Goal: Task Accomplishment & Management: Use online tool/utility

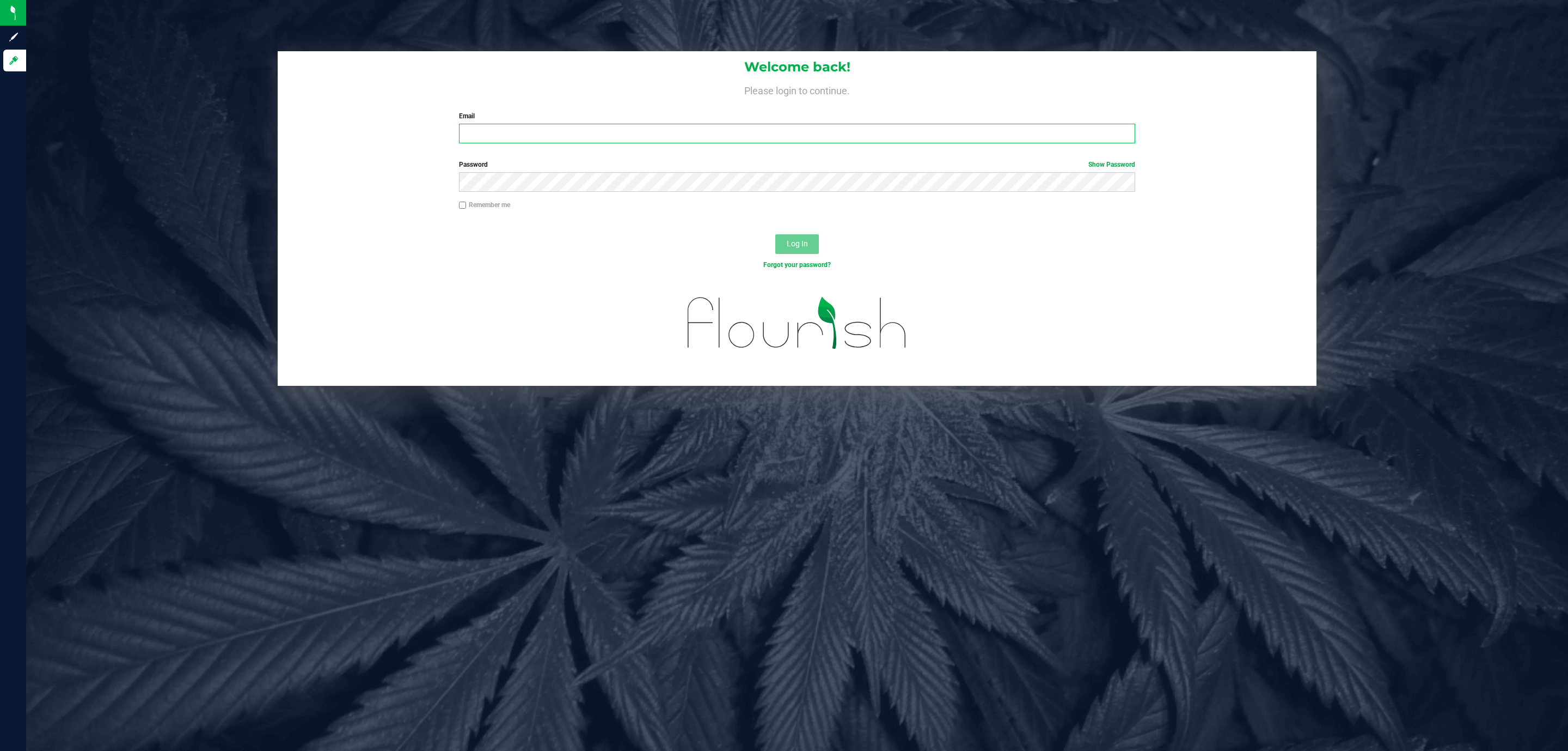
click at [613, 136] on input "Email" at bounding box center [797, 133] width 676 height 19
type input "[EMAIL_ADDRESS][DOMAIN_NAME]"
click at [775, 234] on button "Log In" at bounding box center [797, 244] width 44 height 19
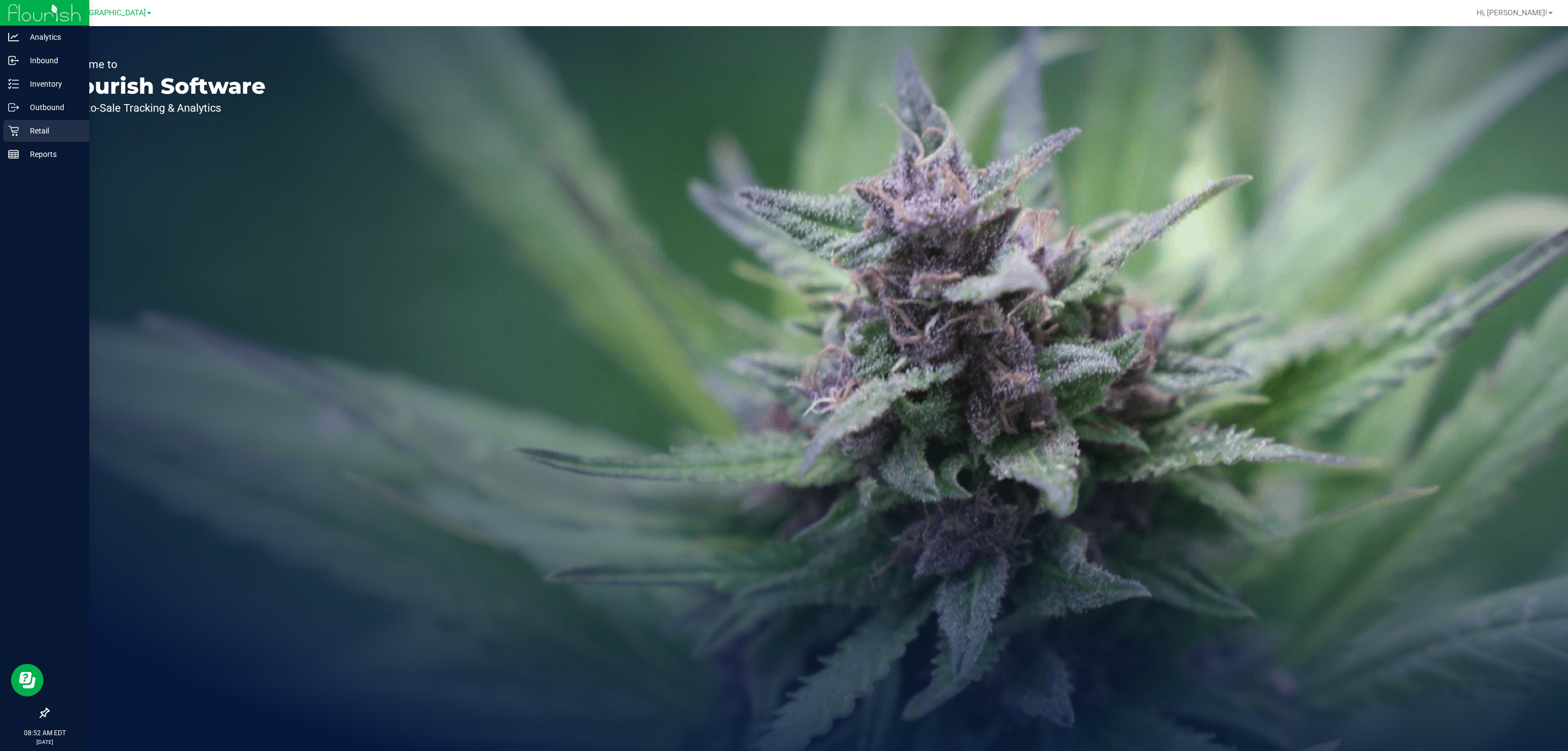
click at [27, 133] on p "Retail" at bounding box center [51, 130] width 65 height 13
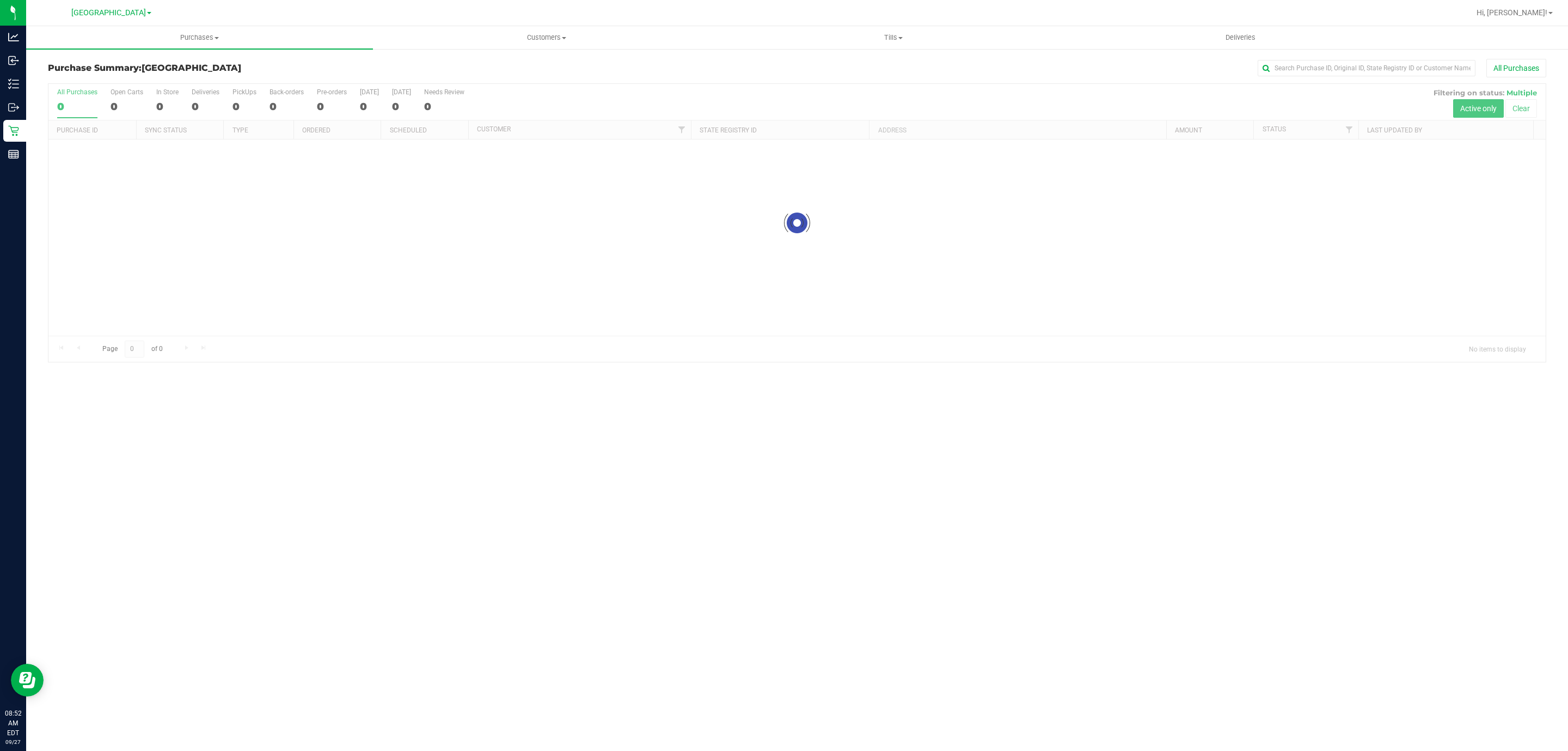
click at [199, 49] on div "Purchase Summary: Deerfield Beach WC All Purchases Loading... All Purchases 0 O…" at bounding box center [797, 211] width 1542 height 325
click at [203, 40] on span "Purchases" at bounding box center [200, 38] width 347 height 10
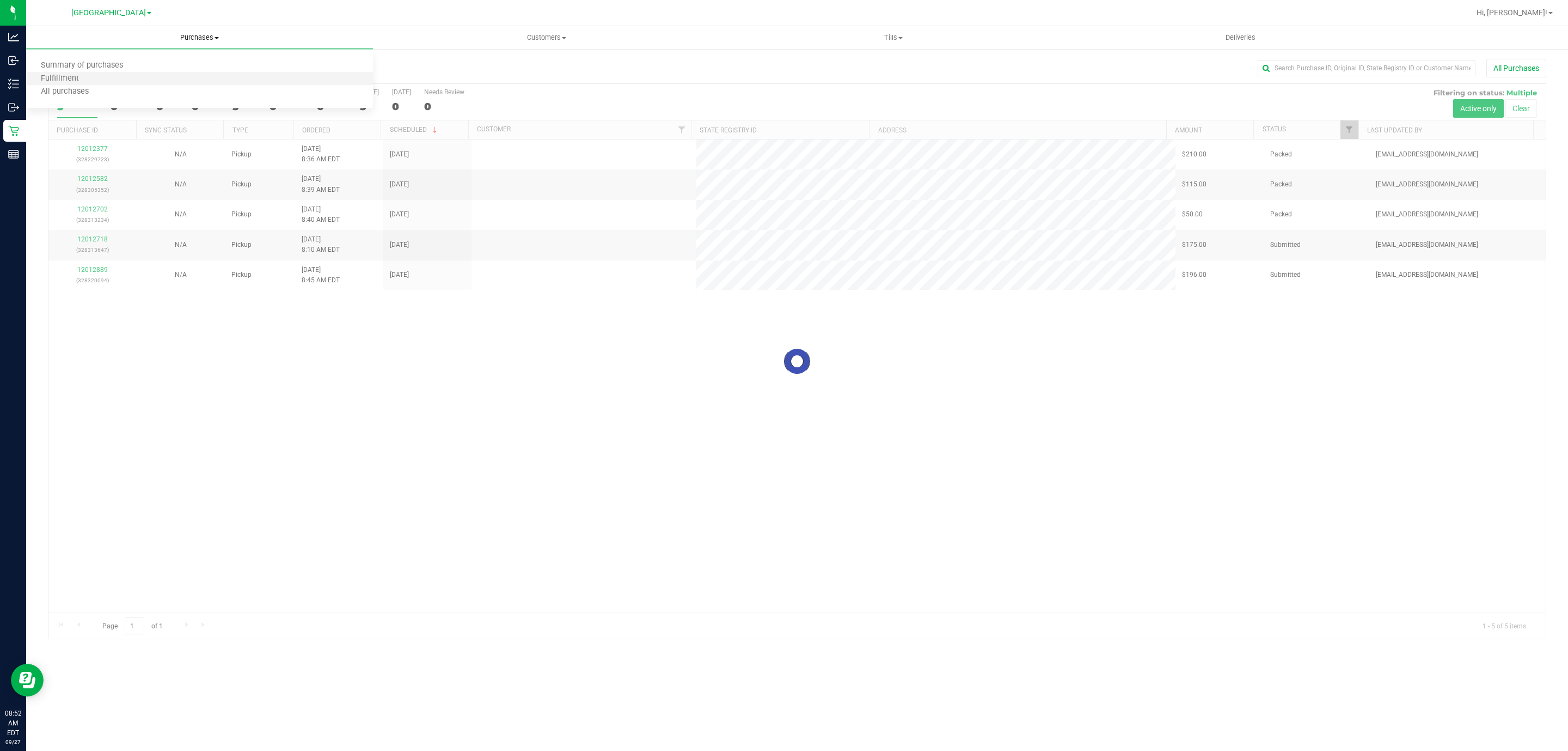
click at [146, 79] on li "Fulfillment" at bounding box center [200, 79] width 347 height 13
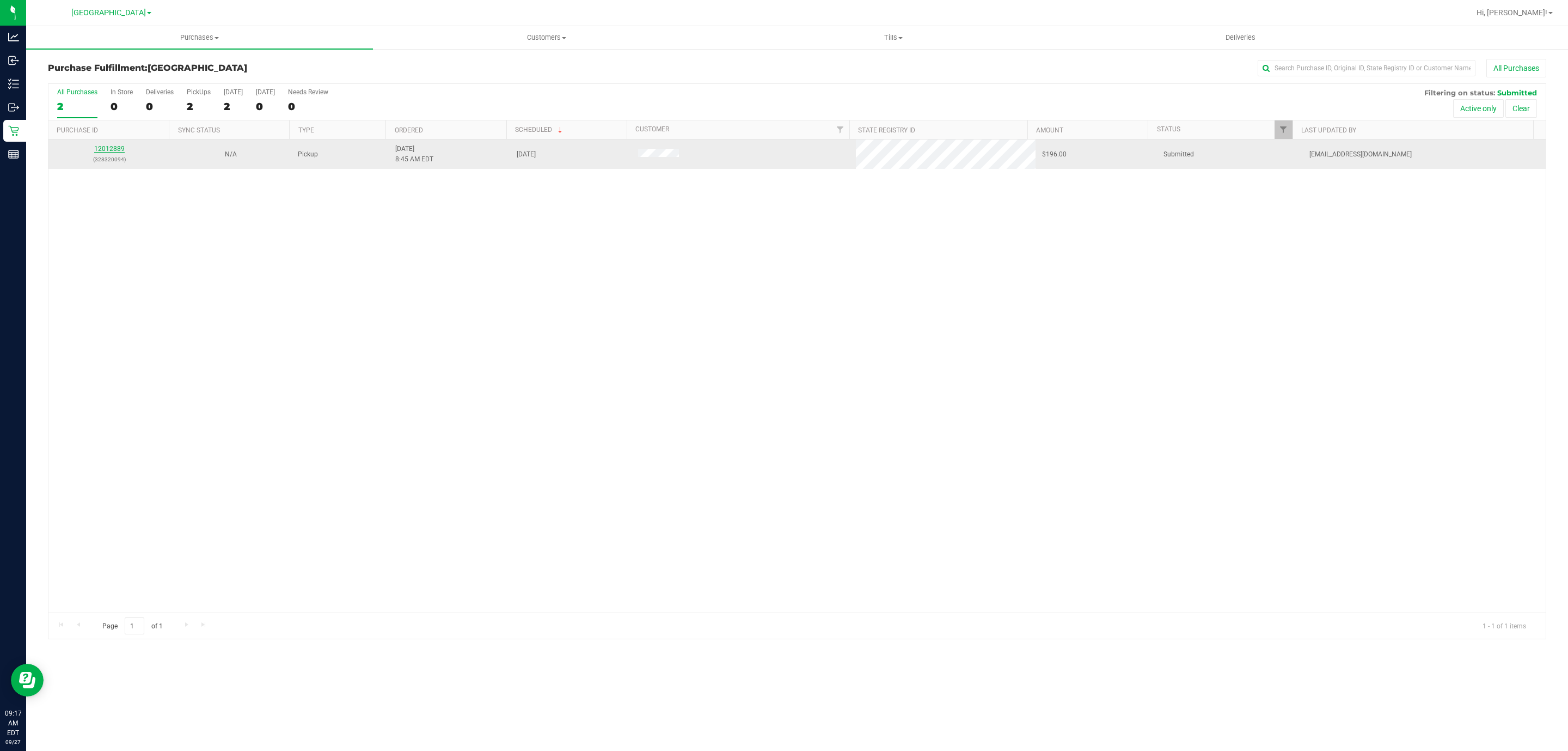
click at [108, 151] on link "12012889" at bounding box center [110, 149] width 30 height 8
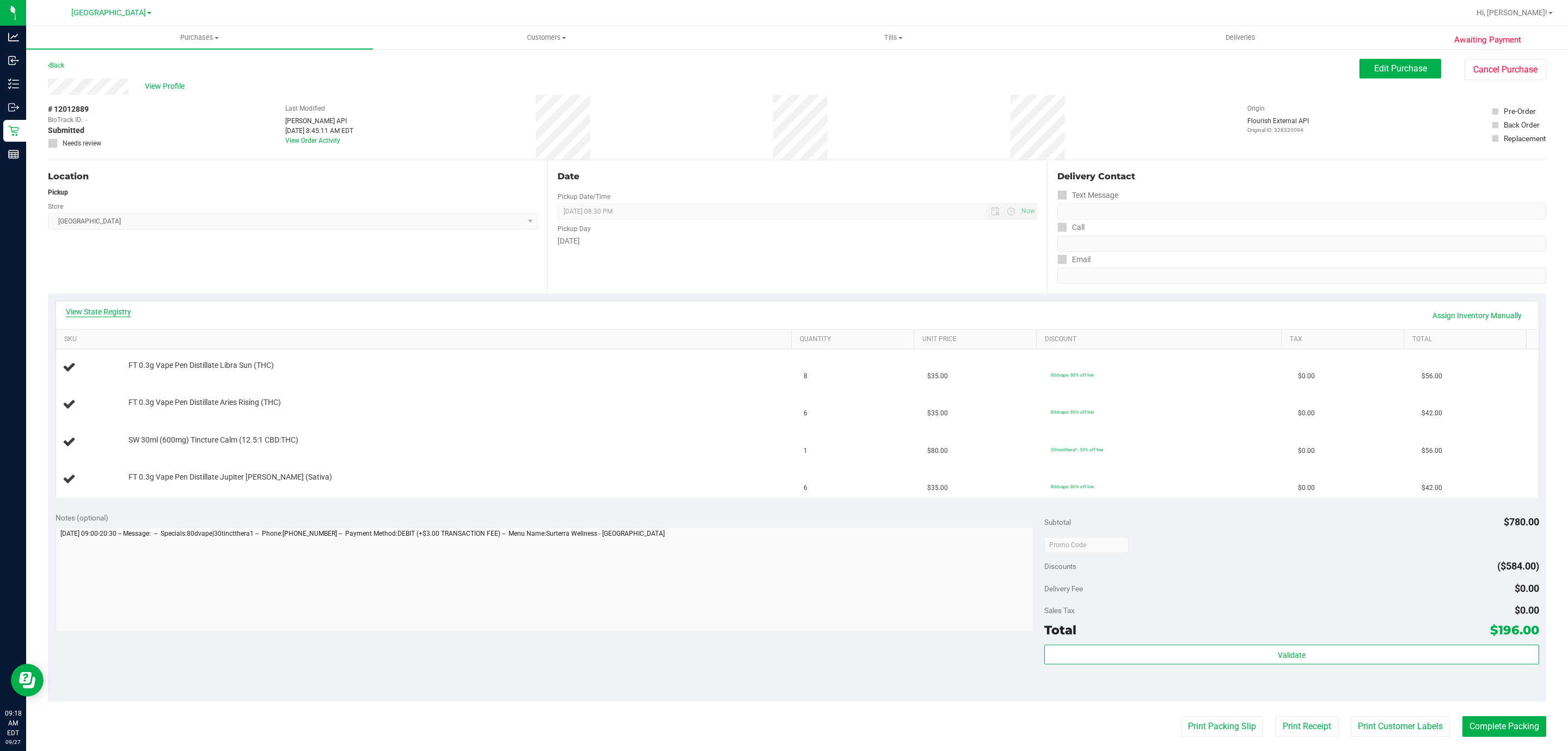
click at [120, 306] on link "View State Registry" at bounding box center [98, 312] width 65 height 11
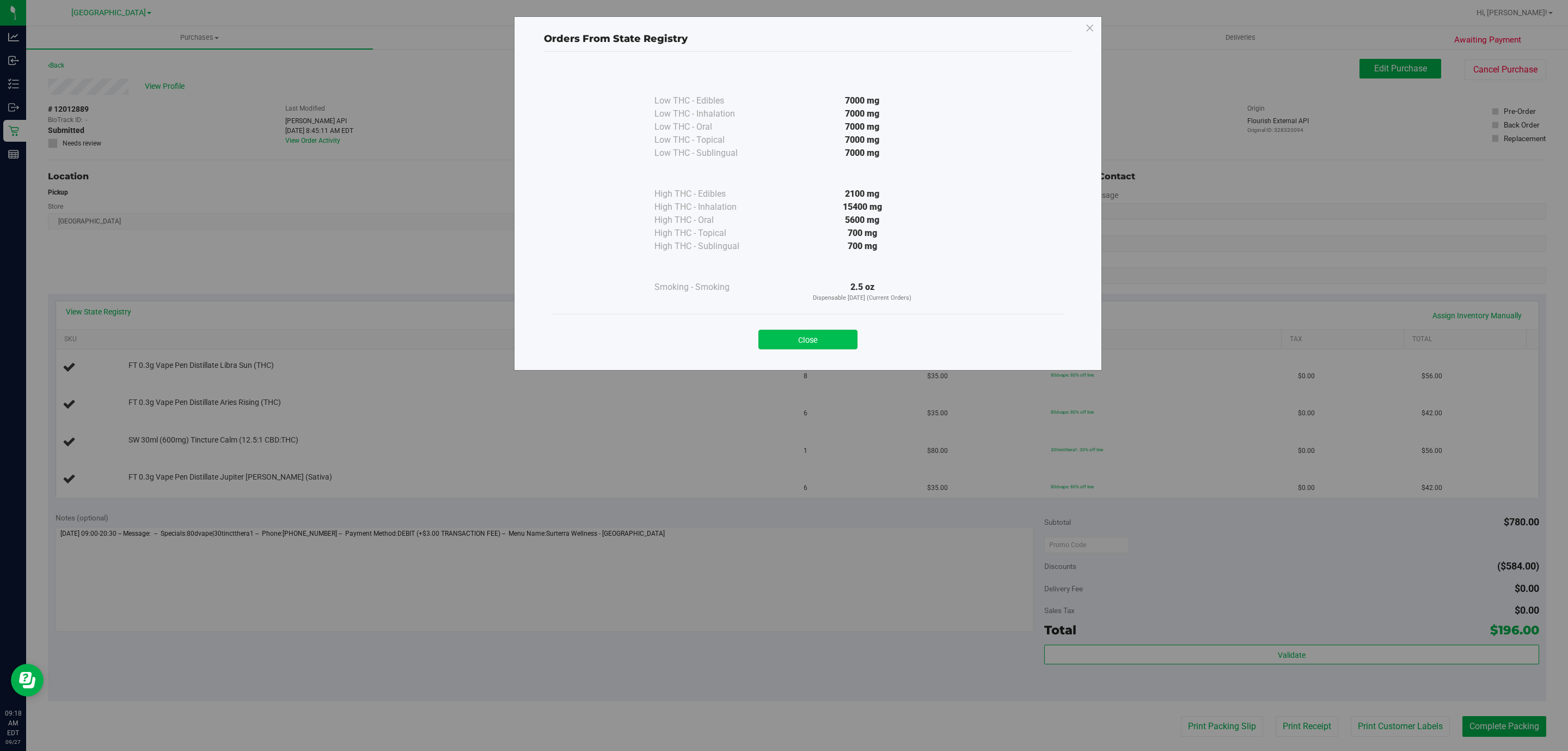
click at [810, 336] on button "Close" at bounding box center [808, 339] width 99 height 19
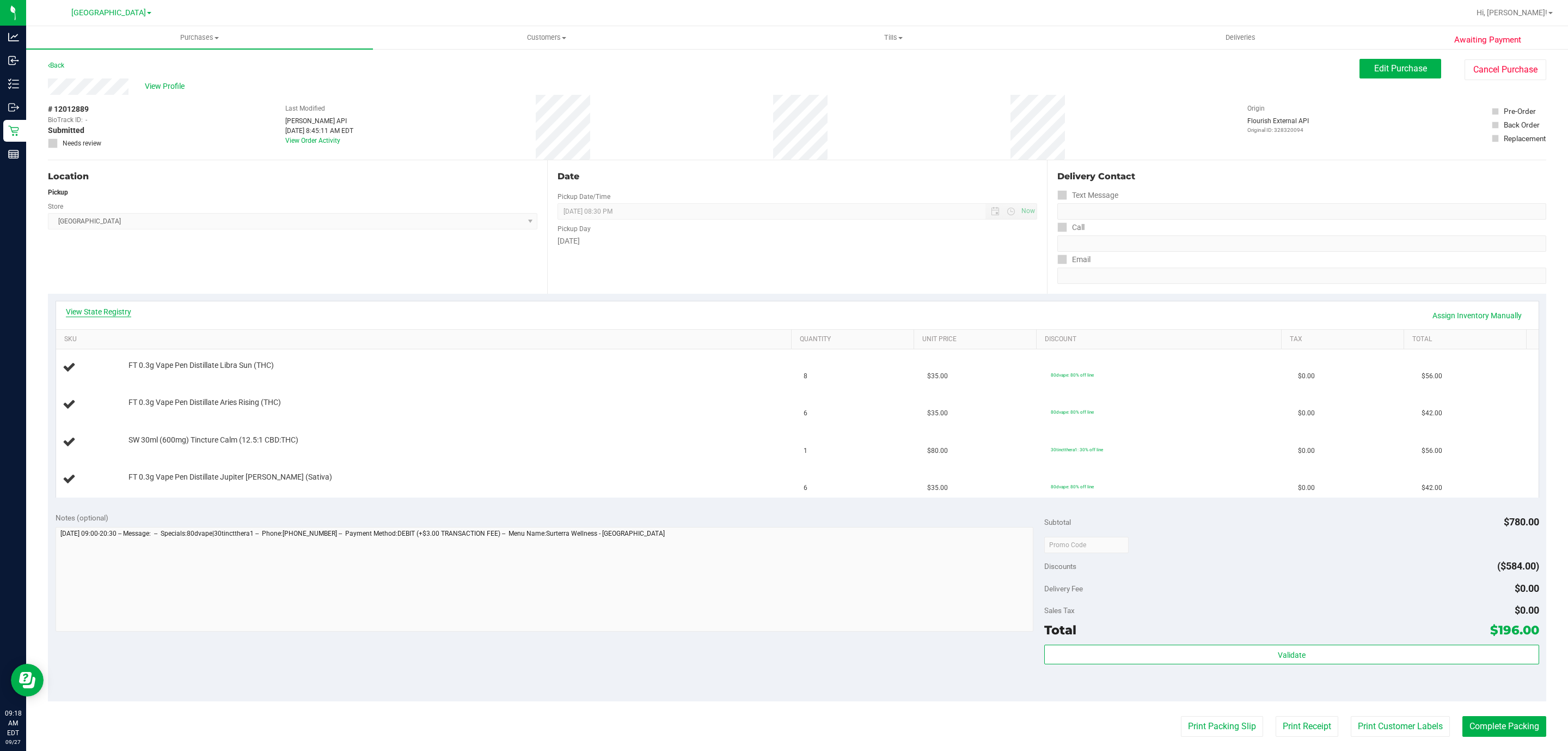
click at [102, 311] on link "View State Registry" at bounding box center [98, 312] width 65 height 11
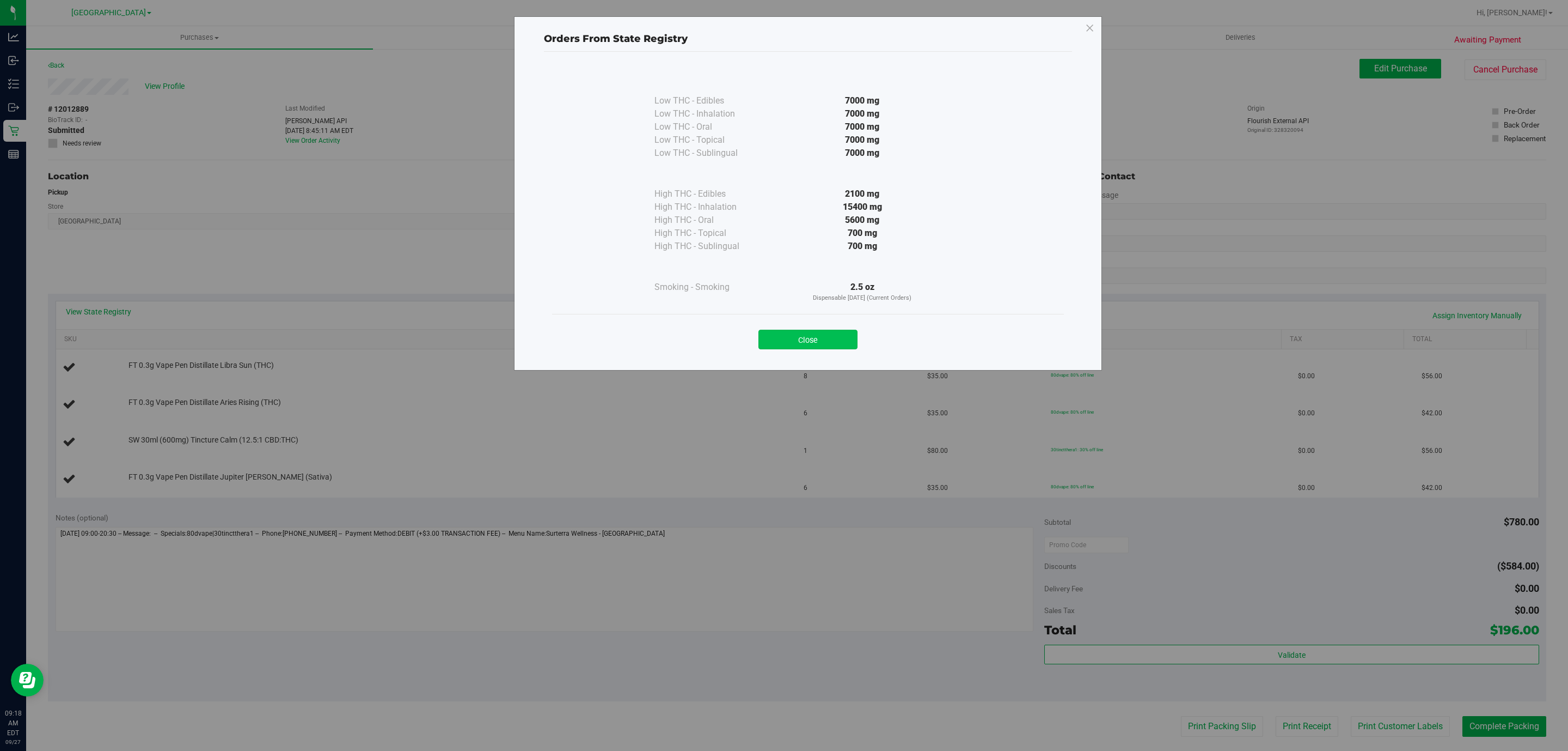
click at [810, 330] on button "Close" at bounding box center [808, 339] width 99 height 19
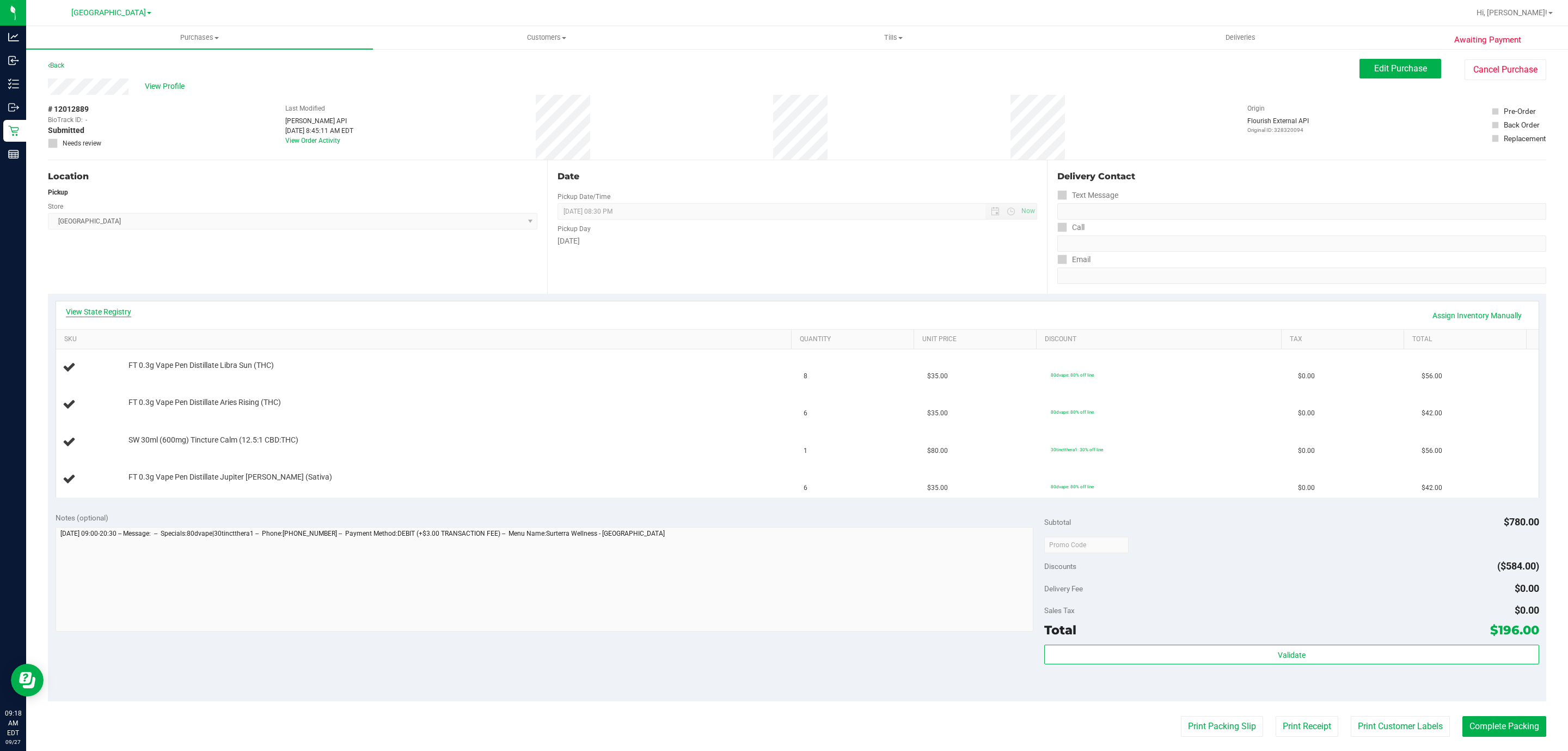
click at [111, 311] on link "View State Registry" at bounding box center [98, 312] width 65 height 11
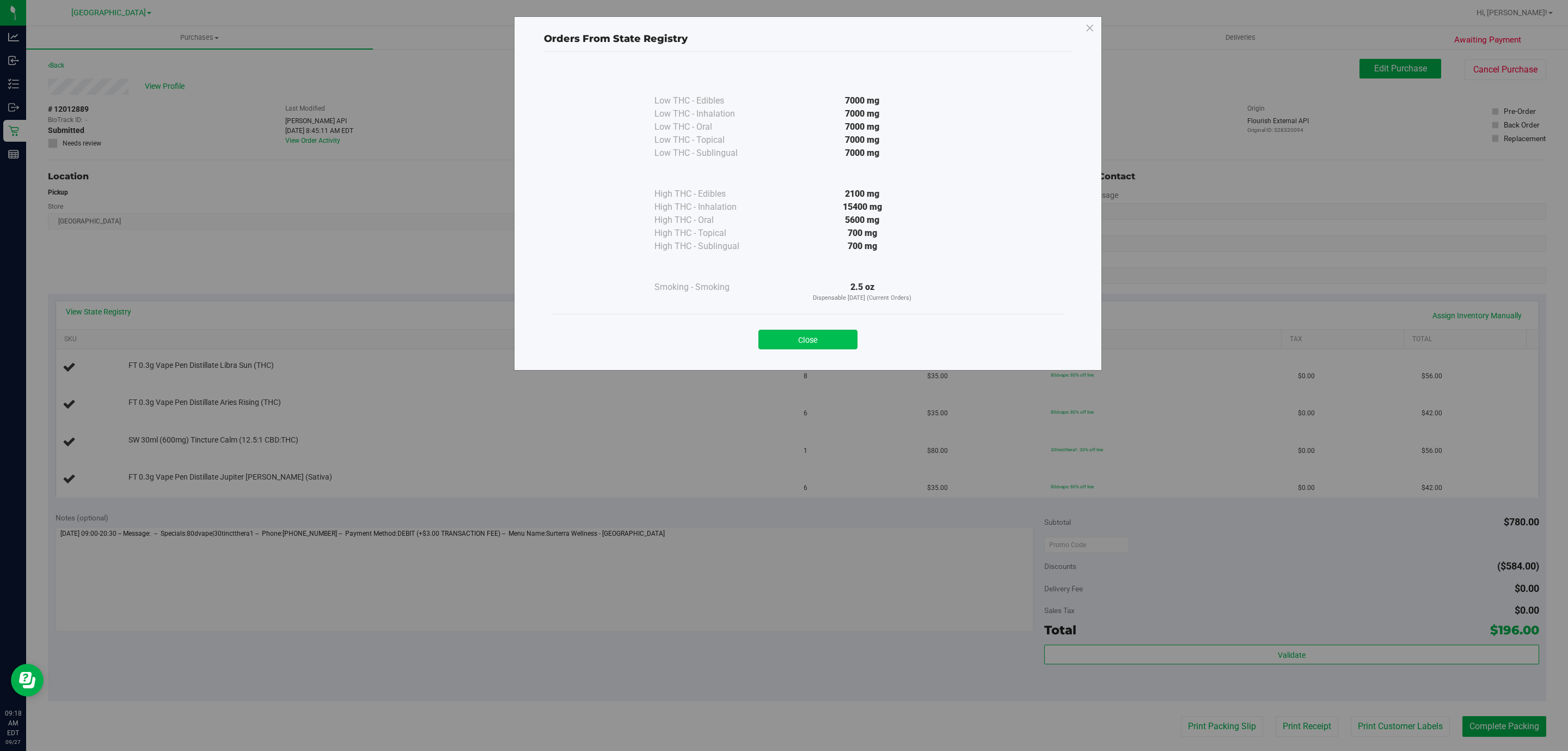
click at [810, 344] on button "Close" at bounding box center [808, 339] width 99 height 19
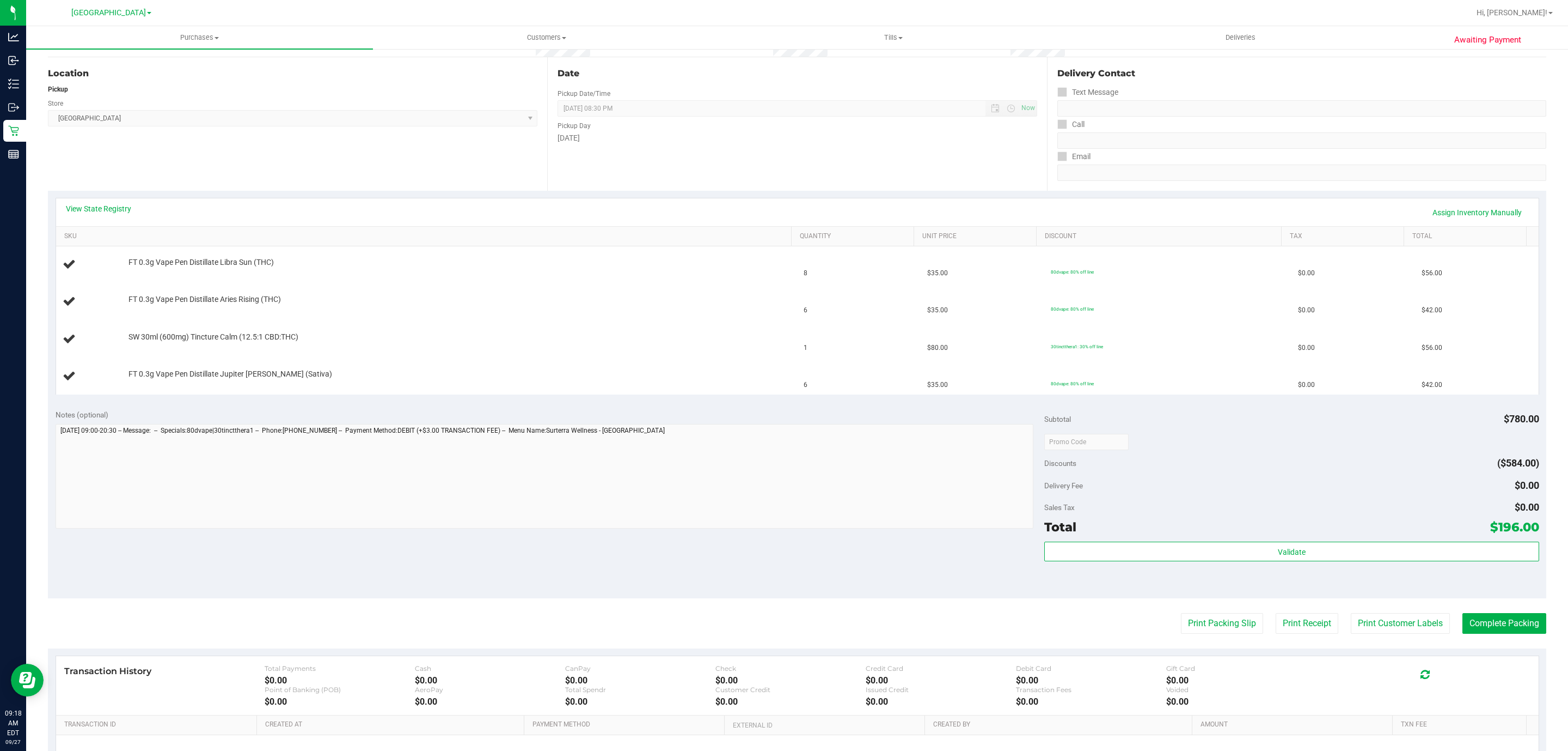
scroll to position [230, 0]
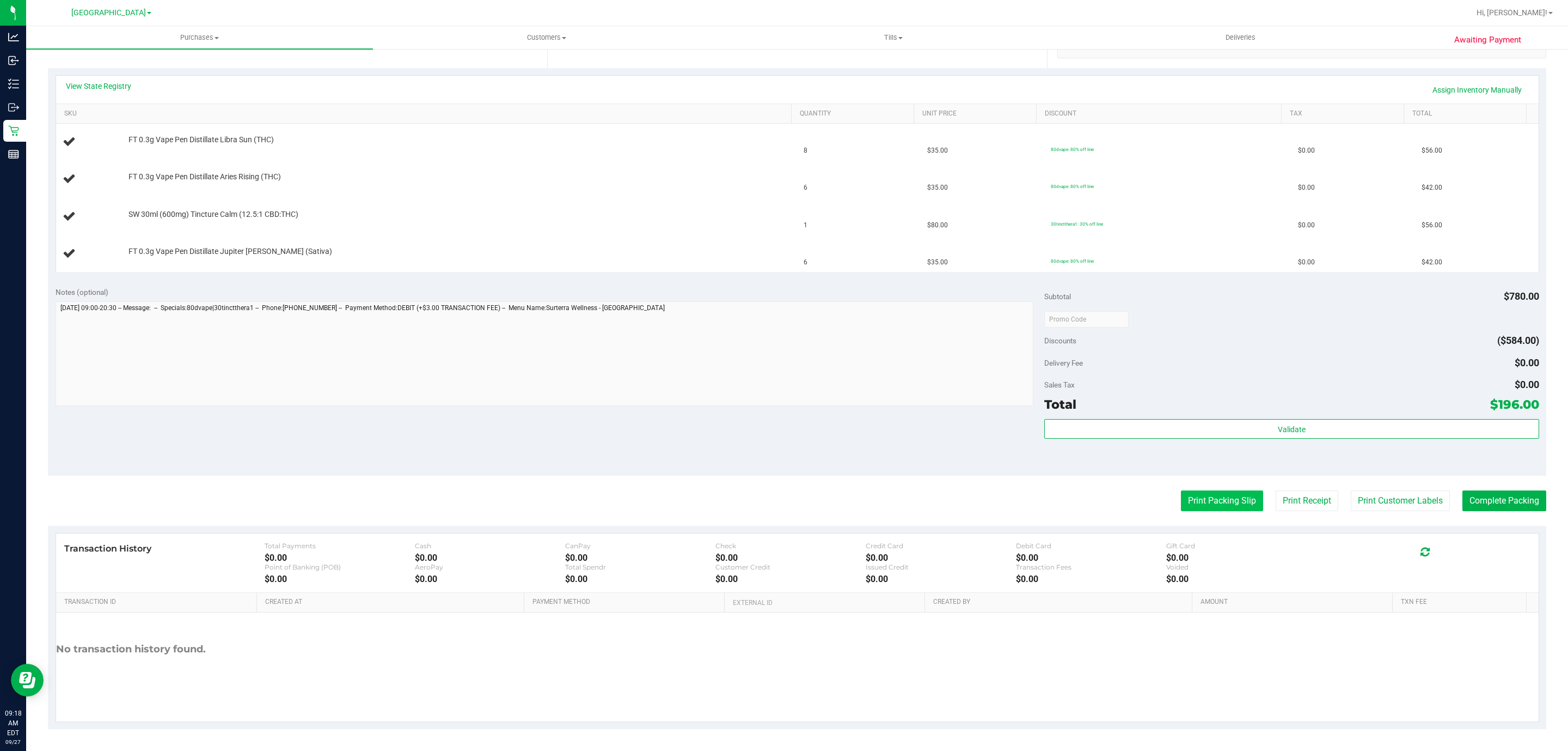
click at [810, 494] on button "Print Packing Slip" at bounding box center [1222, 501] width 82 height 21
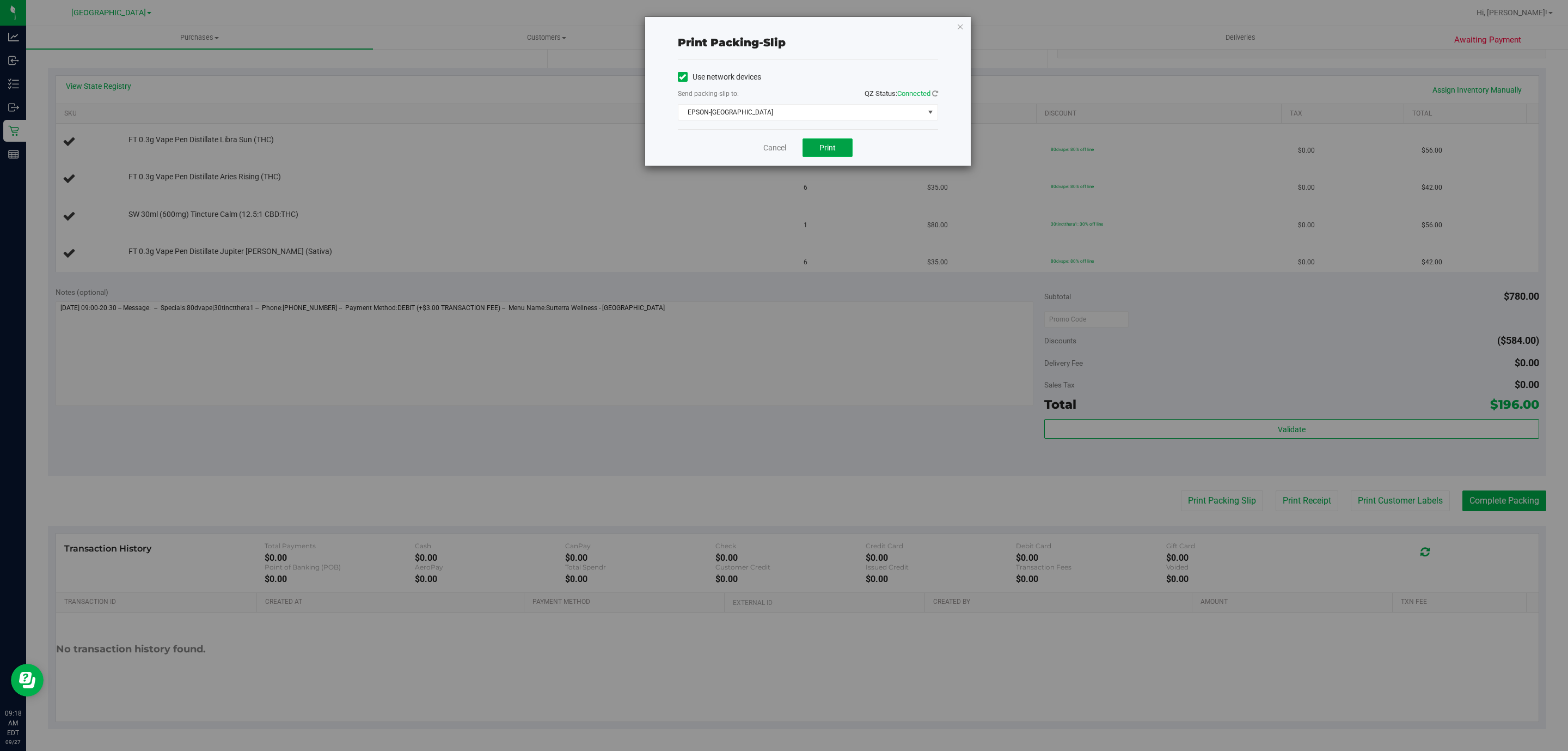
click at [810, 152] on span "Print" at bounding box center [827, 147] width 16 height 9
click at [810, 30] on icon "button" at bounding box center [961, 26] width 8 height 13
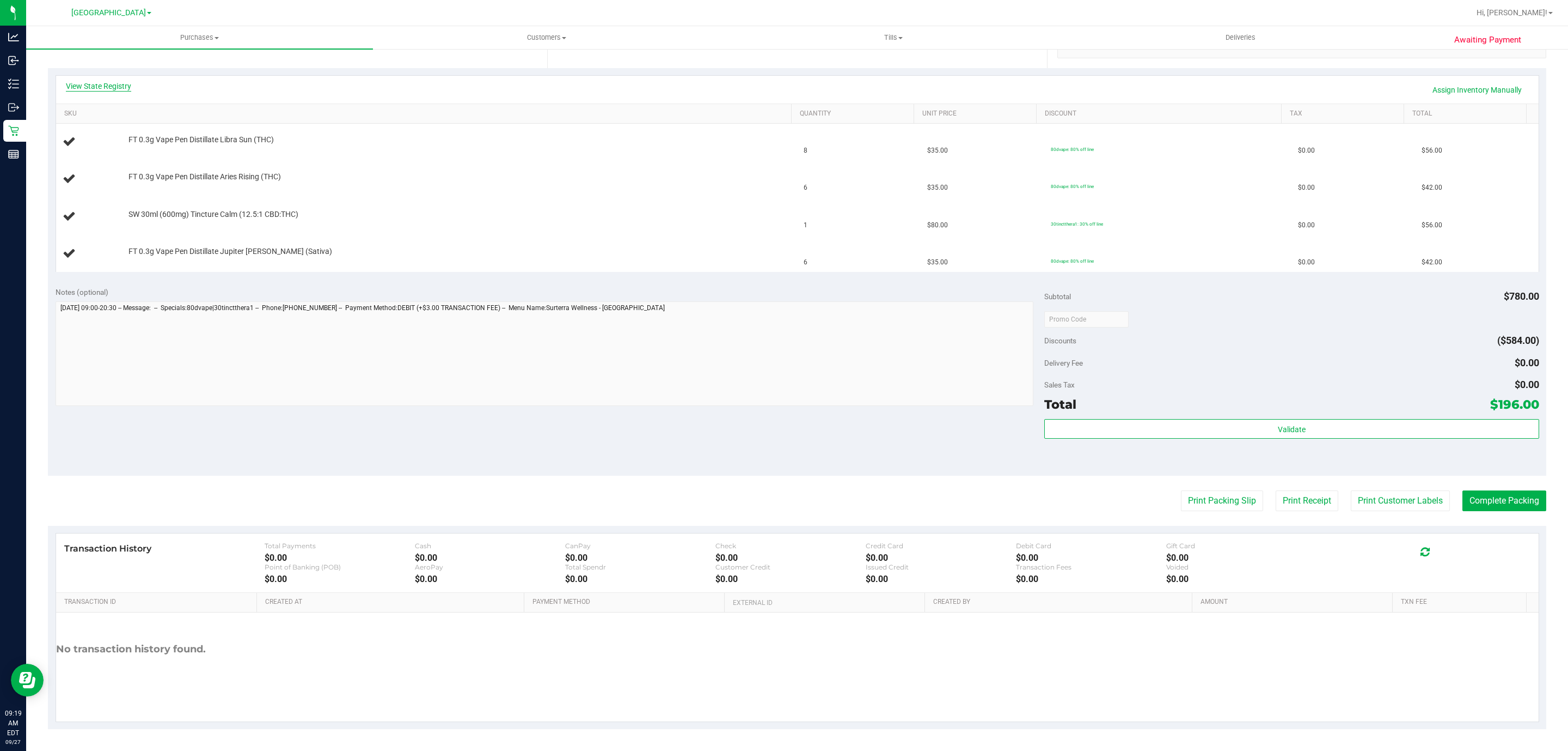
click at [105, 80] on link "View State Registry" at bounding box center [98, 86] width 65 height 11
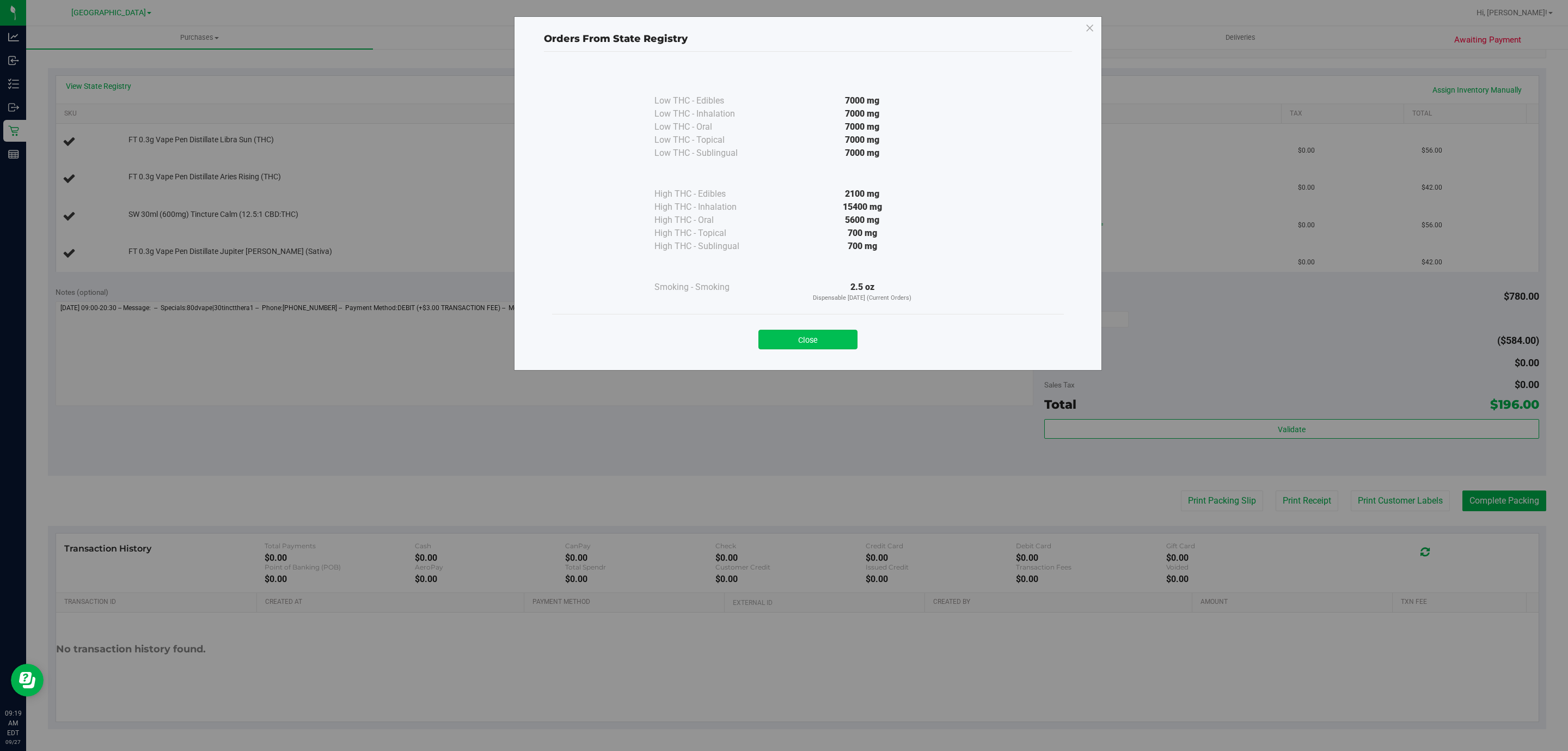
click at [810, 333] on button "Close" at bounding box center [808, 339] width 99 height 19
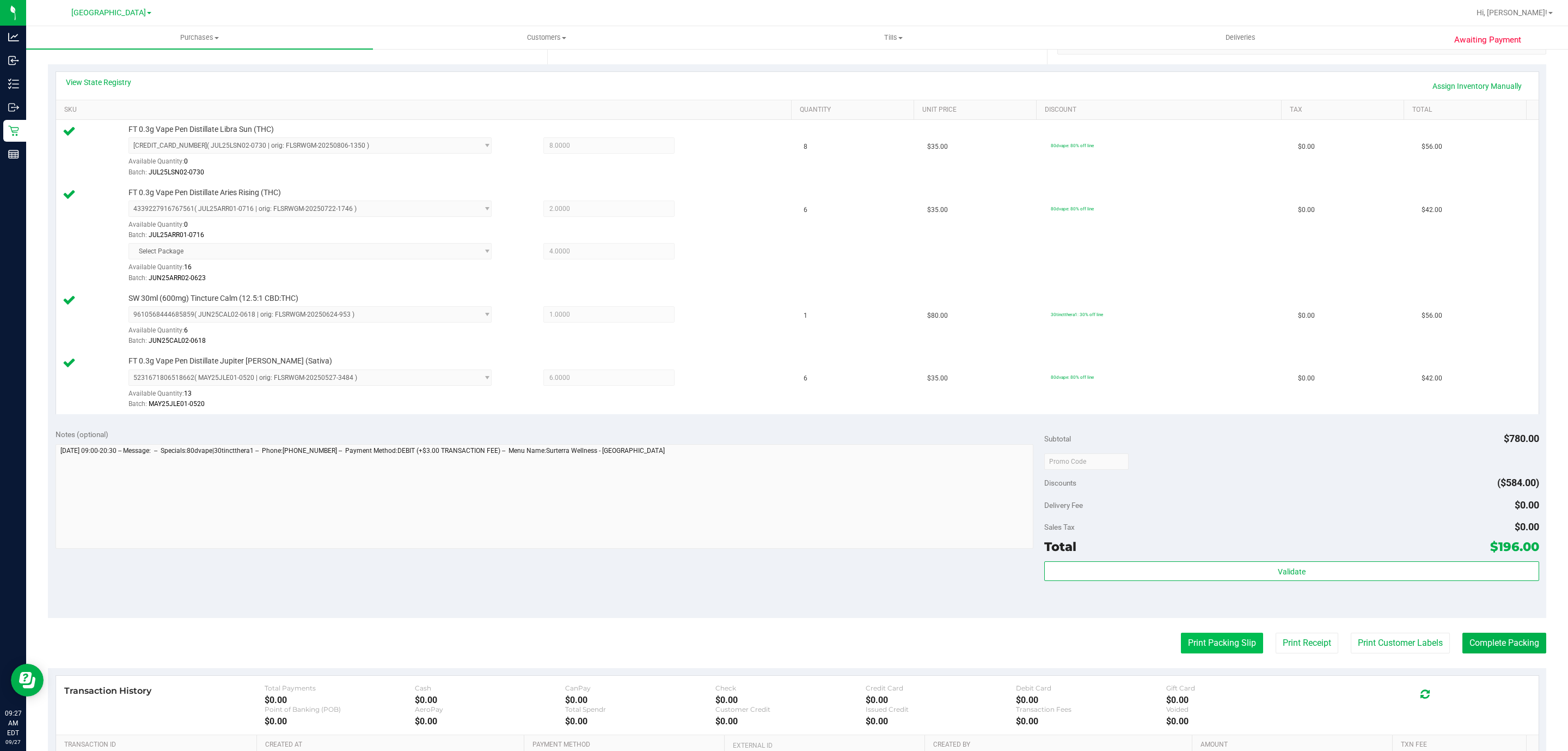
click at [810, 649] on button "Print Packing Slip" at bounding box center [1222, 643] width 82 height 21
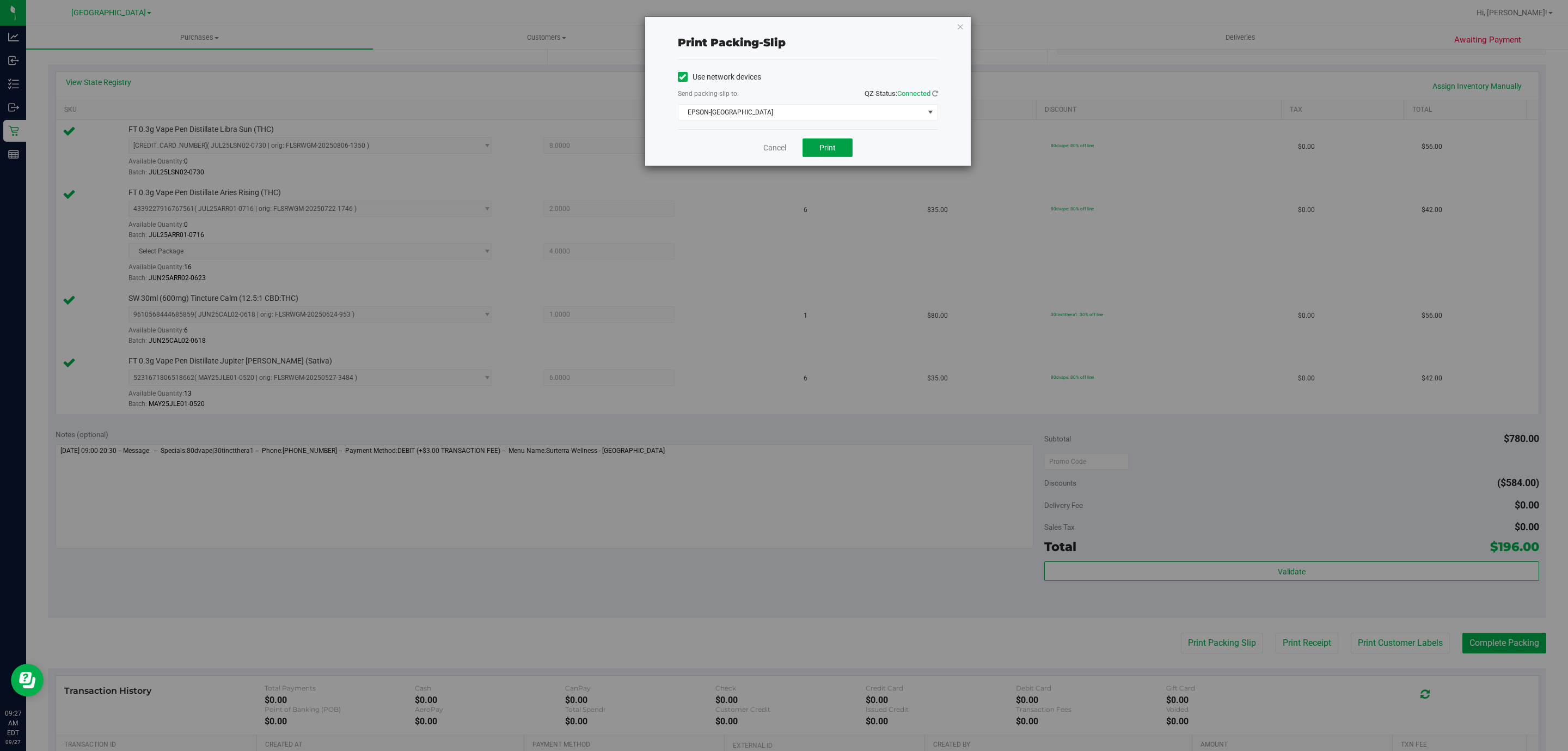
click at [810, 156] on button "Print" at bounding box center [827, 147] width 50 height 18
click at [810, 26] on icon "button" at bounding box center [961, 26] width 8 height 13
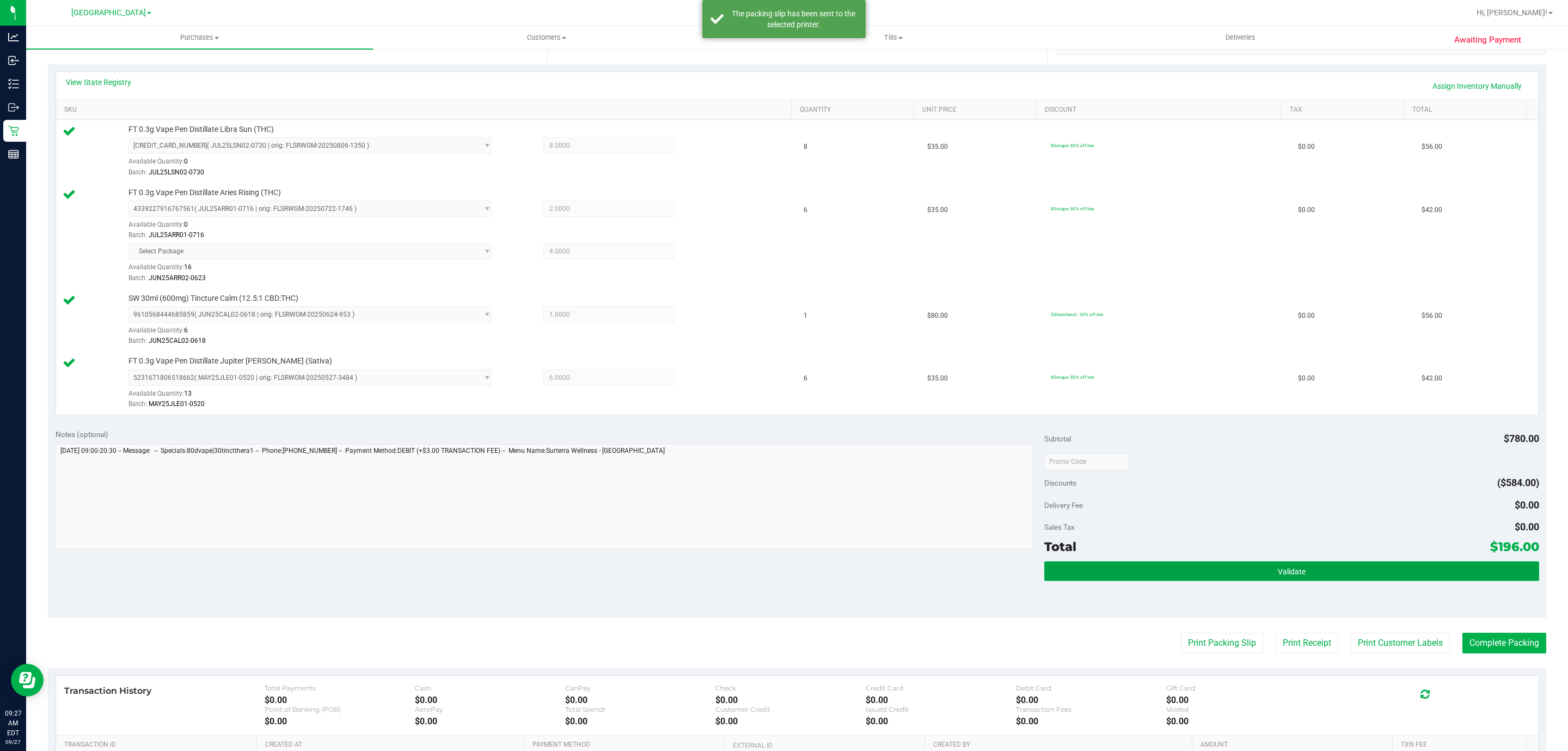
click at [810, 576] on span "Validate" at bounding box center [1292, 571] width 28 height 9
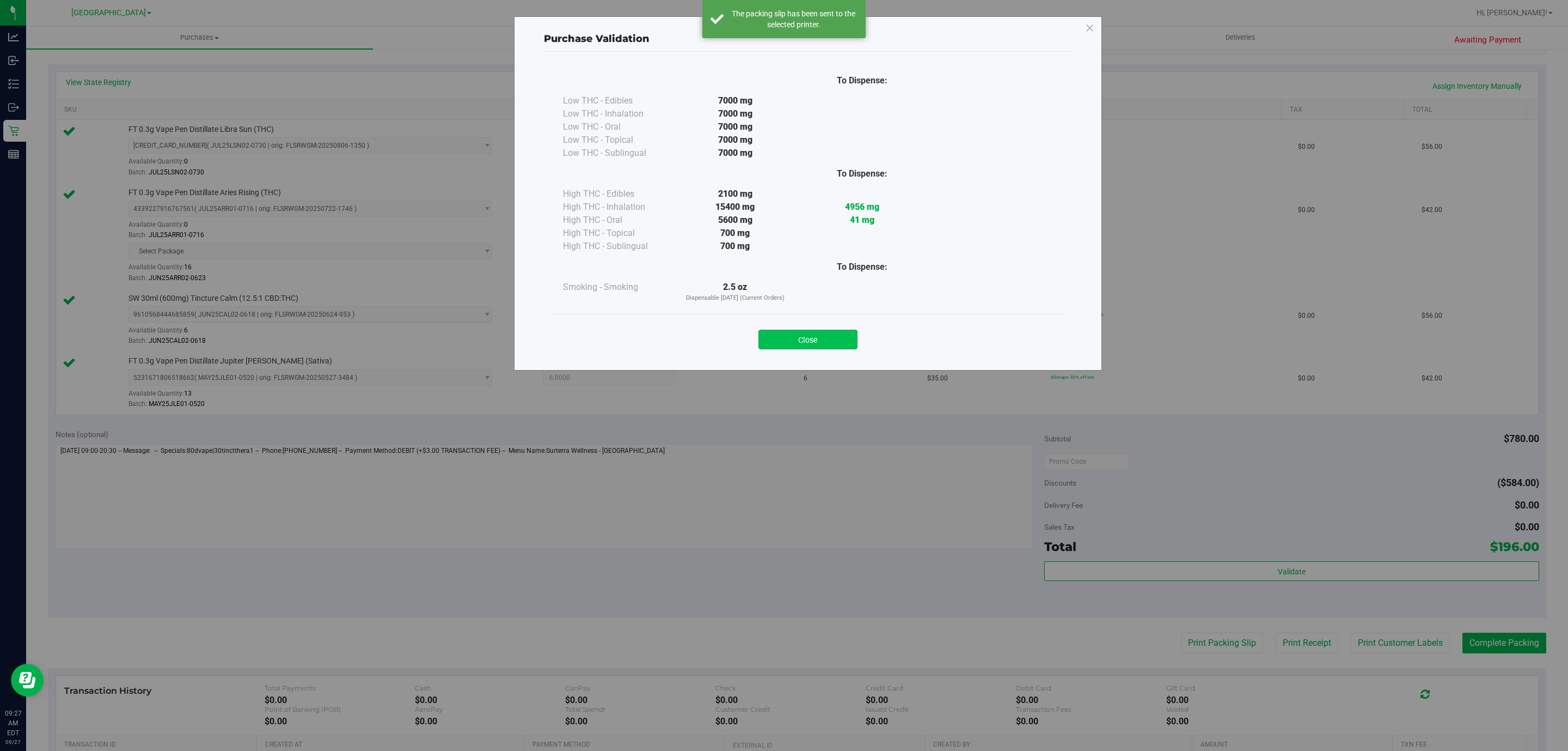
click at [810, 335] on button "Close" at bounding box center [808, 339] width 99 height 19
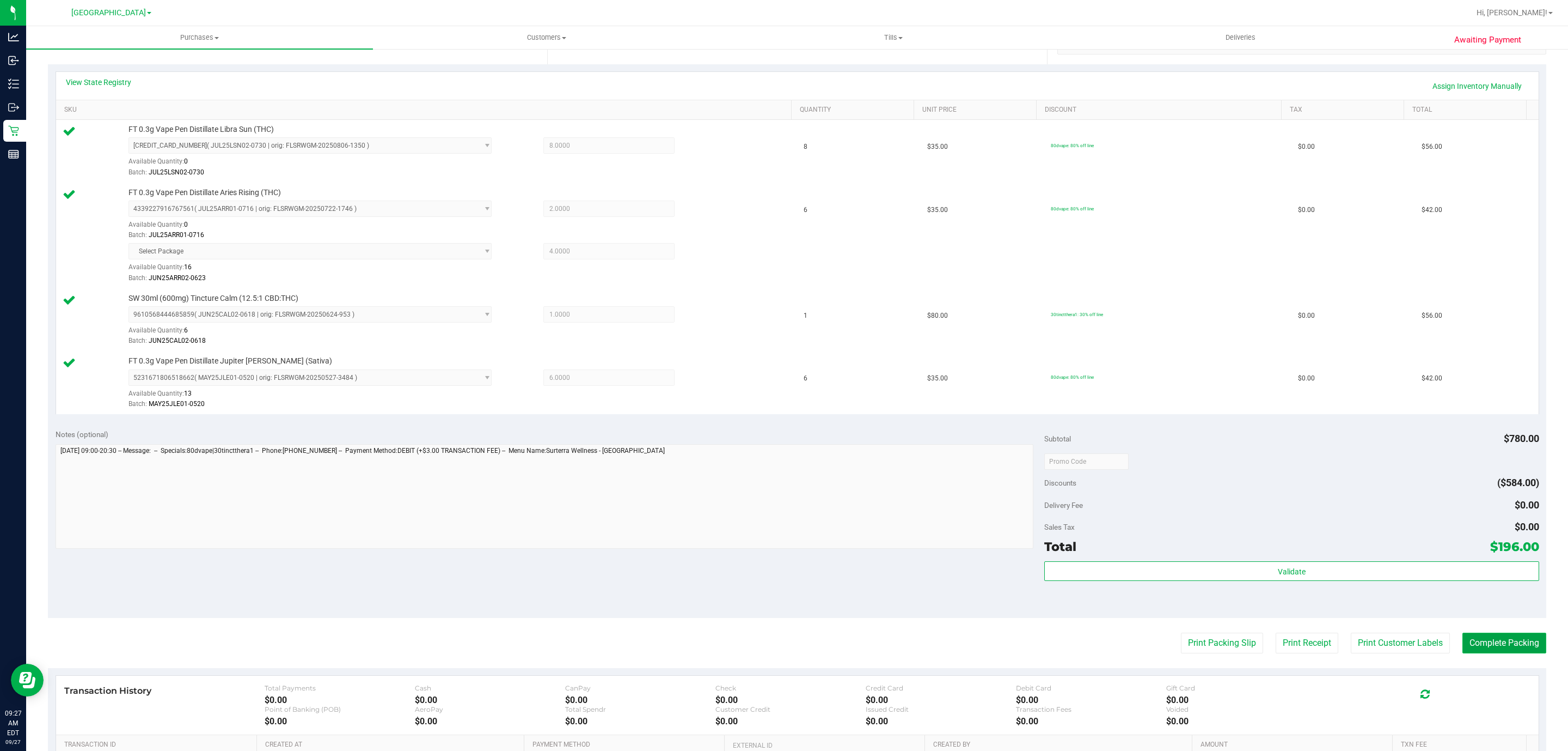
click at [810, 646] on button "Complete Packing" at bounding box center [1504, 643] width 84 height 21
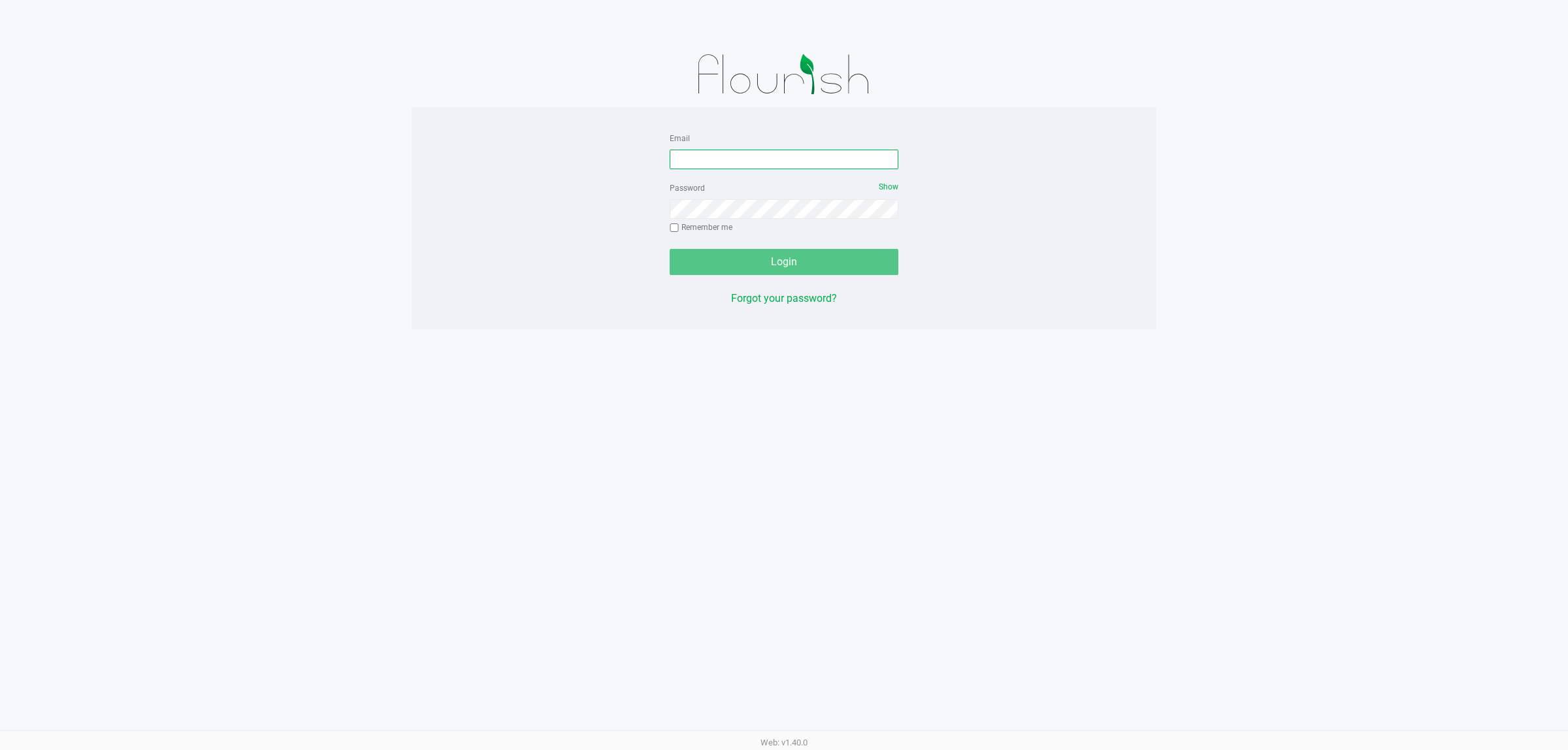
click at [770, 158] on input "Email" at bounding box center [784, 159] width 229 height 20
type input "ngalgano@liveparallel.com"
click at [670, 249] on button "Login" at bounding box center [784, 262] width 229 height 26
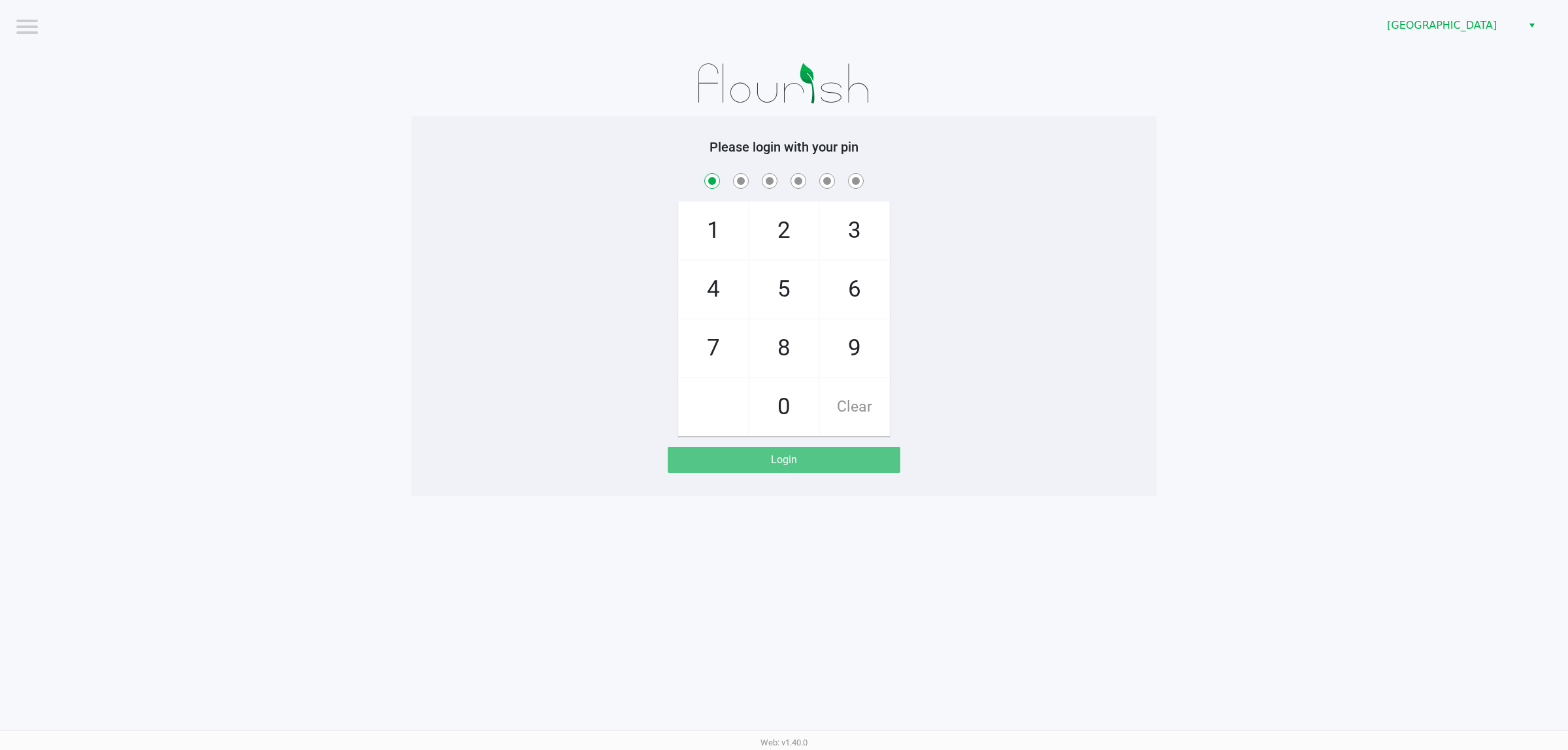
checkbox input "true"
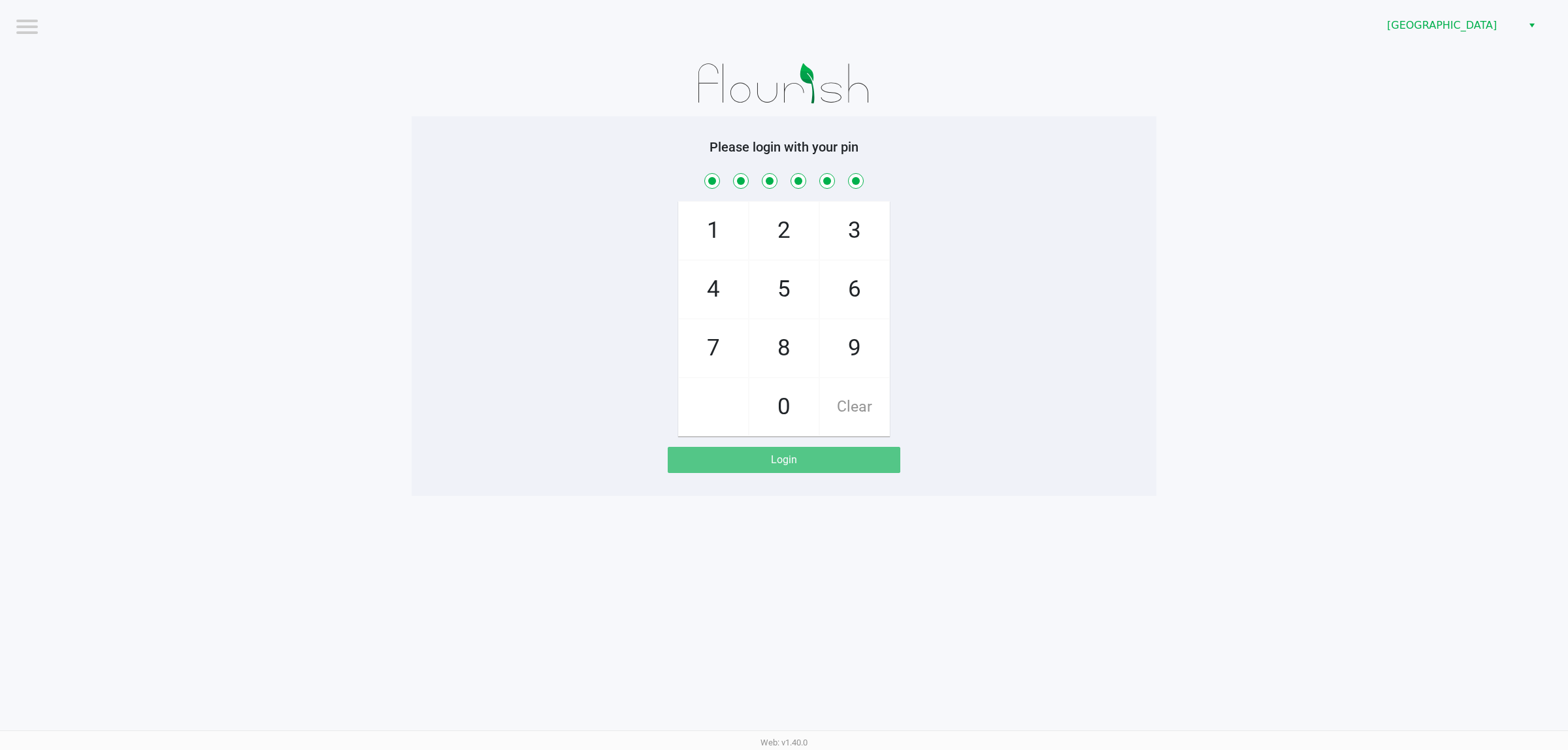
checkbox input "true"
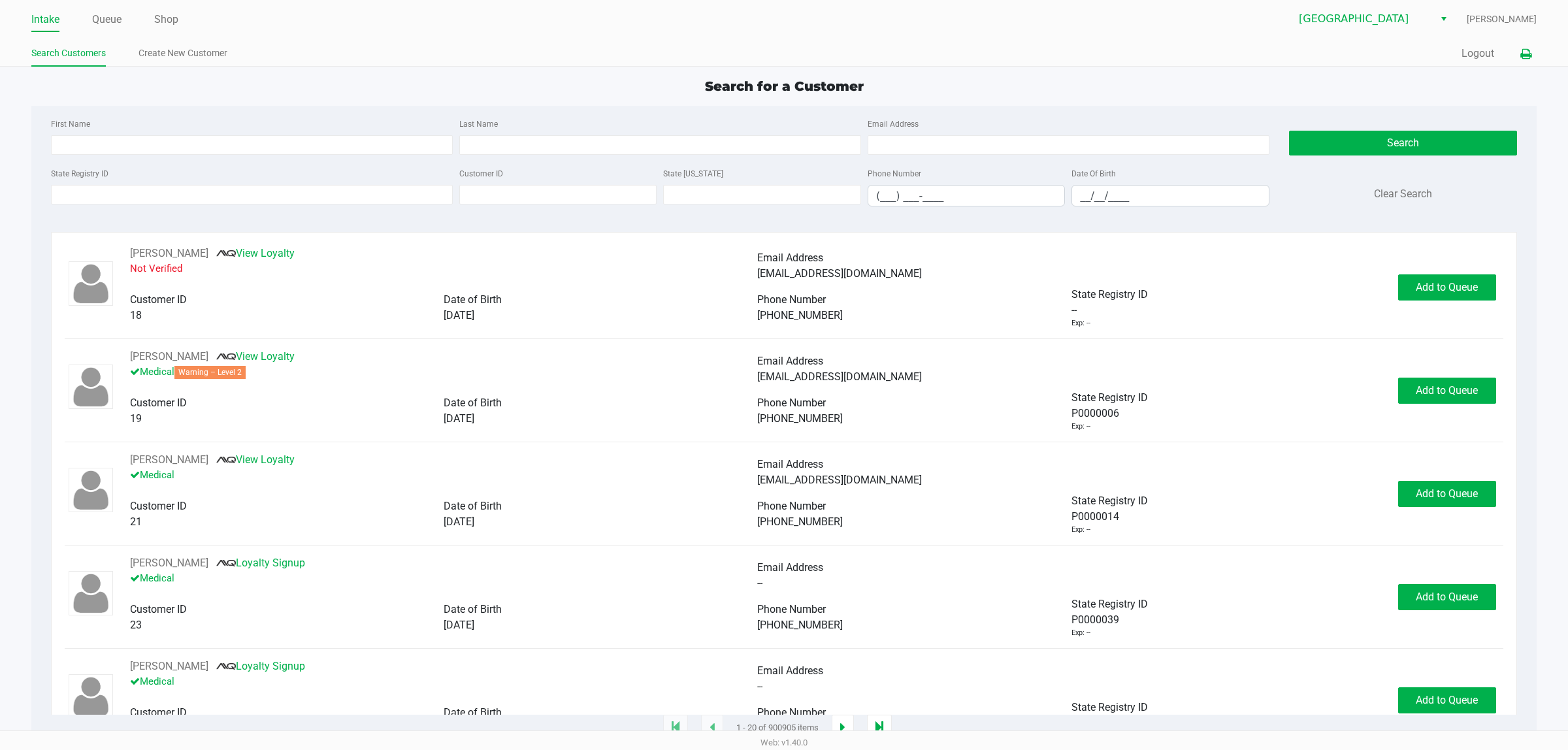
click at [810, 53] on button at bounding box center [1526, 53] width 22 height 24
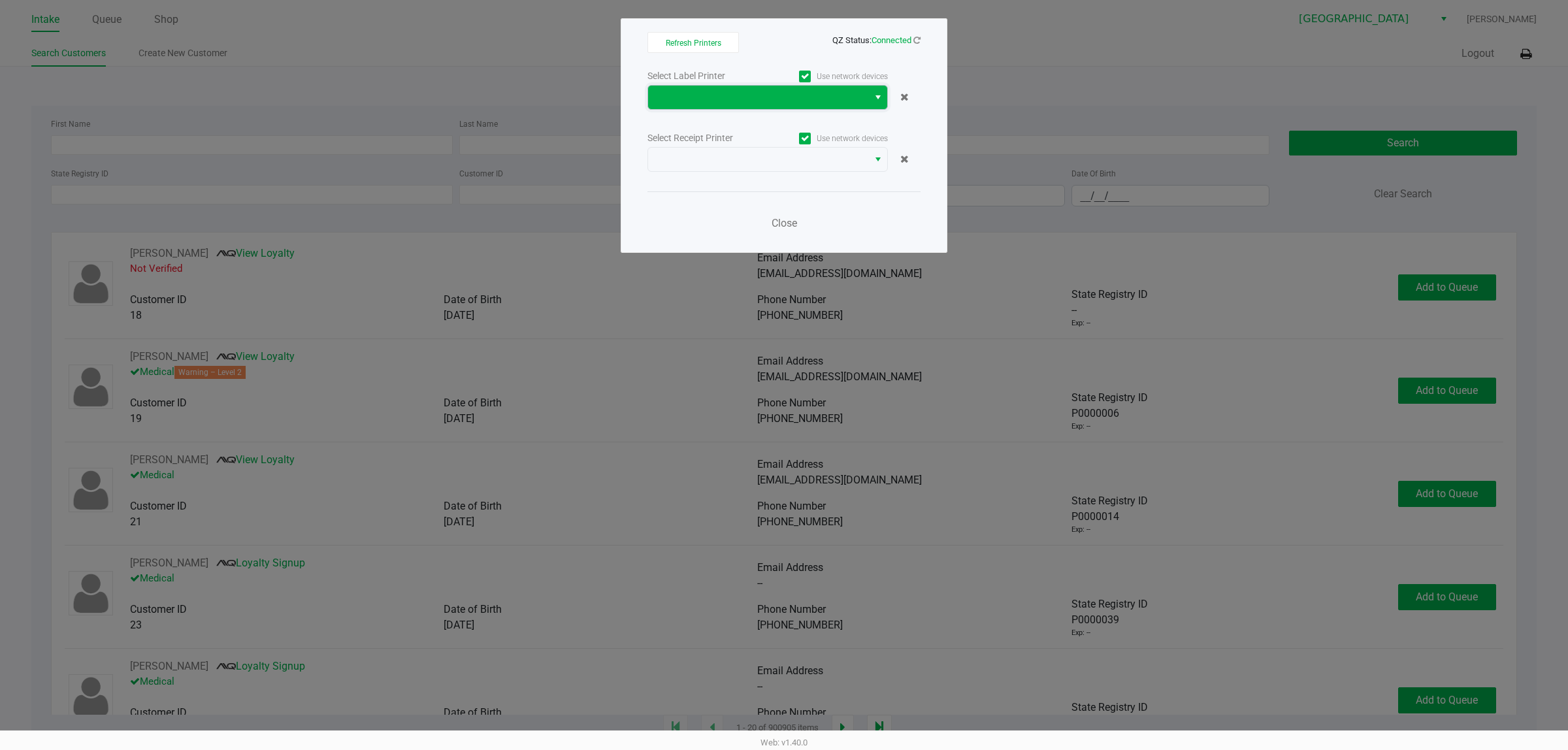
click at [760, 93] on span at bounding box center [758, 97] width 204 height 15
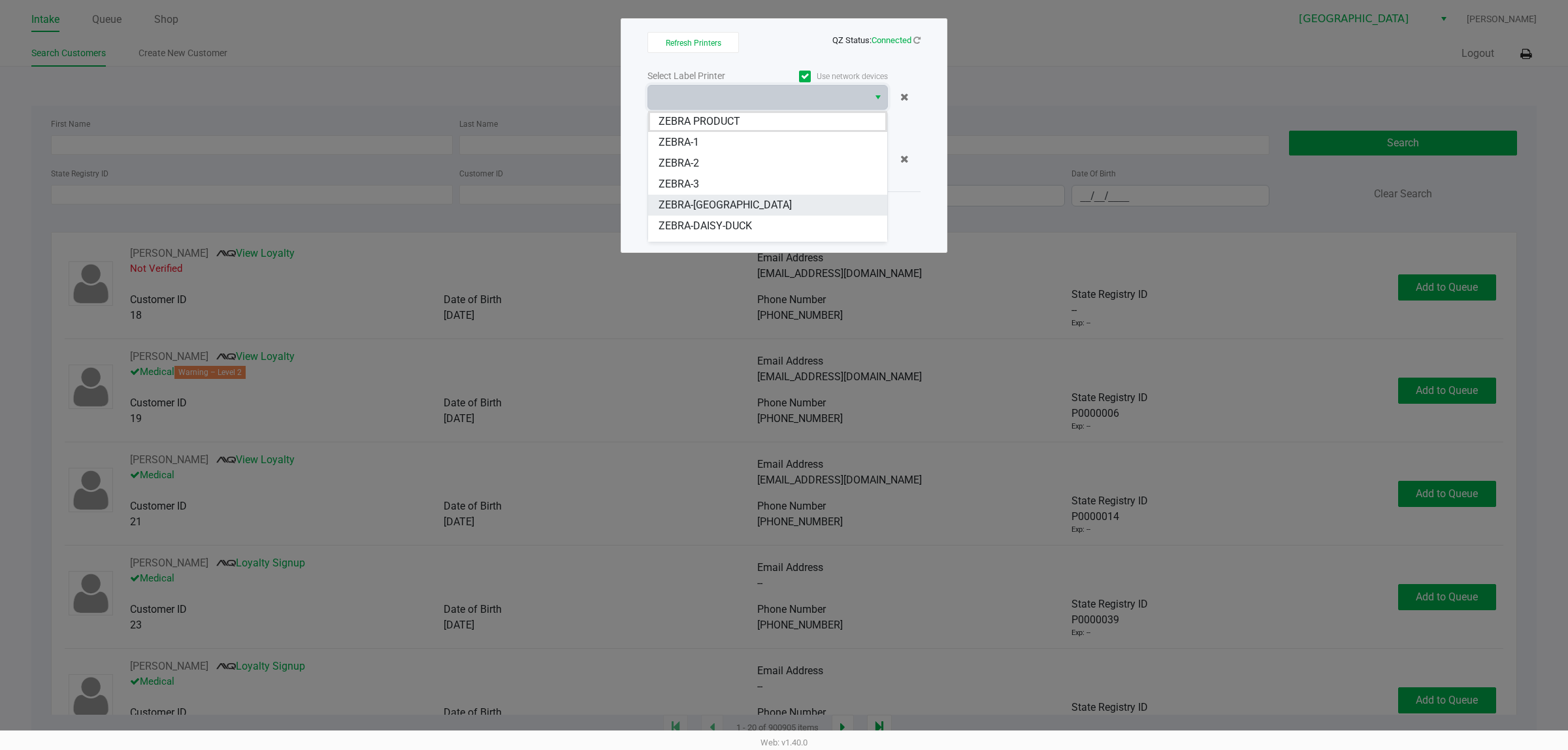
click at [746, 202] on li "ZEBRA-CYPRUS" at bounding box center [767, 205] width 239 height 21
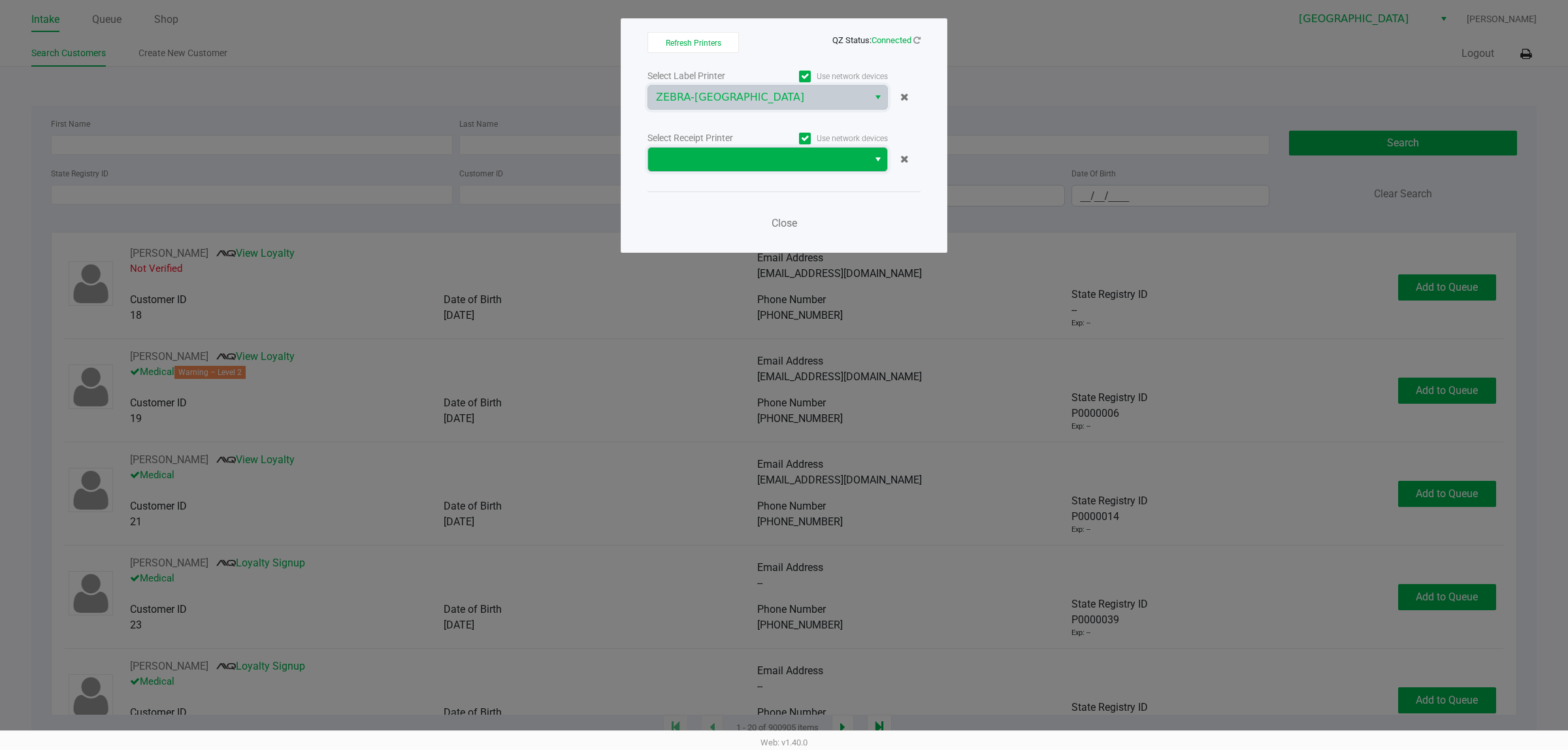
click at [728, 168] on span at bounding box center [757, 159] width 220 height 23
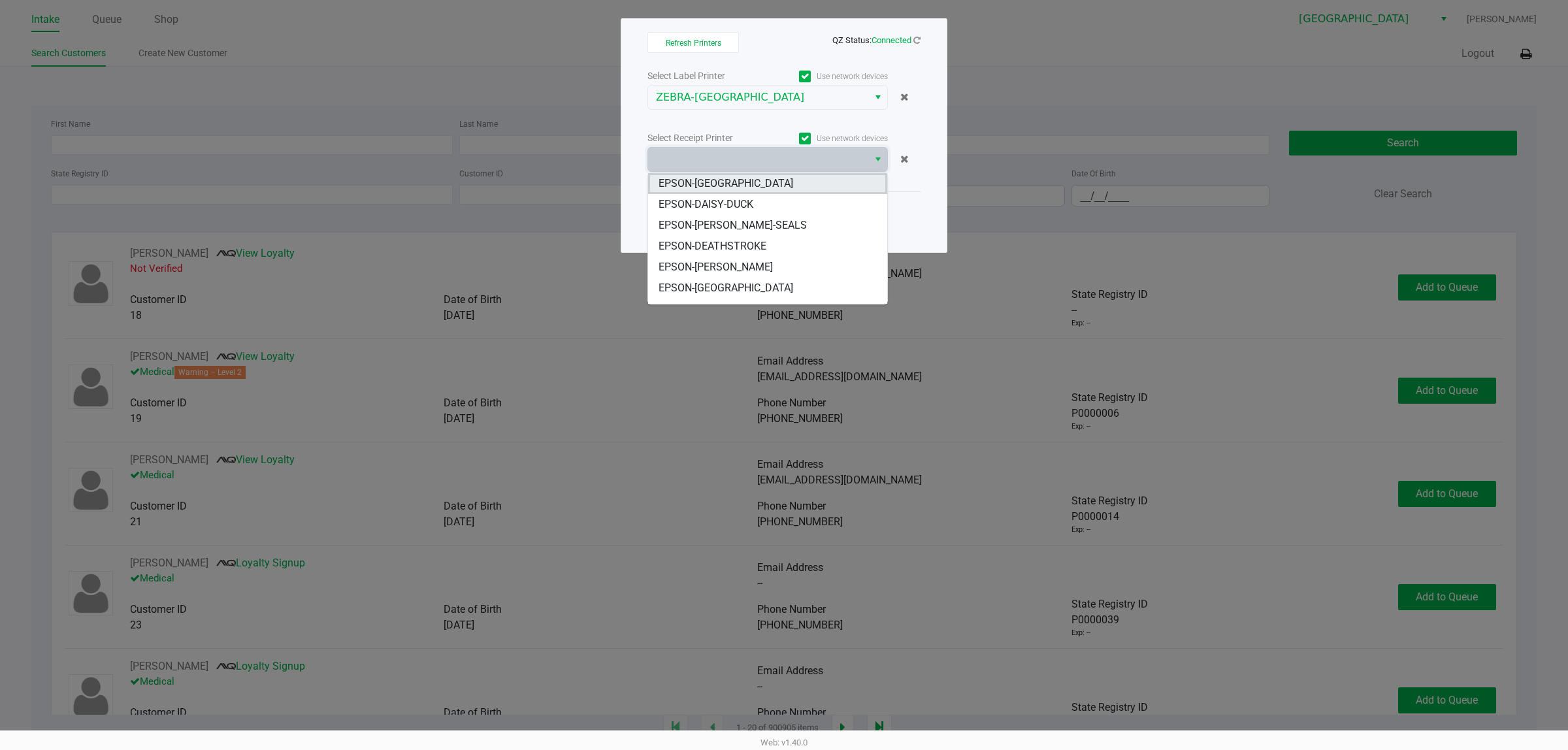
click at [743, 178] on li "EPSON-CYPRUS" at bounding box center [767, 183] width 239 height 21
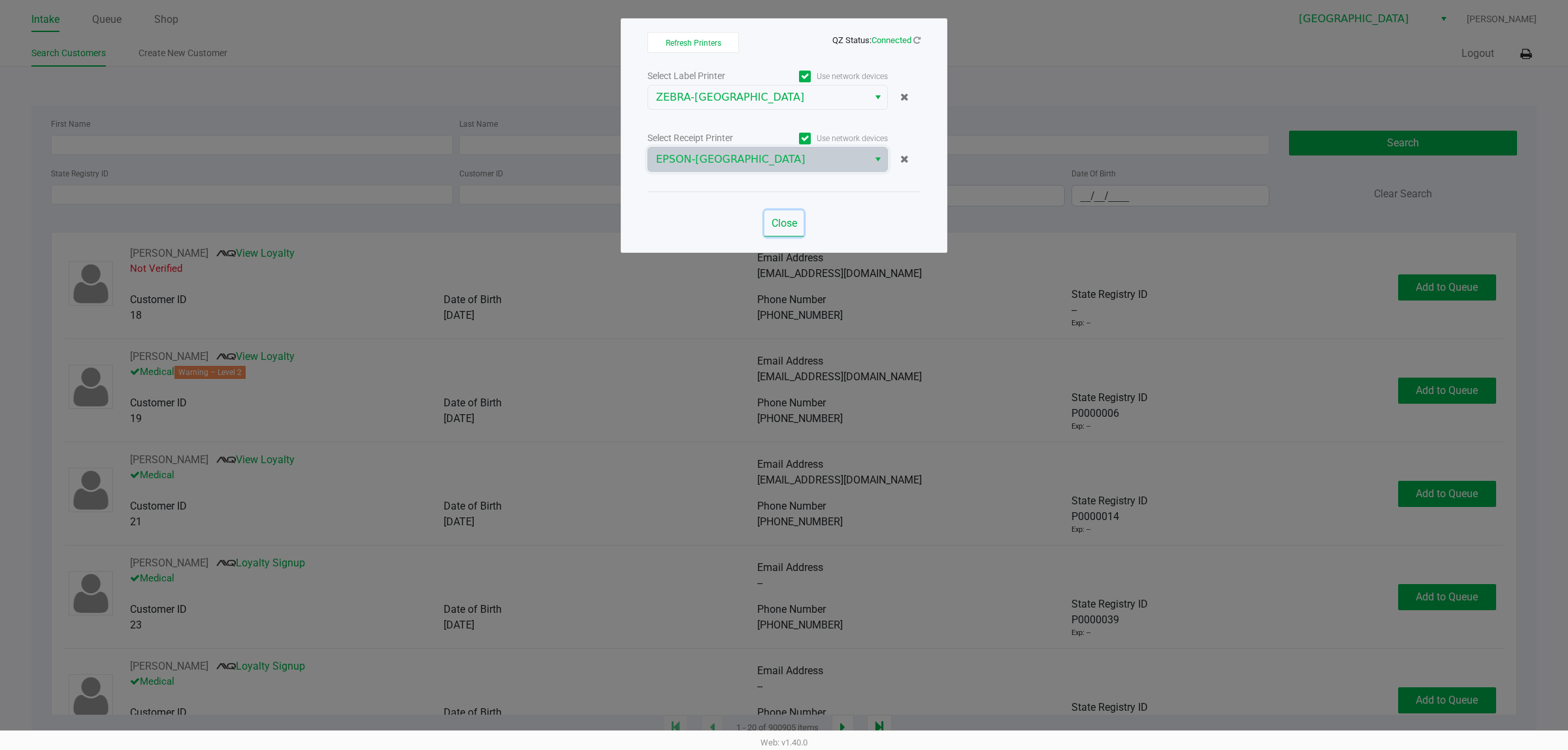
click at [778, 222] on span "Close" at bounding box center [784, 223] width 26 height 12
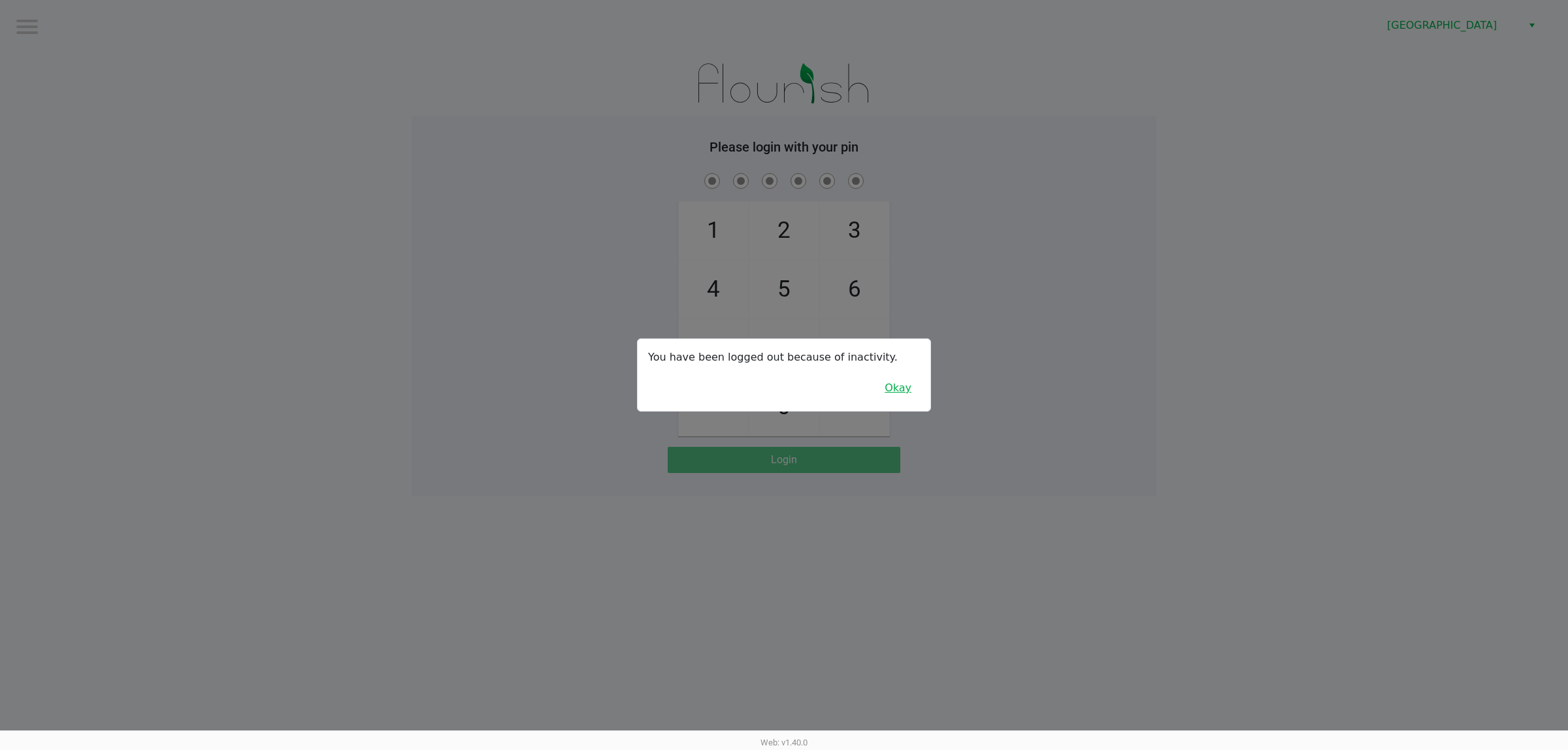
click at [810, 396] on button "Okay" at bounding box center [898, 388] width 44 height 25
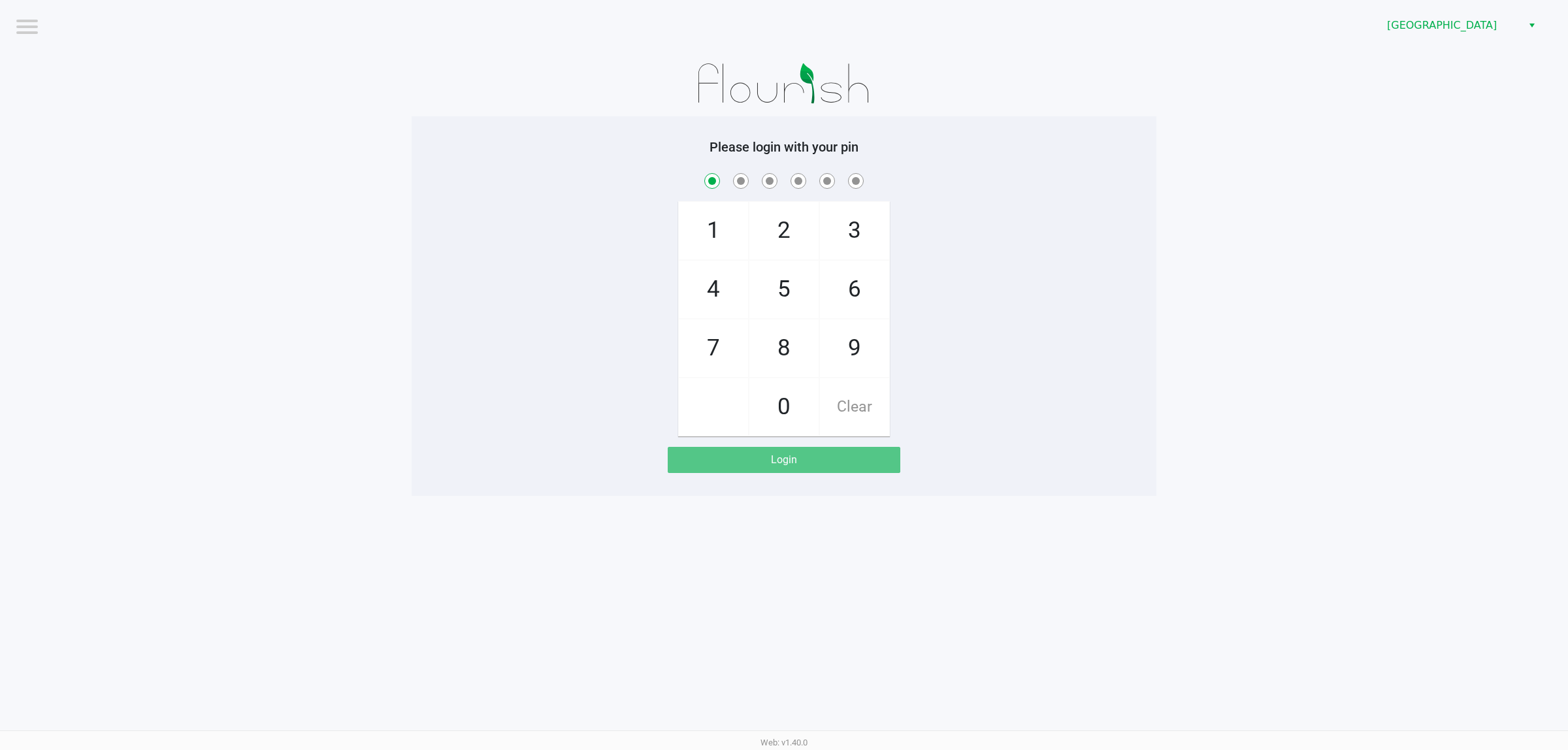
checkbox input "true"
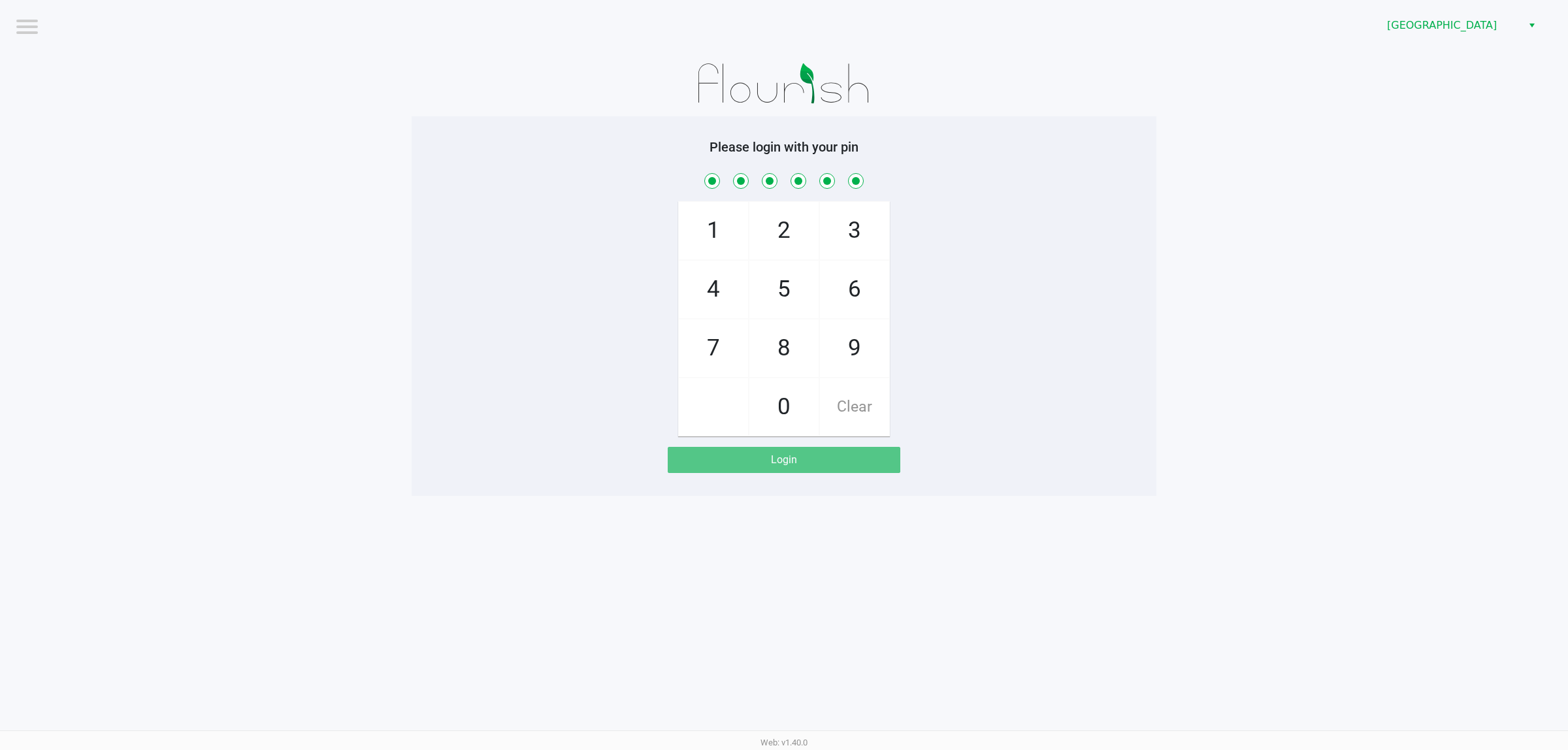
checkbox input "true"
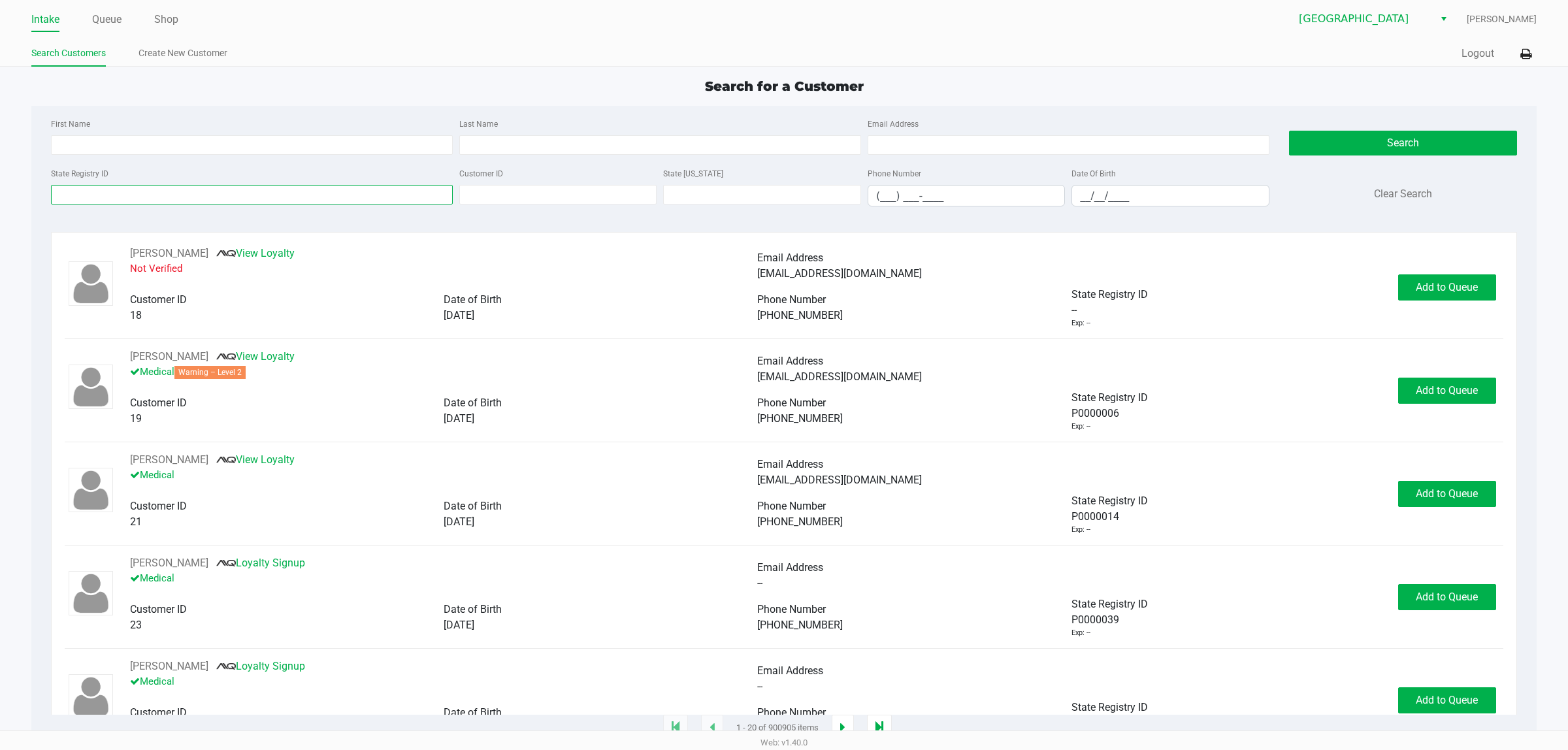
click at [273, 194] on input "State Registry ID" at bounding box center [252, 194] width 402 height 20
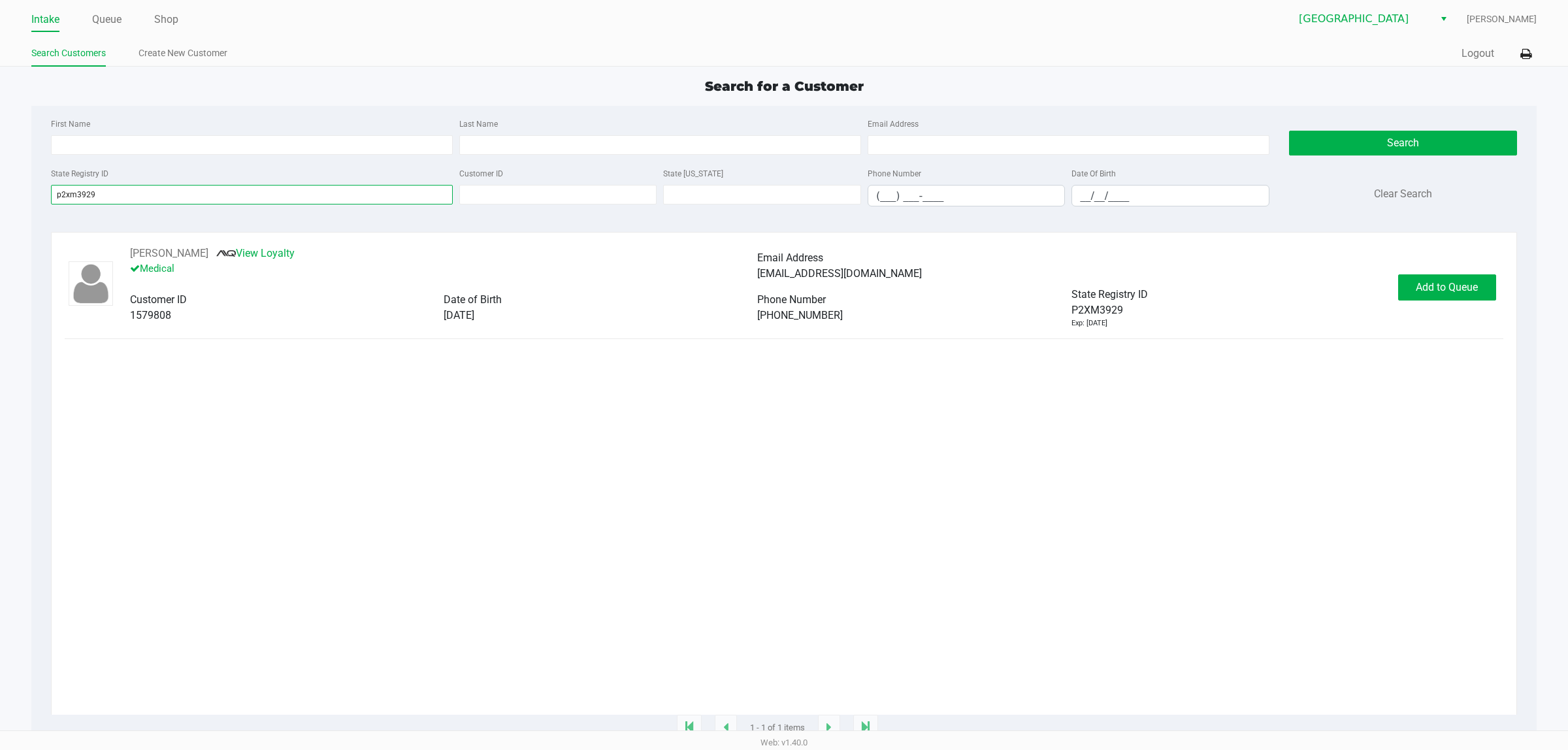
type input "p2xm3929"
click at [810, 285] on span "Add to Queue" at bounding box center [1446, 287] width 62 height 12
click at [810, 286] on button "In Queue" at bounding box center [1443, 288] width 91 height 26
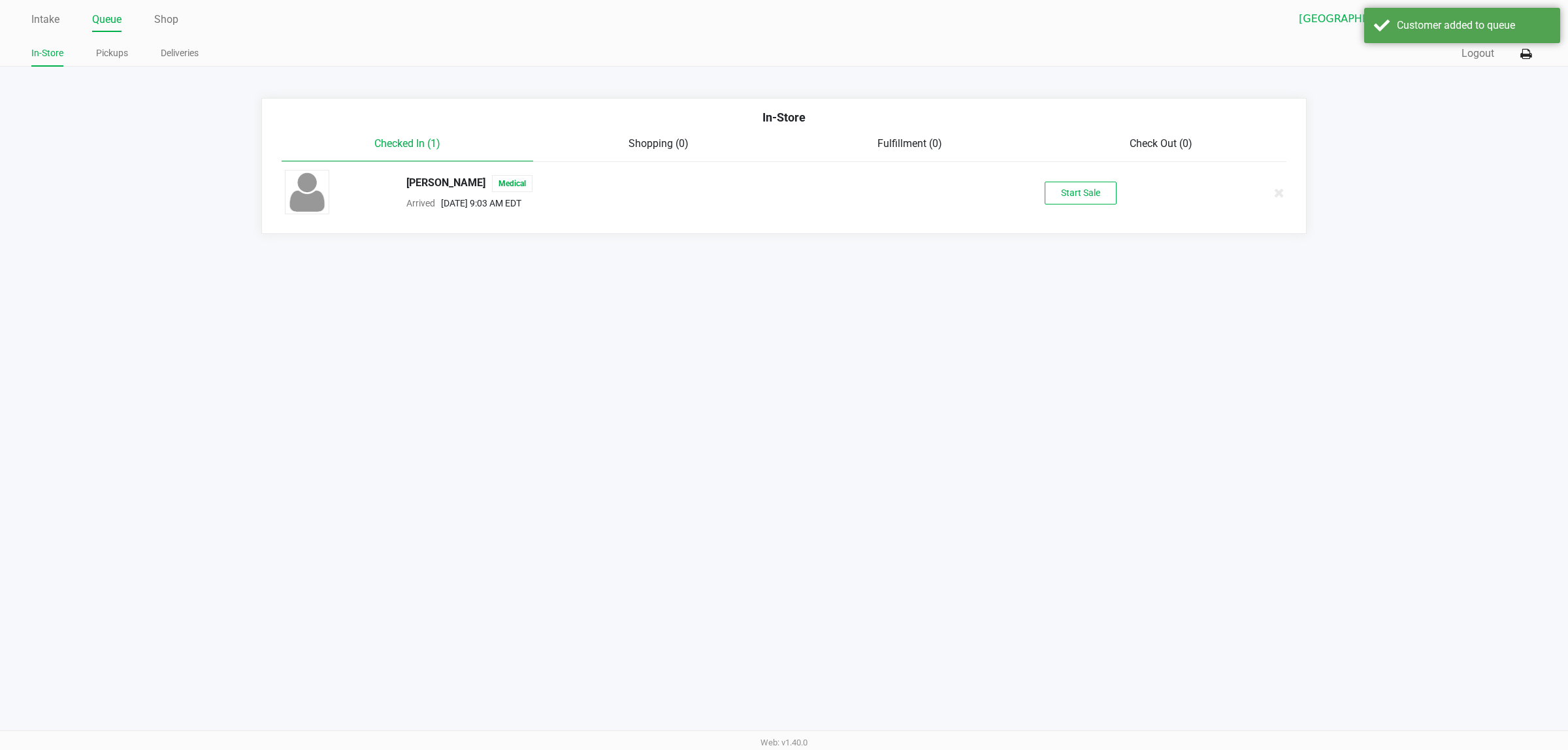
click at [810, 194] on button "Start Sale" at bounding box center [1080, 193] width 72 height 23
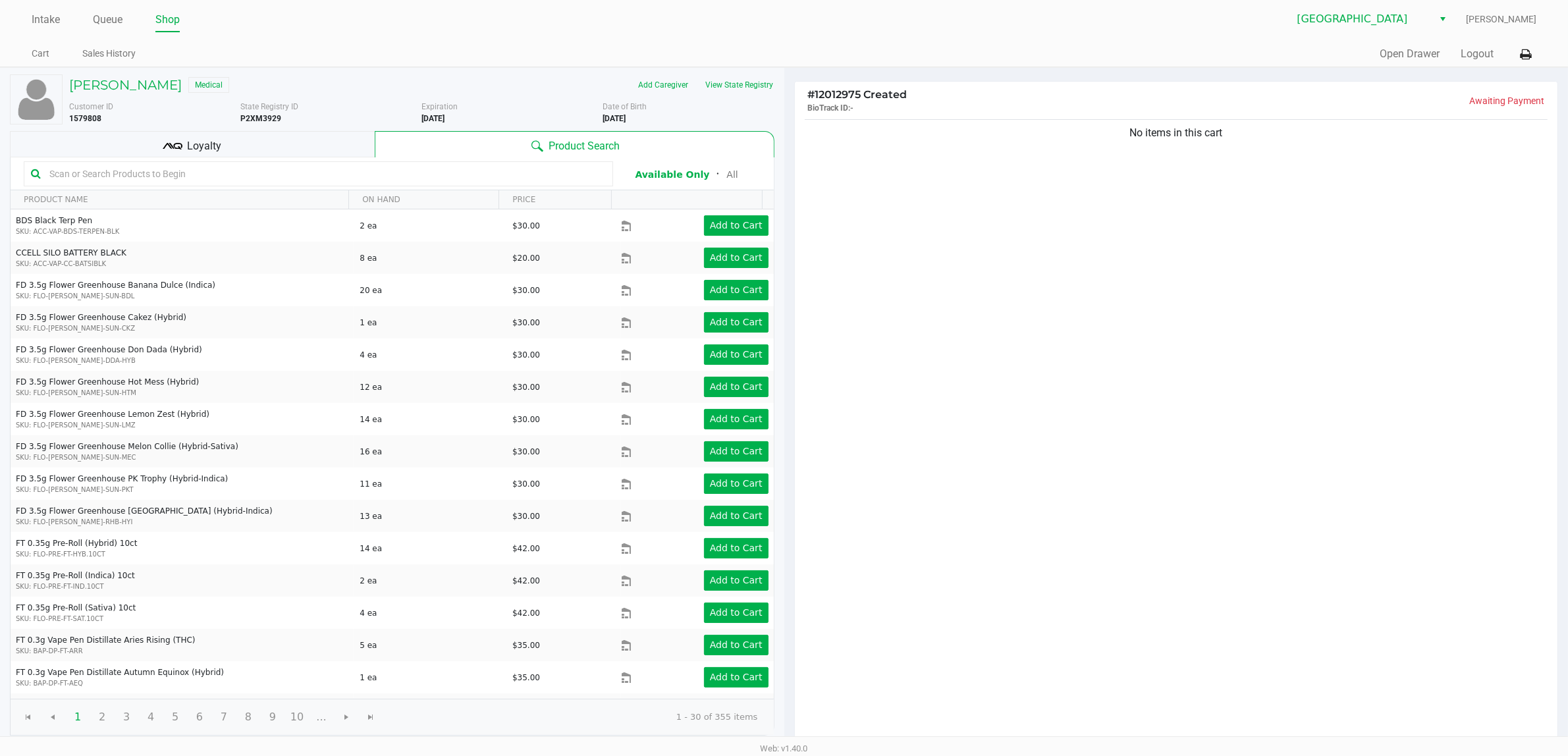
click at [245, 134] on div "Loyalty" at bounding box center [192, 144] width 365 height 27
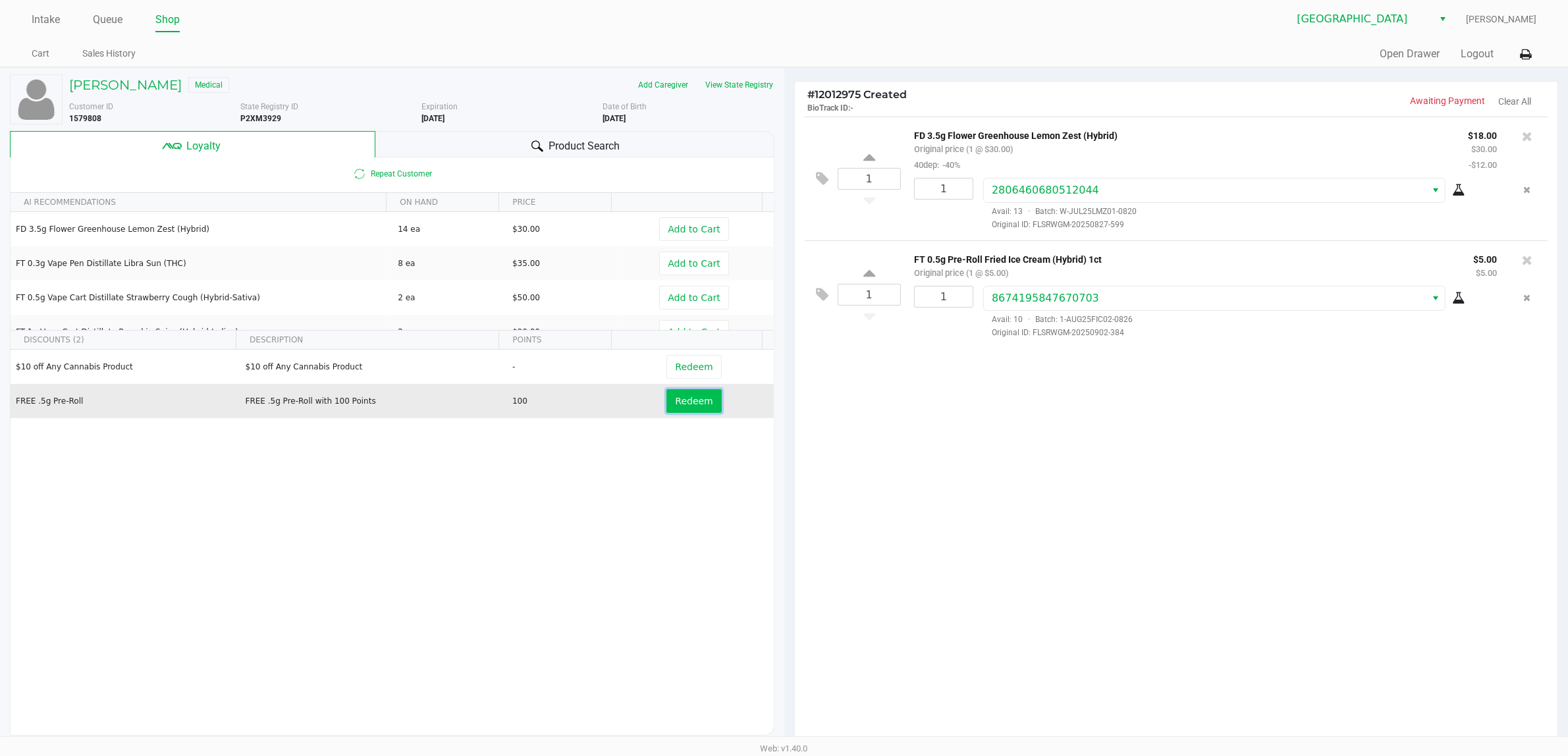
click at [682, 405] on span "Redeem" at bounding box center [693, 401] width 38 height 10
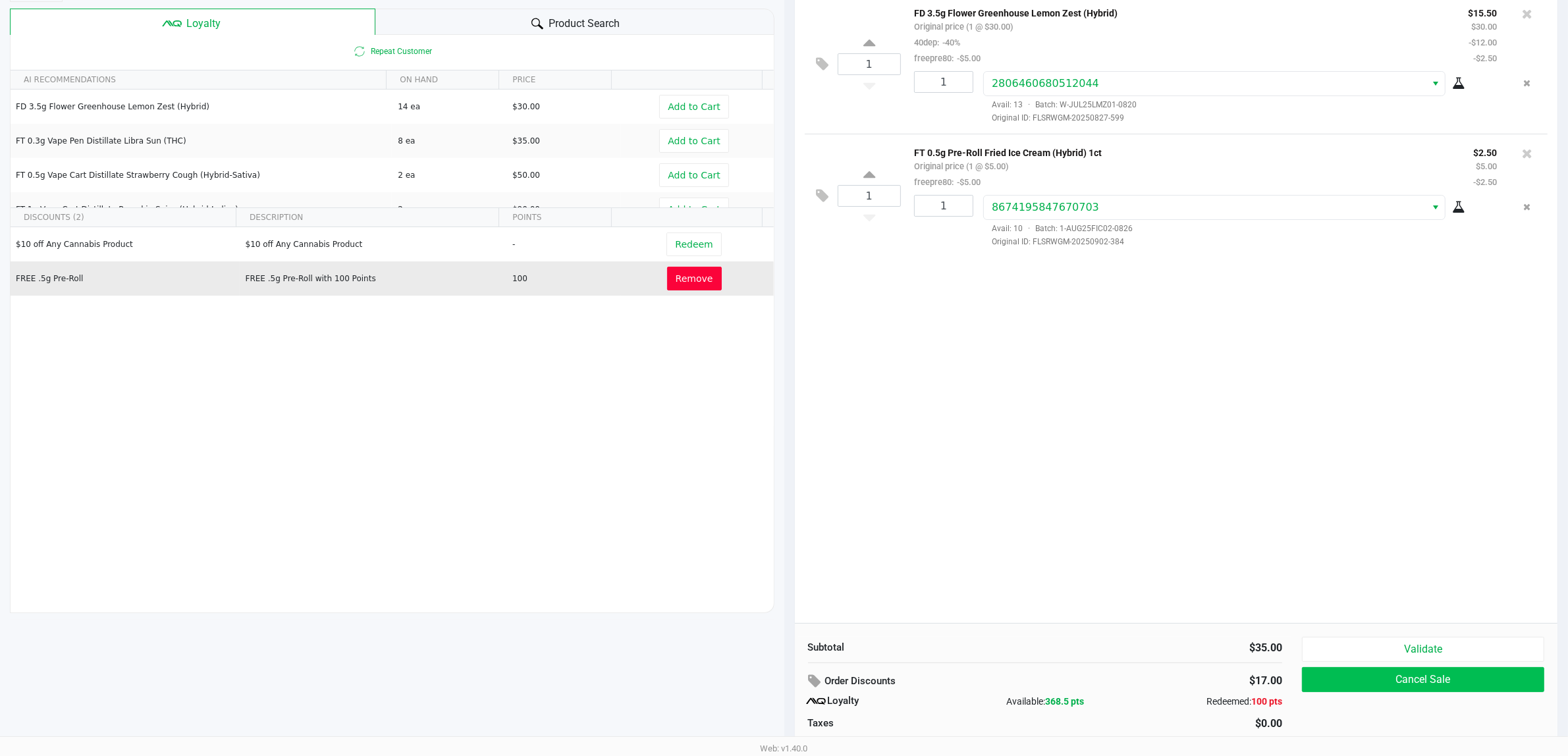
scroll to position [152, 0]
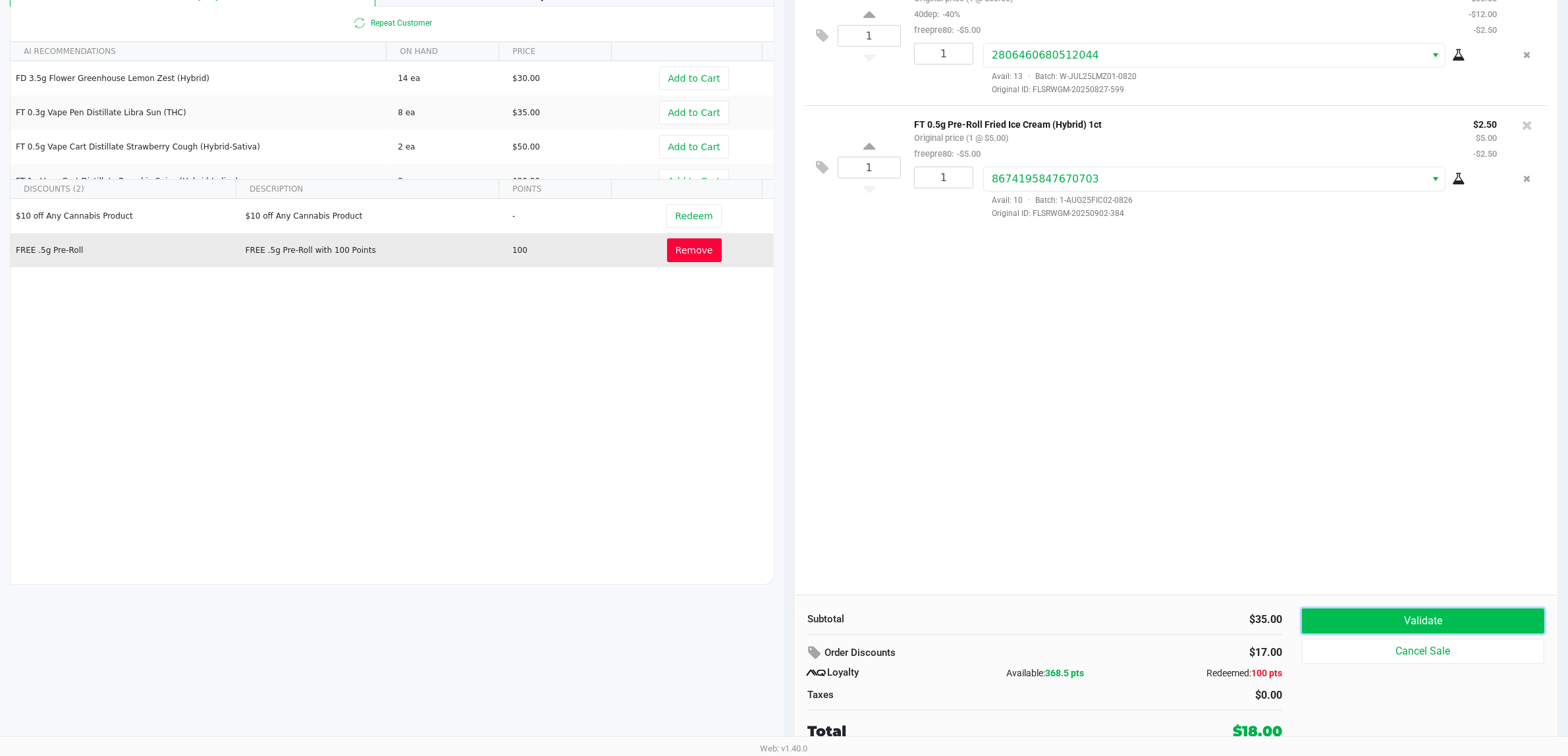
click at [816, 613] on button "Validate" at bounding box center [1422, 621] width 242 height 25
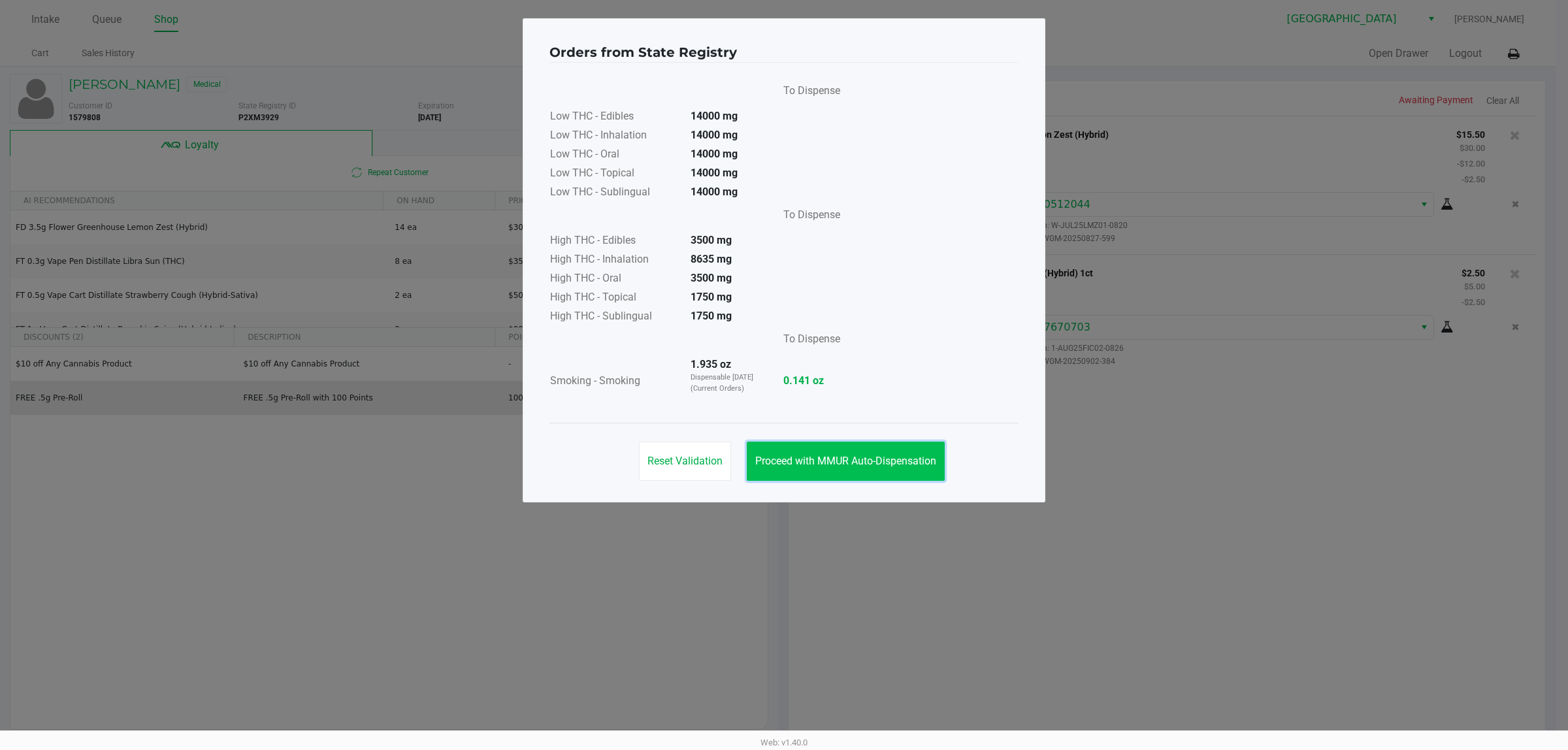
click at [810, 458] on span "Proceed with MMUR Auto-Dispensation" at bounding box center [846, 461] width 181 height 12
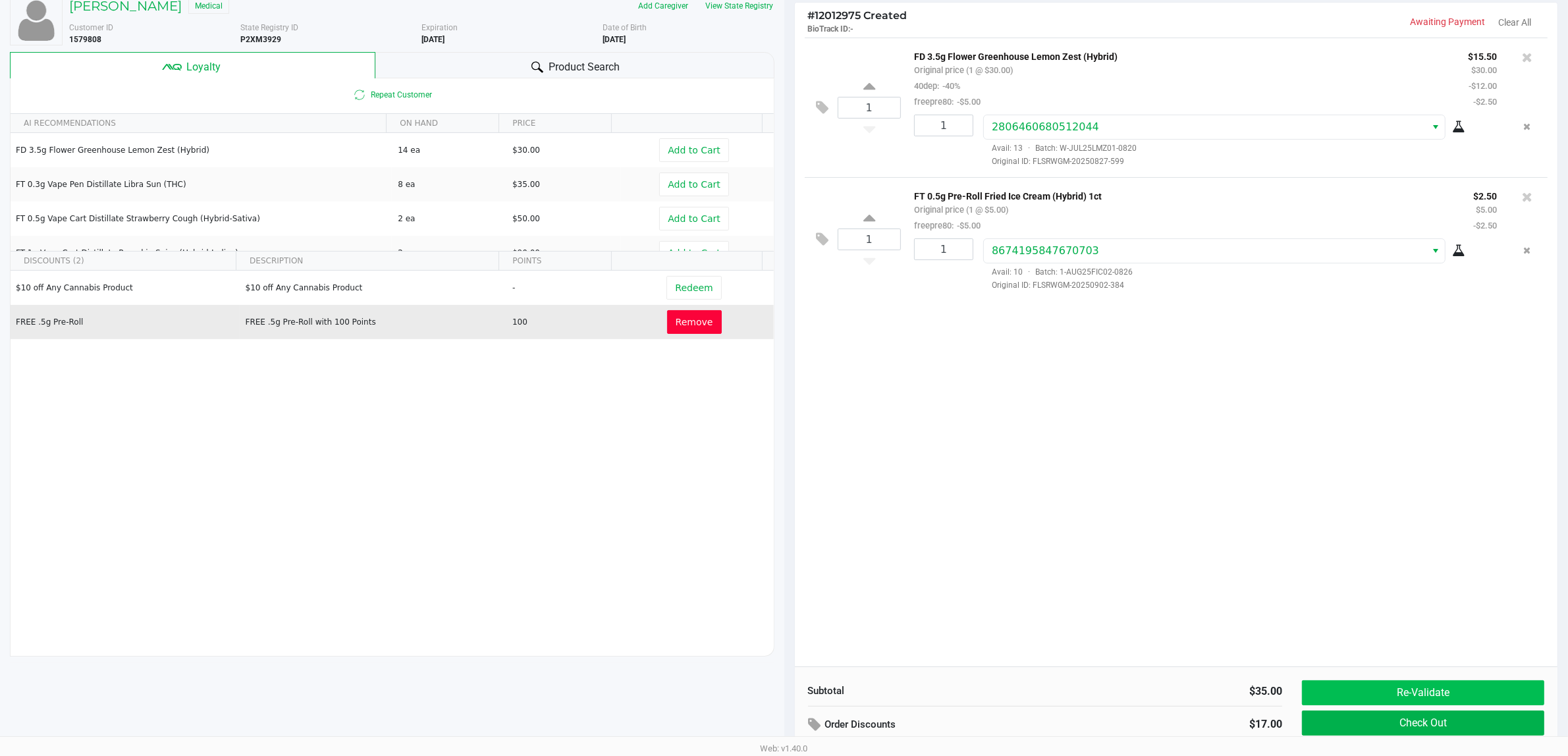
scroll to position [152, 0]
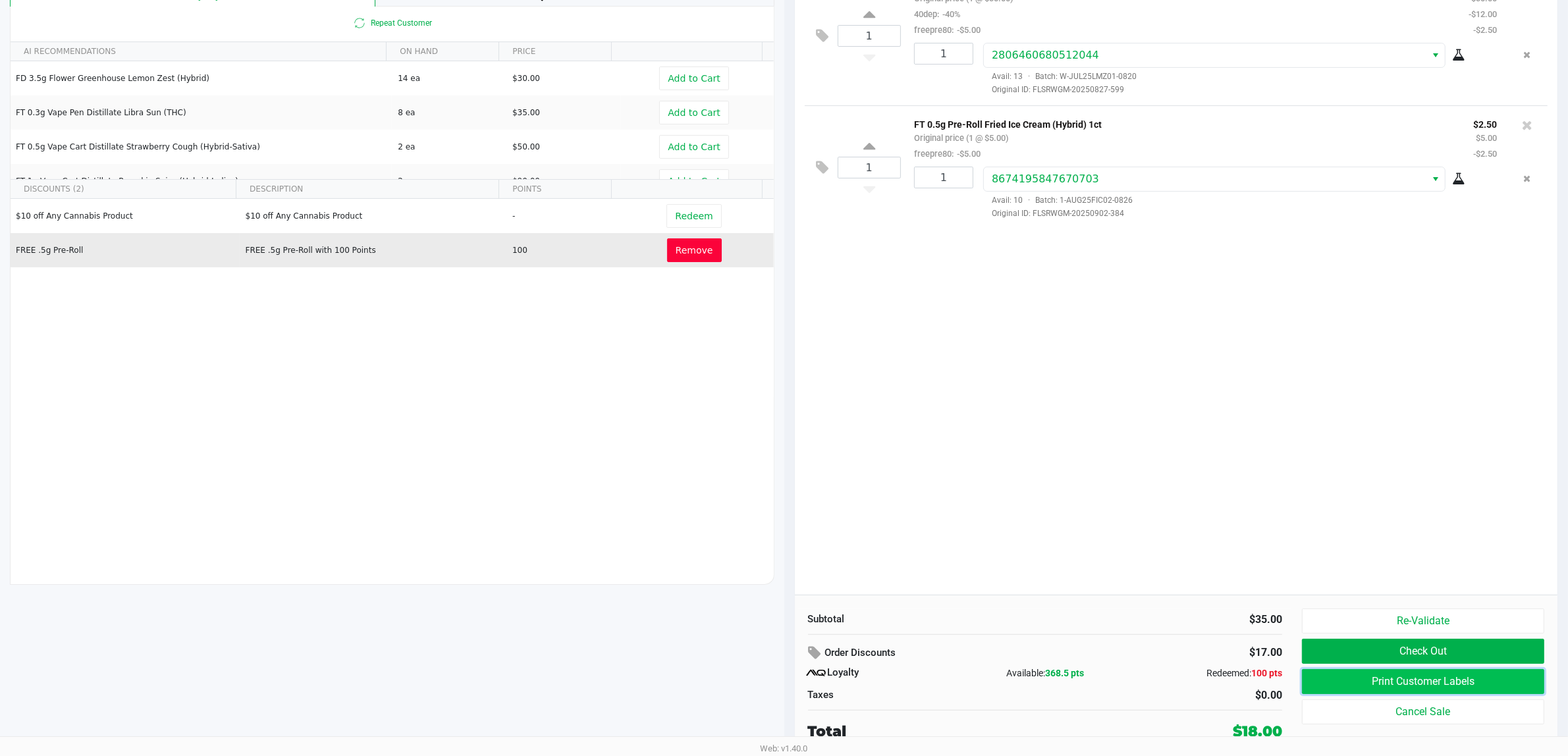
click at [816, 679] on button "Print Customer Labels" at bounding box center [1422, 682] width 242 height 25
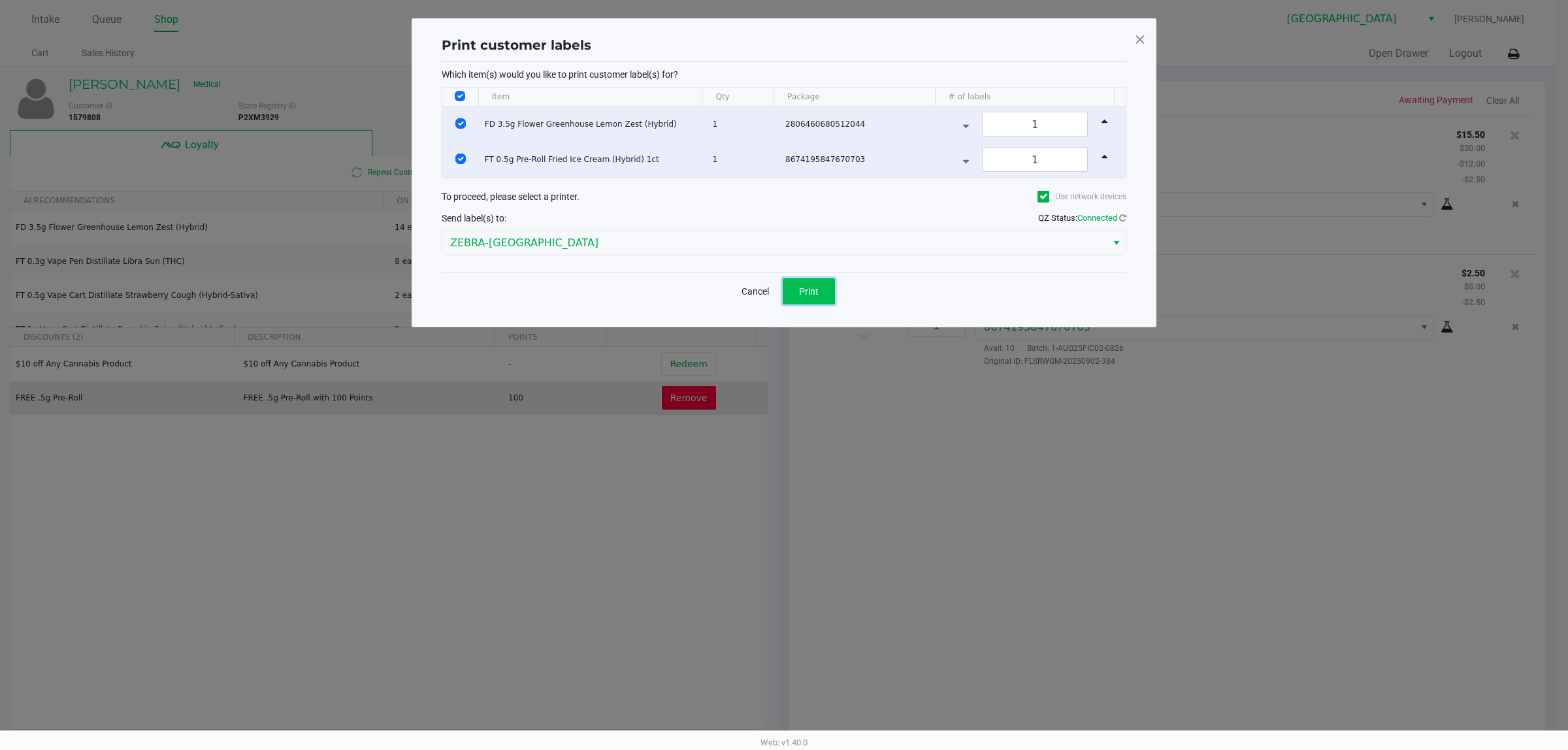
click at [810, 305] on button "Print" at bounding box center [809, 291] width 53 height 26
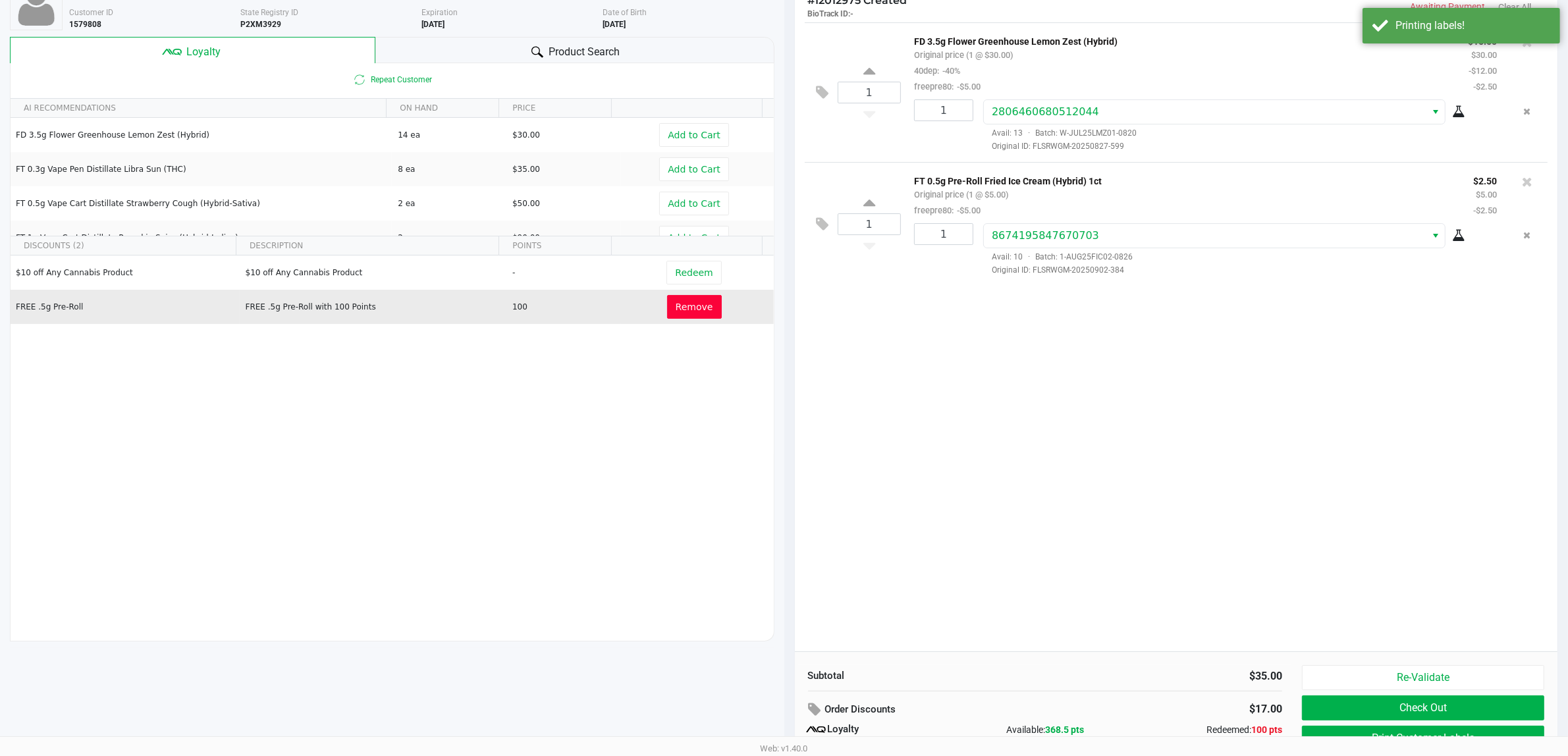
scroll to position [152, 0]
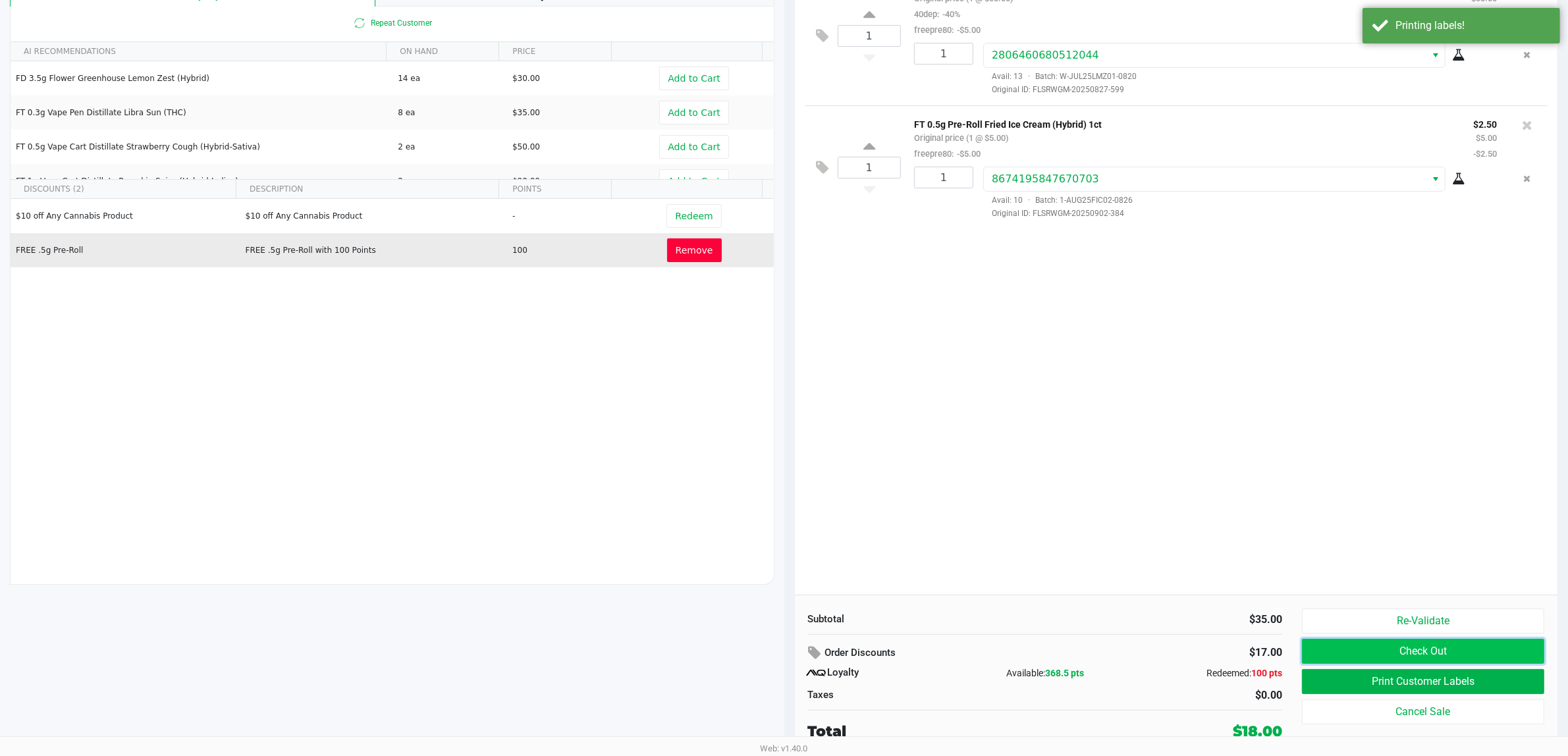
click at [816, 651] on button "Check Out" at bounding box center [1422, 651] width 242 height 25
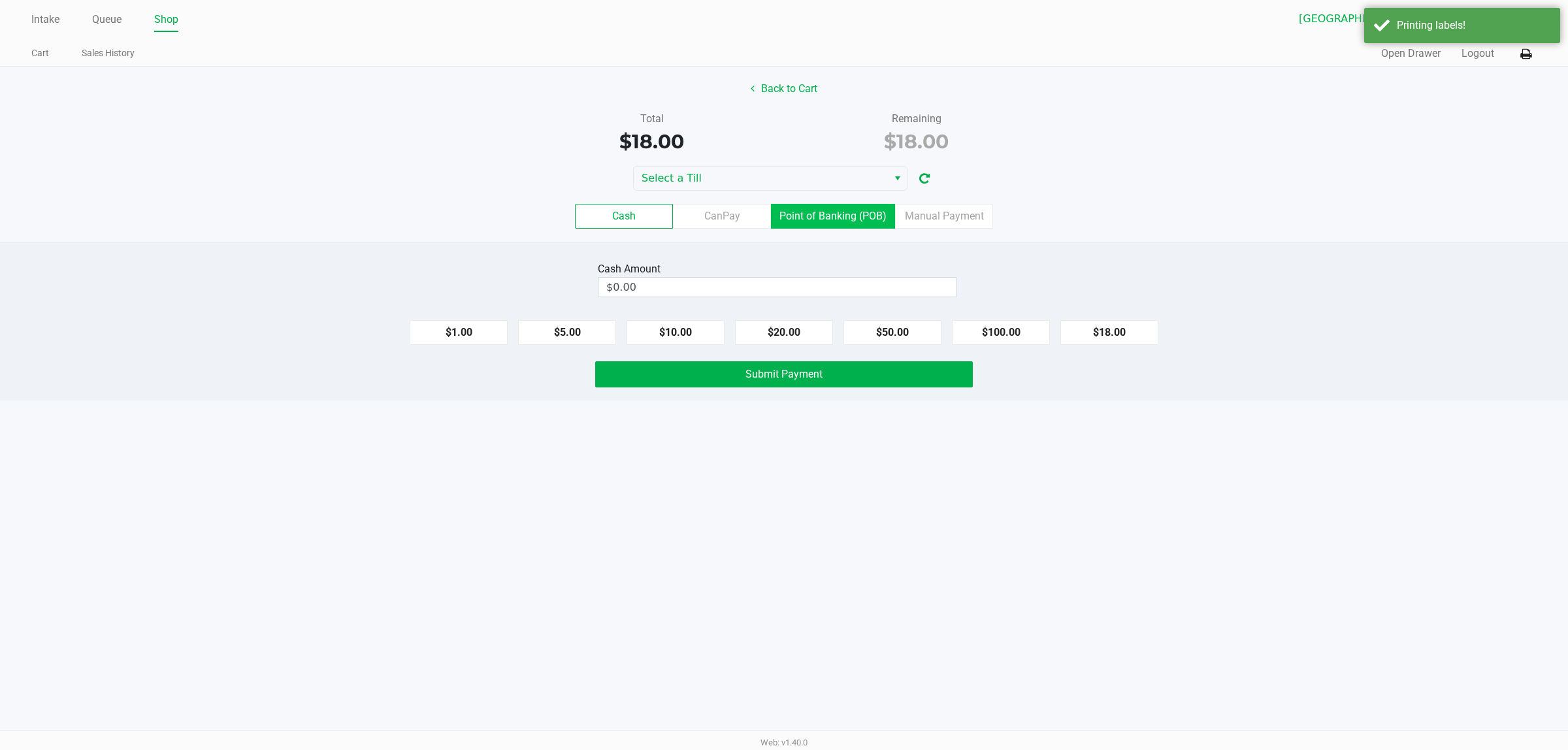
click at [810, 224] on label "Point of Banking (POB)" at bounding box center [833, 216] width 124 height 25
click at [0, 0] on 7 "Point of Banking (POB)" at bounding box center [0, 0] width 0 height 0
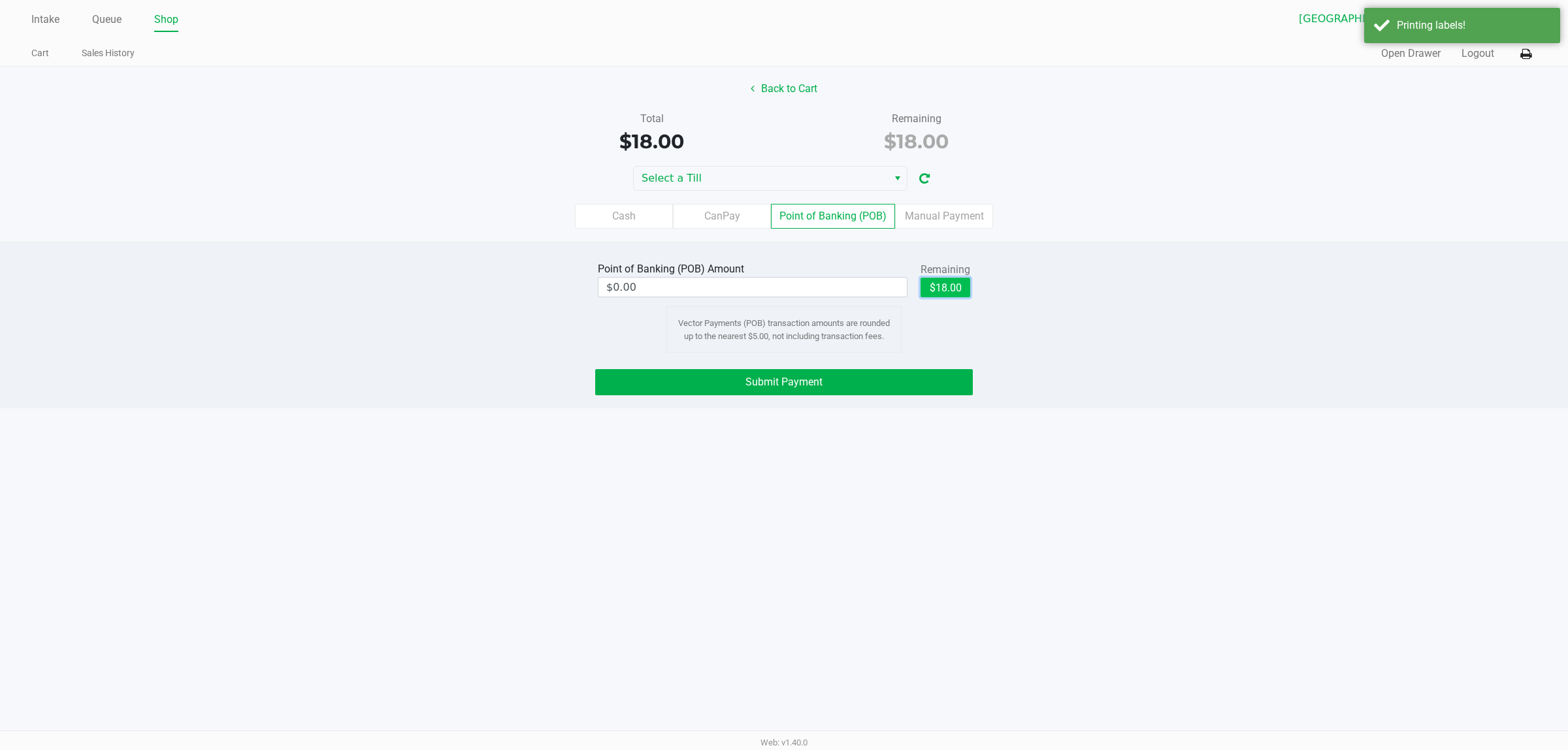
click at [810, 288] on button "$18.00" at bounding box center [945, 287] width 50 height 20
type input "$18.00"
click at [810, 390] on button "Submit Payment" at bounding box center [784, 382] width 378 height 26
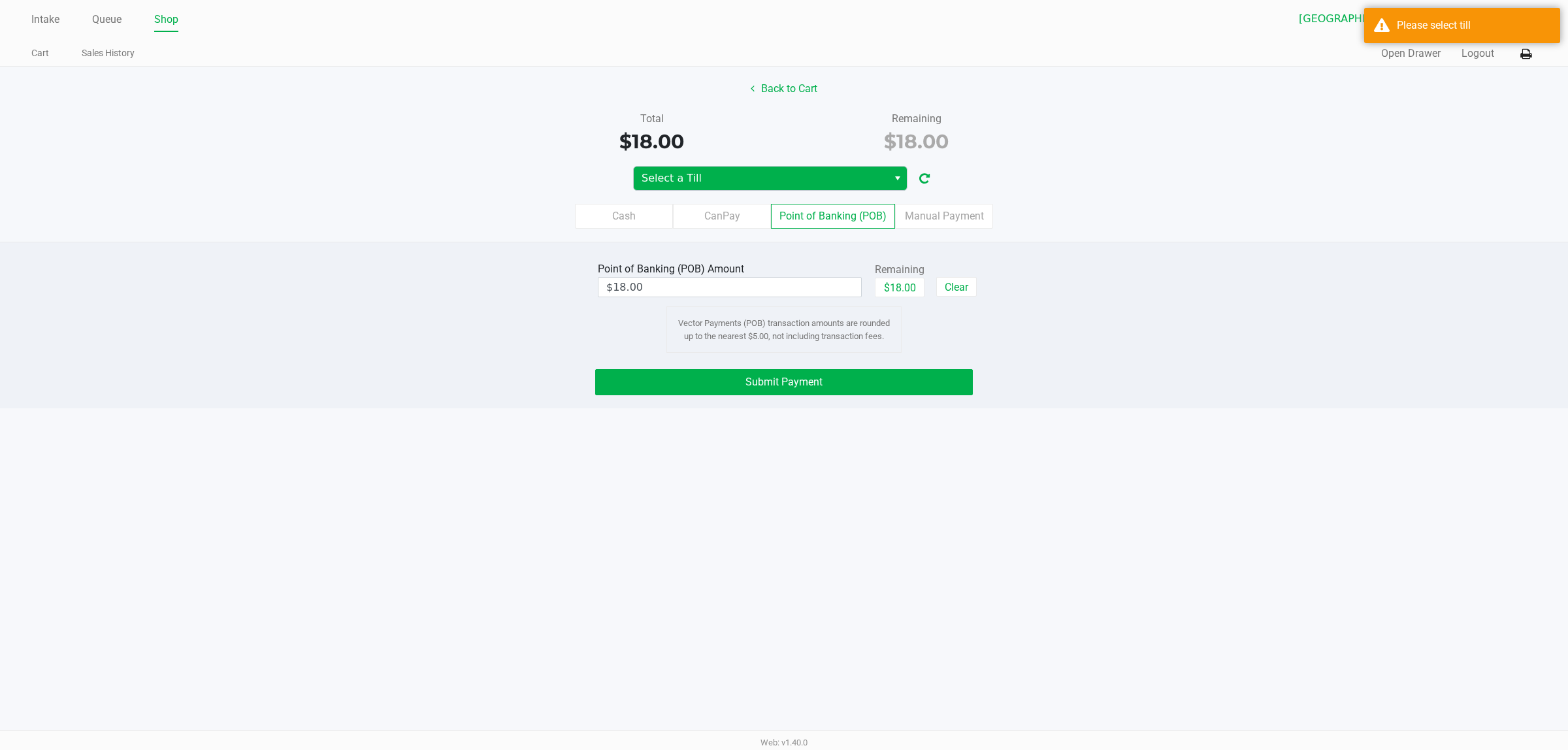
click at [732, 182] on span "Select a Till" at bounding box center [760, 177] width 238 height 15
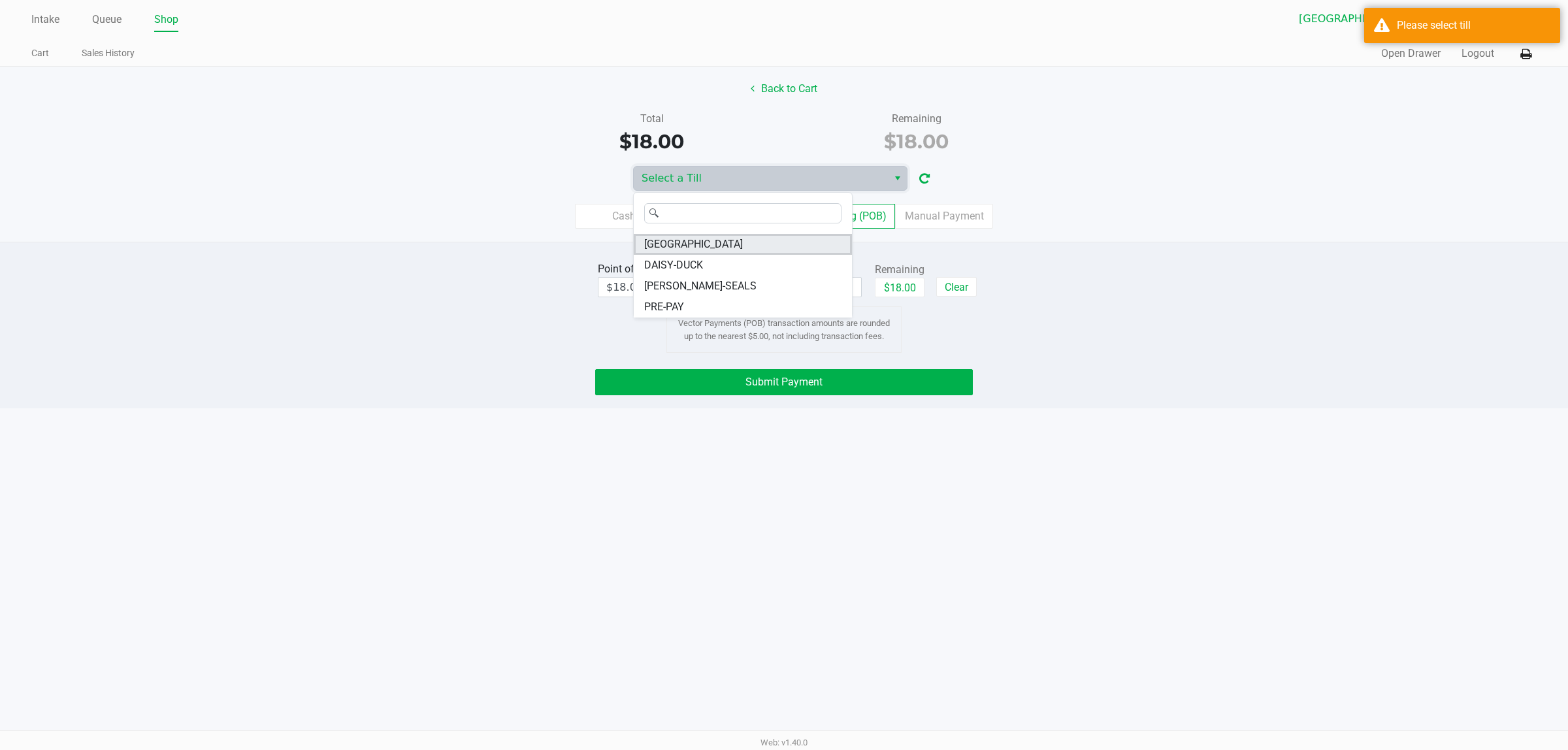
click at [678, 249] on span "CYPRUS" at bounding box center [693, 244] width 99 height 15
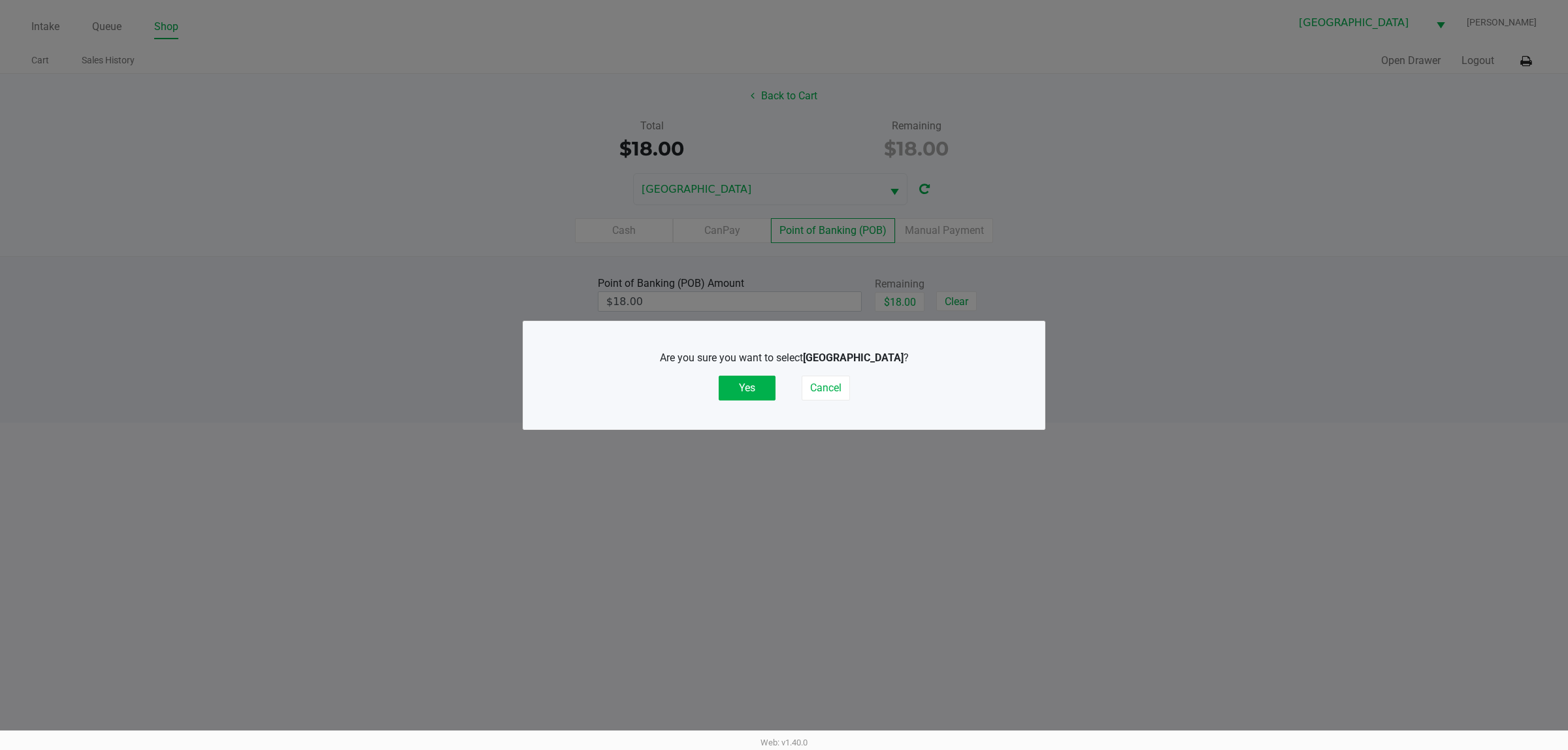
click at [746, 390] on button "Yes" at bounding box center [747, 388] width 57 height 25
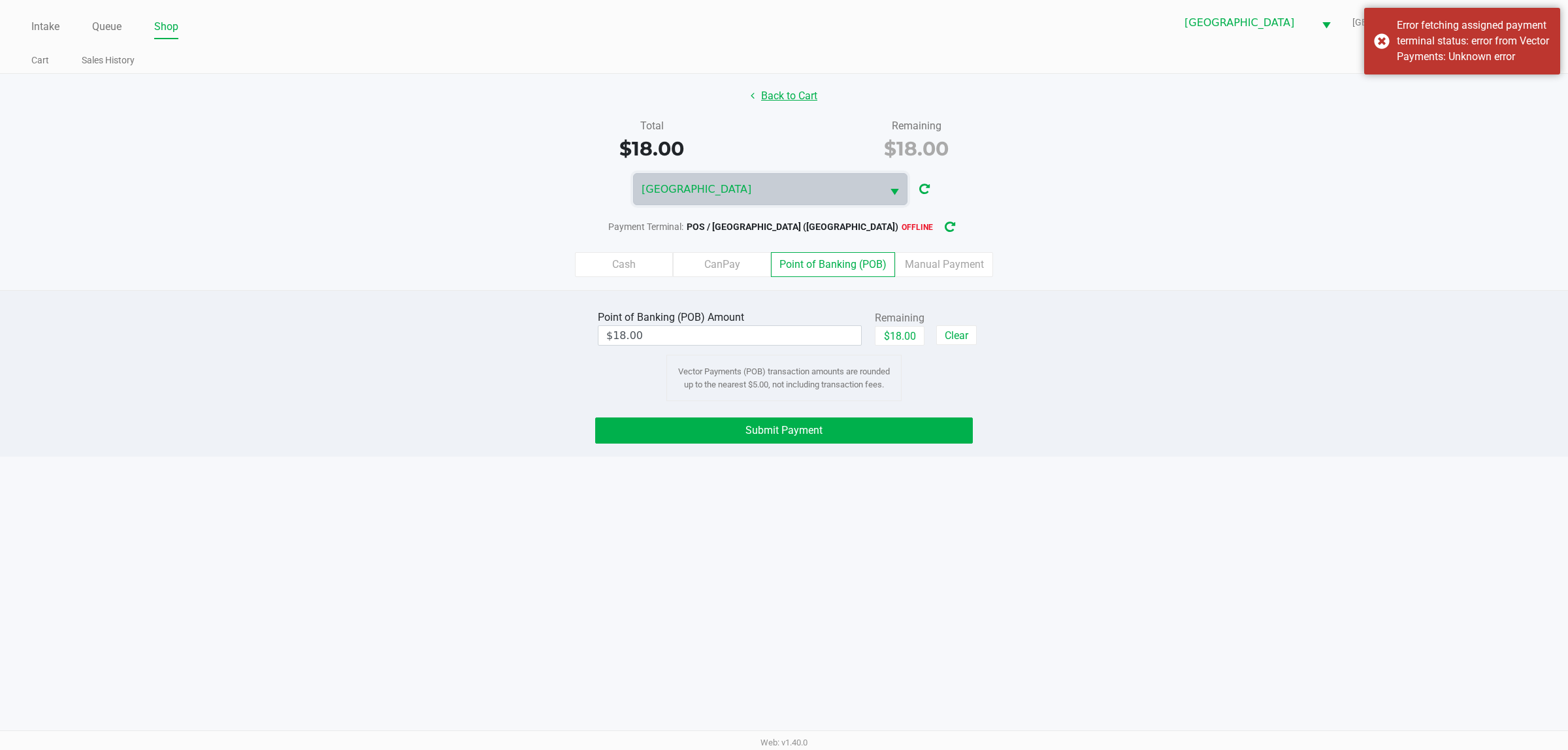
click at [794, 89] on button "Back to Cart" at bounding box center [784, 96] width 83 height 25
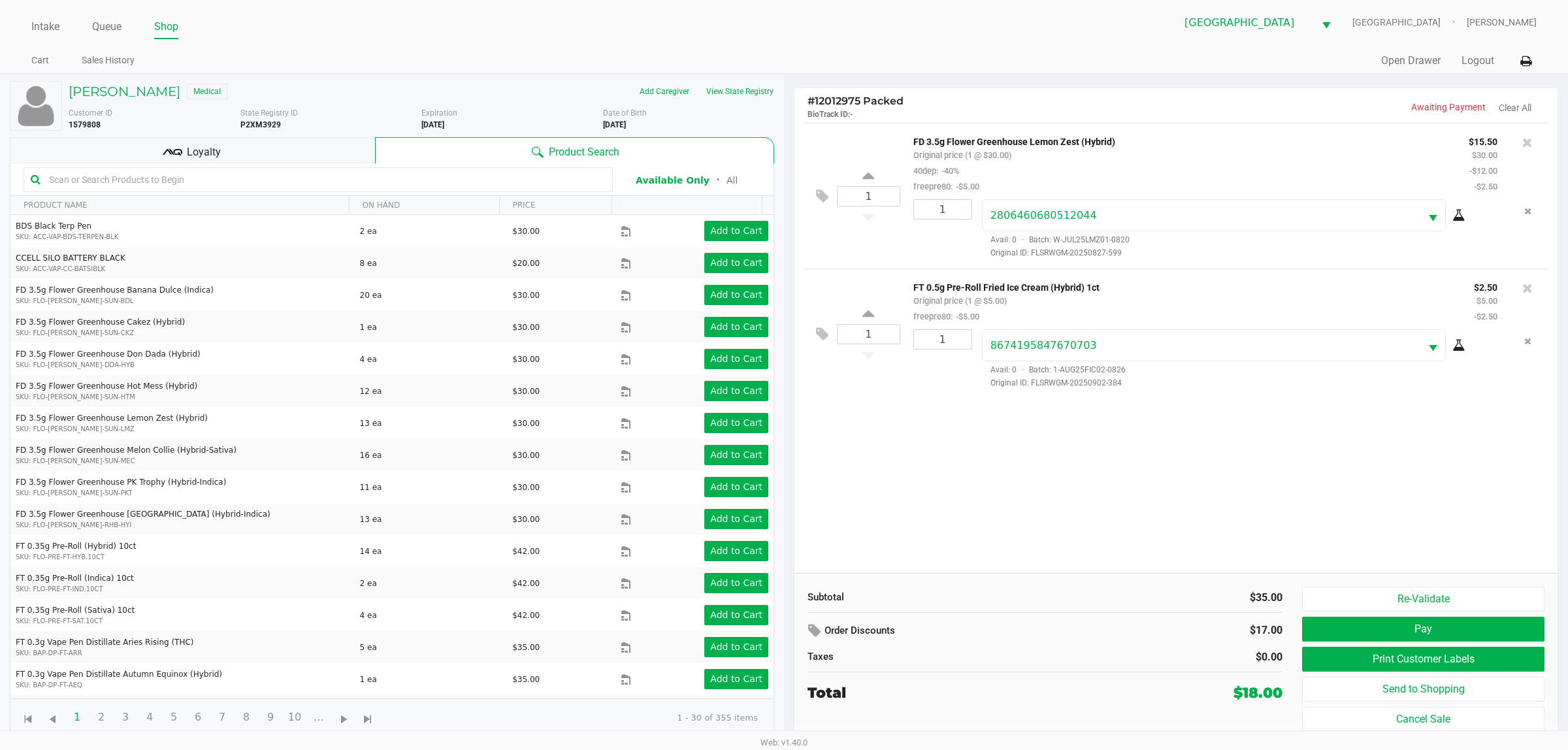
click at [213, 139] on div "Loyalty" at bounding box center [192, 150] width 365 height 26
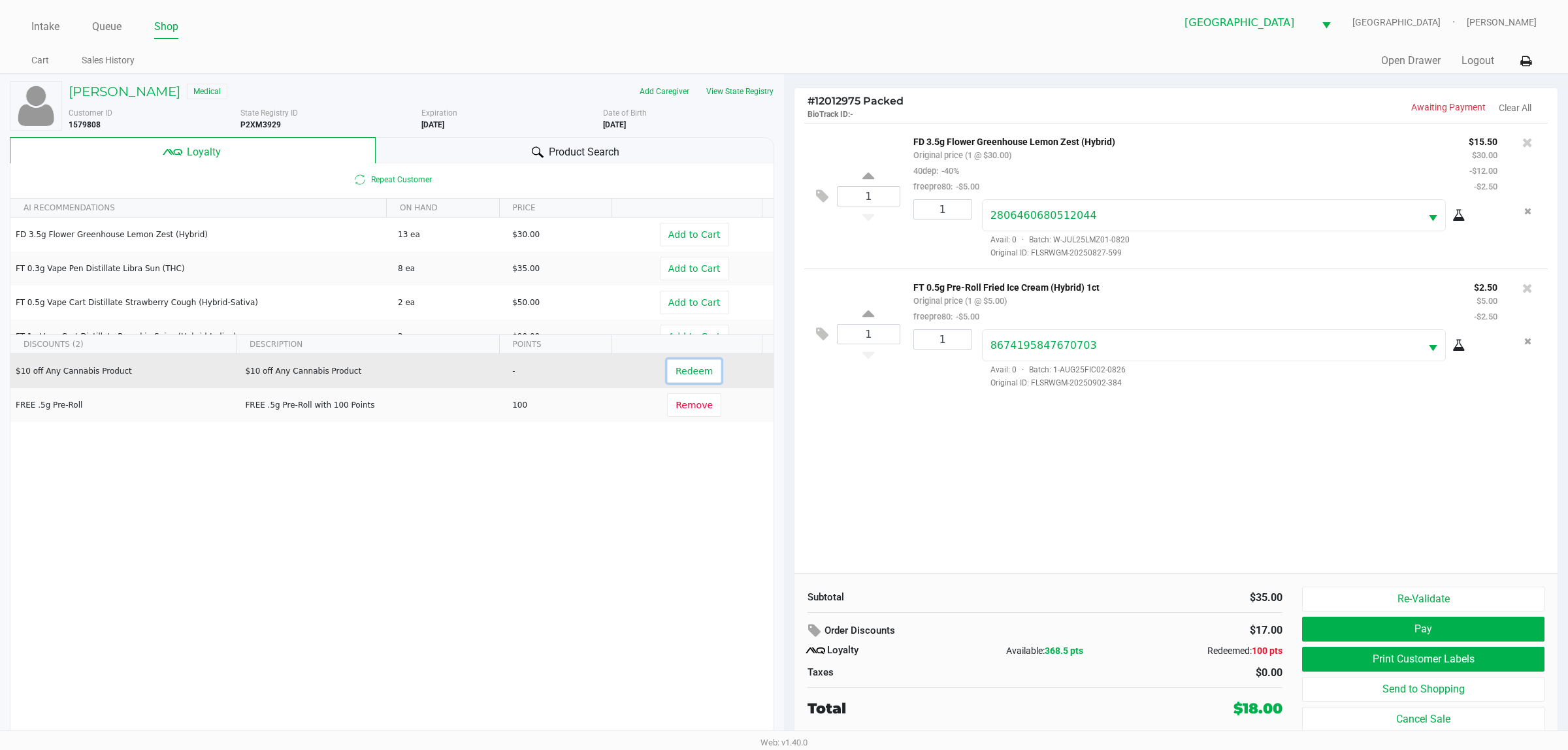
click at [676, 376] on span "Redeem" at bounding box center [694, 371] width 37 height 10
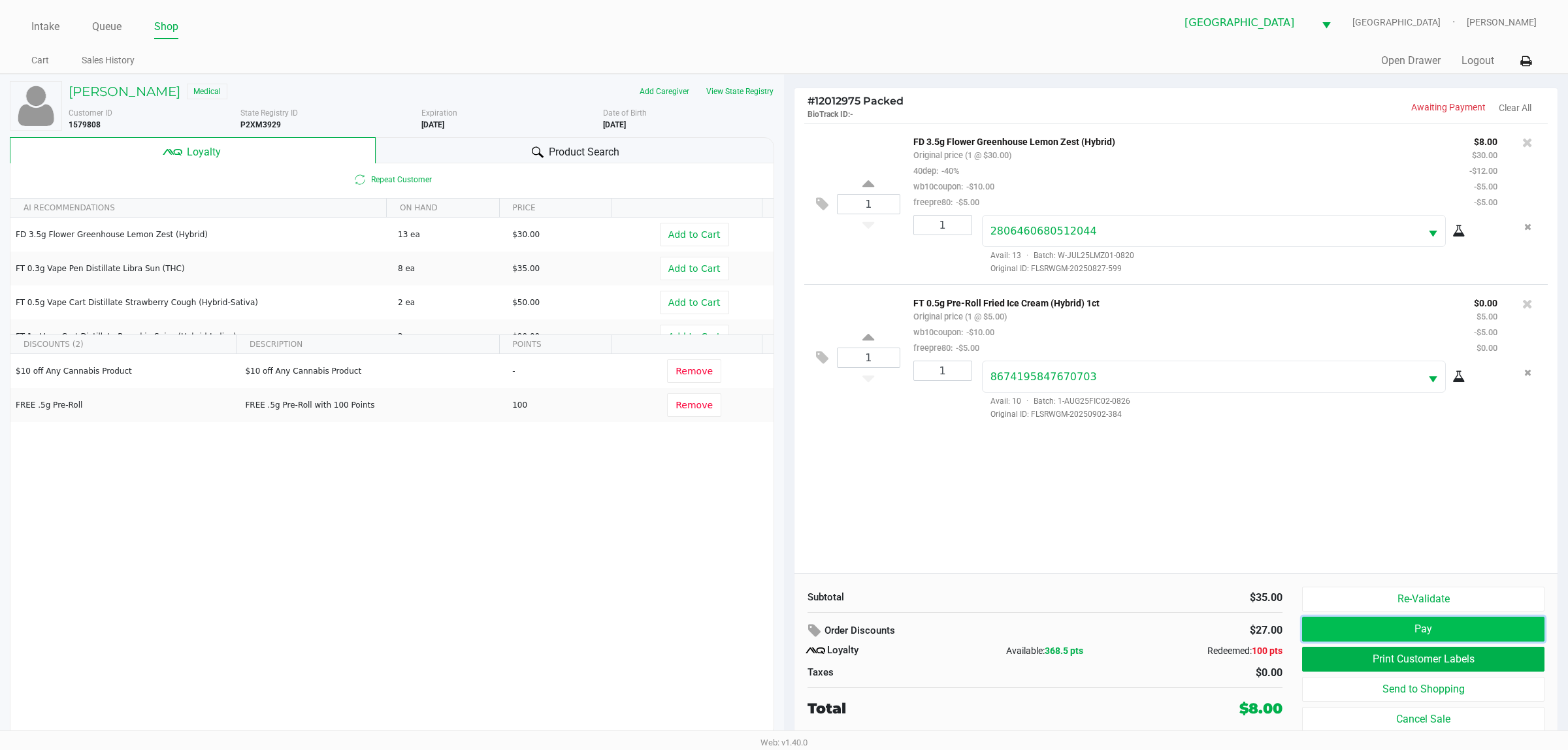
click at [810, 632] on button "Pay" at bounding box center [1423, 629] width 242 height 25
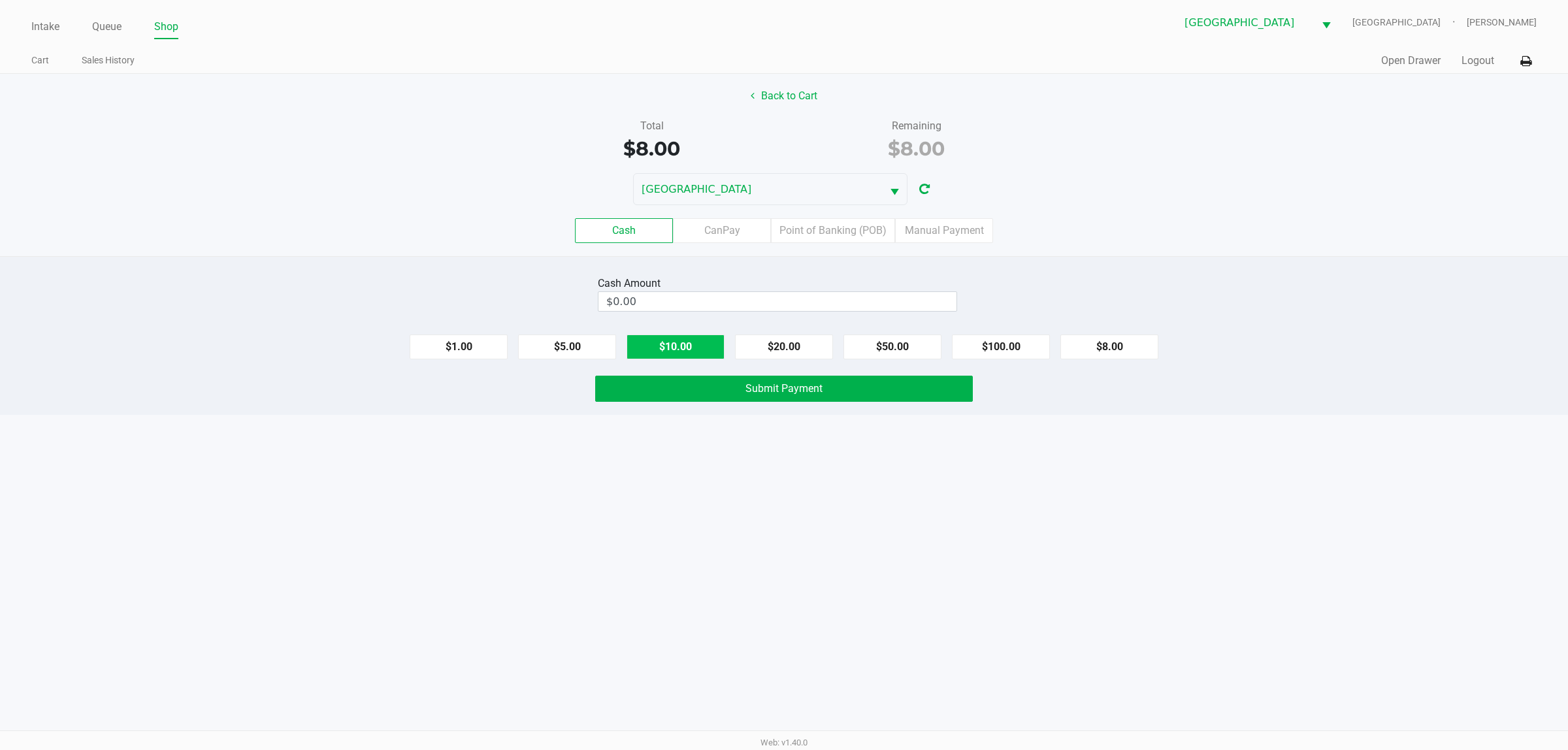
click at [659, 345] on button "$10.00" at bounding box center [676, 347] width 98 height 25
type input "$10.00"
click at [679, 409] on div "Cash Amount $10.00 Clear $1.00 $5.00 $10.00 $20.00 $50.00 $100.00 $8.00 Submit …" at bounding box center [784, 335] width 1568 height 158
click at [701, 392] on button "Submit Payment" at bounding box center [784, 389] width 378 height 26
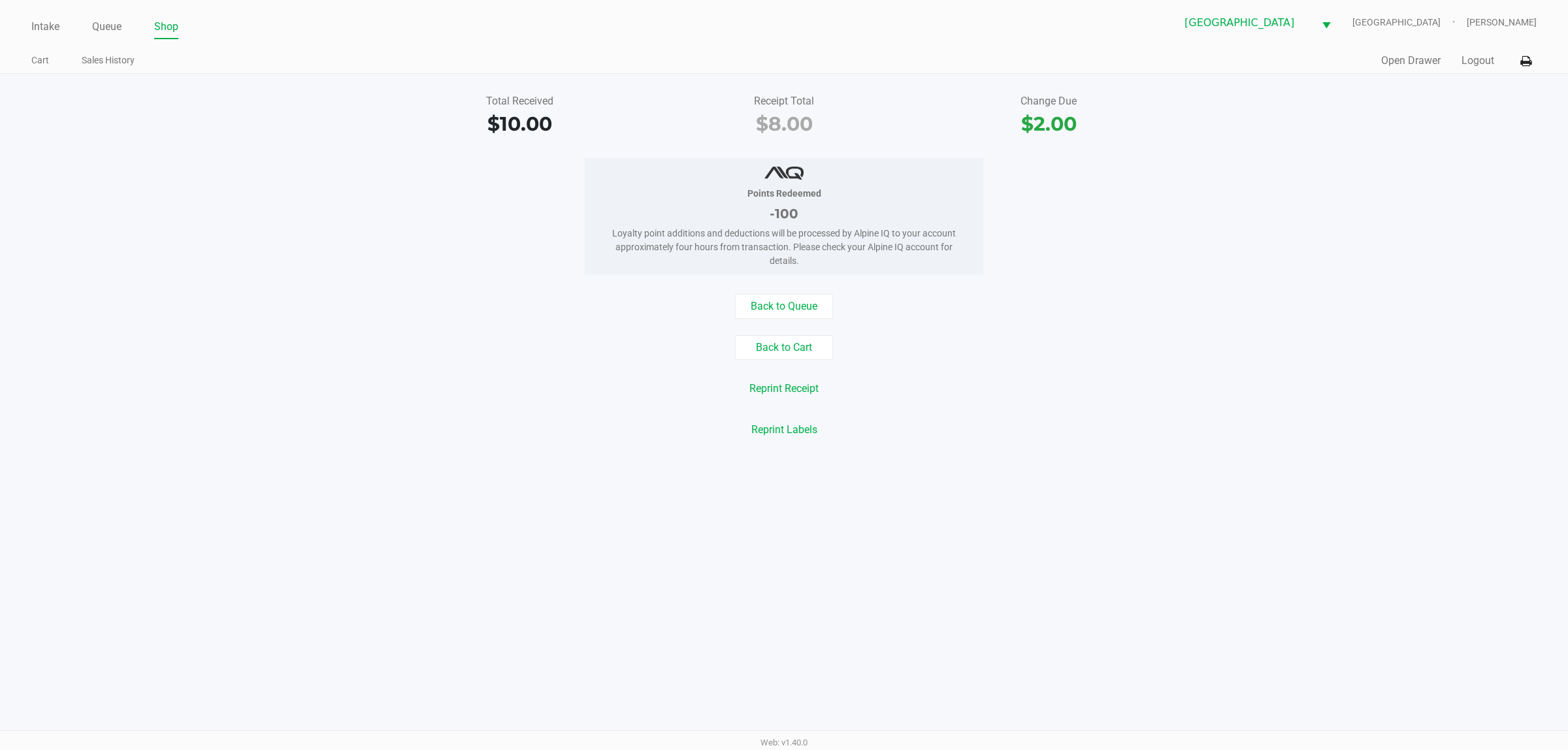
click at [792, 304] on button "Back to Queue" at bounding box center [784, 306] width 98 height 25
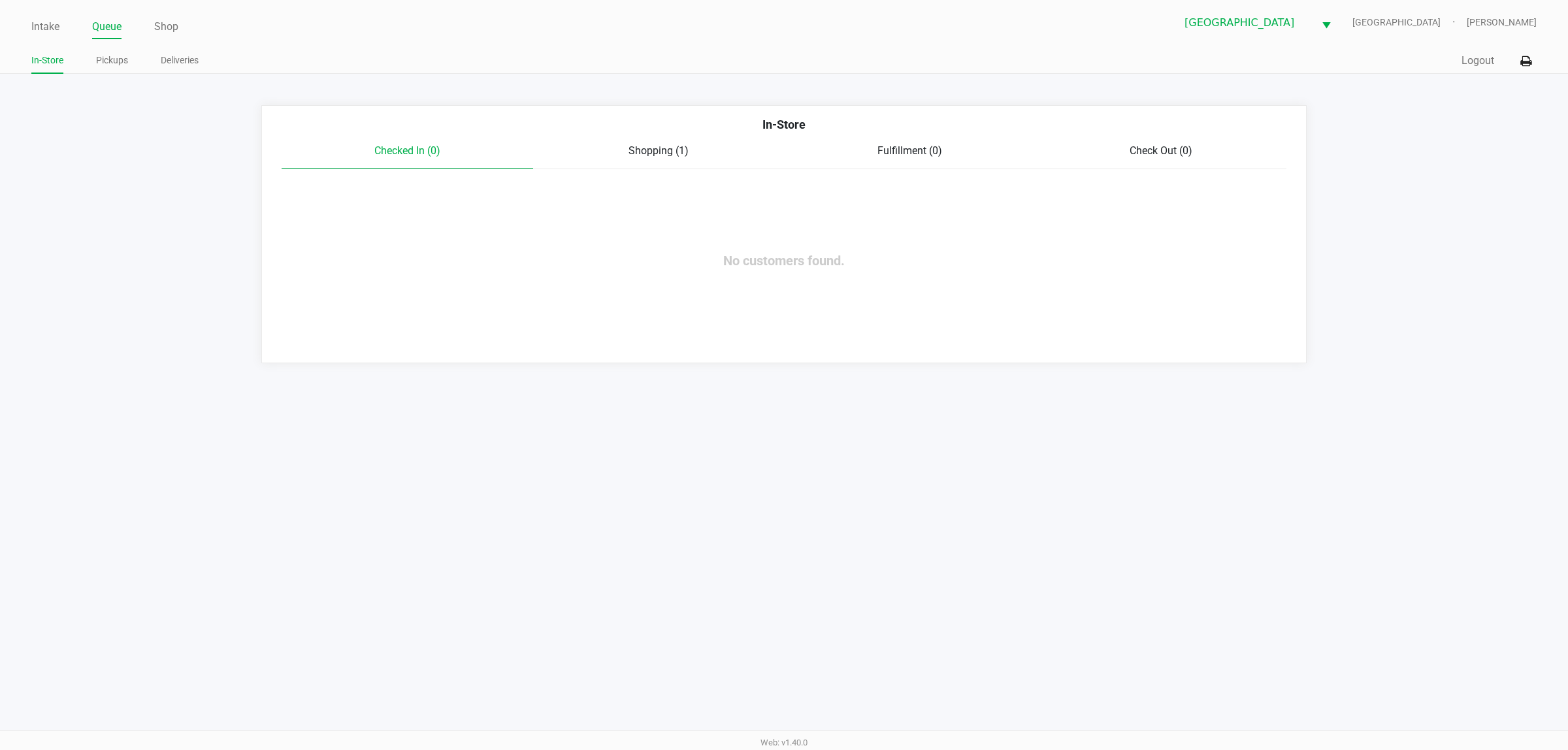
click at [37, 27] on link "Intake" at bounding box center [45, 26] width 28 height 18
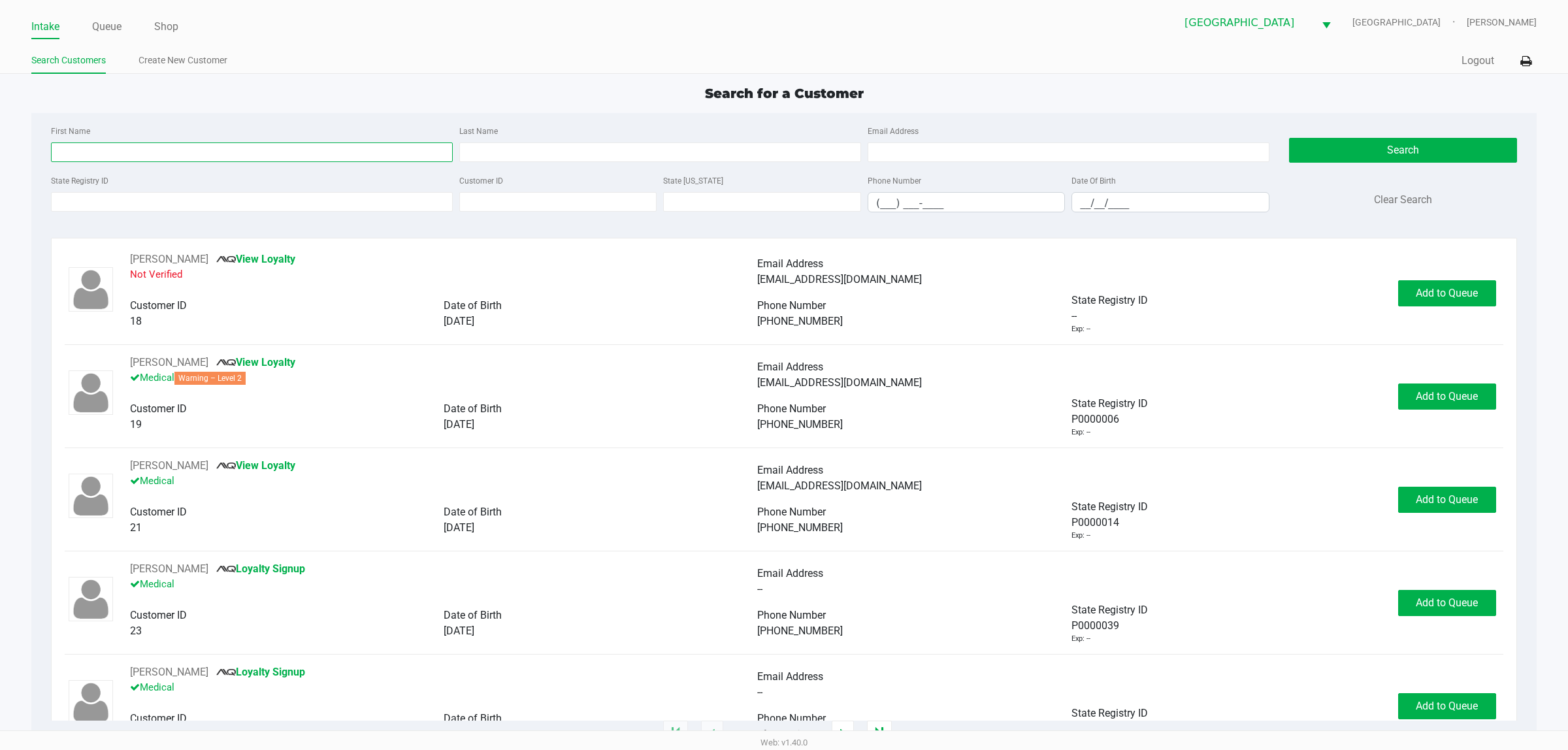
click at [309, 157] on input "First Name" at bounding box center [252, 152] width 402 height 20
type input "wayne"
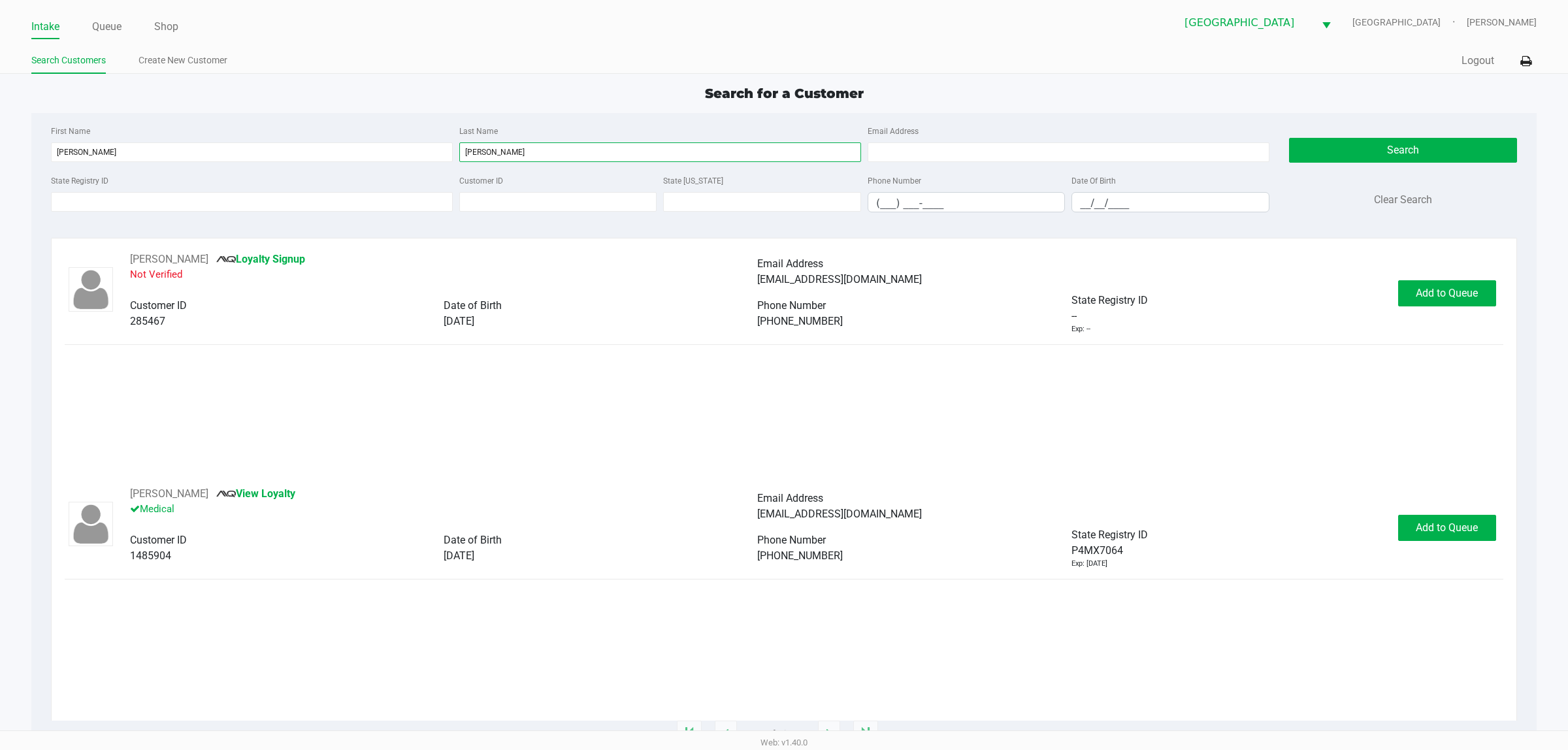
type input "garrett"
click at [810, 544] on div "WAYNE GARRETT View Loyalty Medical Email Address wgarrett317@gmail.com Customer…" at bounding box center [784, 527] width 1439 height 83
click at [810, 526] on span "Add to Queue" at bounding box center [1446, 527] width 62 height 12
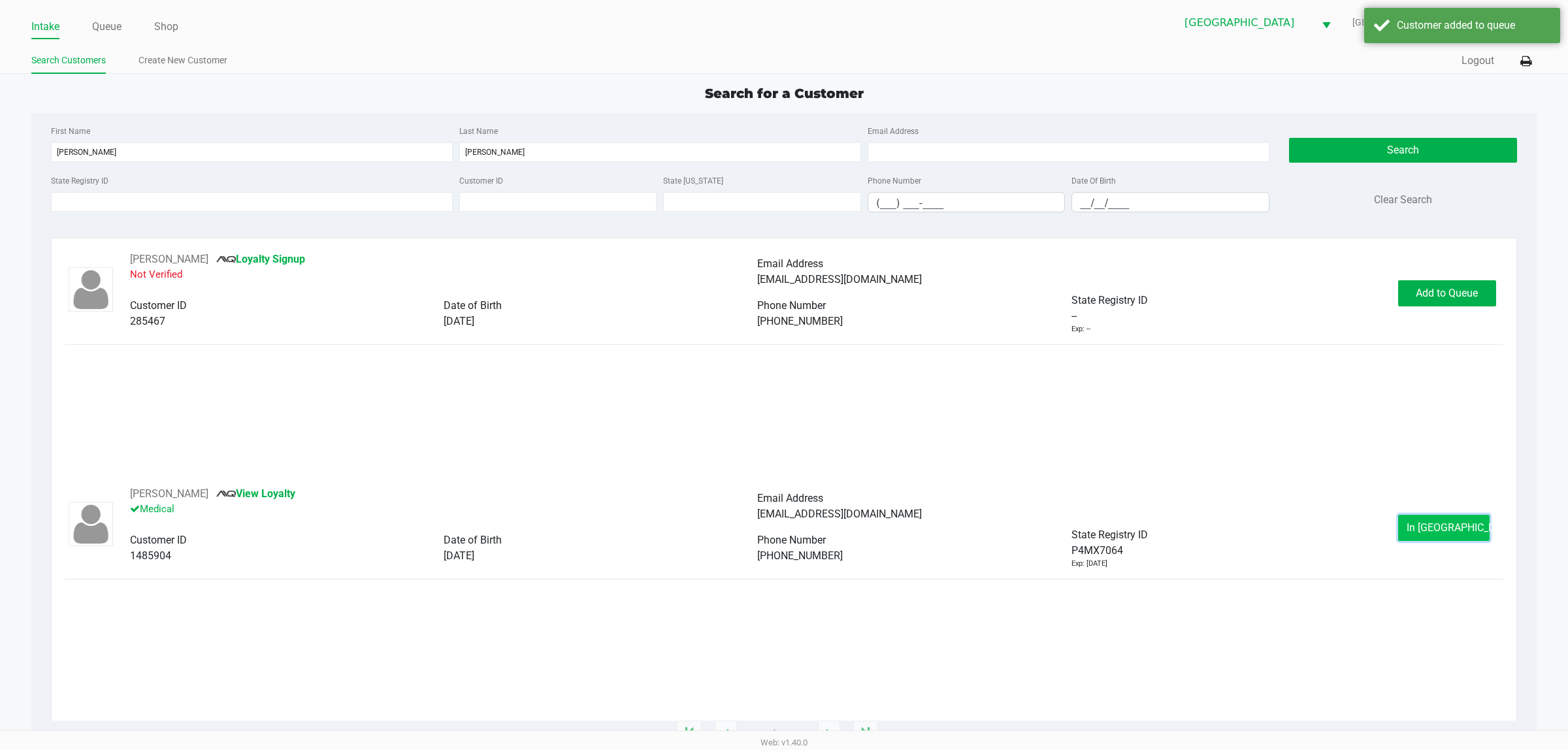
click at [810, 536] on button "In Queue" at bounding box center [1443, 528] width 91 height 26
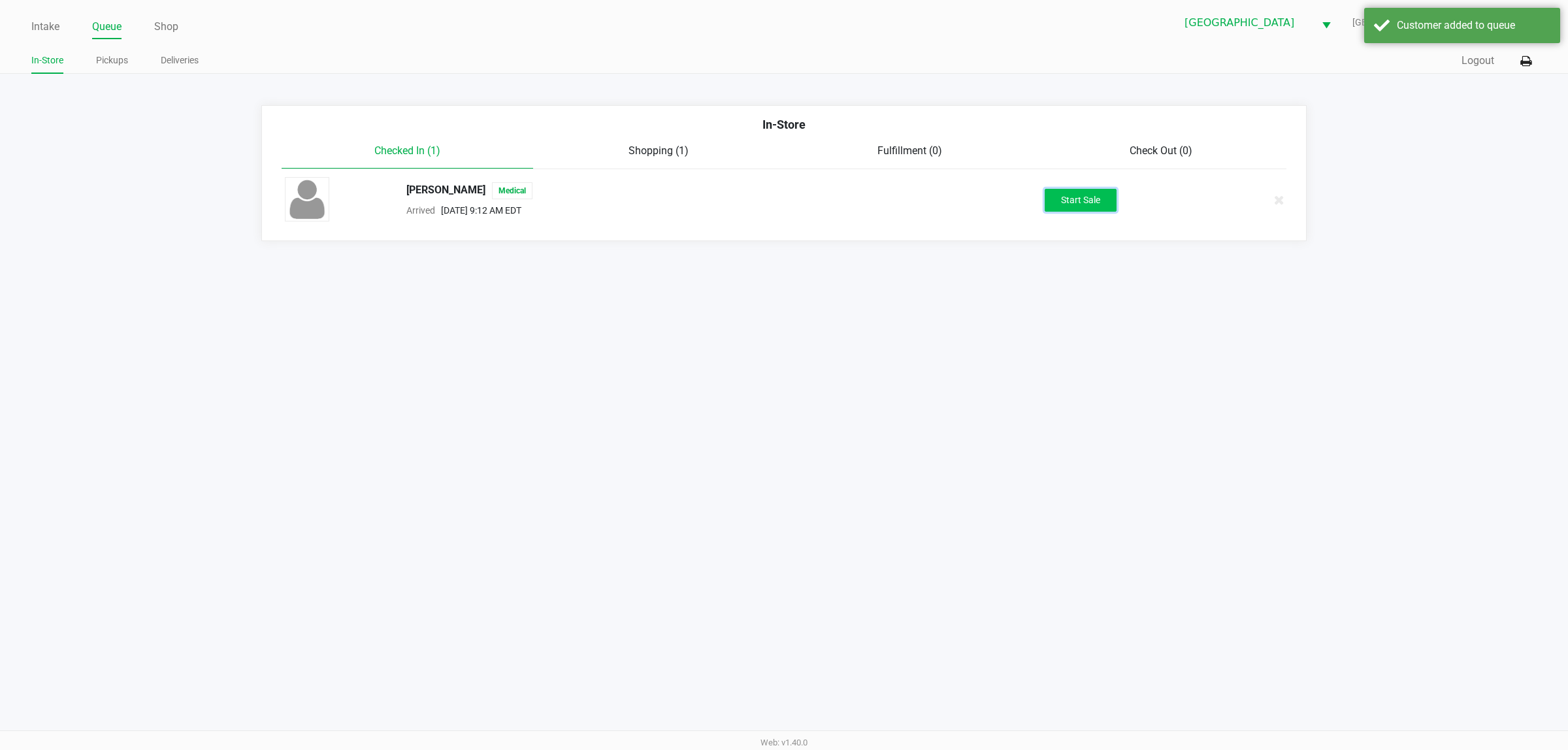
click at [810, 207] on button "Start Sale" at bounding box center [1080, 199] width 72 height 23
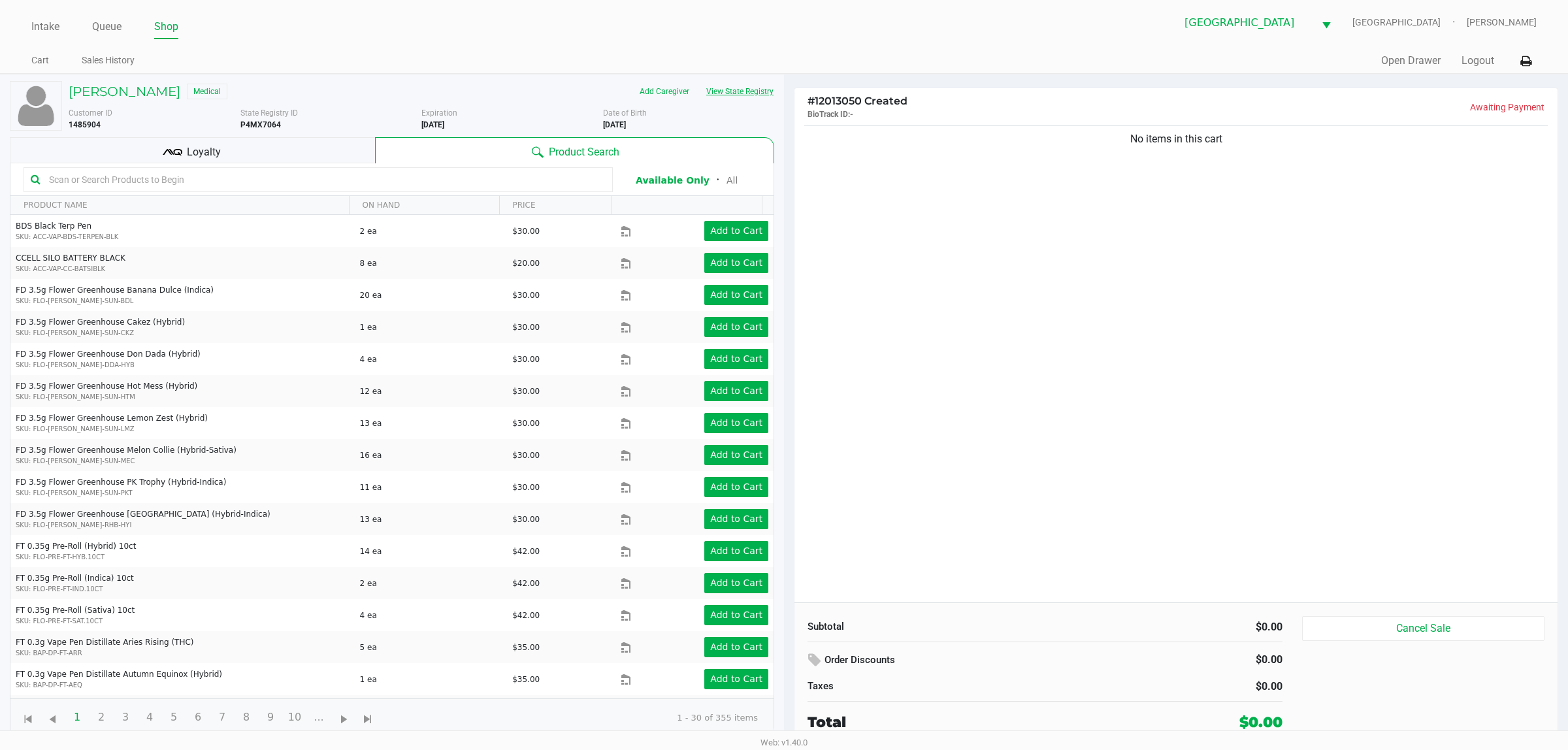
click at [752, 96] on button "View State Registry" at bounding box center [735, 91] width 77 height 21
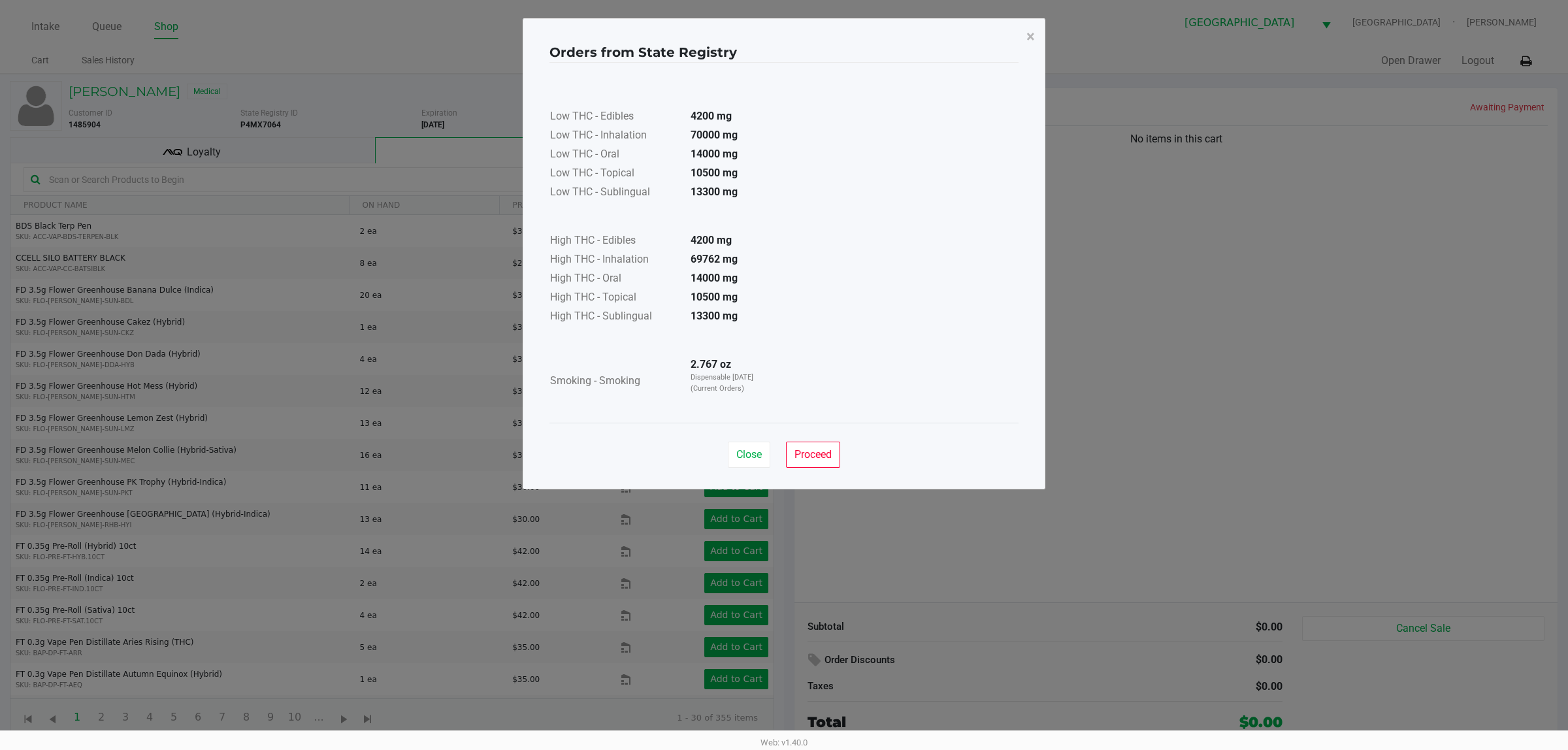
click at [792, 470] on div "Close Proceed" at bounding box center [784, 449] width 469 height 53
click at [810, 461] on button "Proceed" at bounding box center [813, 455] width 54 height 26
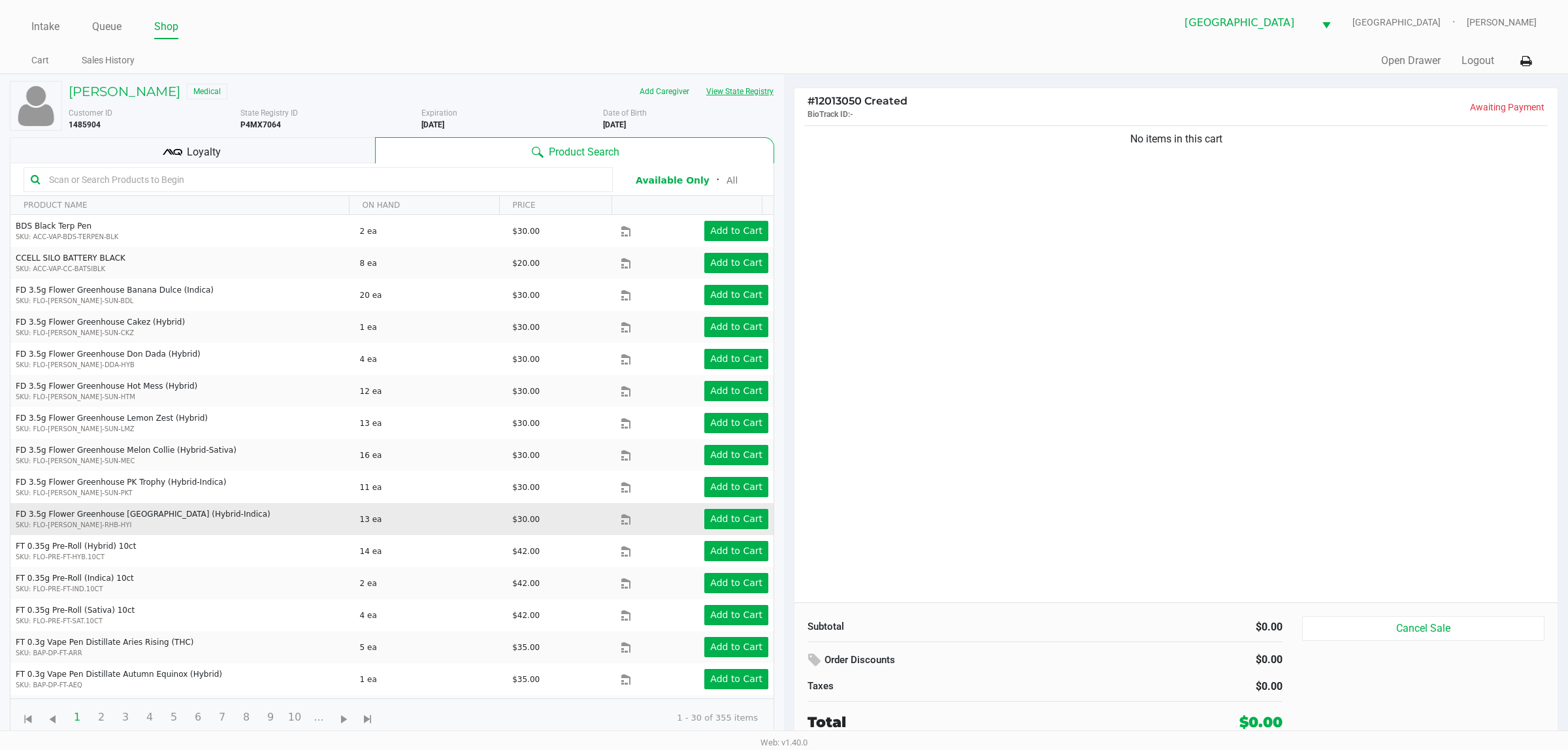
click at [697, 81] on button "View State Registry" at bounding box center [735, 91] width 77 height 21
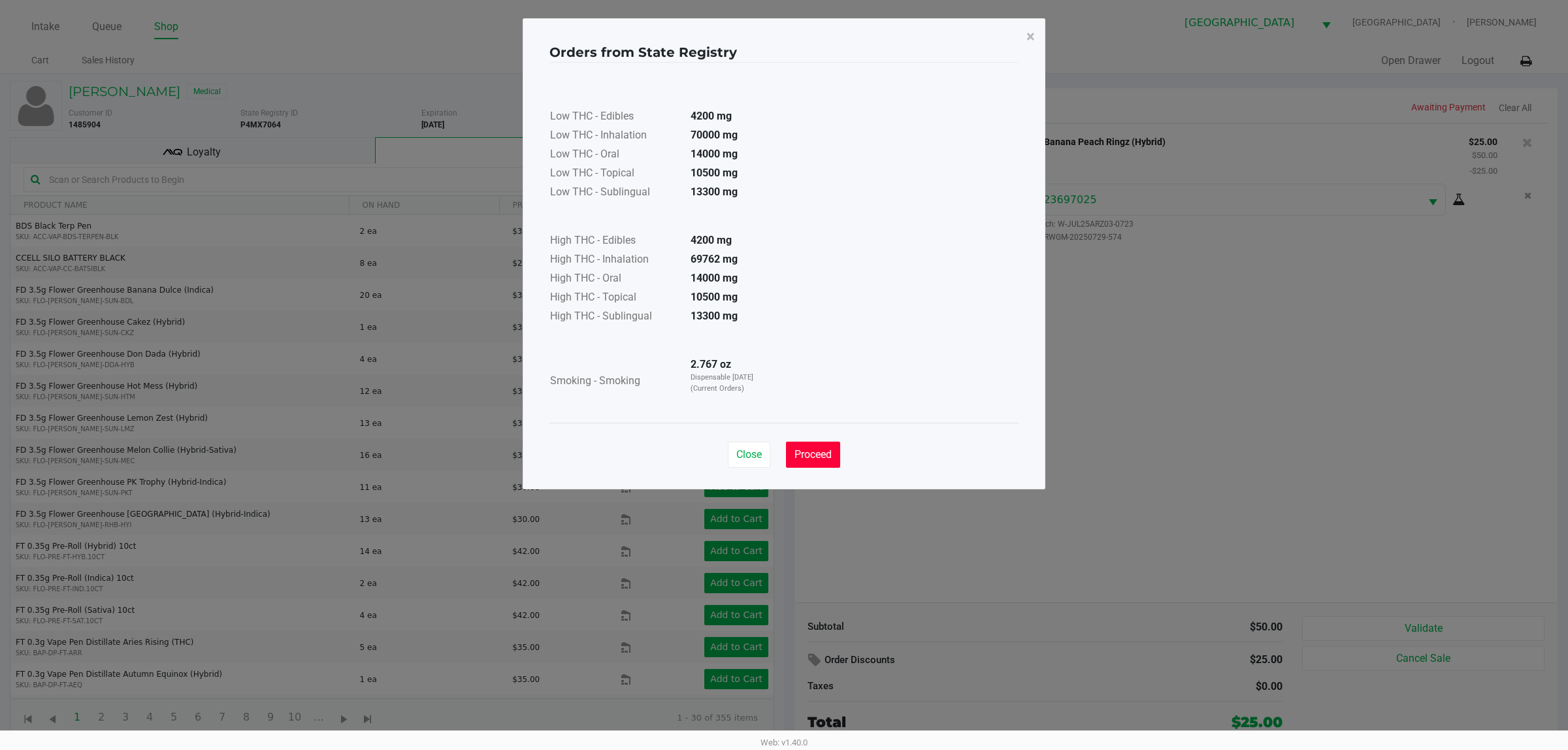
click at [799, 461] on button "Proceed" at bounding box center [813, 455] width 54 height 26
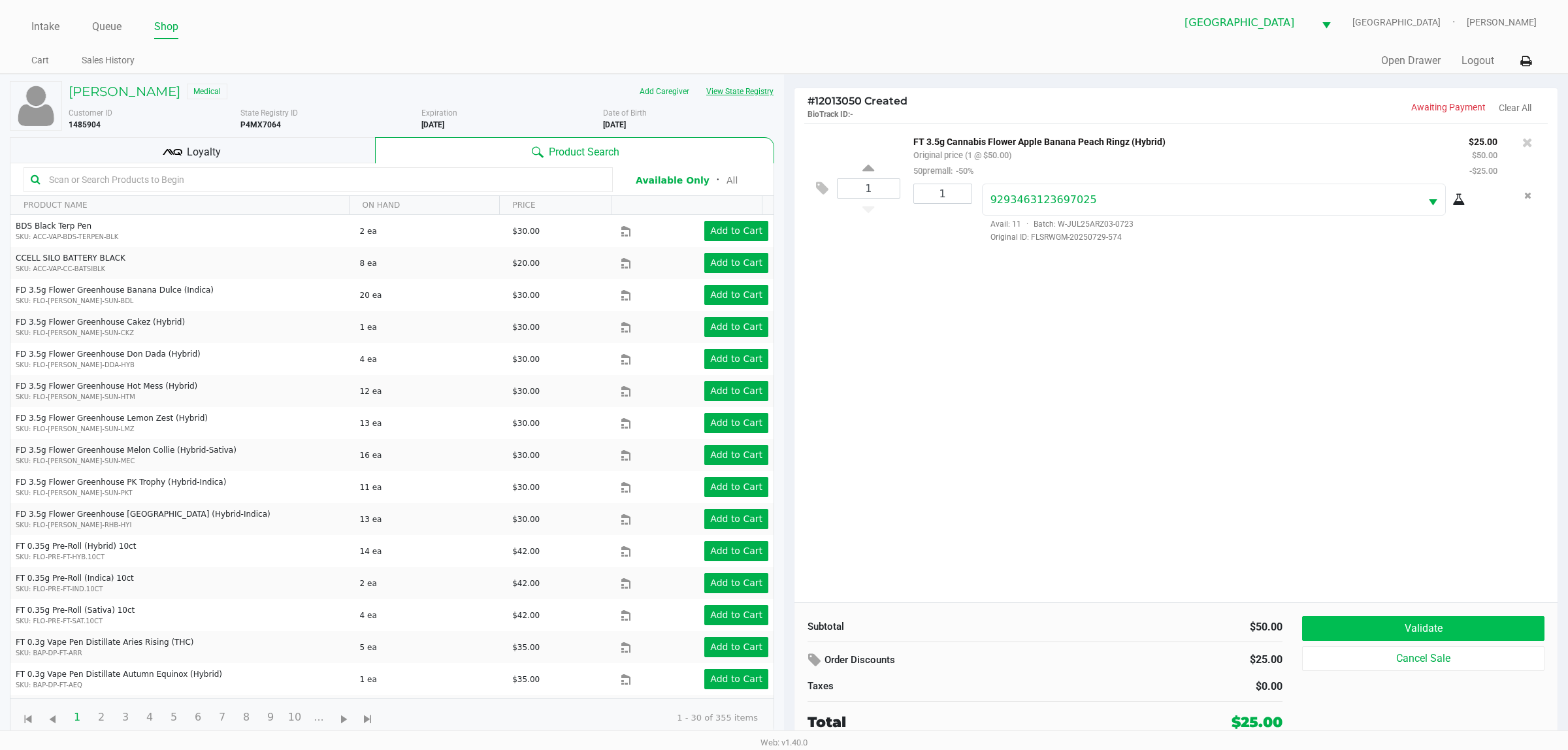
click at [810, 621] on button "Validate" at bounding box center [1423, 628] width 242 height 25
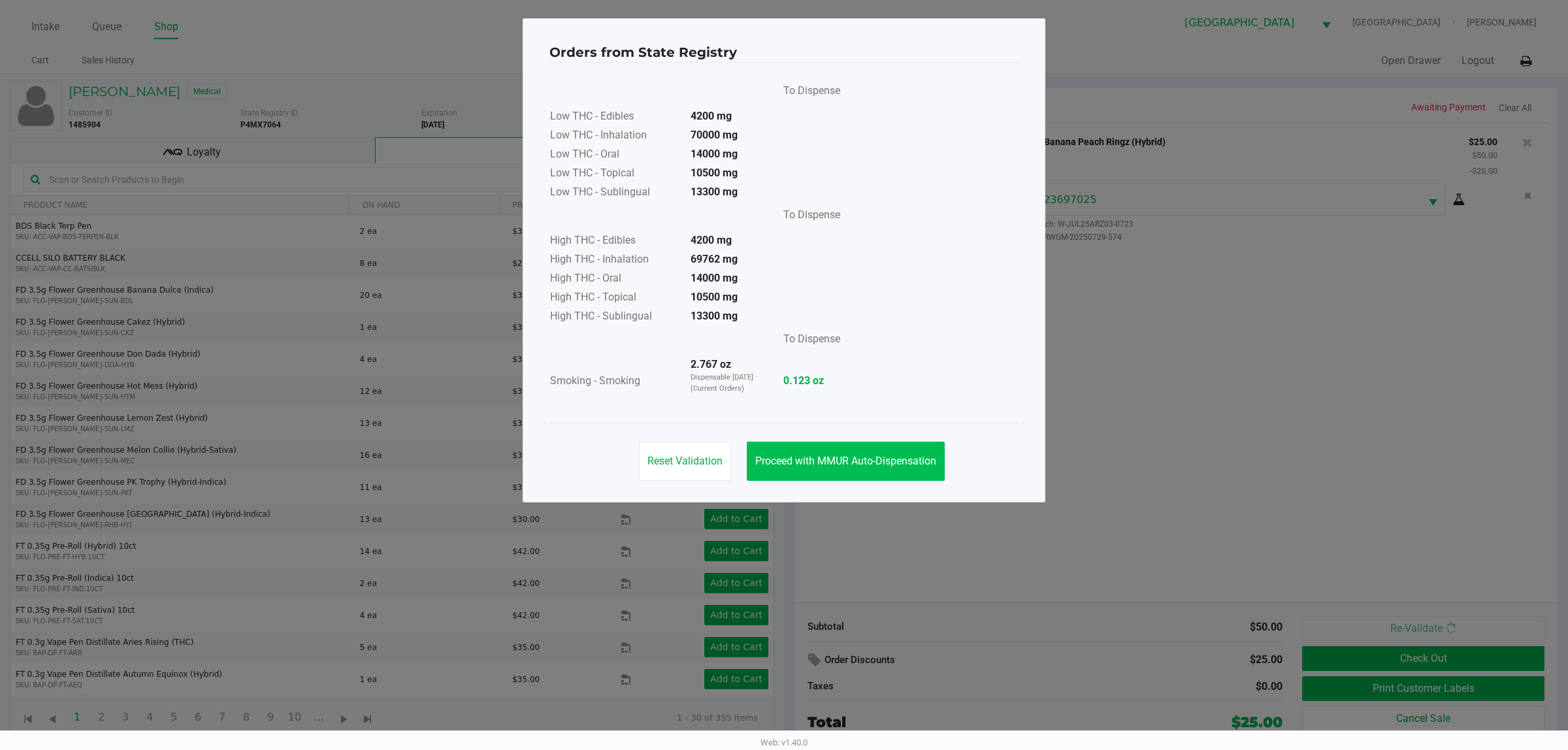
click at [810, 461] on span "Proceed with MMUR Auto-Dispensation" at bounding box center [846, 461] width 181 height 12
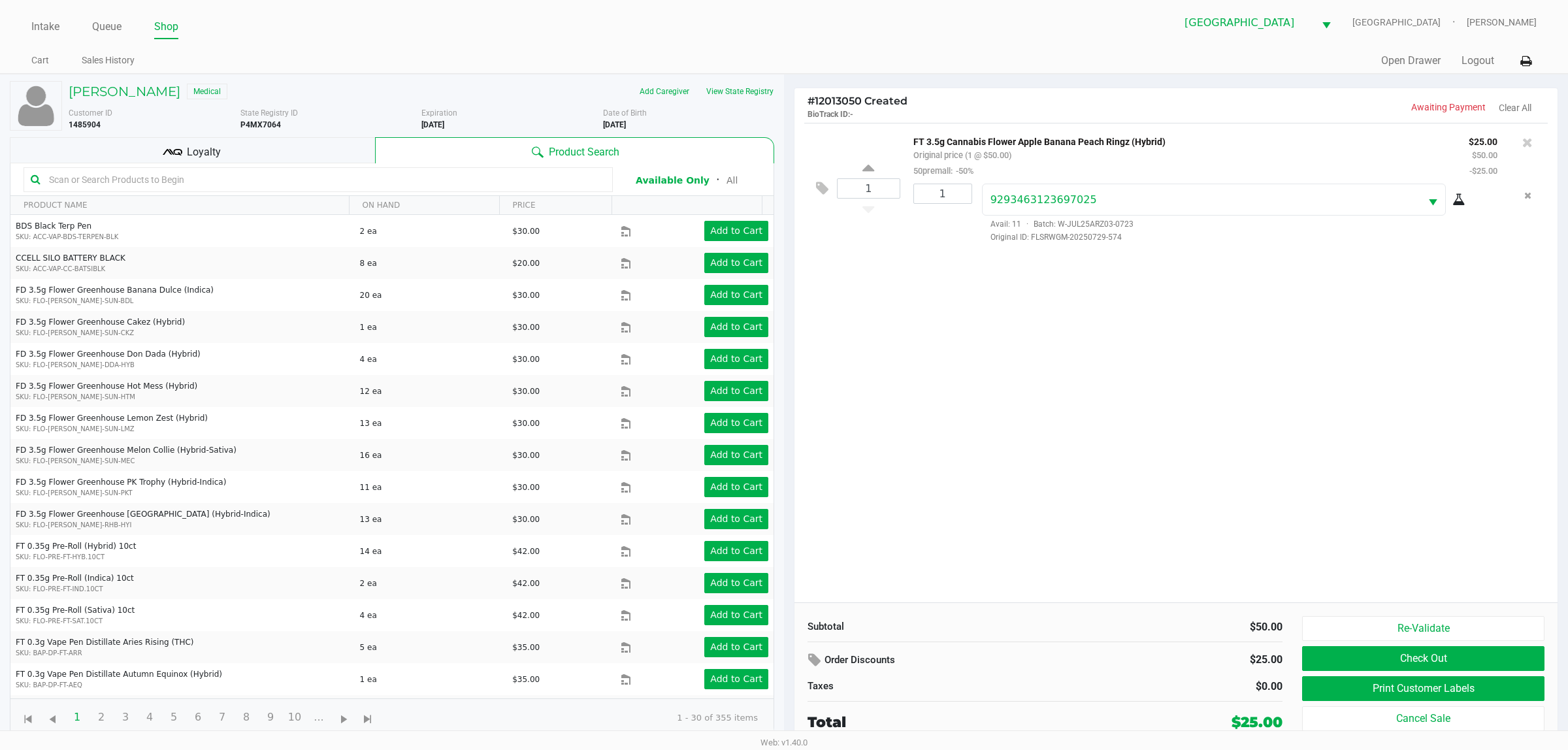
click at [810, 686] on button "Print Customer Labels" at bounding box center [1423, 689] width 242 height 25
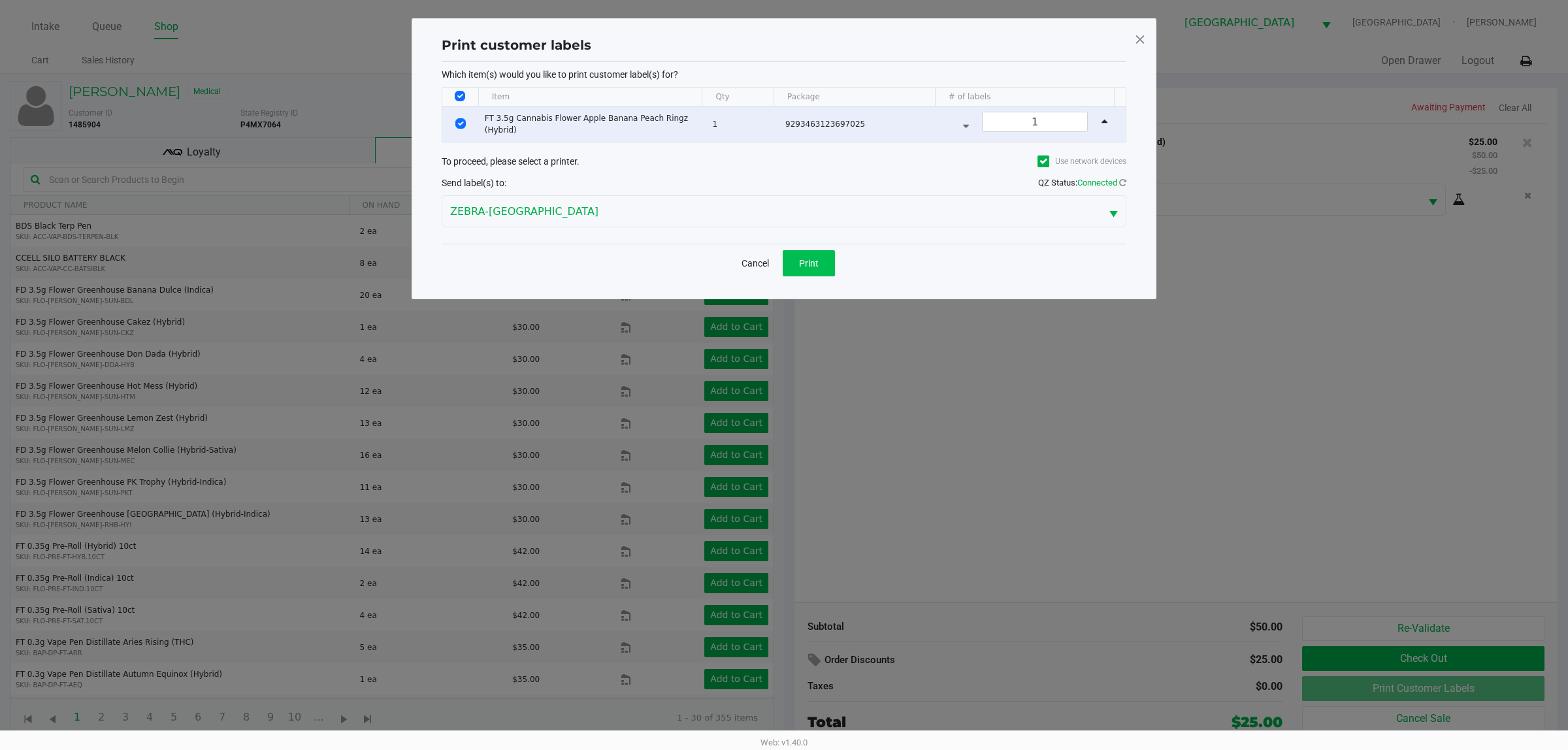
click at [808, 264] on span "Print" at bounding box center [808, 263] width 20 height 10
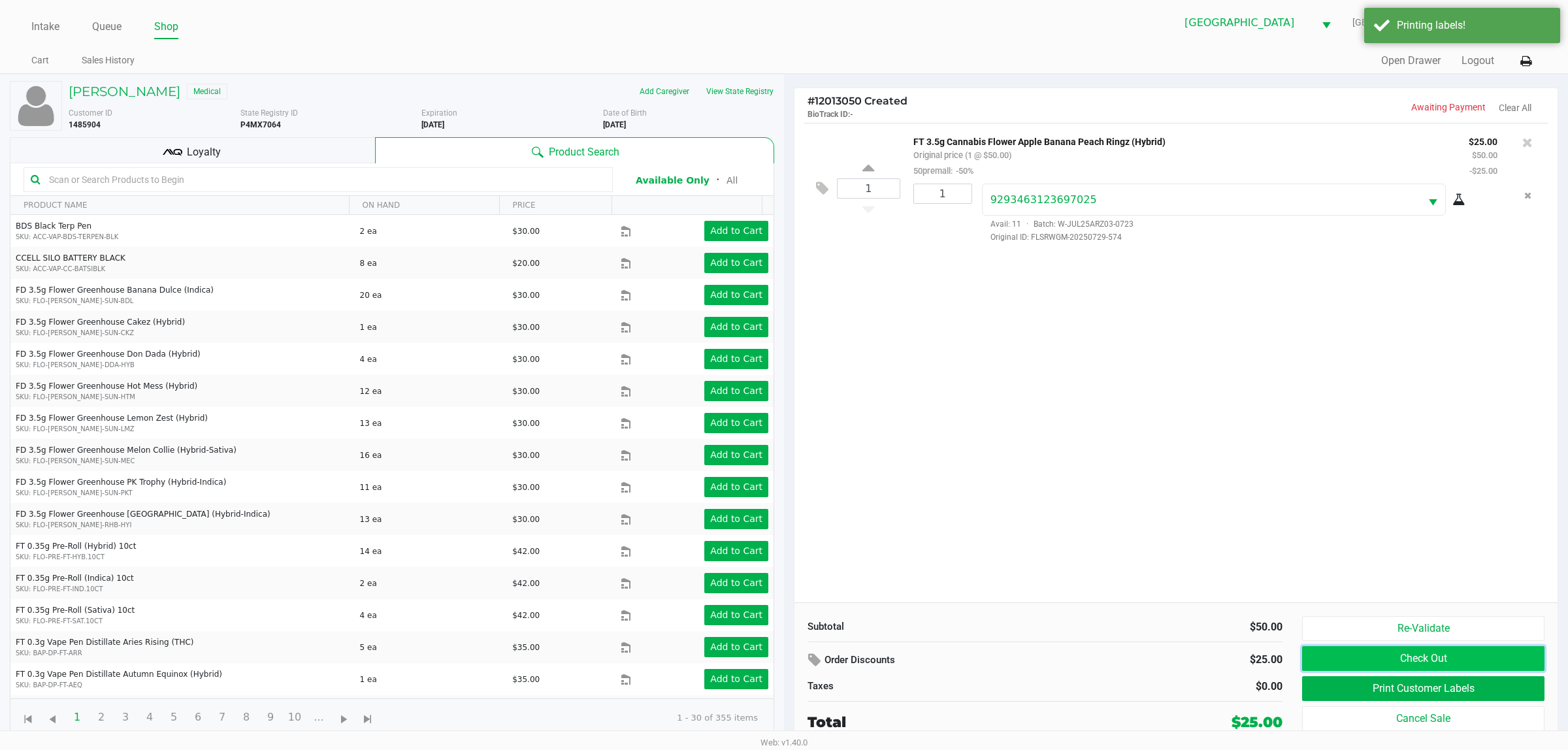
click at [810, 661] on button "Check Out" at bounding box center [1423, 659] width 242 height 25
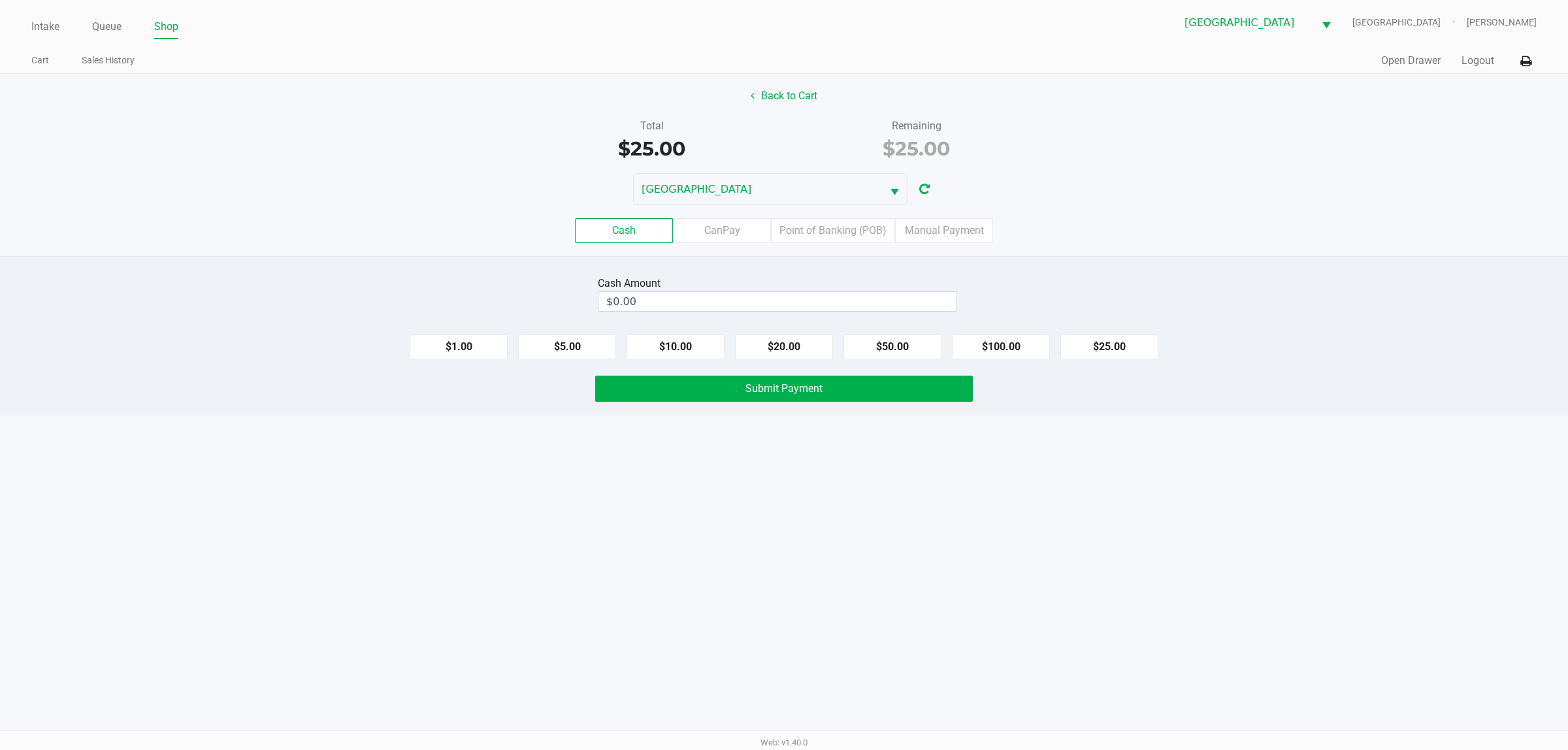
click at [755, 301] on input "$0.00" at bounding box center [777, 302] width 358 height 19
click at [805, 394] on span "Submit Payment" at bounding box center [784, 388] width 77 height 12
type input "$40.00"
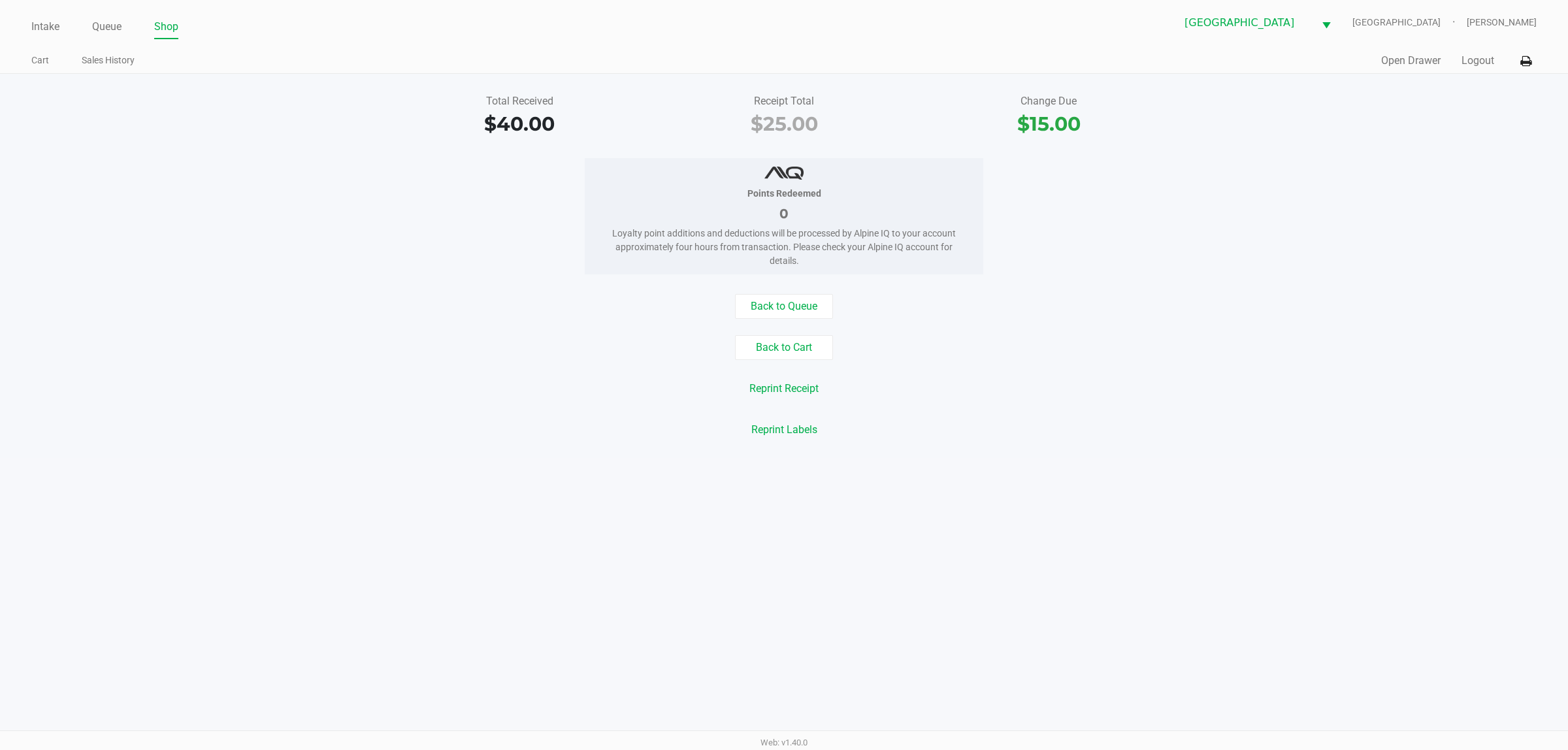
click at [776, 343] on button "Back to Cart" at bounding box center [784, 348] width 98 height 25
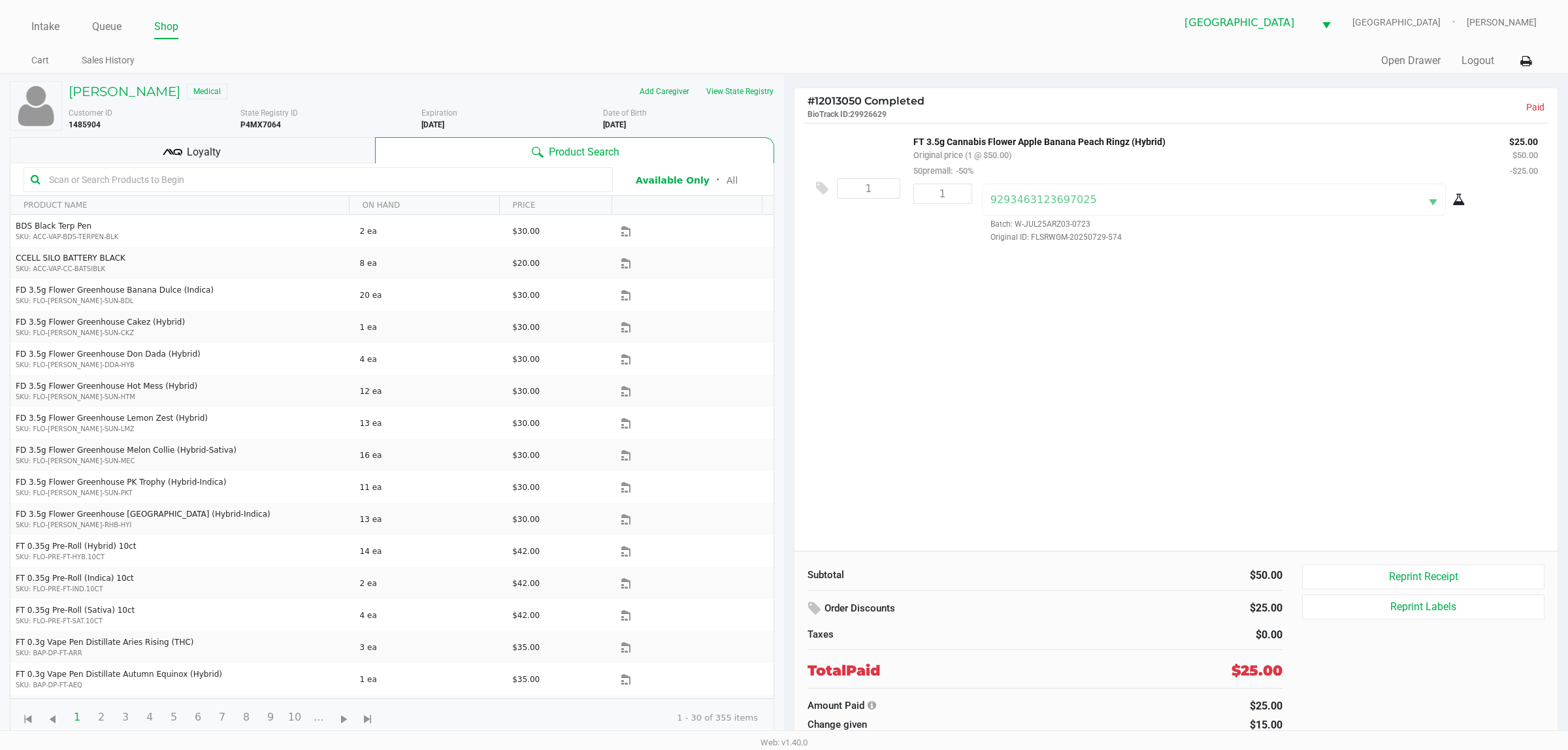
click at [269, 125] on b "P4MX7064" at bounding box center [260, 125] width 40 height 9
copy b "P4MX7064"
click at [56, 28] on link "Intake" at bounding box center [45, 26] width 28 height 18
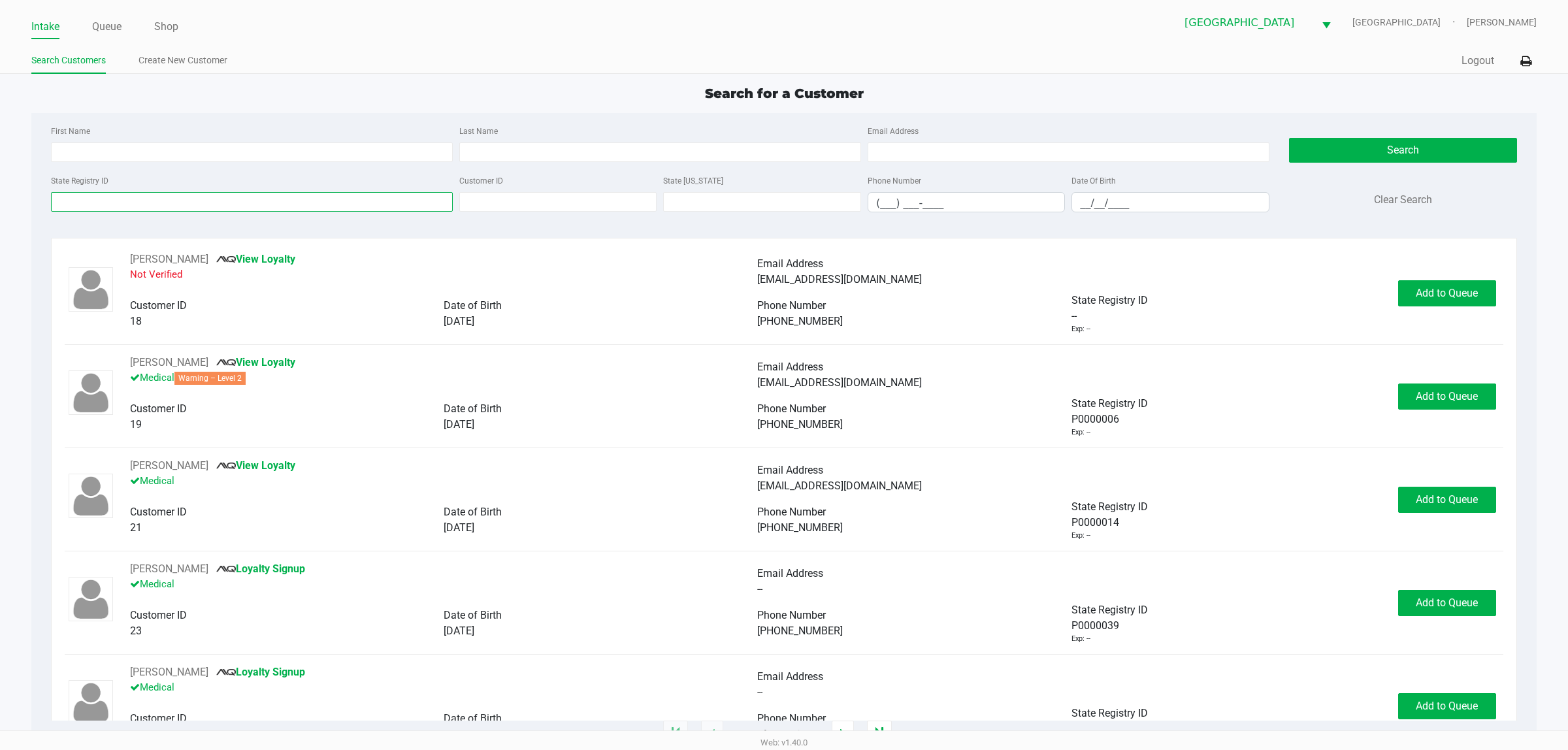
click at [126, 197] on input "State Registry ID" at bounding box center [252, 202] width 402 height 20
paste input "P4MX7064"
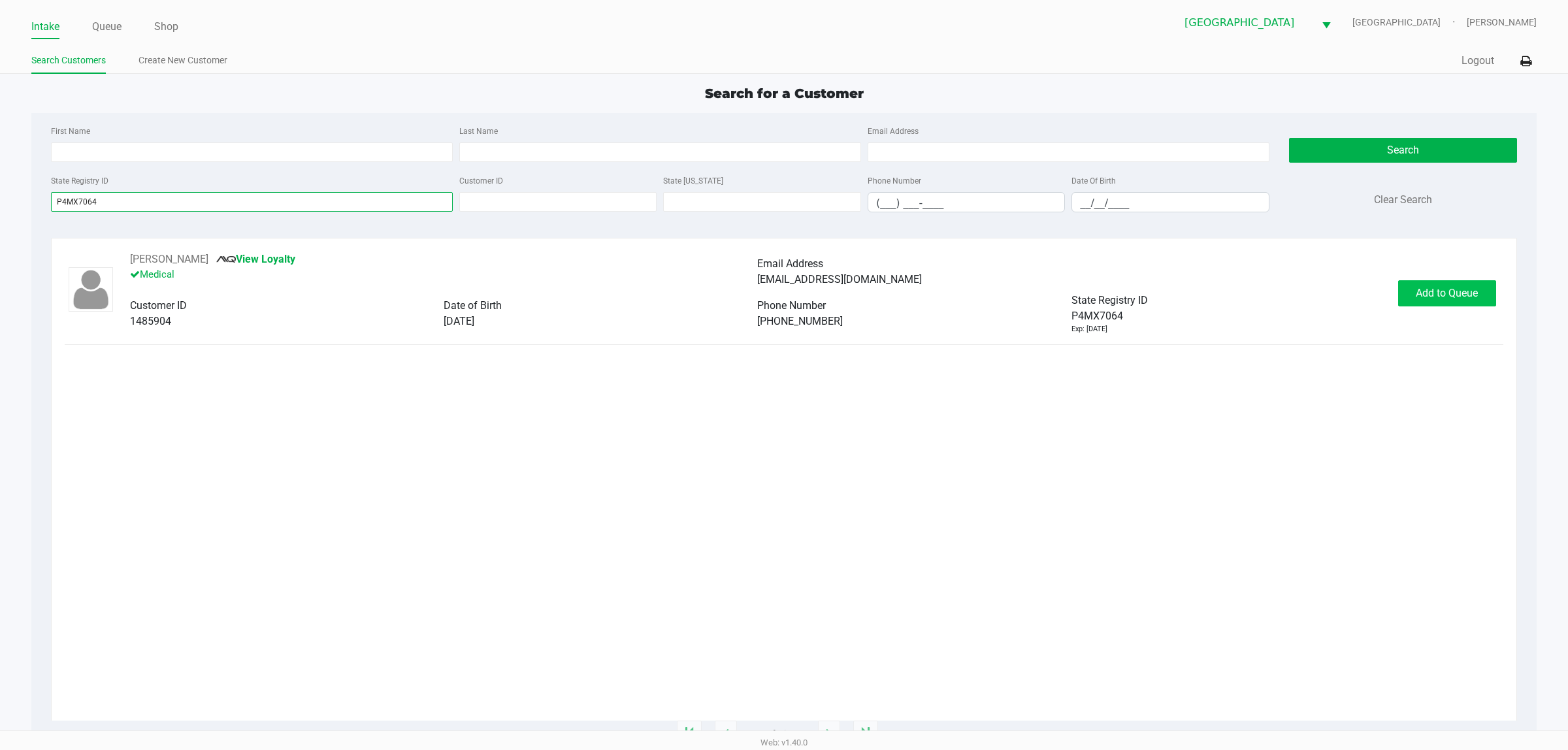
type input "P4MX7064"
click at [810, 306] on button "Add to Queue" at bounding box center [1447, 294] width 98 height 26
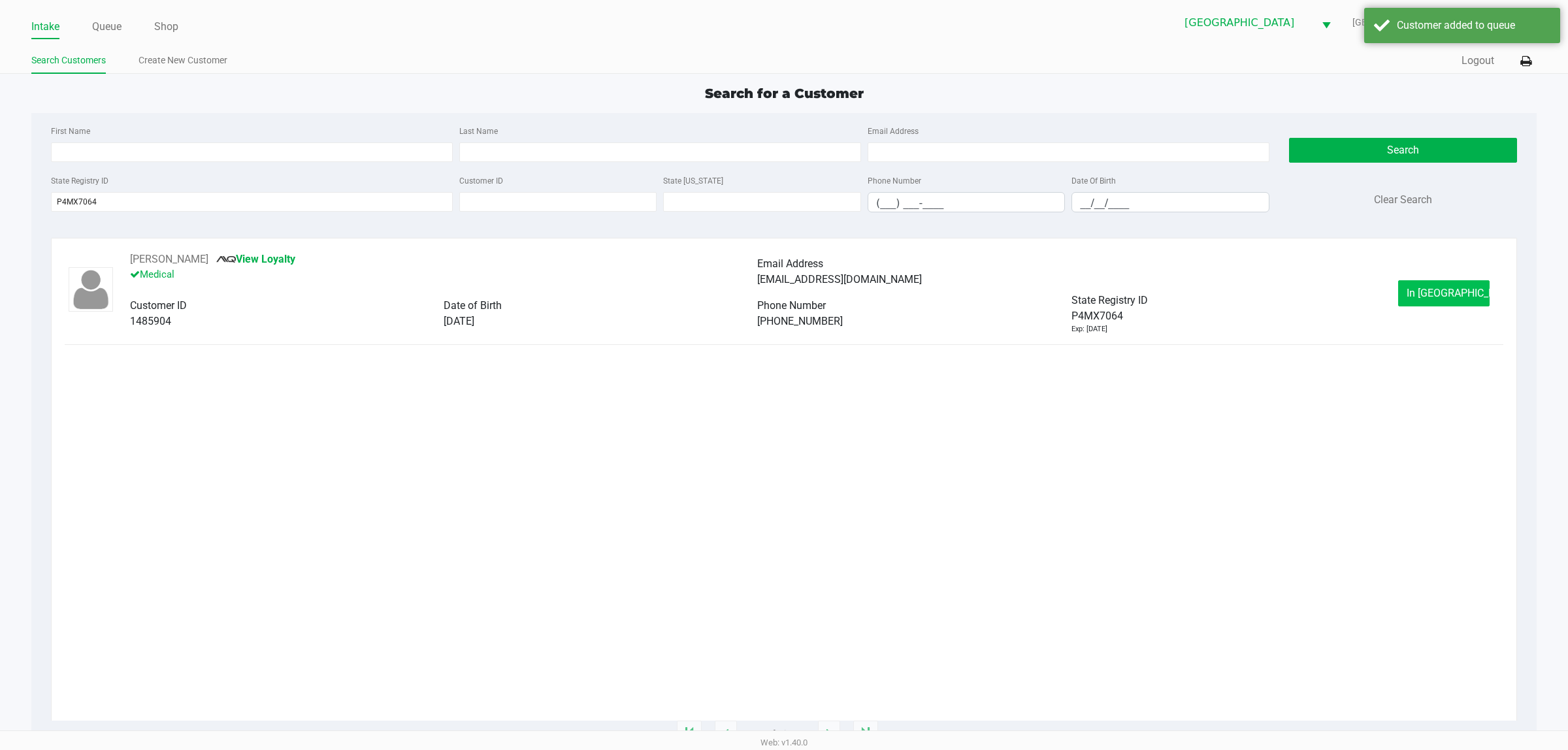
click at [810, 288] on button "In Queue" at bounding box center [1443, 294] width 91 height 26
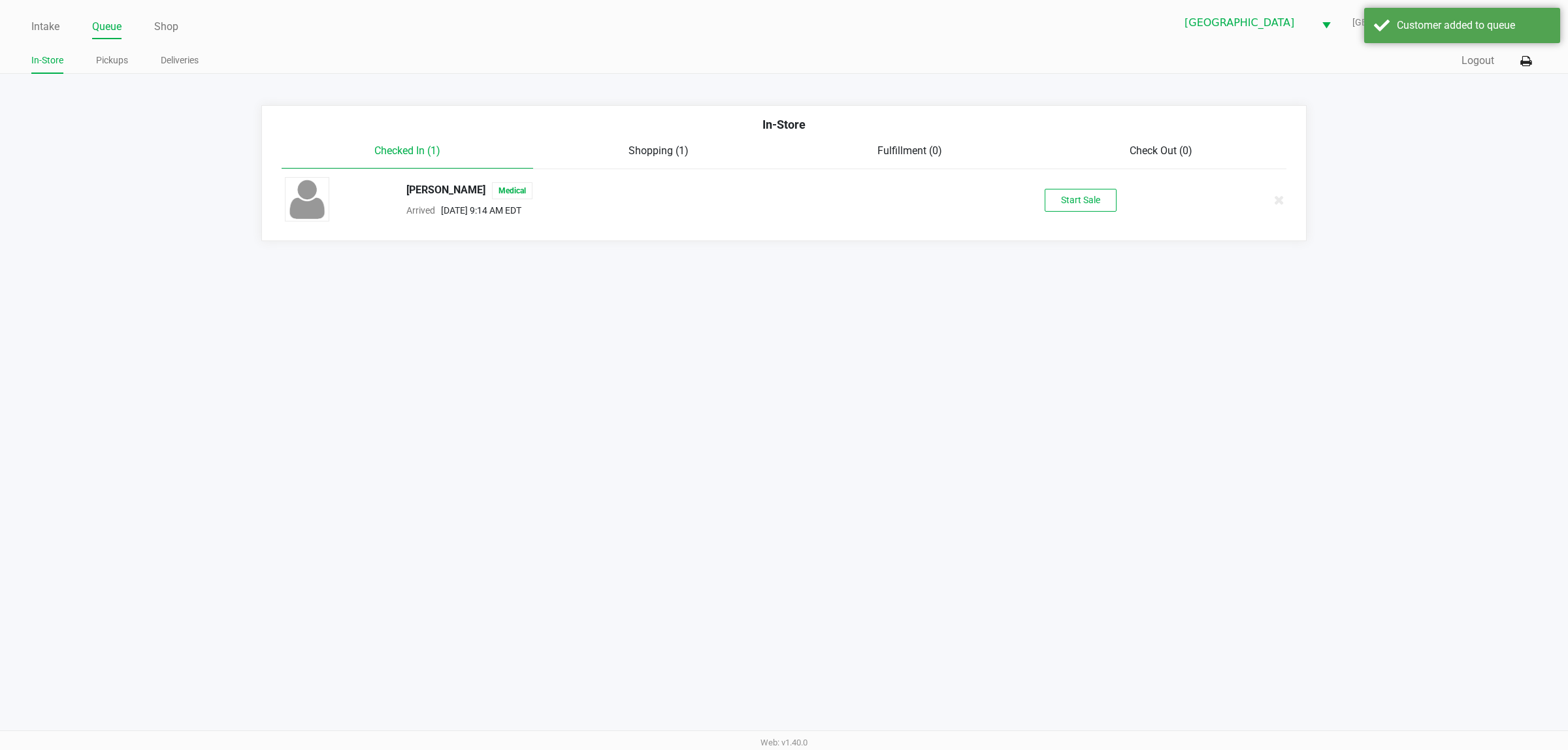
click at [810, 194] on button "Start Sale" at bounding box center [1080, 199] width 72 height 23
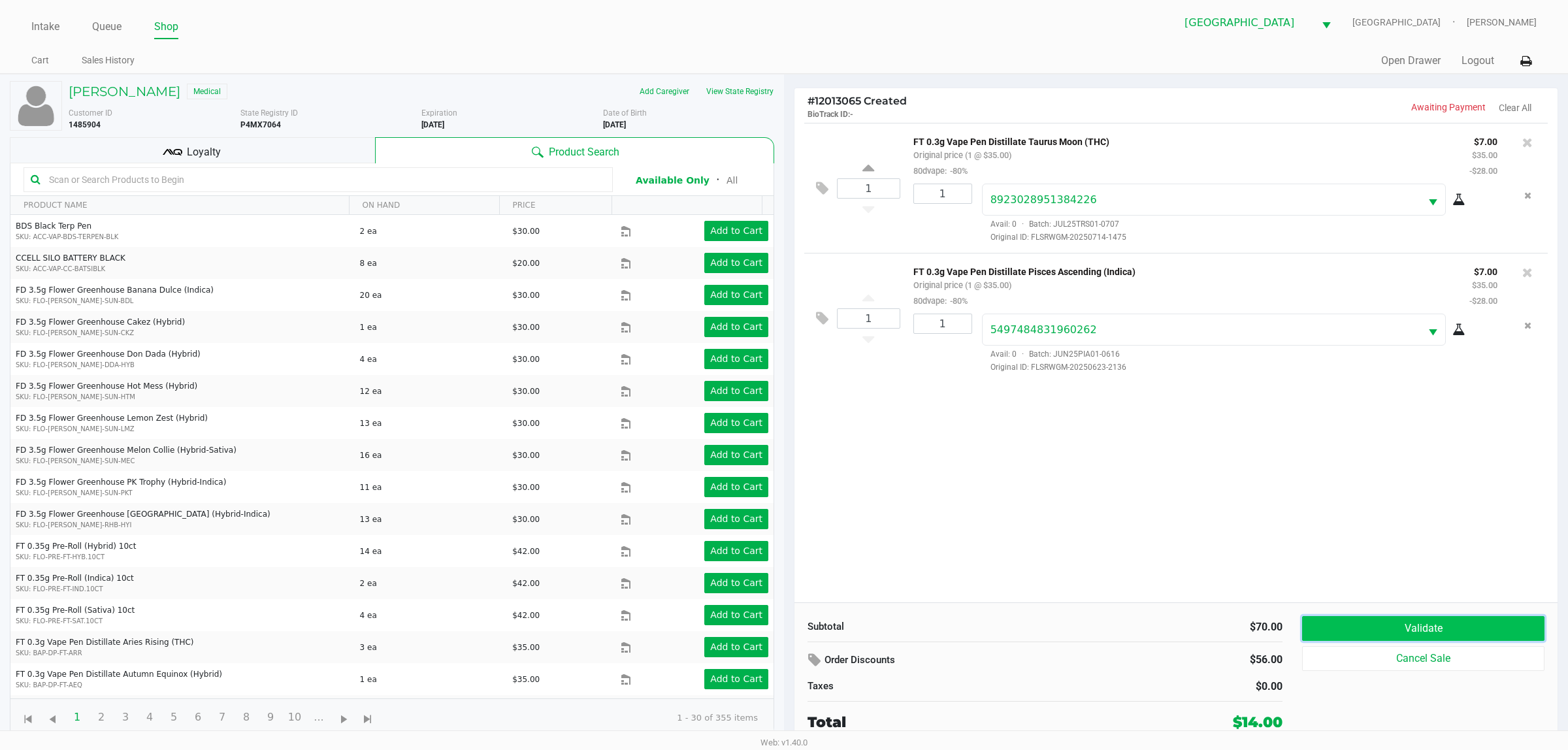
click at [810, 629] on button "Validate" at bounding box center [1423, 628] width 242 height 25
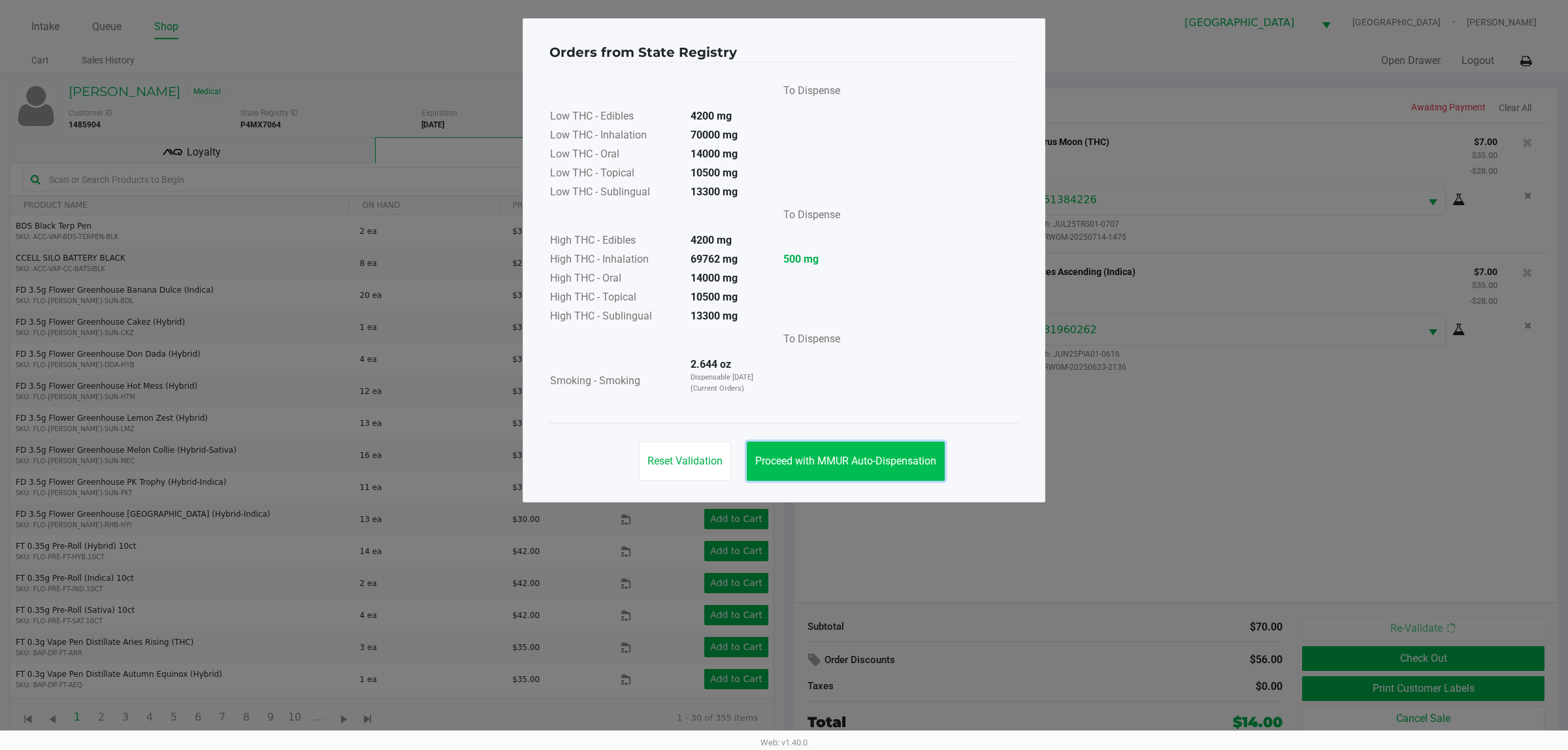
click at [810, 453] on button "Proceed with MMUR Auto-Dispensation" at bounding box center [845, 462] width 198 height 39
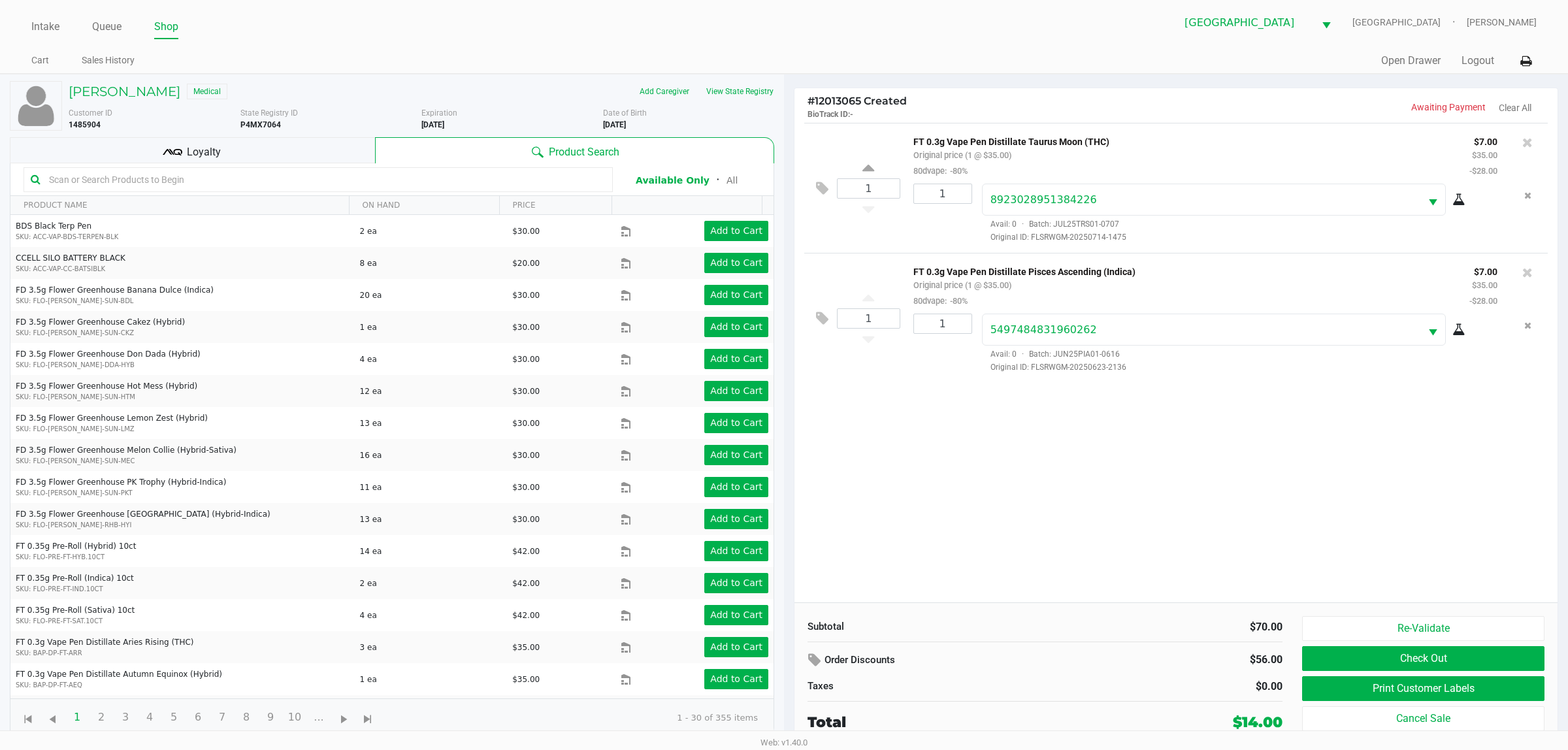
click at [810, 651] on button "Check Out" at bounding box center [1423, 659] width 242 height 25
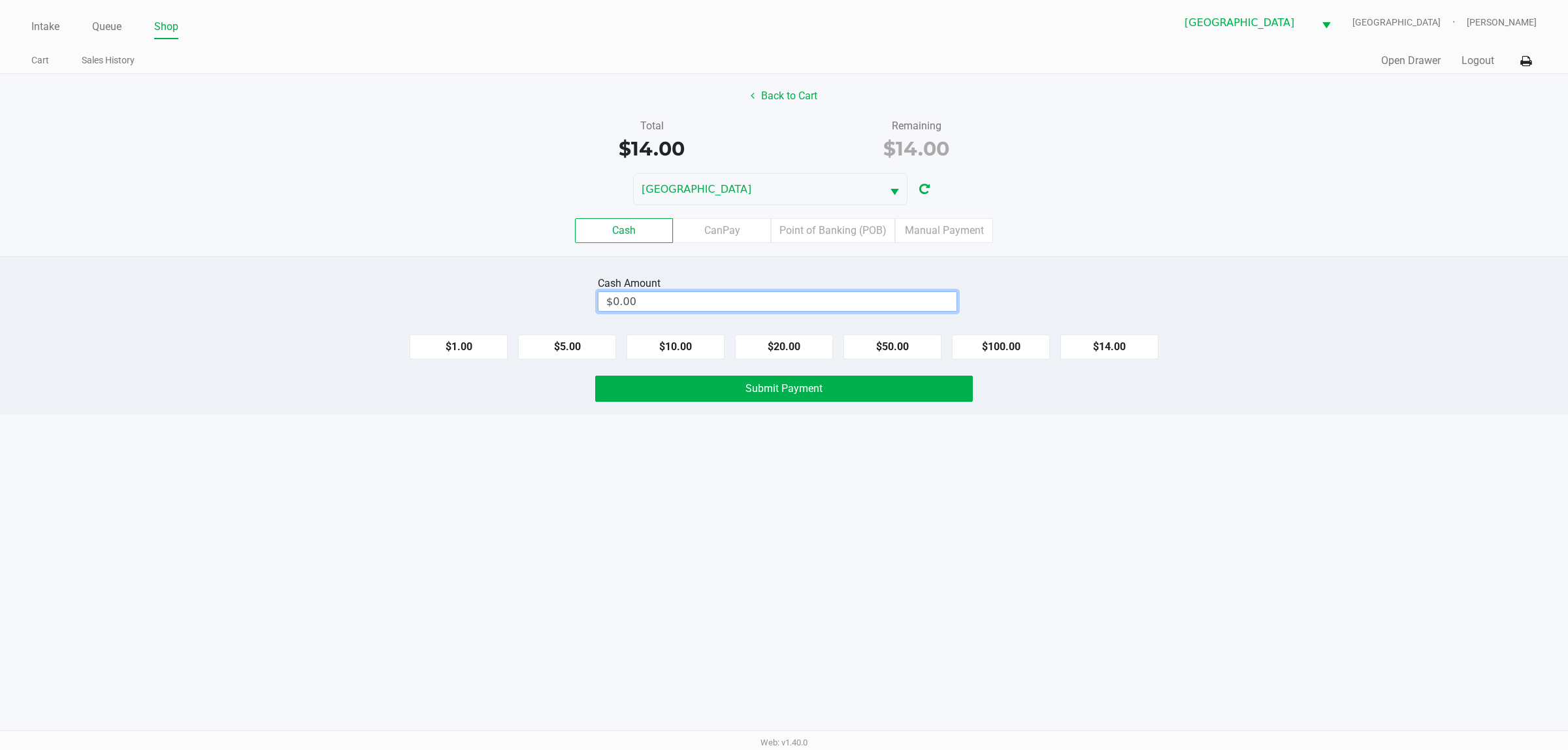
click at [725, 302] on input "$0.00" at bounding box center [777, 302] width 358 height 19
click at [772, 392] on span "Submit Payment" at bounding box center [784, 388] width 77 height 12
type input "$15.00"
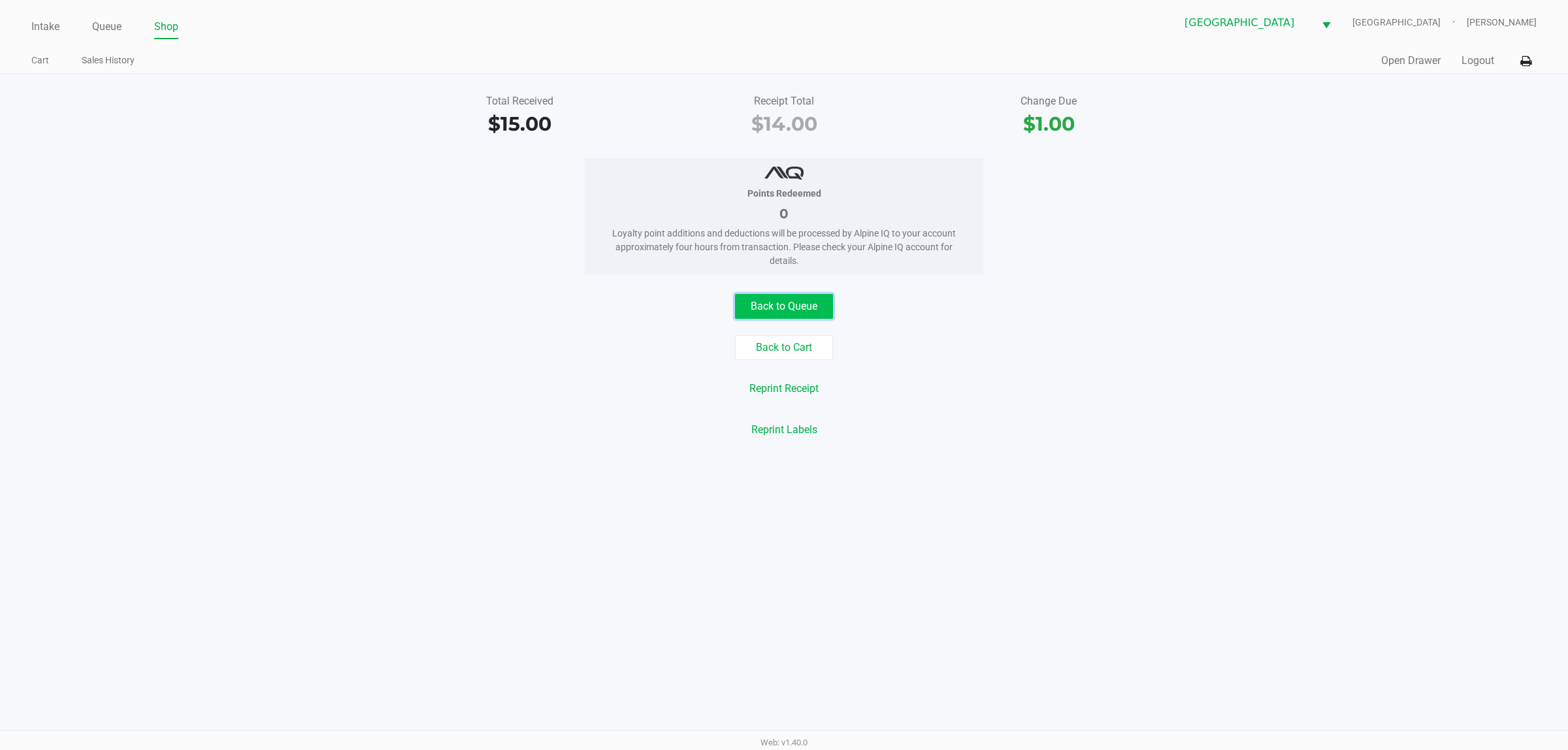
click at [772, 304] on button "Back to Queue" at bounding box center [784, 306] width 98 height 25
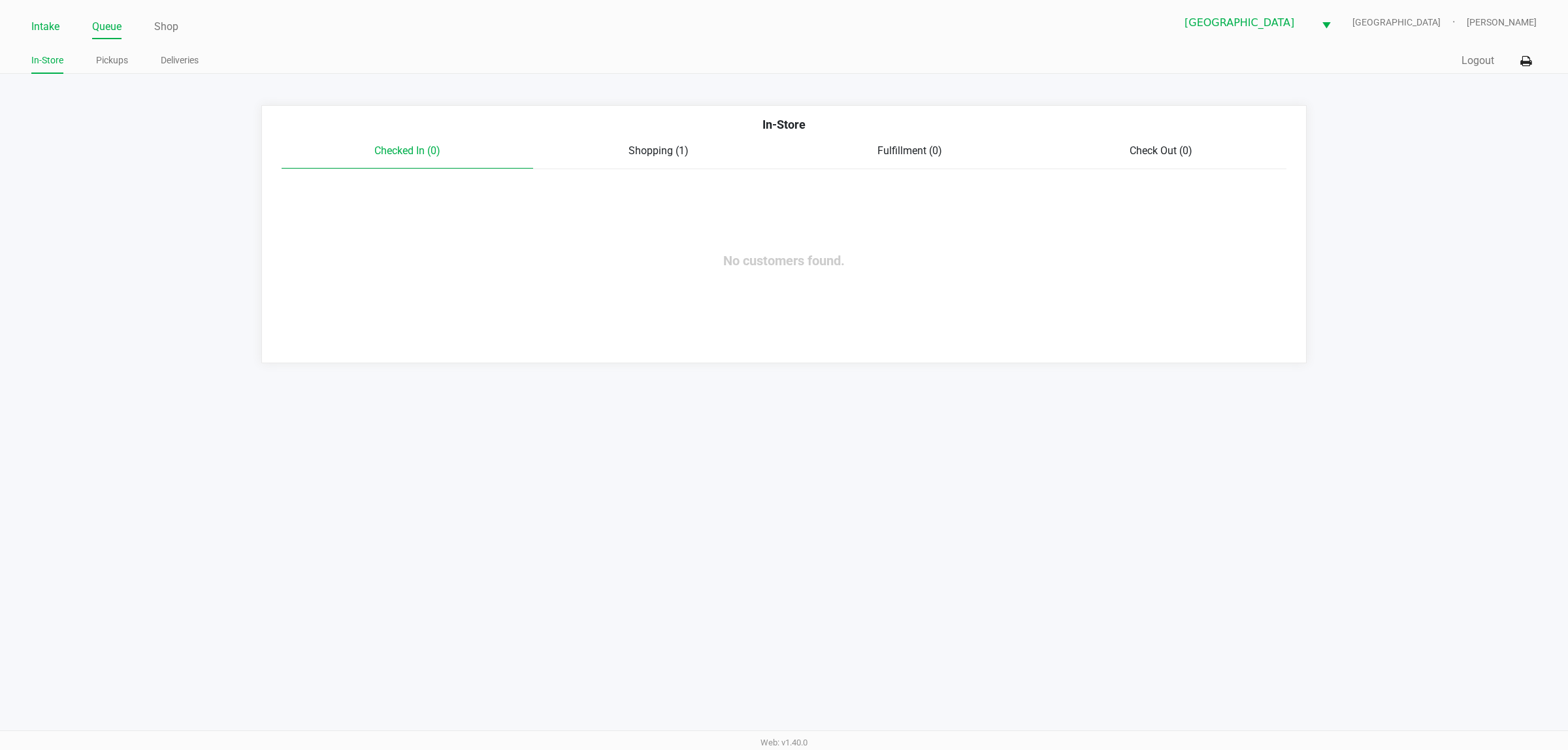
click at [47, 33] on link "Intake" at bounding box center [45, 26] width 28 height 18
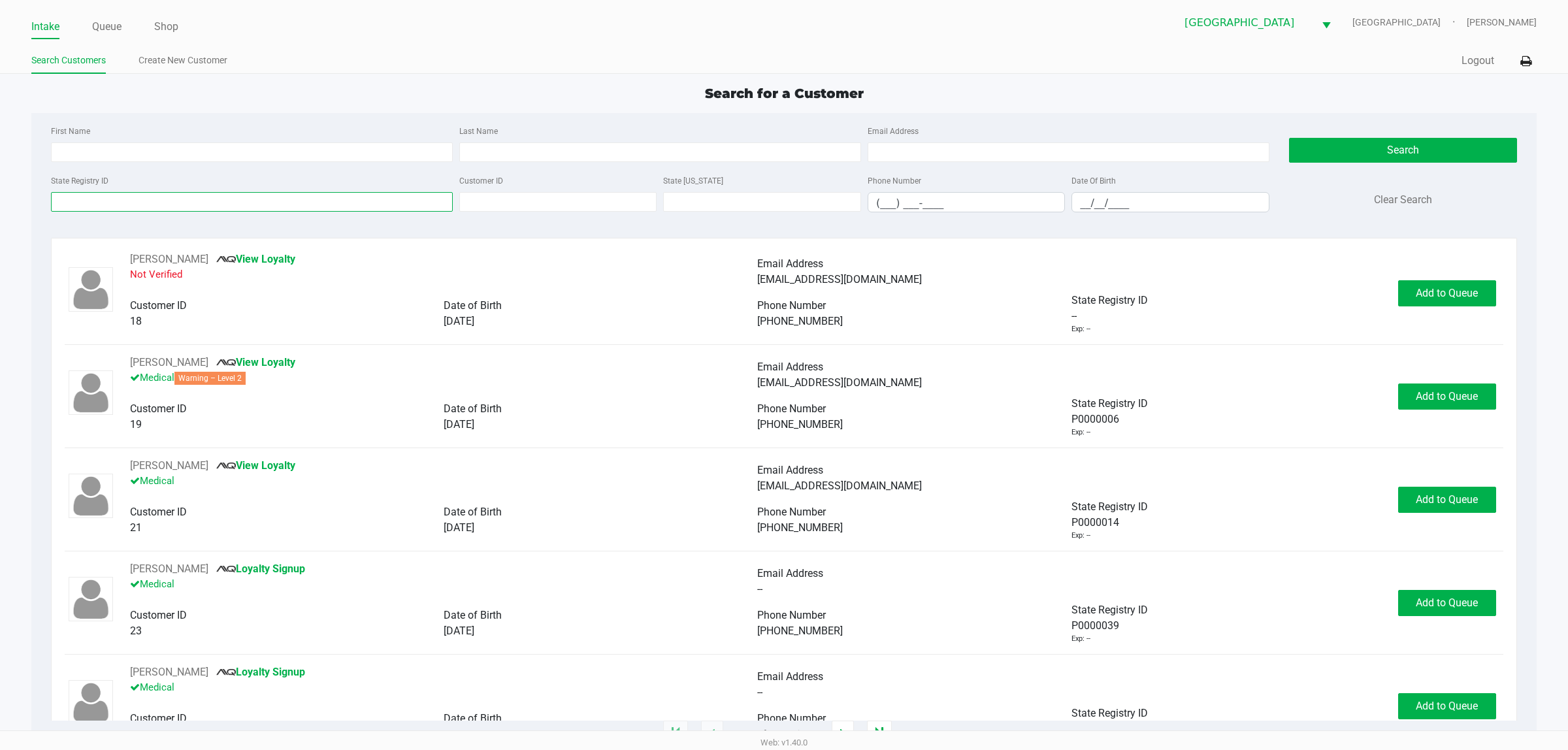
click at [131, 198] on input "State Registry ID" at bounding box center [252, 202] width 402 height 20
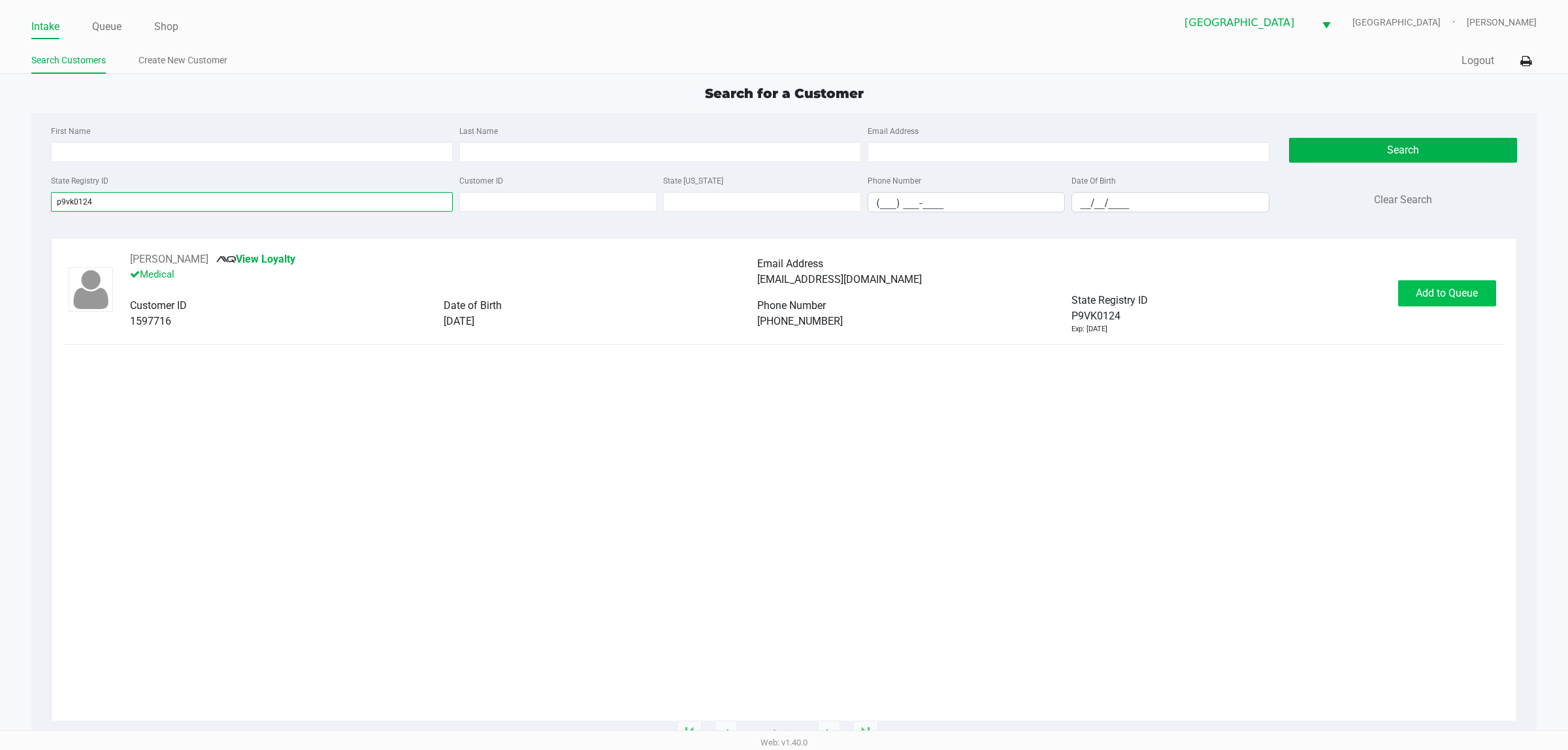
type input "p9vk0124"
click at [810, 292] on span "Add to Queue" at bounding box center [1446, 293] width 62 height 12
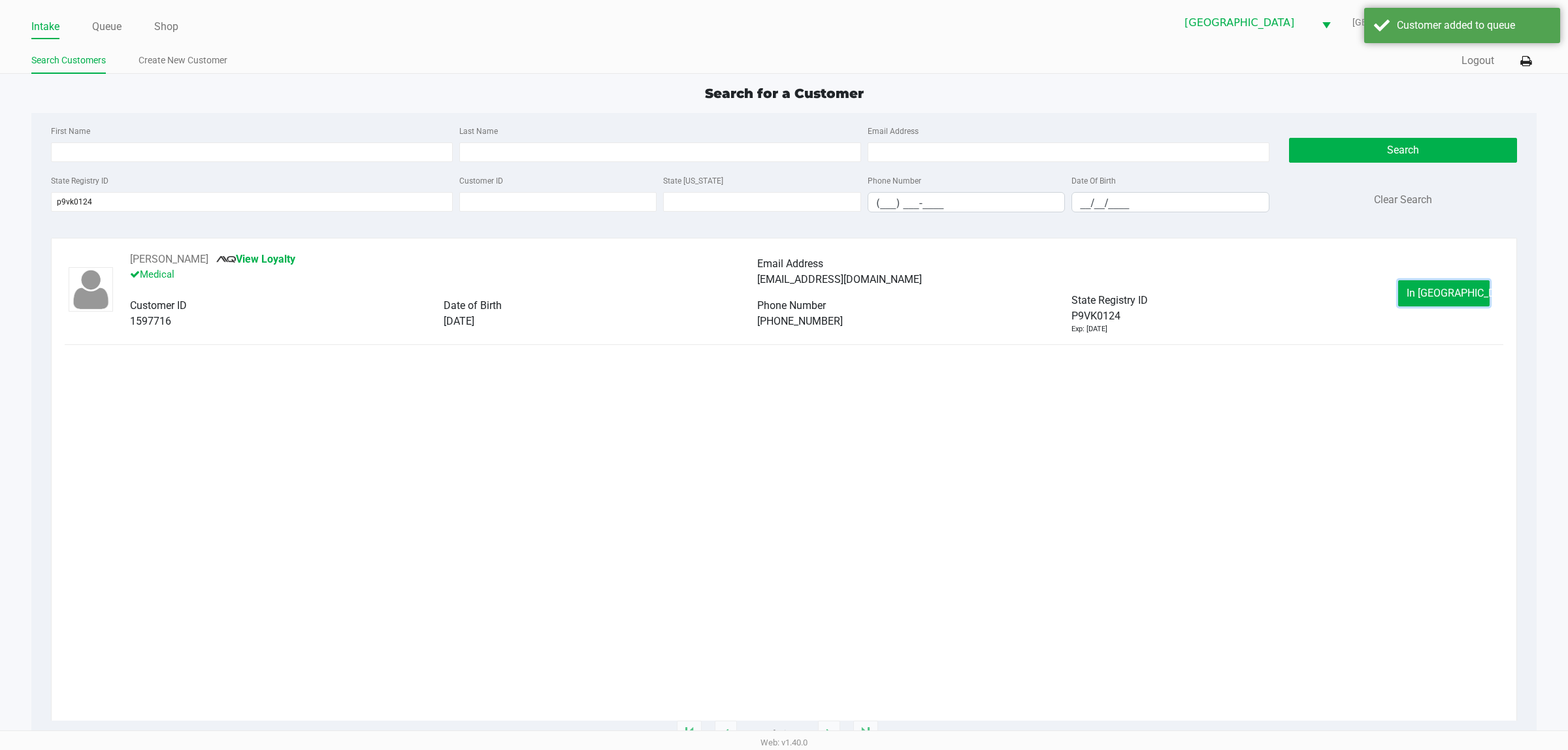
click at [810, 292] on span "In Queue" at bounding box center [1461, 293] width 110 height 12
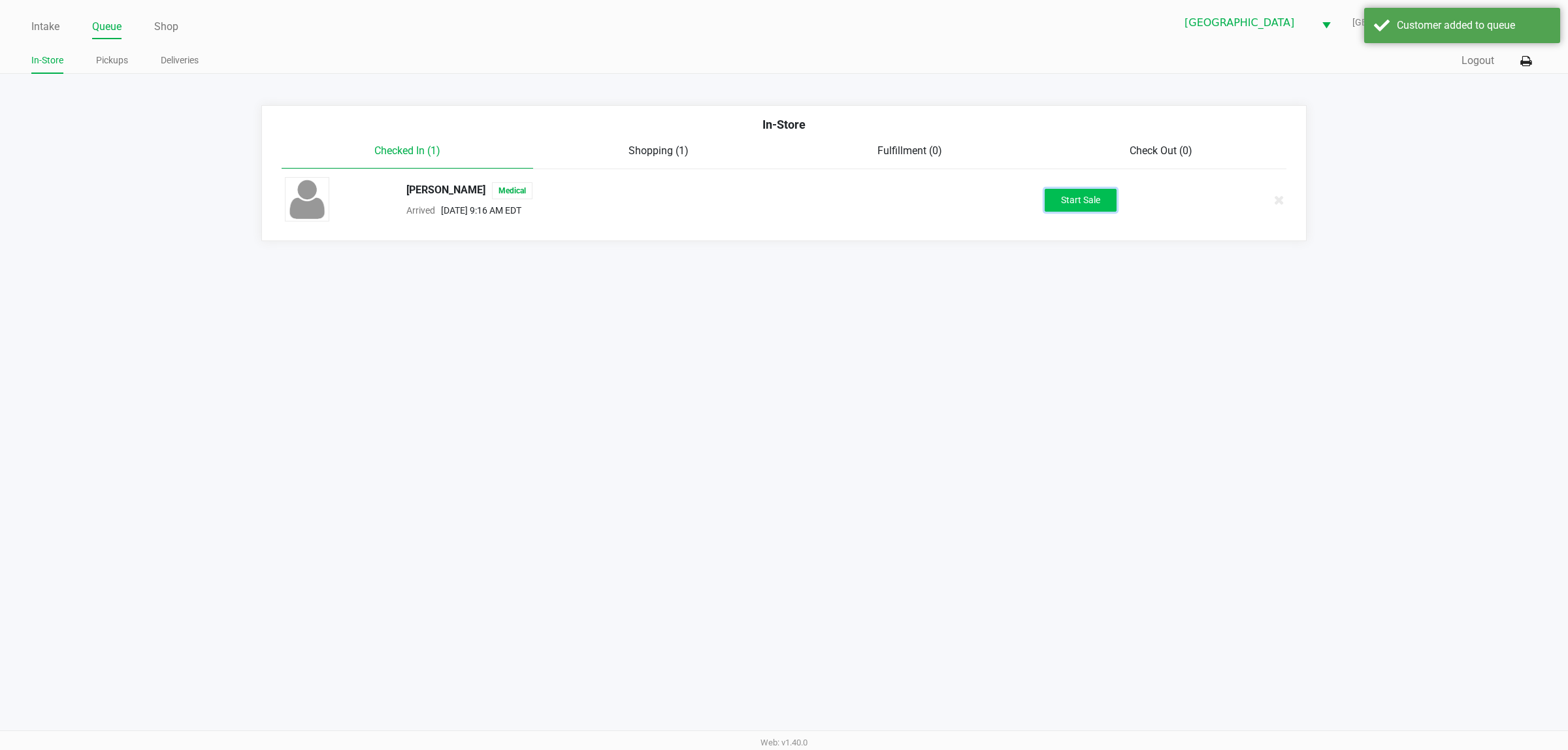
click at [810, 201] on button "Start Sale" at bounding box center [1080, 199] width 72 height 23
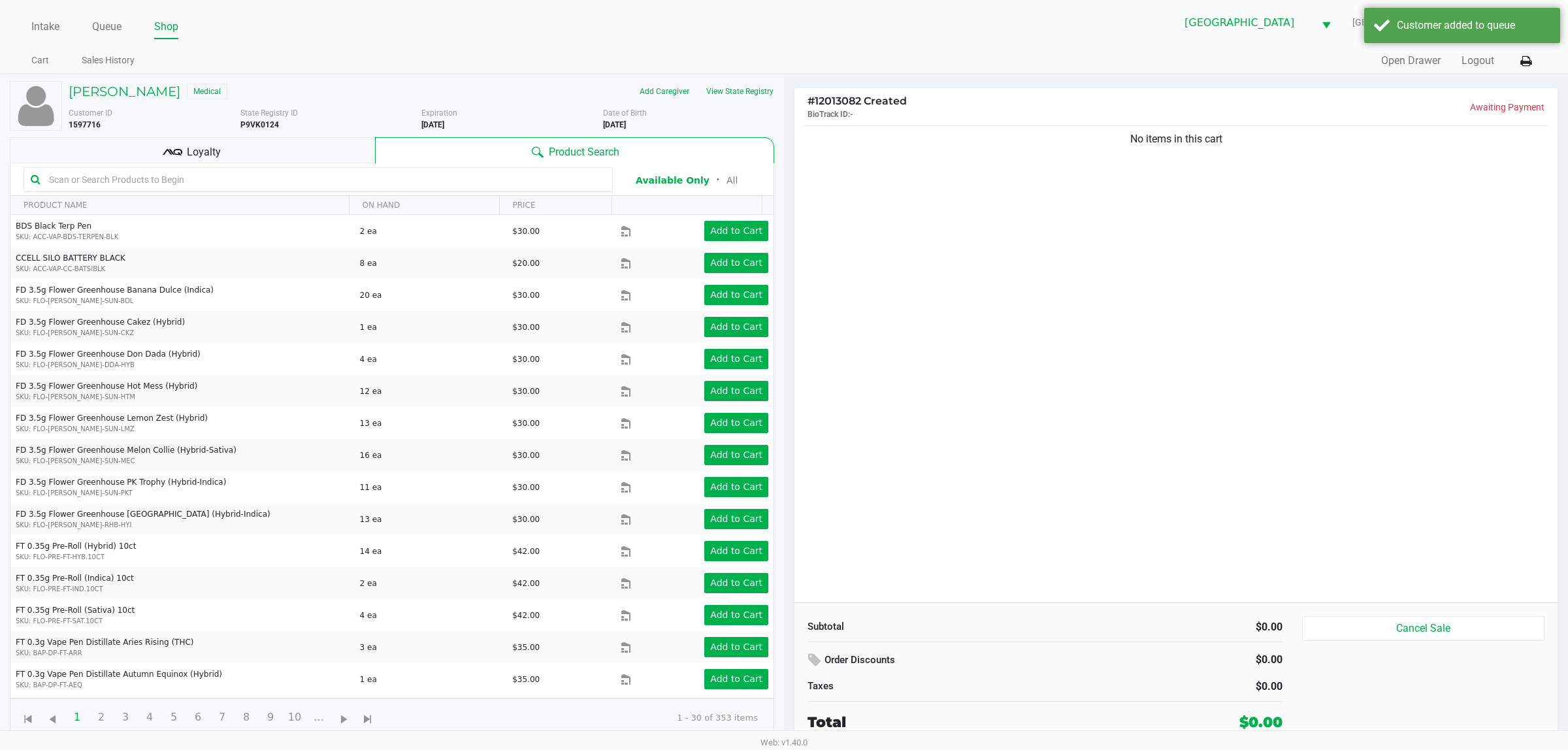
click at [248, 145] on div "Loyalty" at bounding box center [192, 150] width 365 height 26
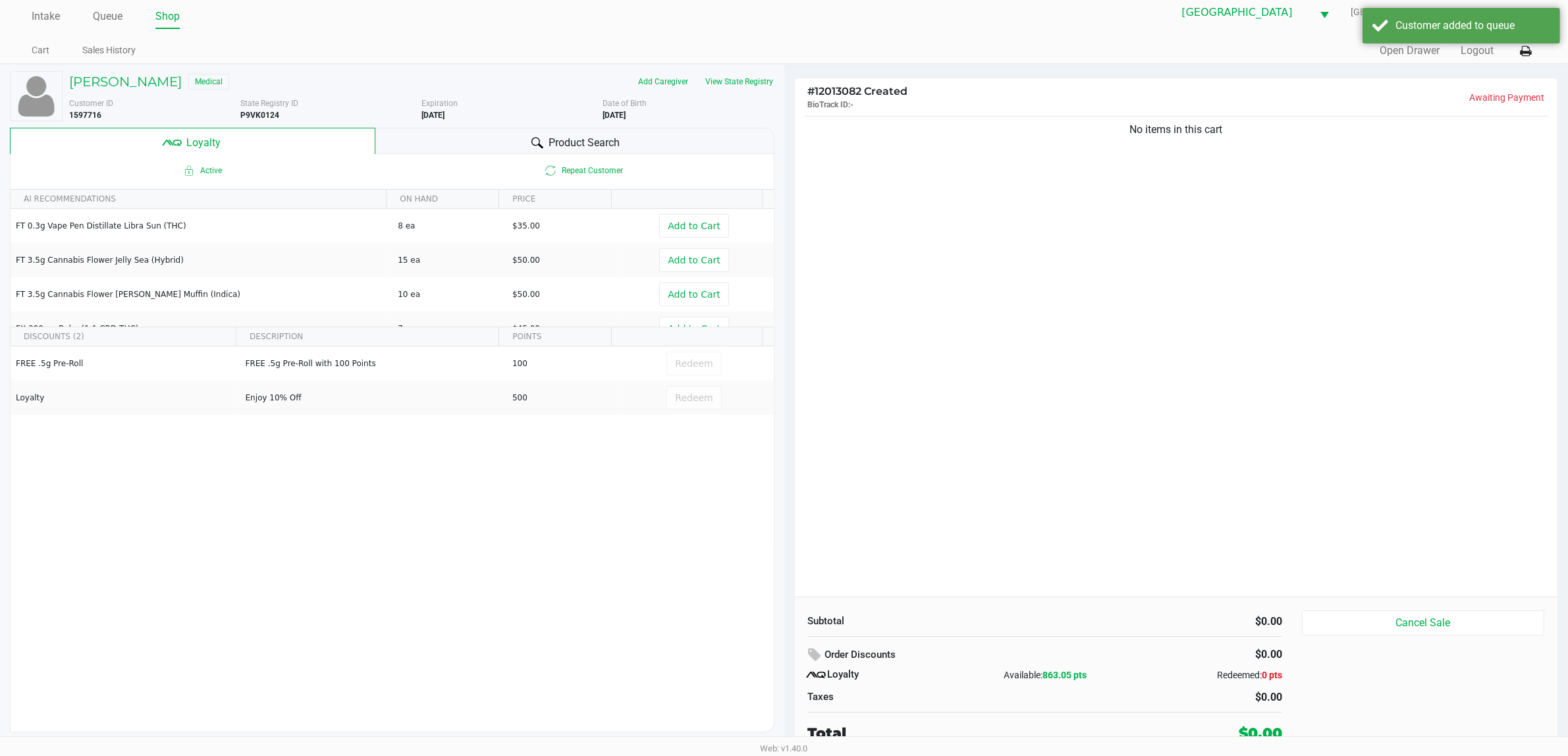
scroll to position [14, 0]
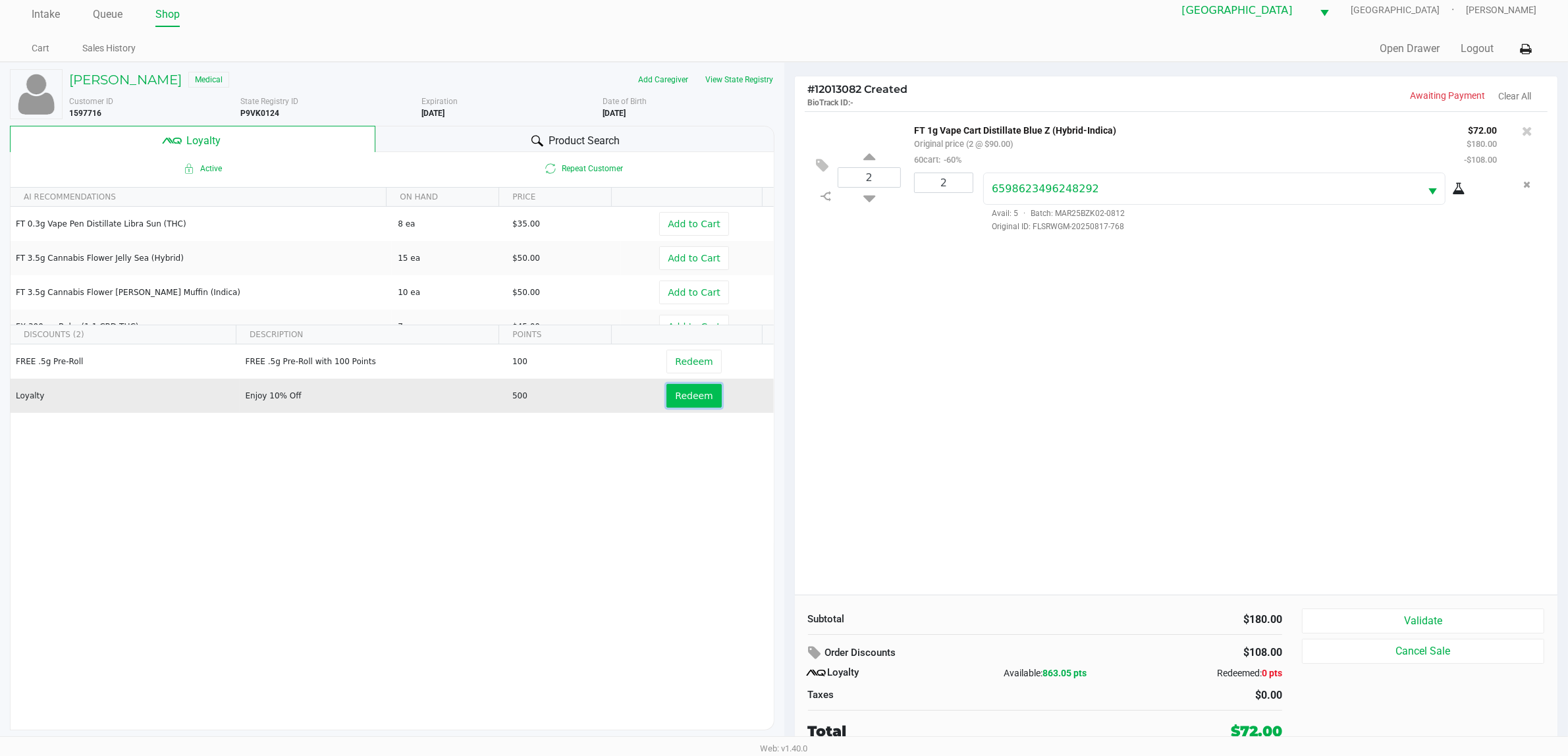
click at [702, 389] on button "Redeem" at bounding box center [693, 395] width 54 height 24
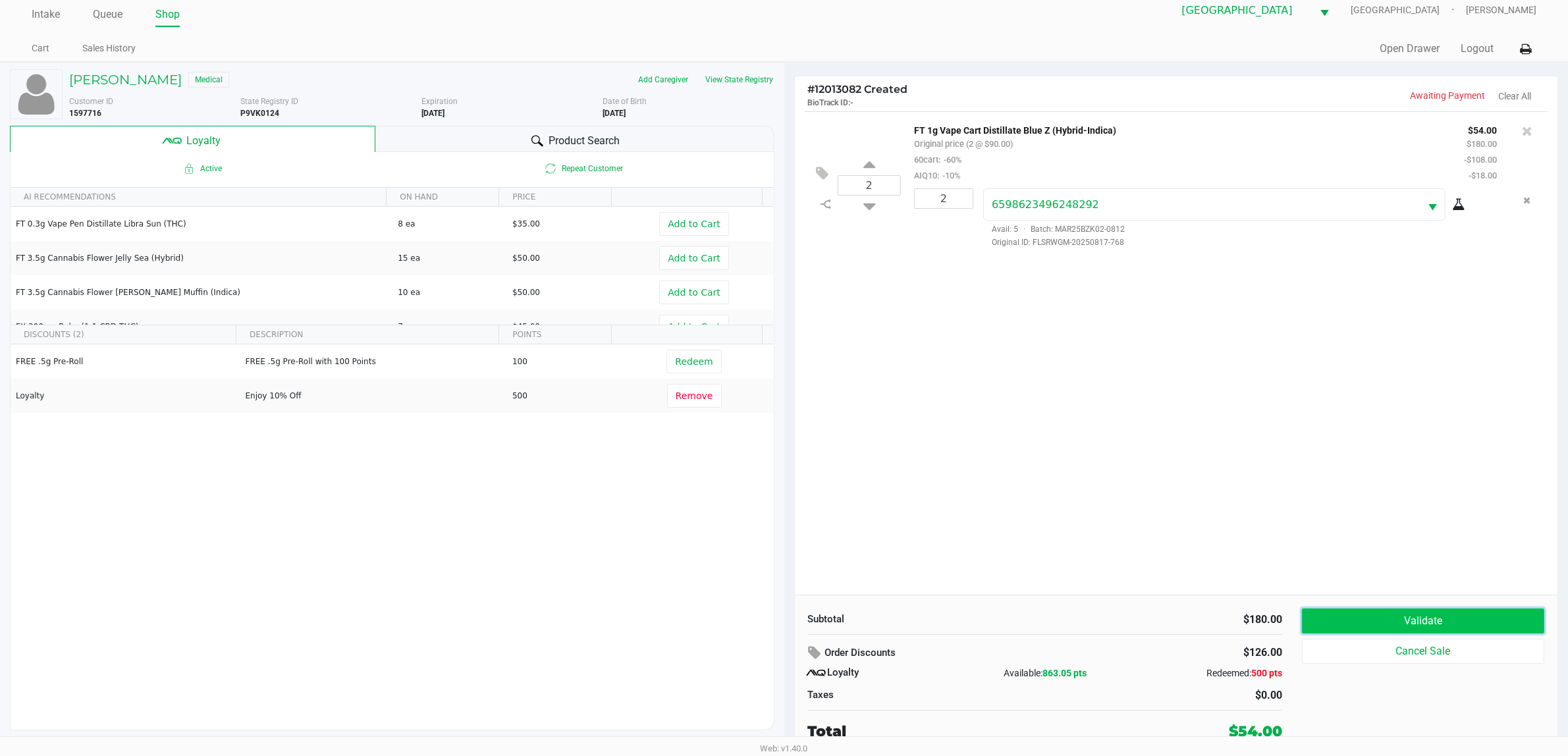
click at [816, 621] on button "Validate" at bounding box center [1422, 621] width 242 height 25
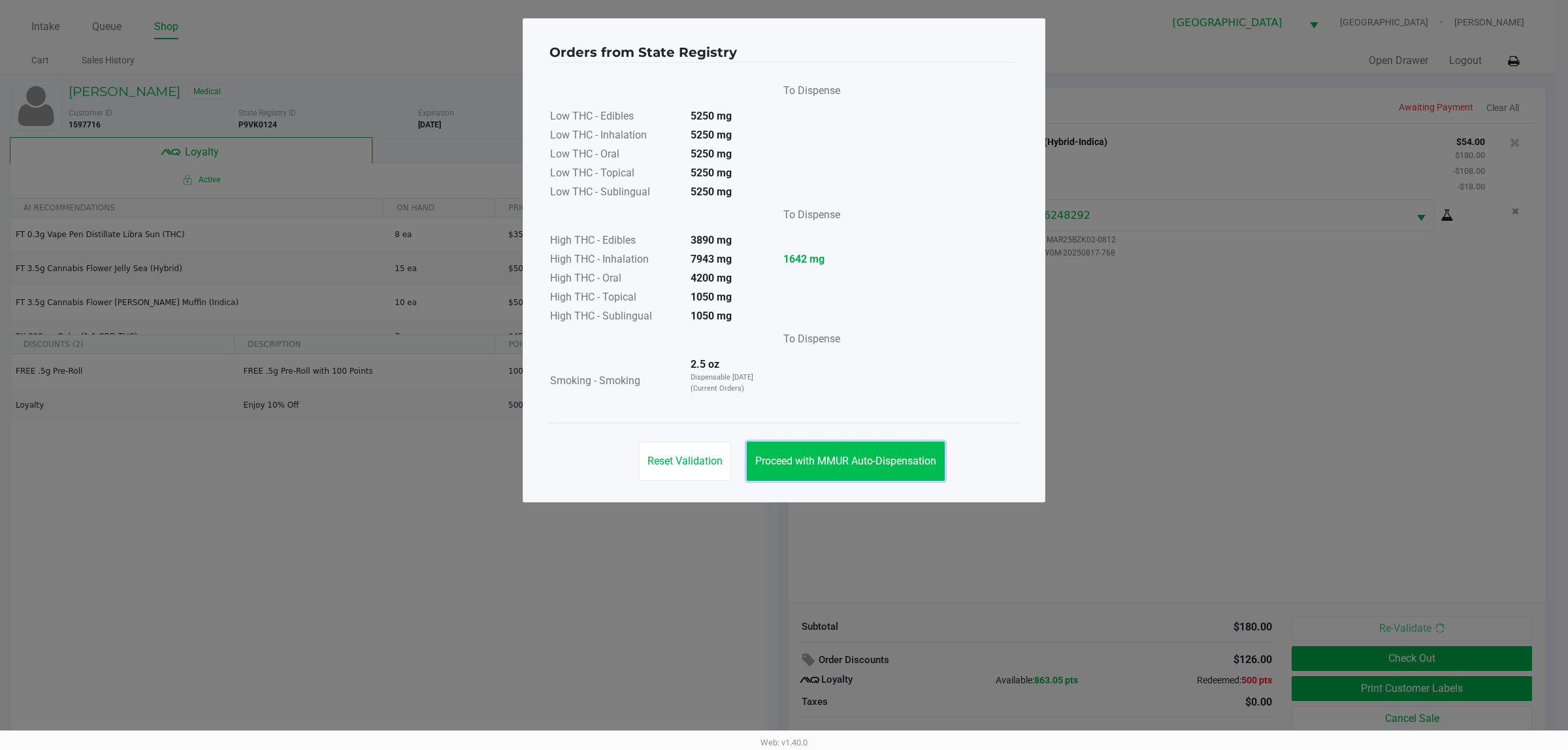
click at [810, 464] on span "Proceed with MMUR Auto-Dispensation" at bounding box center [846, 461] width 181 height 12
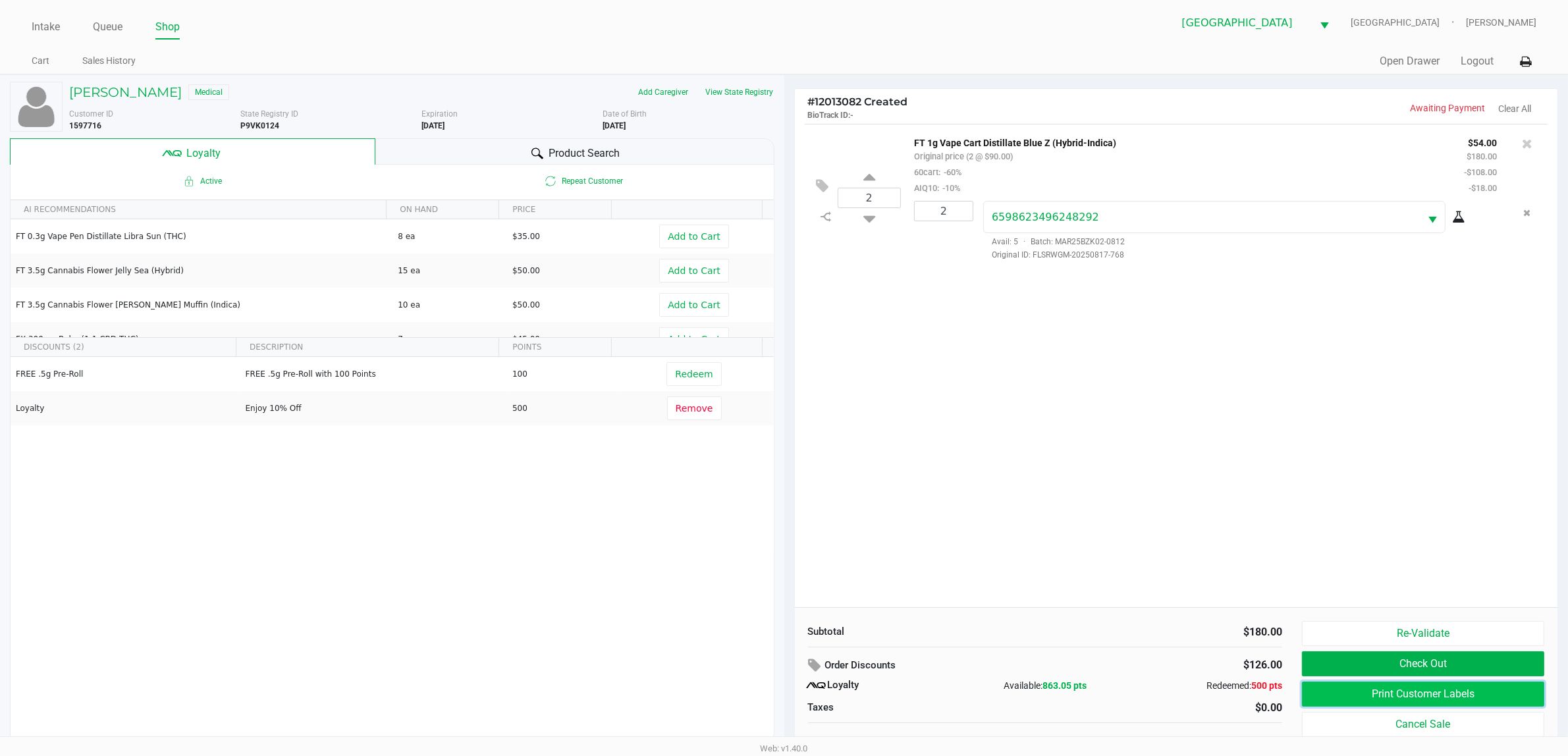
click at [816, 692] on button "Print Customer Labels" at bounding box center [1422, 694] width 242 height 25
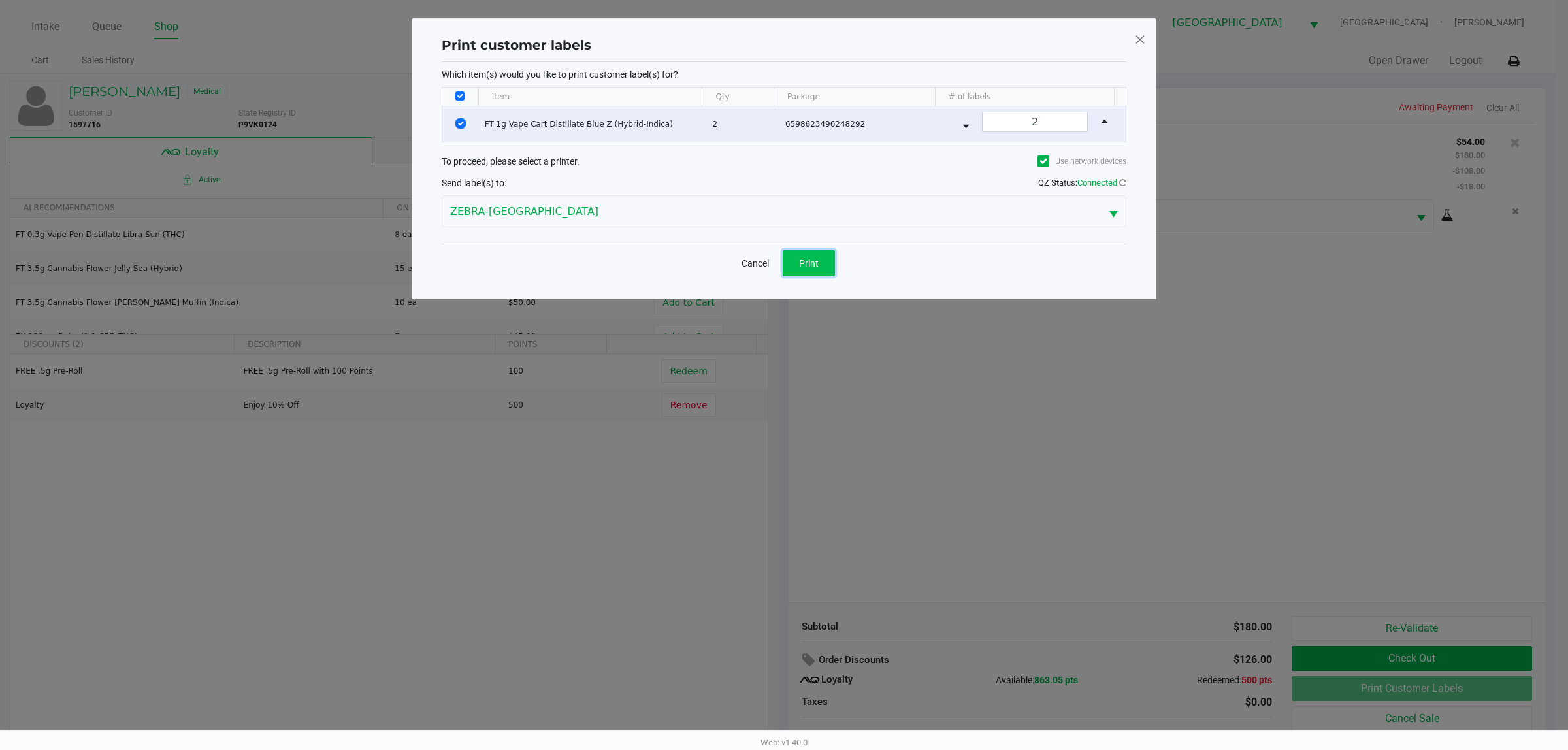
click at [810, 259] on span "Print" at bounding box center [808, 263] width 20 height 10
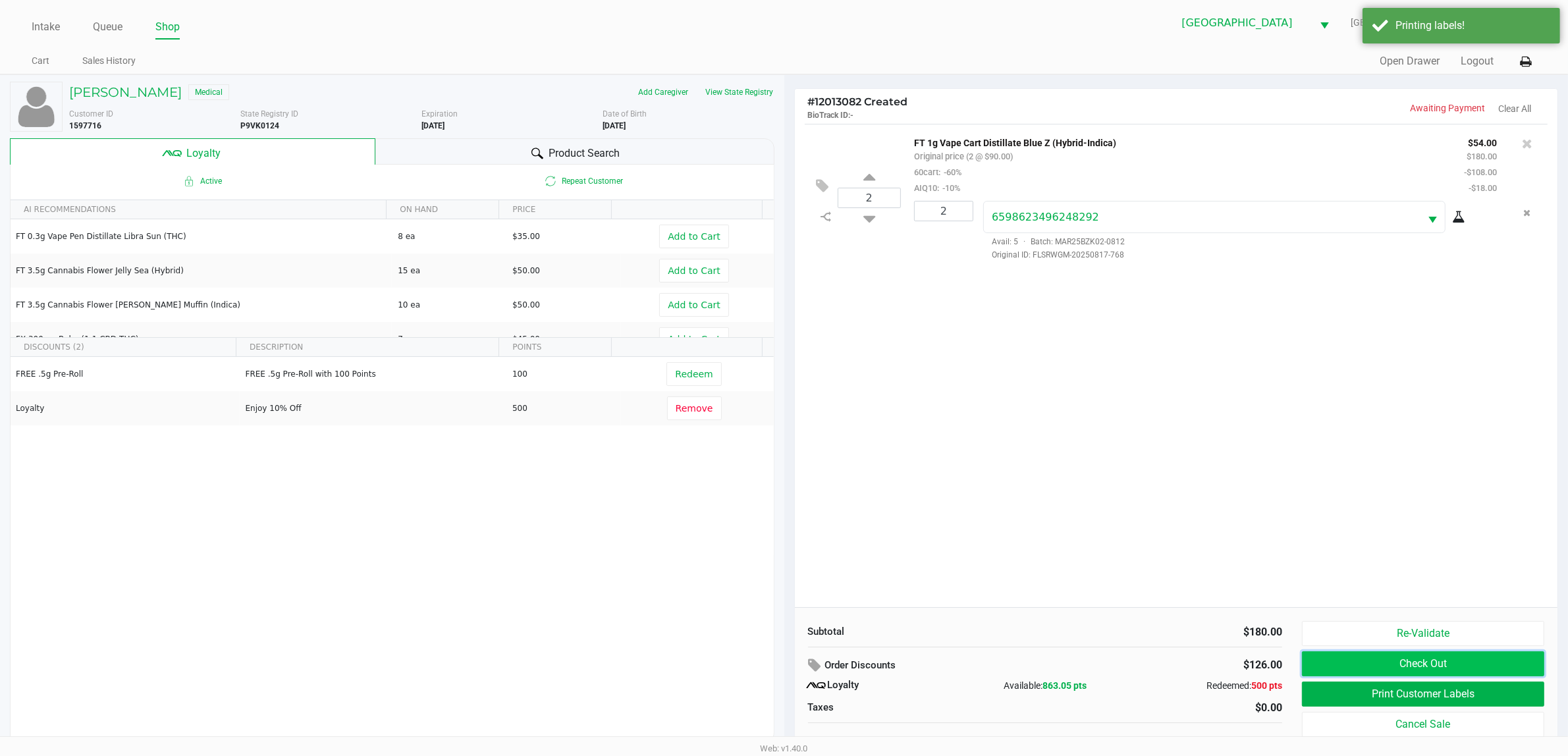
click at [816, 663] on button "Check Out" at bounding box center [1422, 664] width 242 height 25
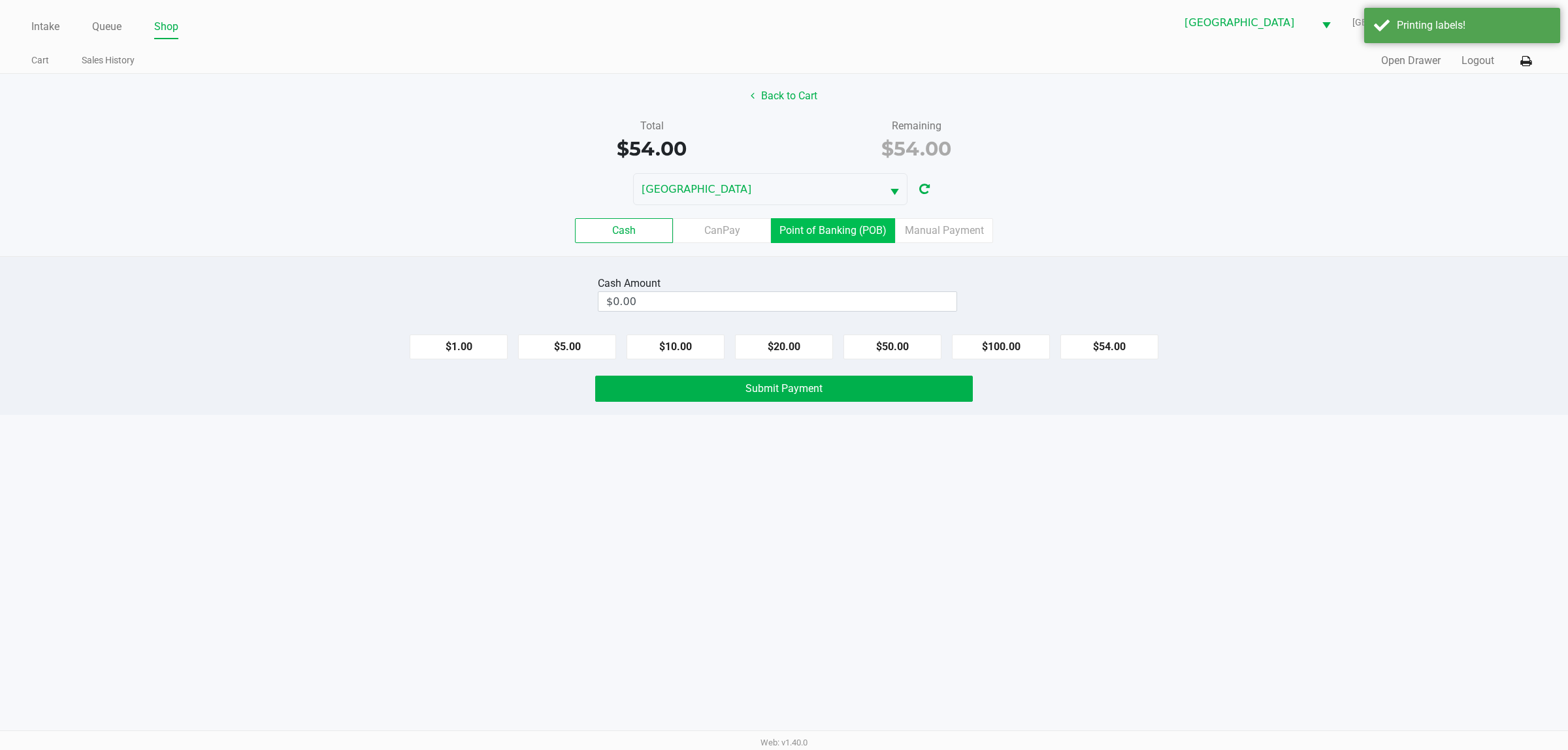
click at [810, 232] on label "Point of Banking (POB)" at bounding box center [833, 231] width 124 height 25
click at [0, 0] on 7 "Point of Banking (POB)" at bounding box center [0, 0] width 0 height 0
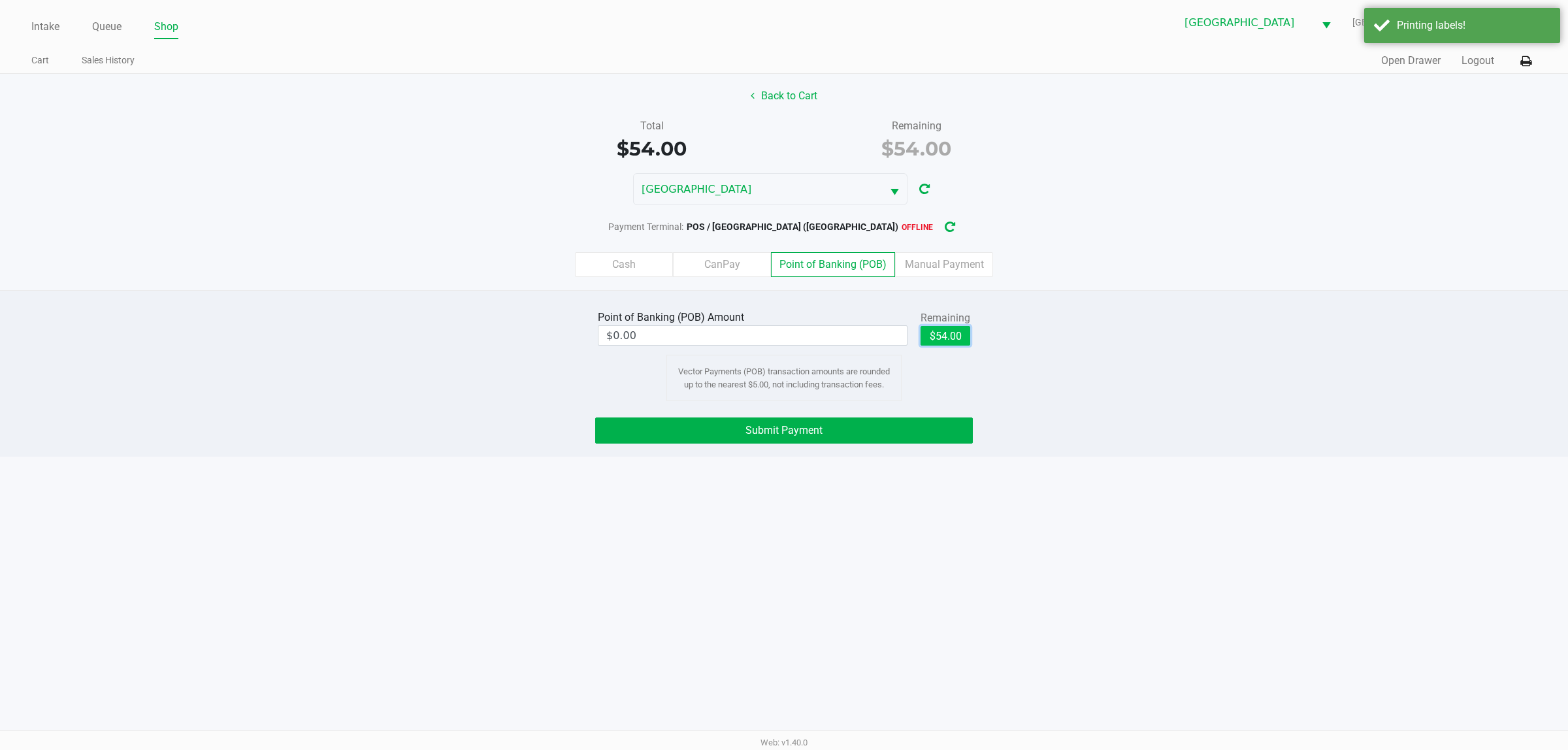
click at [810, 340] on button "$54.00" at bounding box center [945, 335] width 50 height 20
type input "$54.00"
click at [810, 229] on icon "button" at bounding box center [949, 227] width 10 height 9
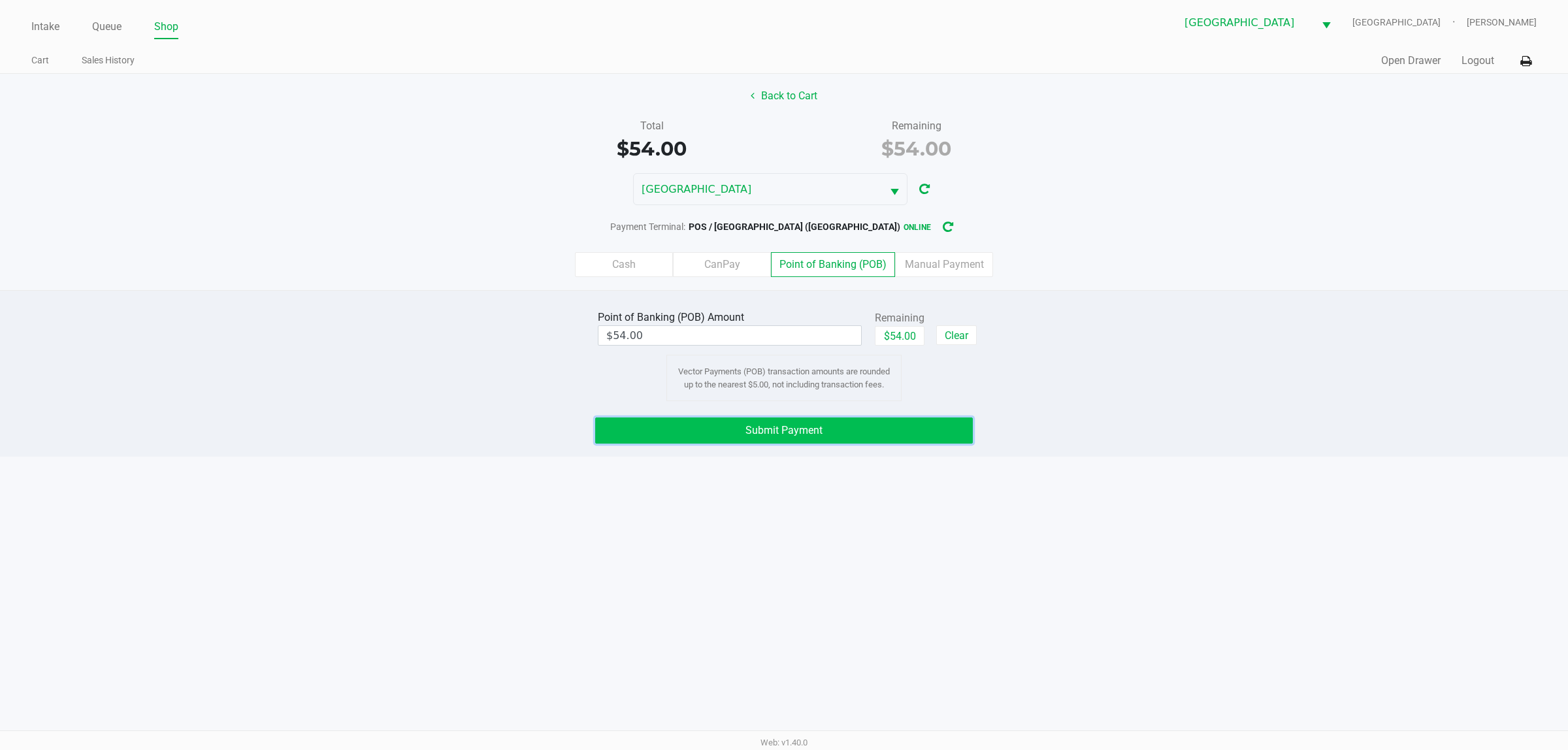
click at [810, 442] on button "Submit Payment" at bounding box center [784, 431] width 378 height 26
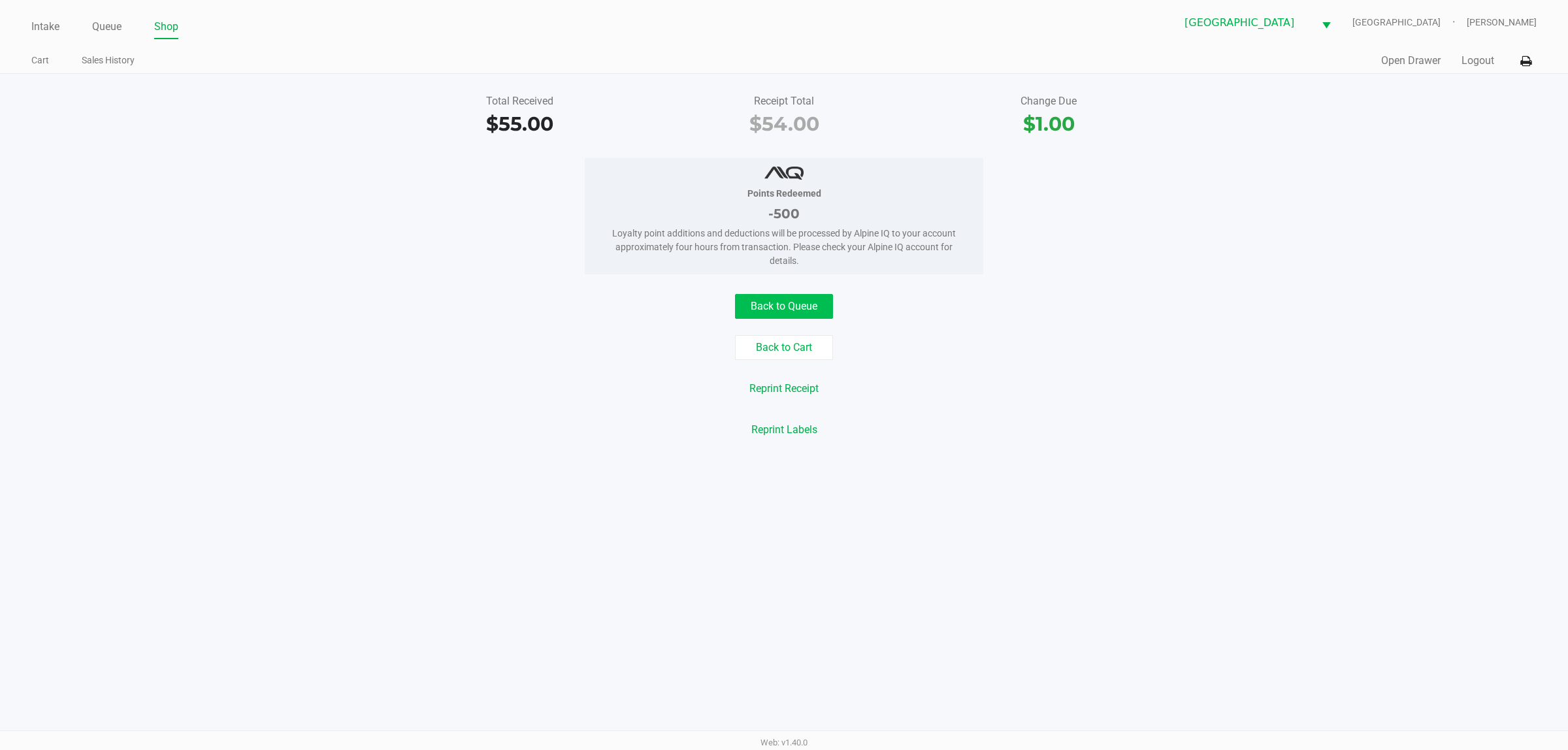
click at [801, 310] on button "Back to Queue" at bounding box center [784, 306] width 98 height 25
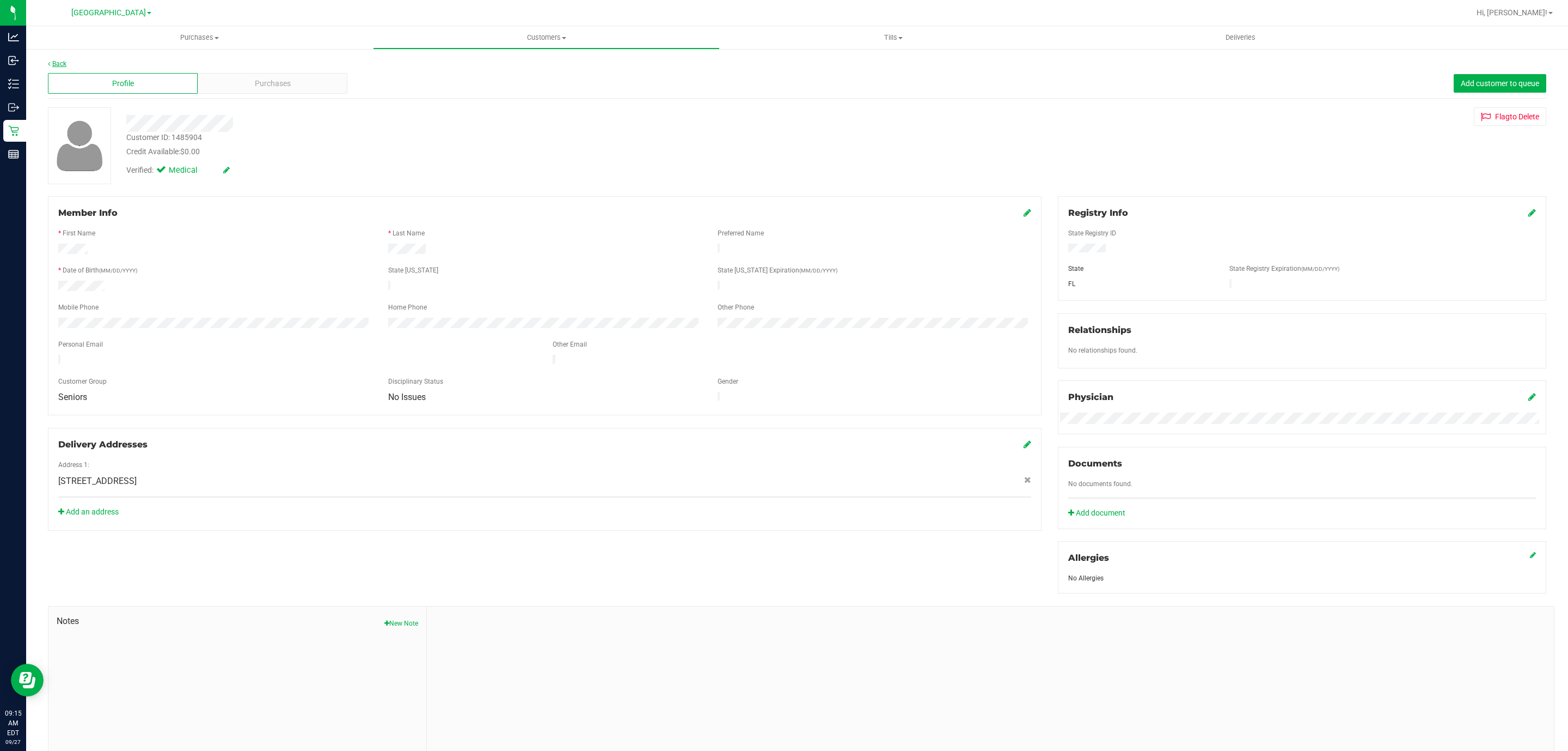
click at [52, 65] on link "Back" at bounding box center [57, 63] width 18 height 8
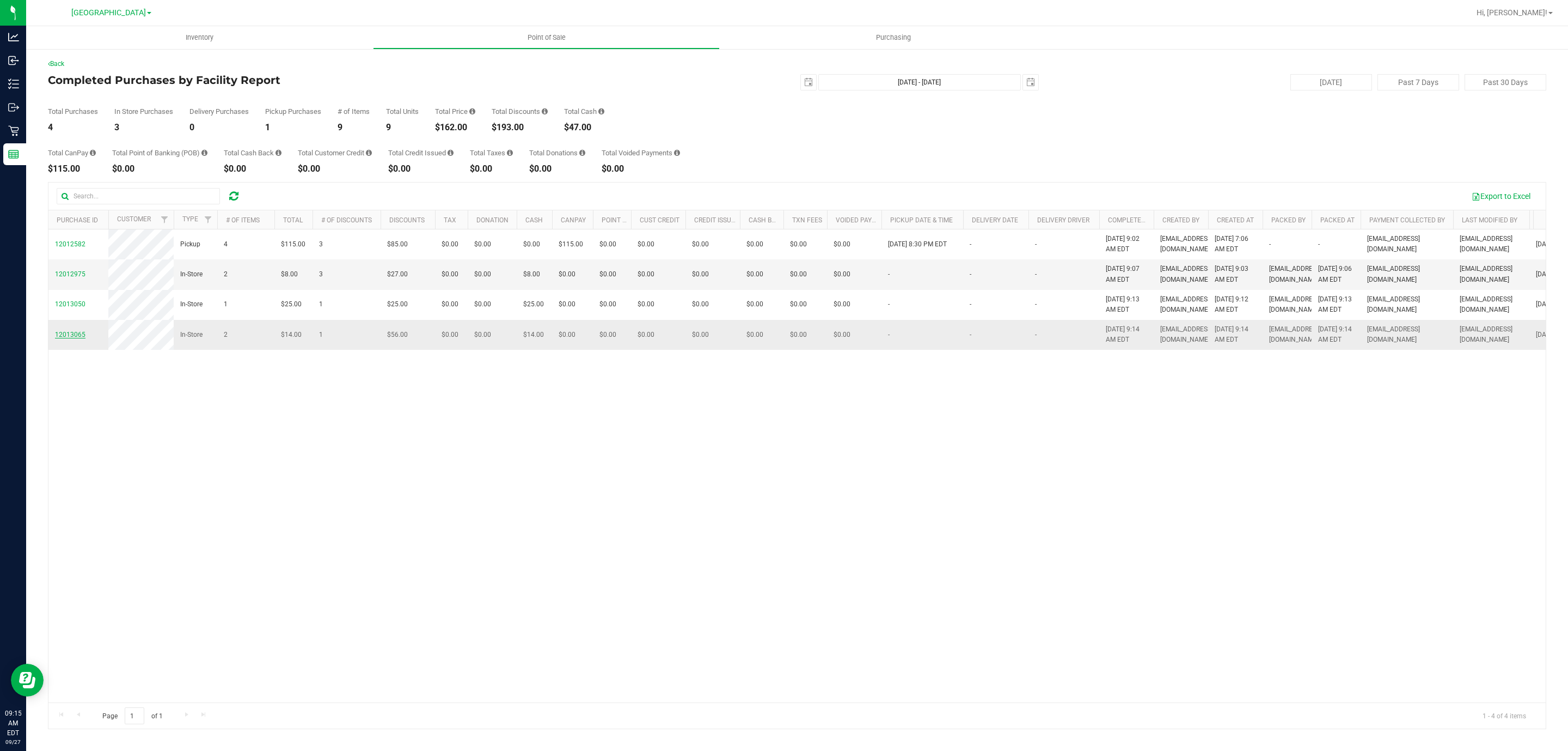
click at [65, 338] on span "12013065" at bounding box center [70, 334] width 30 height 8
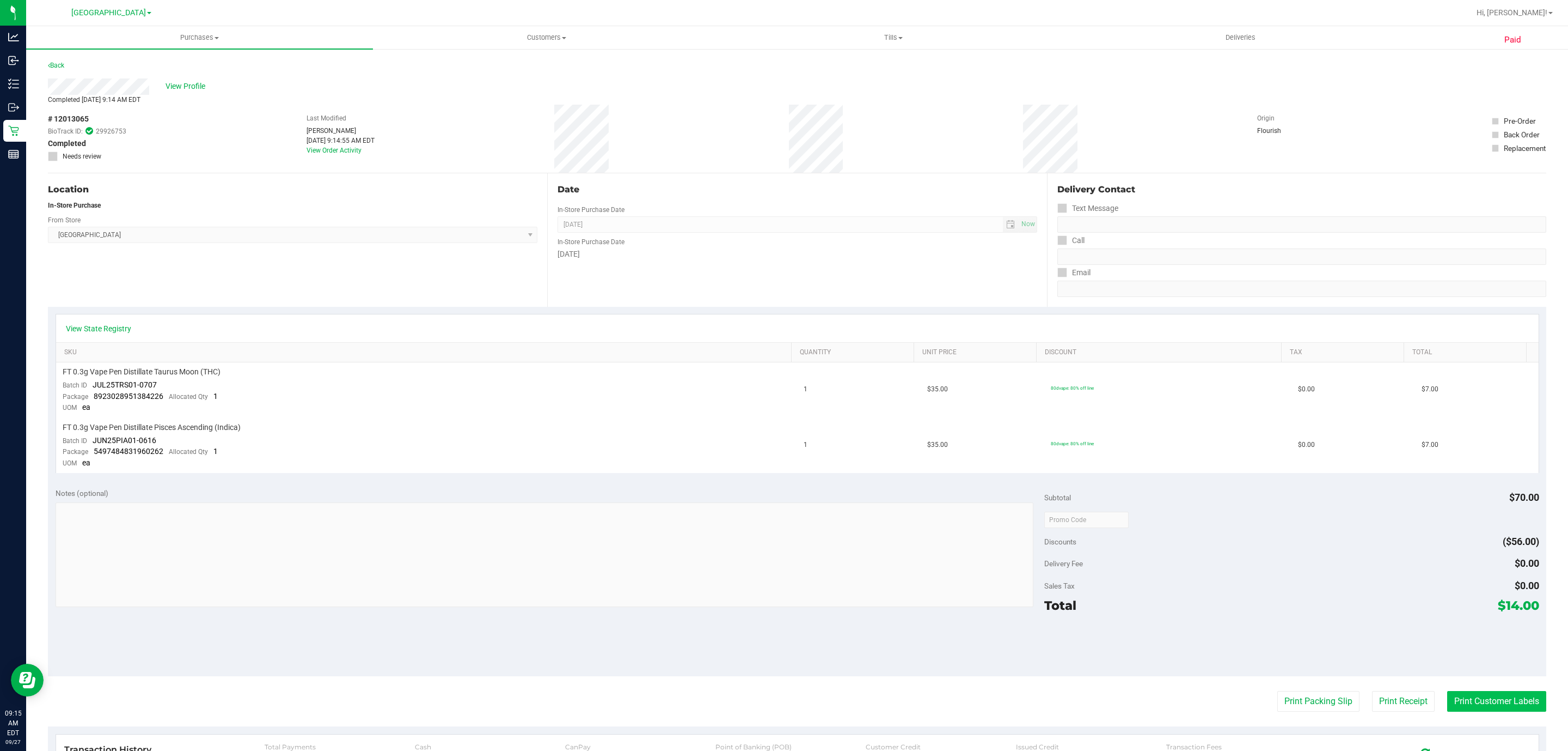
click at [1462, 705] on button "Print Customer Labels" at bounding box center [1496, 701] width 99 height 21
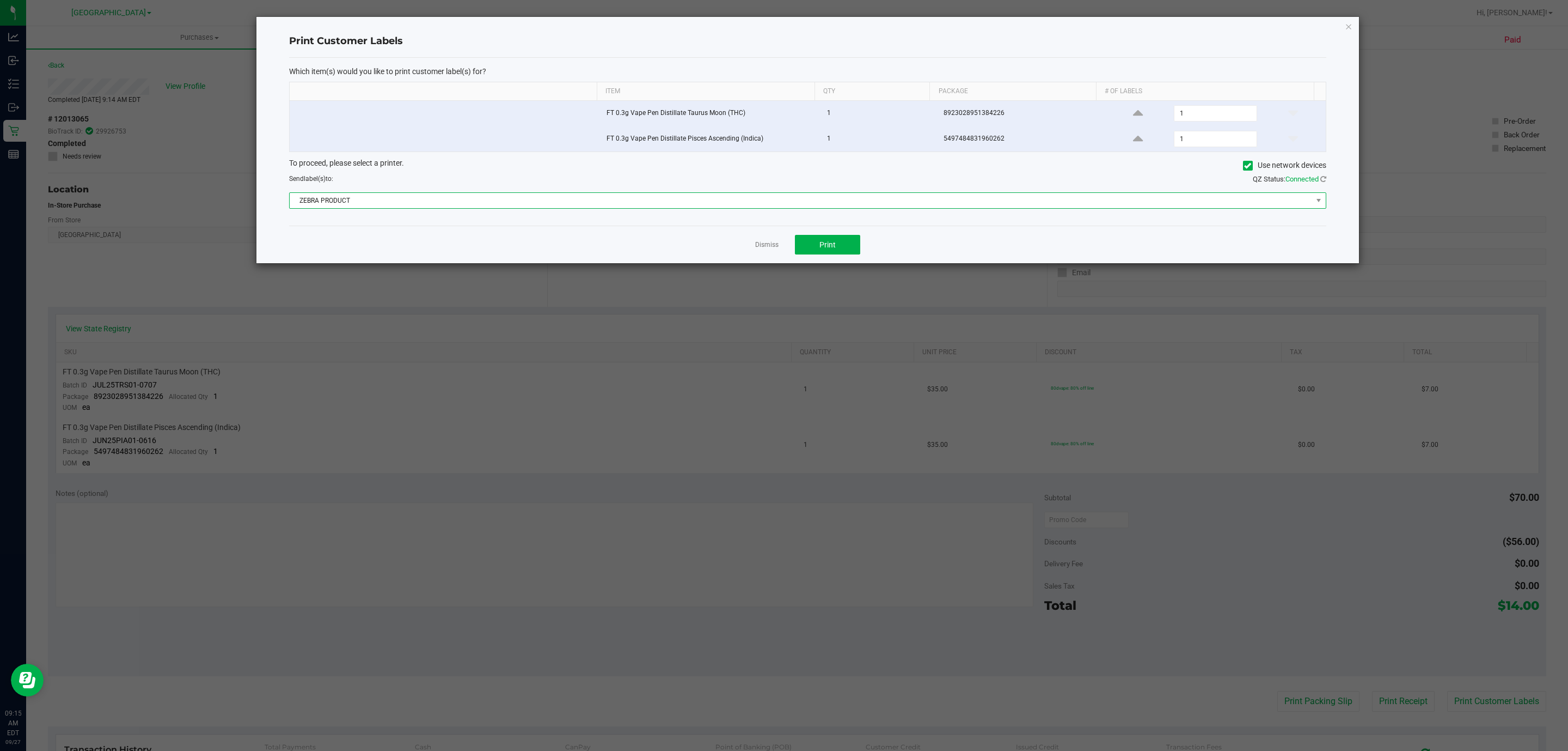
click at [789, 208] on span "ZEBRA PRODUCT" at bounding box center [801, 200] width 1023 height 15
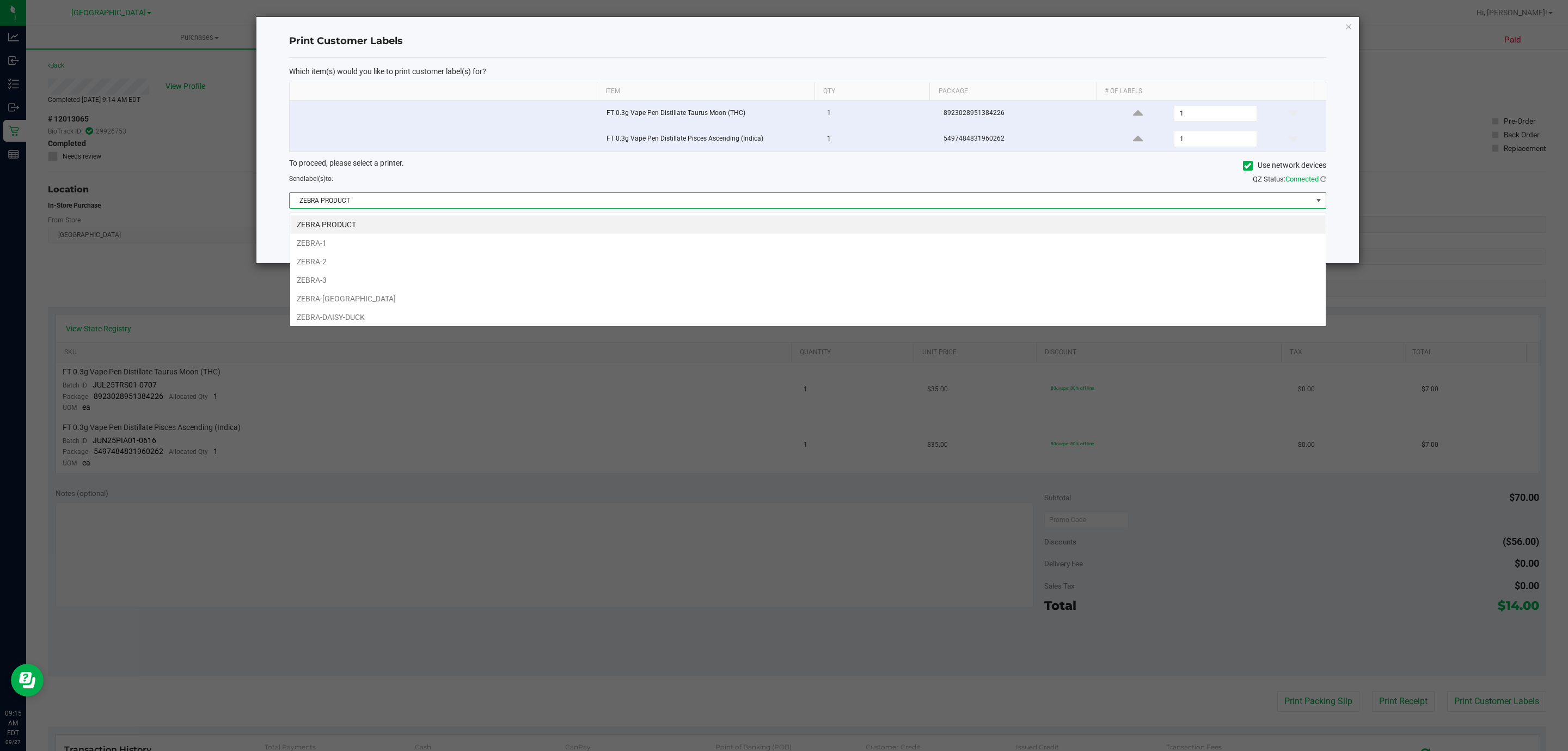
scroll to position [16, 1036]
click at [480, 294] on li "ZEBRA-[GEOGRAPHIC_DATA]" at bounding box center [808, 298] width 1035 height 18
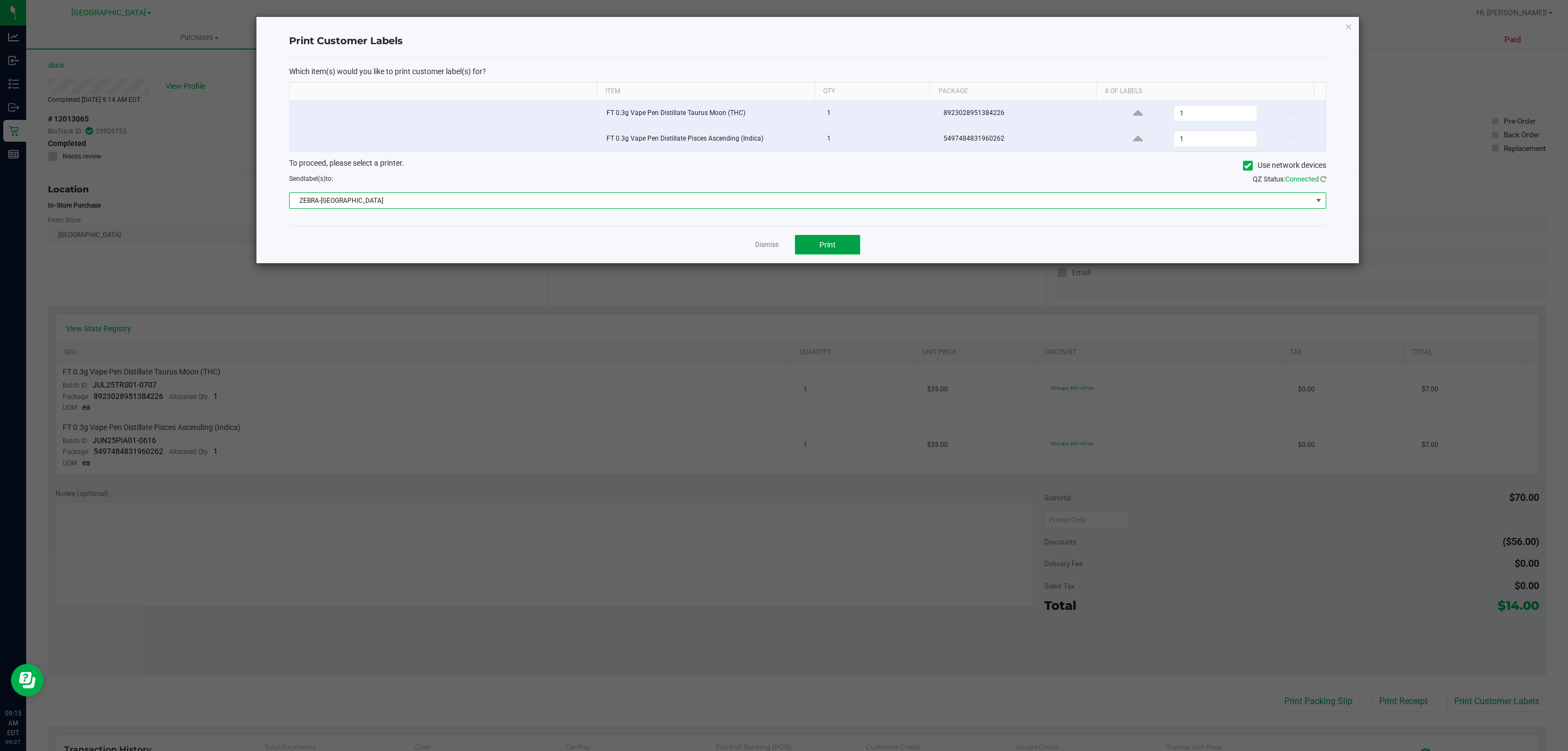
click at [830, 239] on button "Print" at bounding box center [827, 245] width 65 height 19
click at [1348, 29] on icon "button" at bounding box center [1348, 26] width 8 height 13
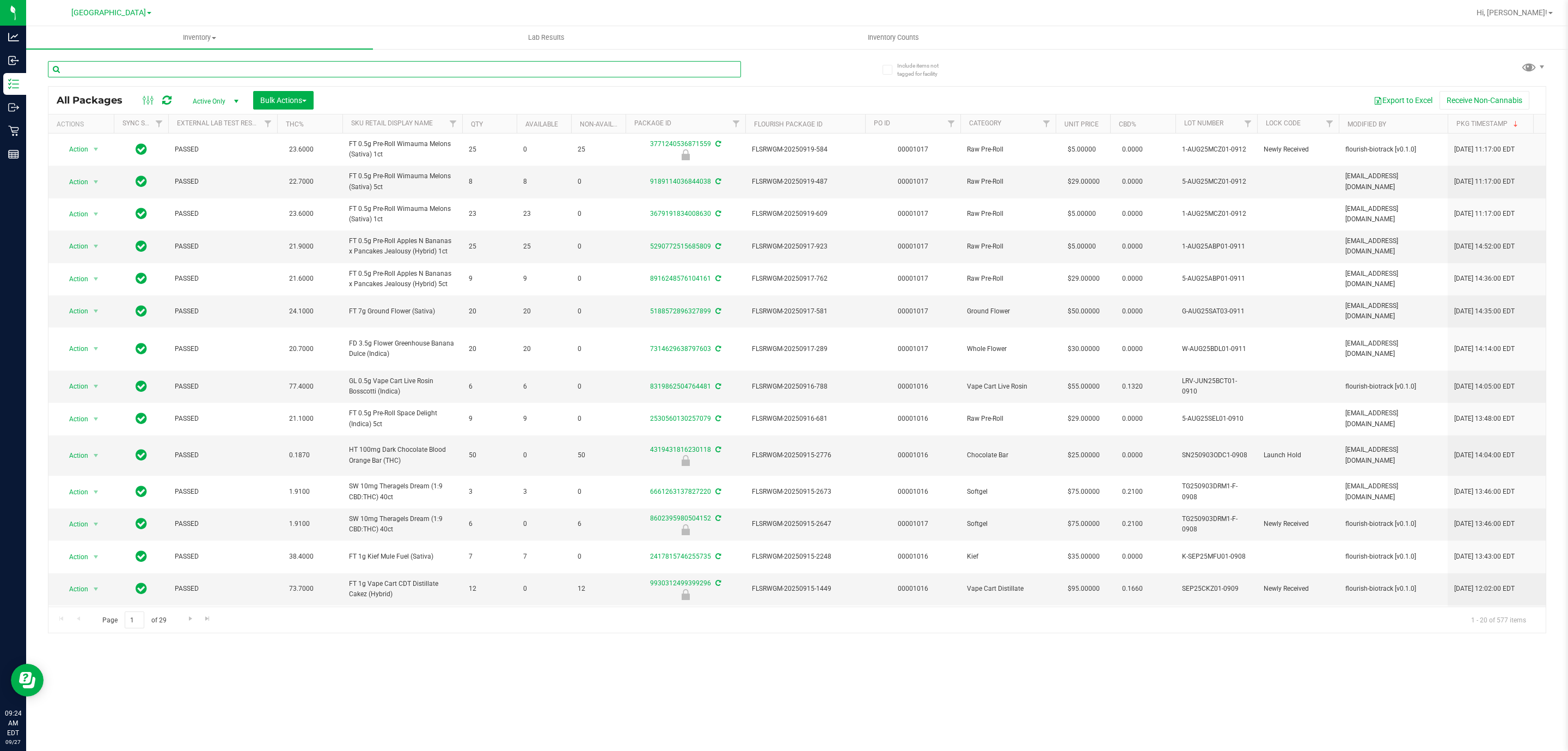
click at [405, 71] on input "text" at bounding box center [394, 69] width 693 height 16
type input "0274169134873187"
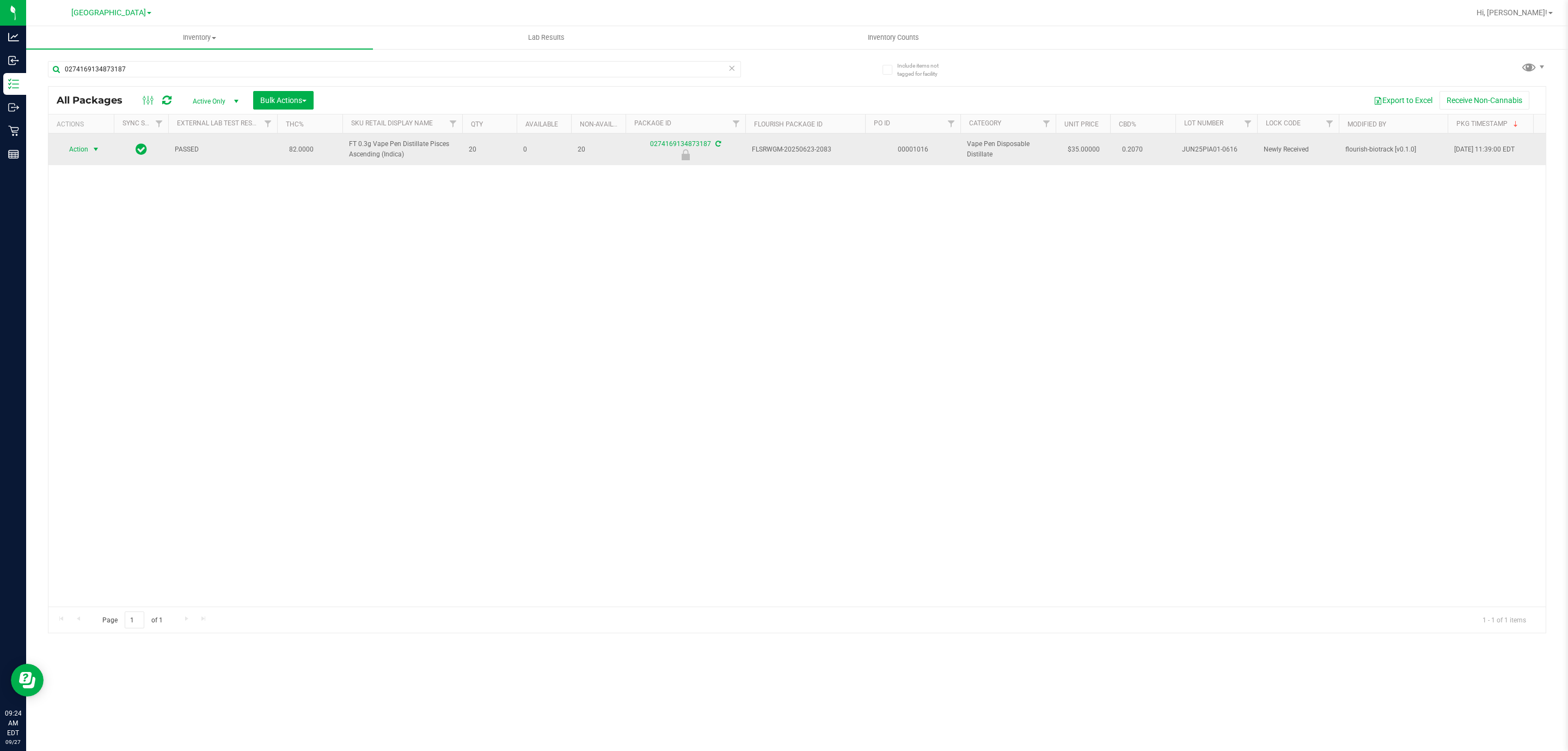
click at [83, 152] on span "Action" at bounding box center [74, 149] width 29 height 15
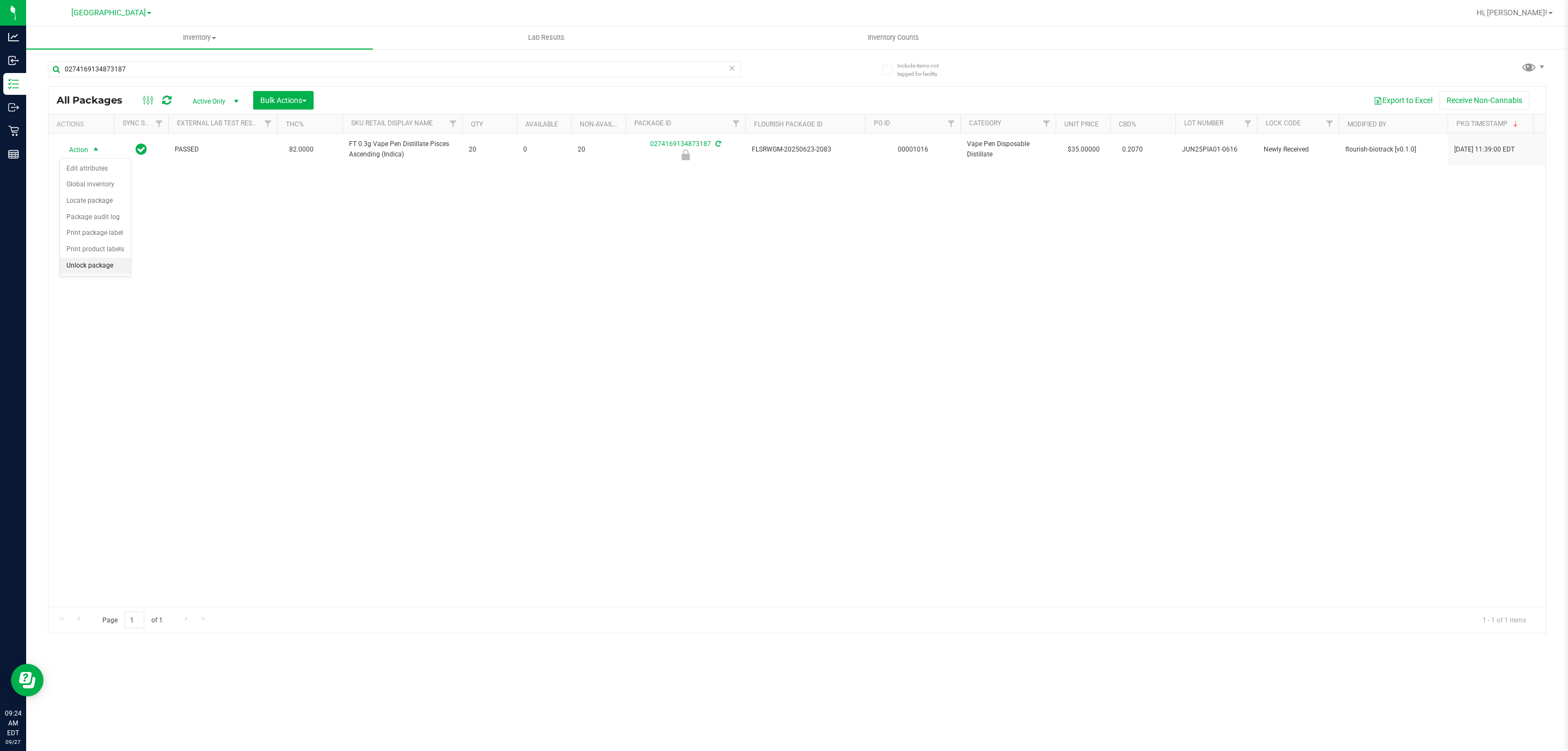
click at [82, 269] on li "Unlock package" at bounding box center [95, 266] width 71 height 16
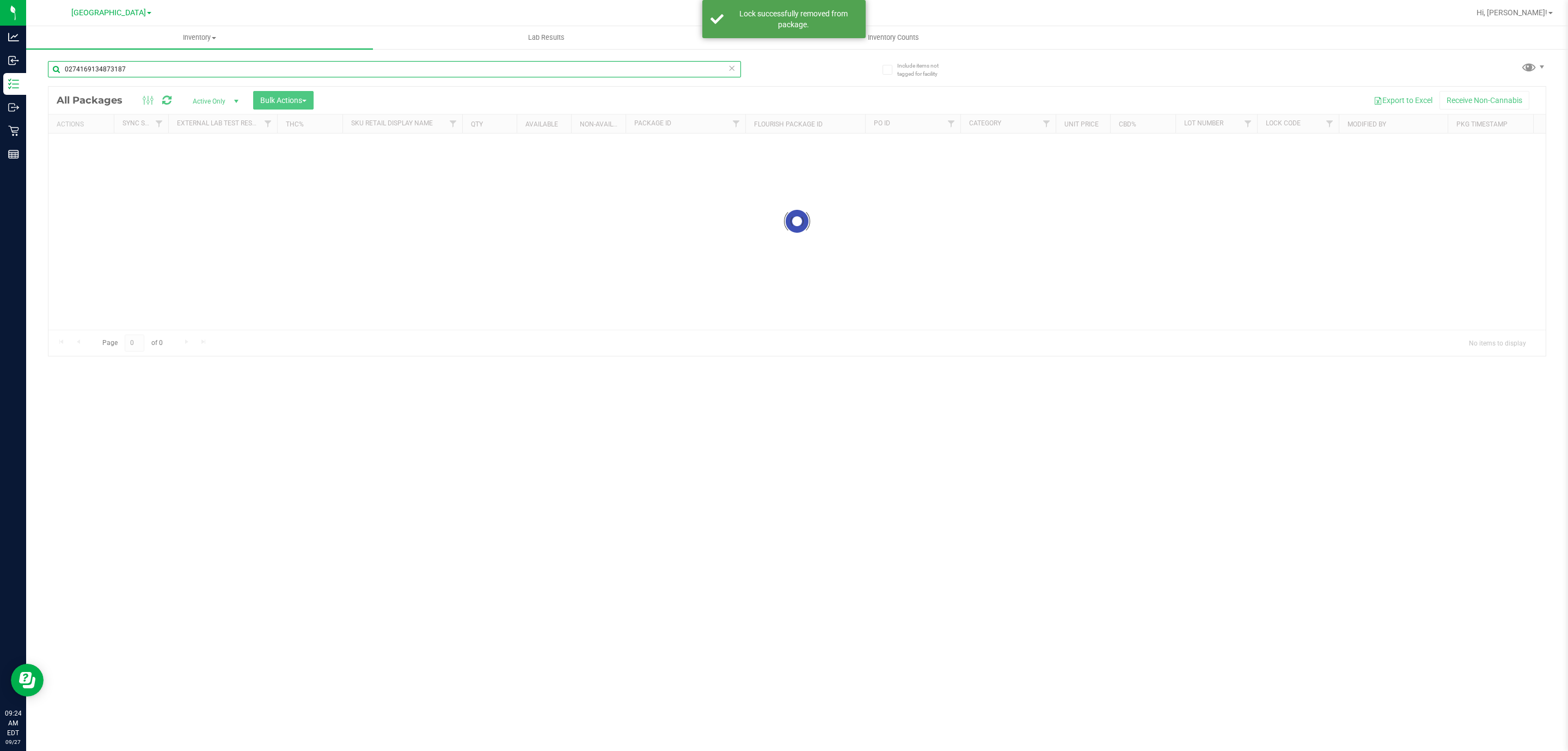
click at [177, 65] on input "0274169134873187" at bounding box center [394, 69] width 693 height 16
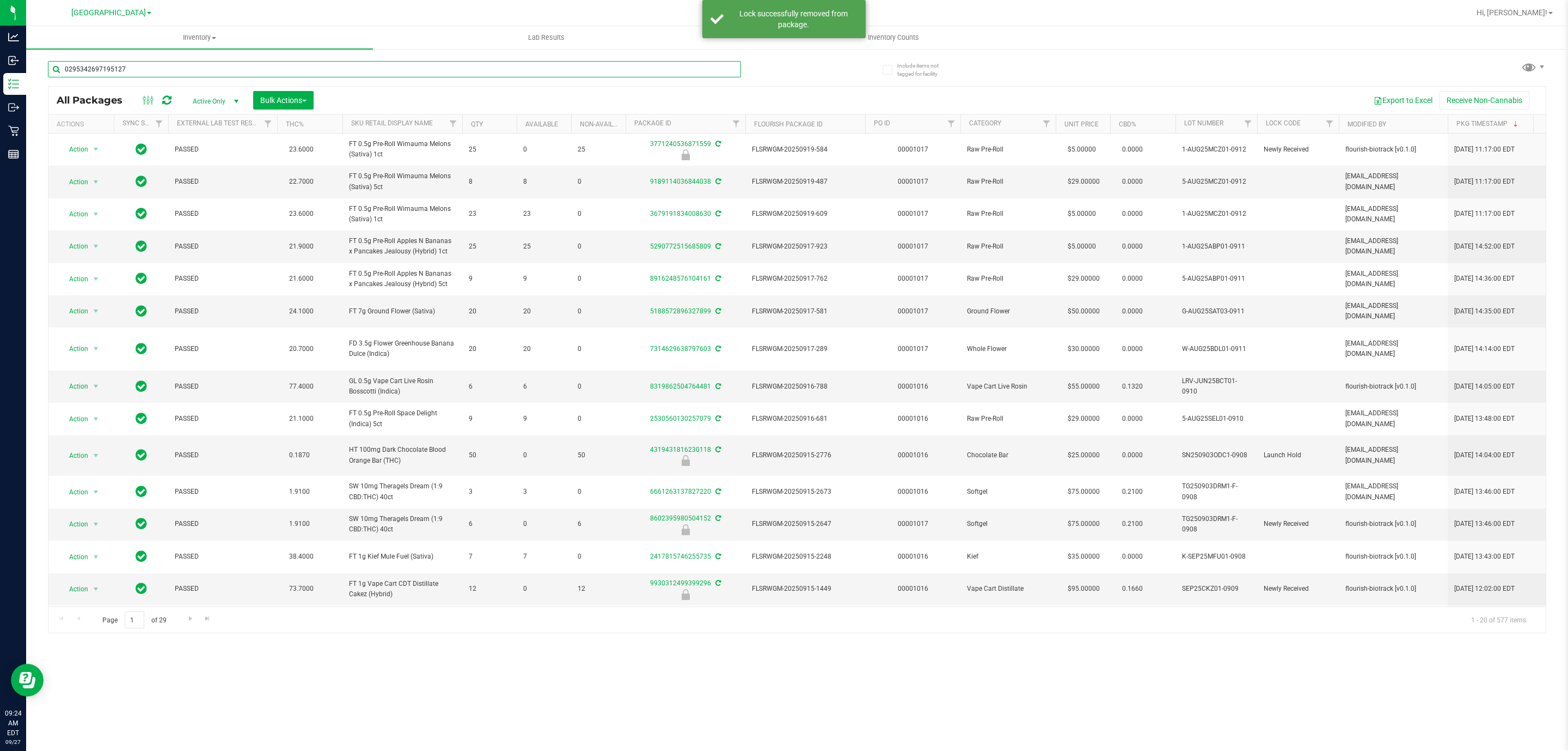
type input "0295342697195127"
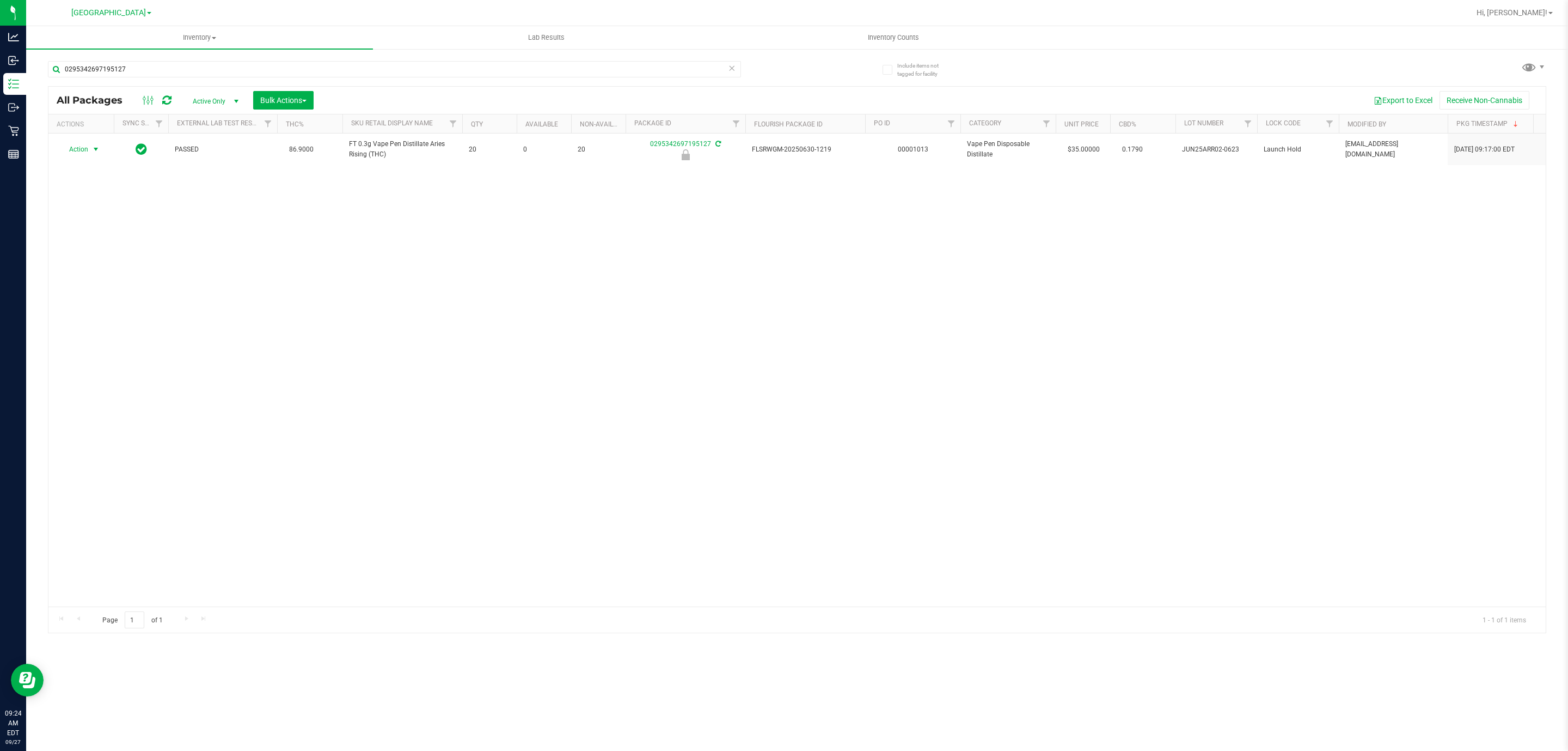
click at [82, 143] on span "Action" at bounding box center [74, 149] width 29 height 15
click at [75, 270] on li "Unlock package" at bounding box center [95, 266] width 71 height 16
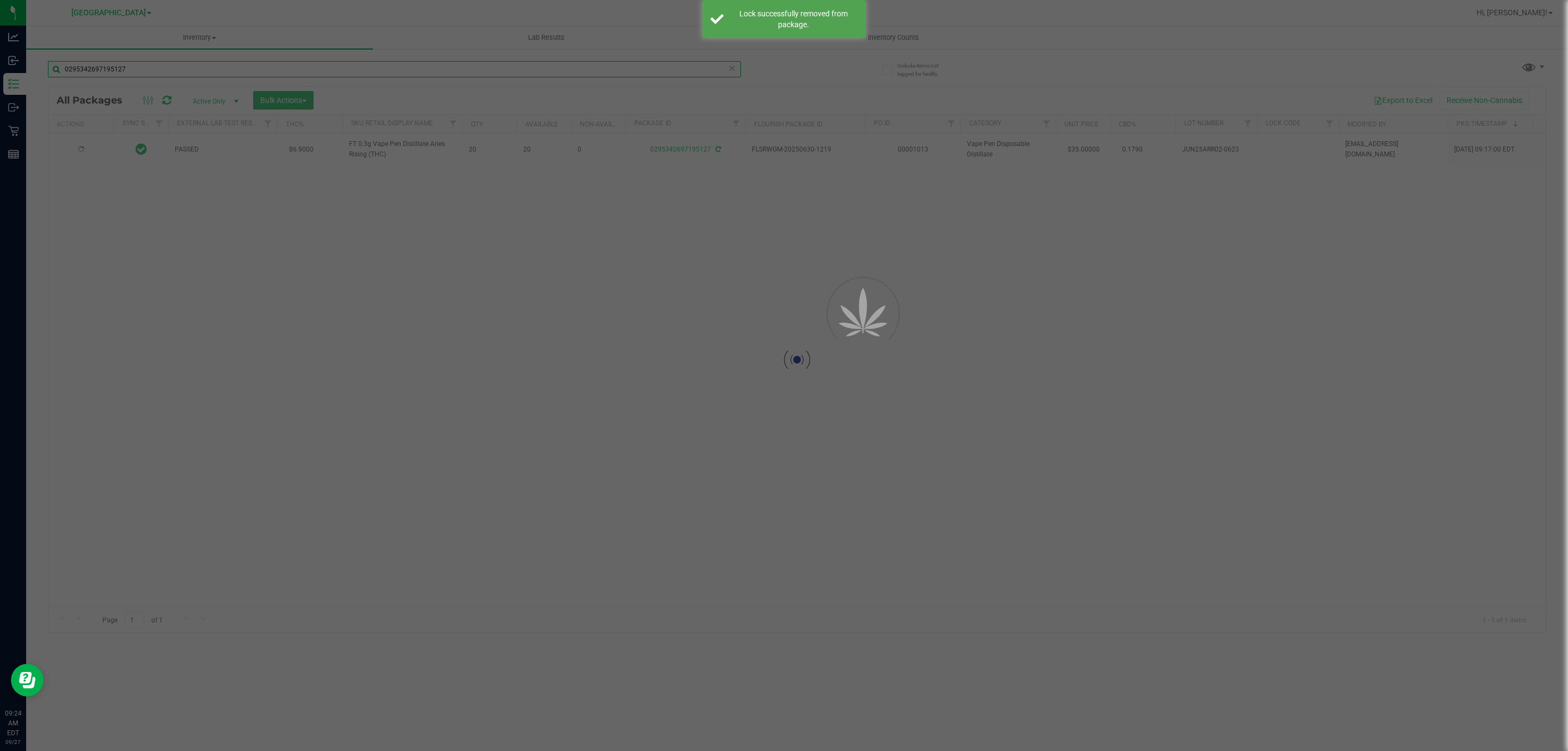
click at [249, 64] on input "0295342697195127" at bounding box center [394, 69] width 693 height 16
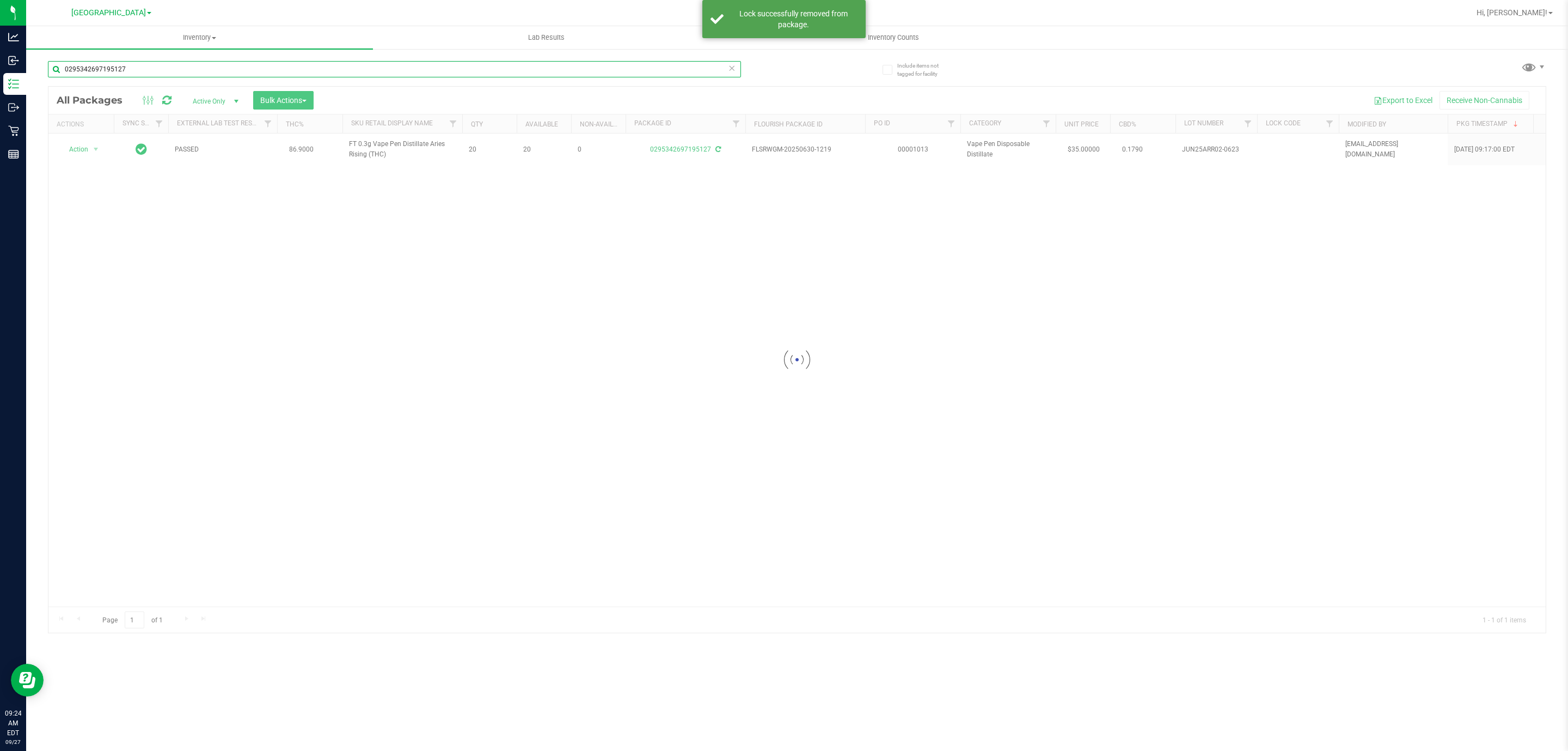
click at [250, 66] on input "0295342697195127" at bounding box center [394, 69] width 693 height 16
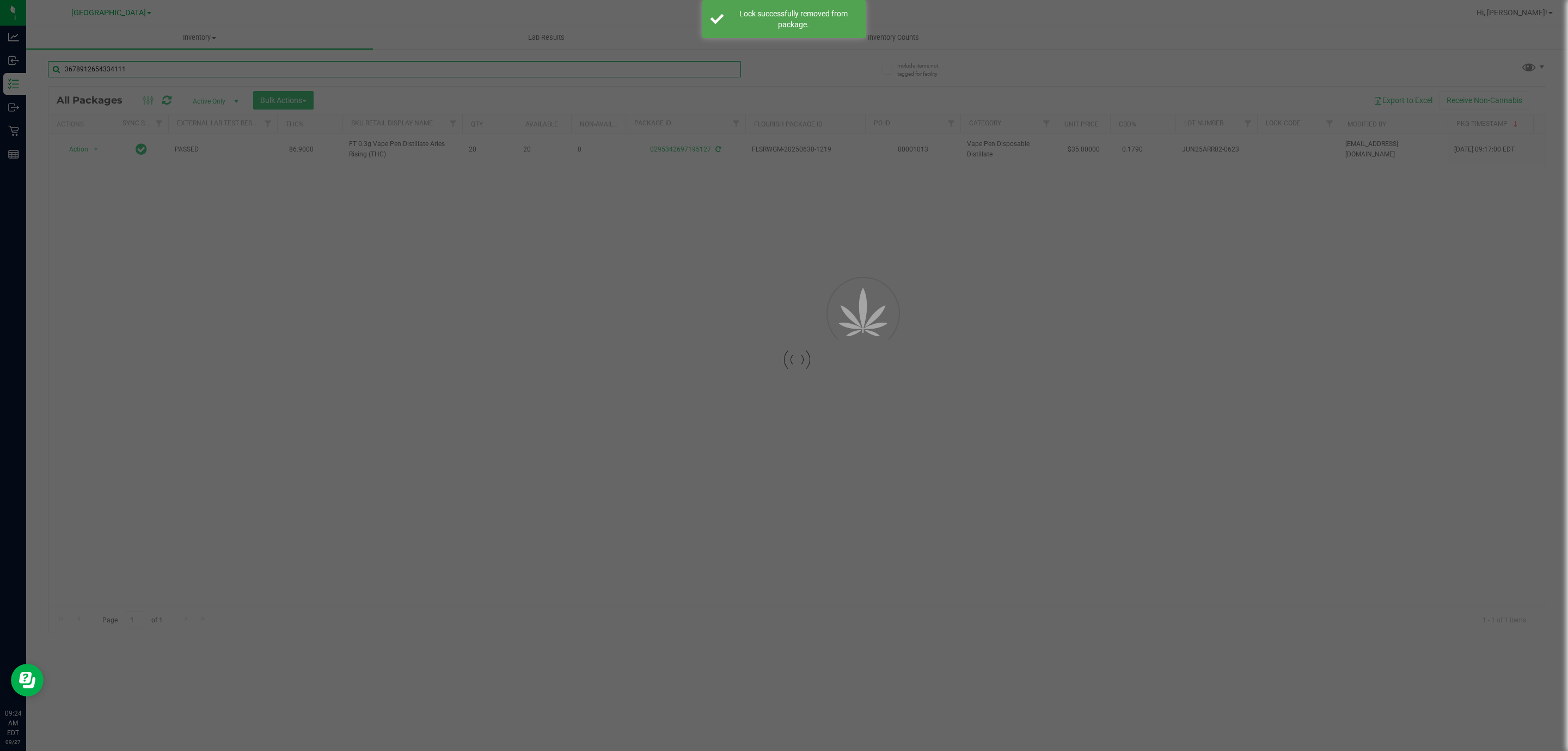
type input "3678912654334111"
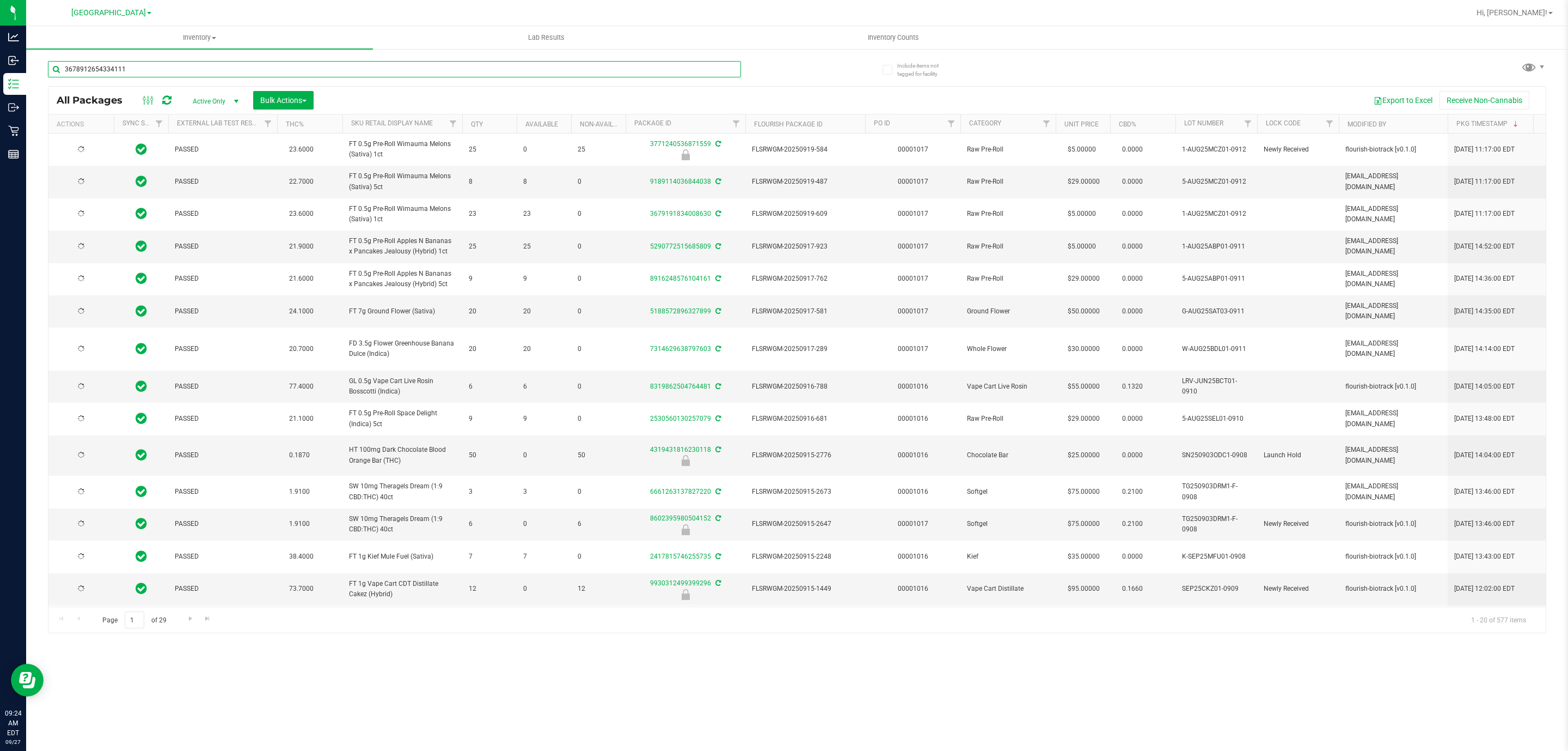
type input "2026-03-16"
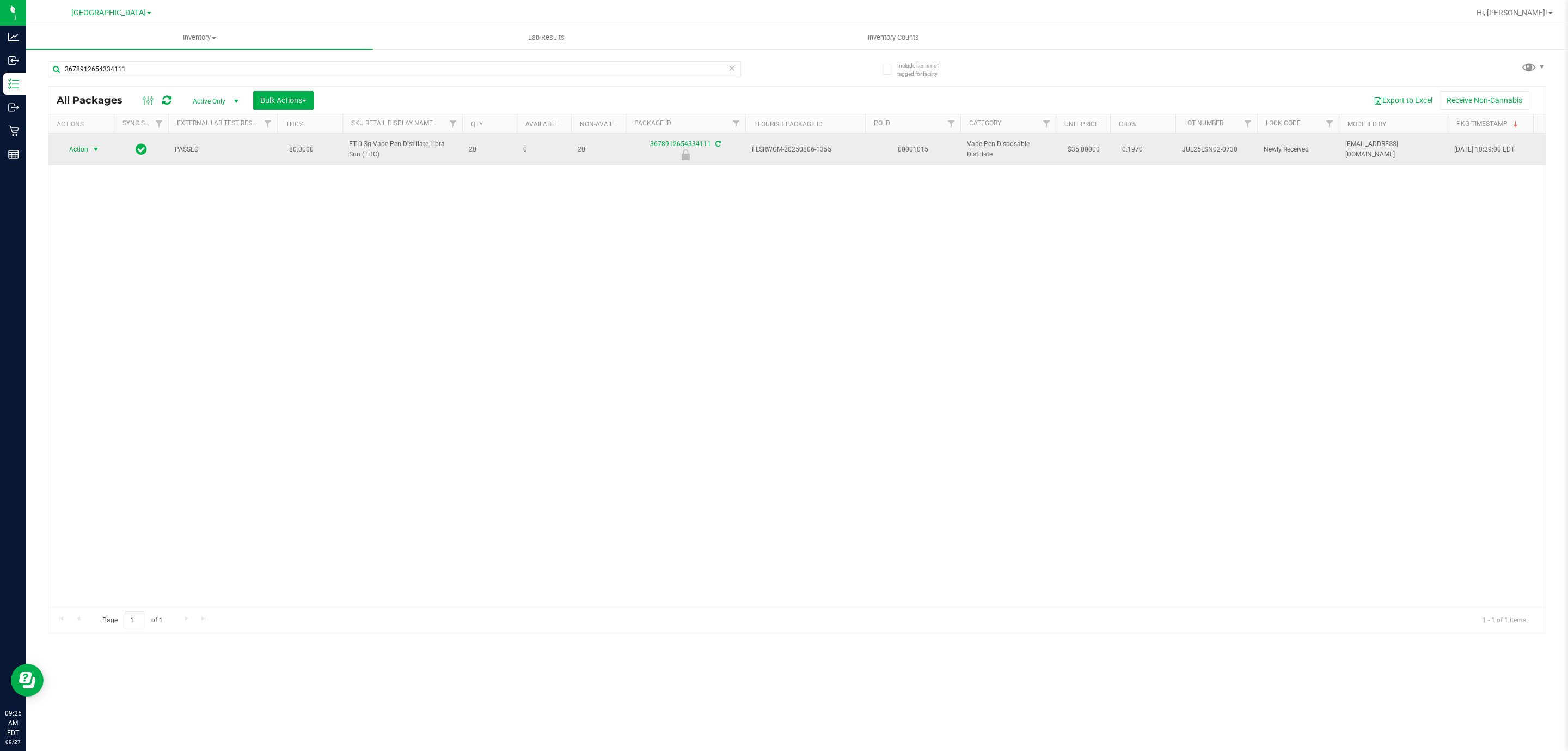
click at [71, 149] on span "Action" at bounding box center [74, 149] width 29 height 15
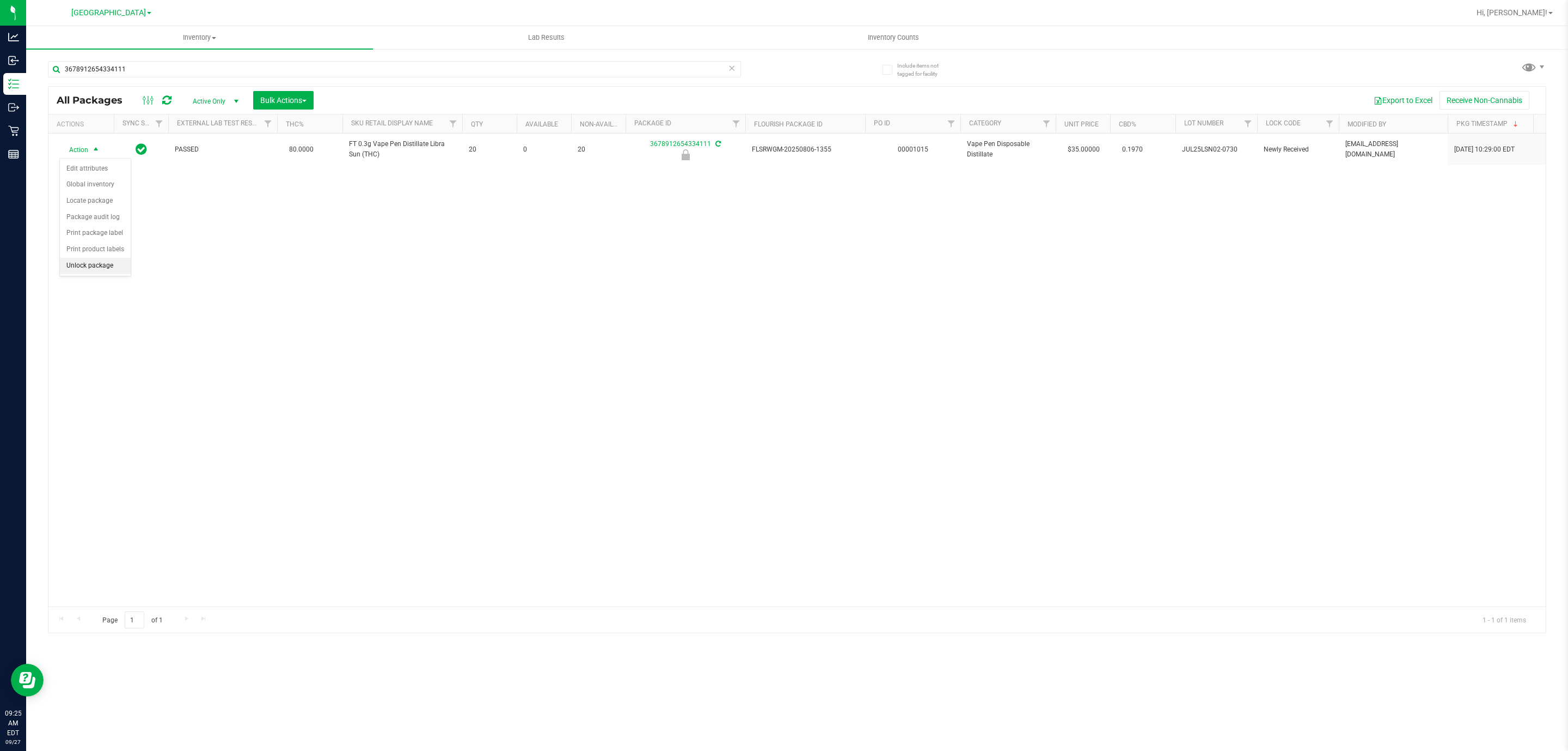
click at [93, 273] on li "Unlock package" at bounding box center [95, 266] width 71 height 16
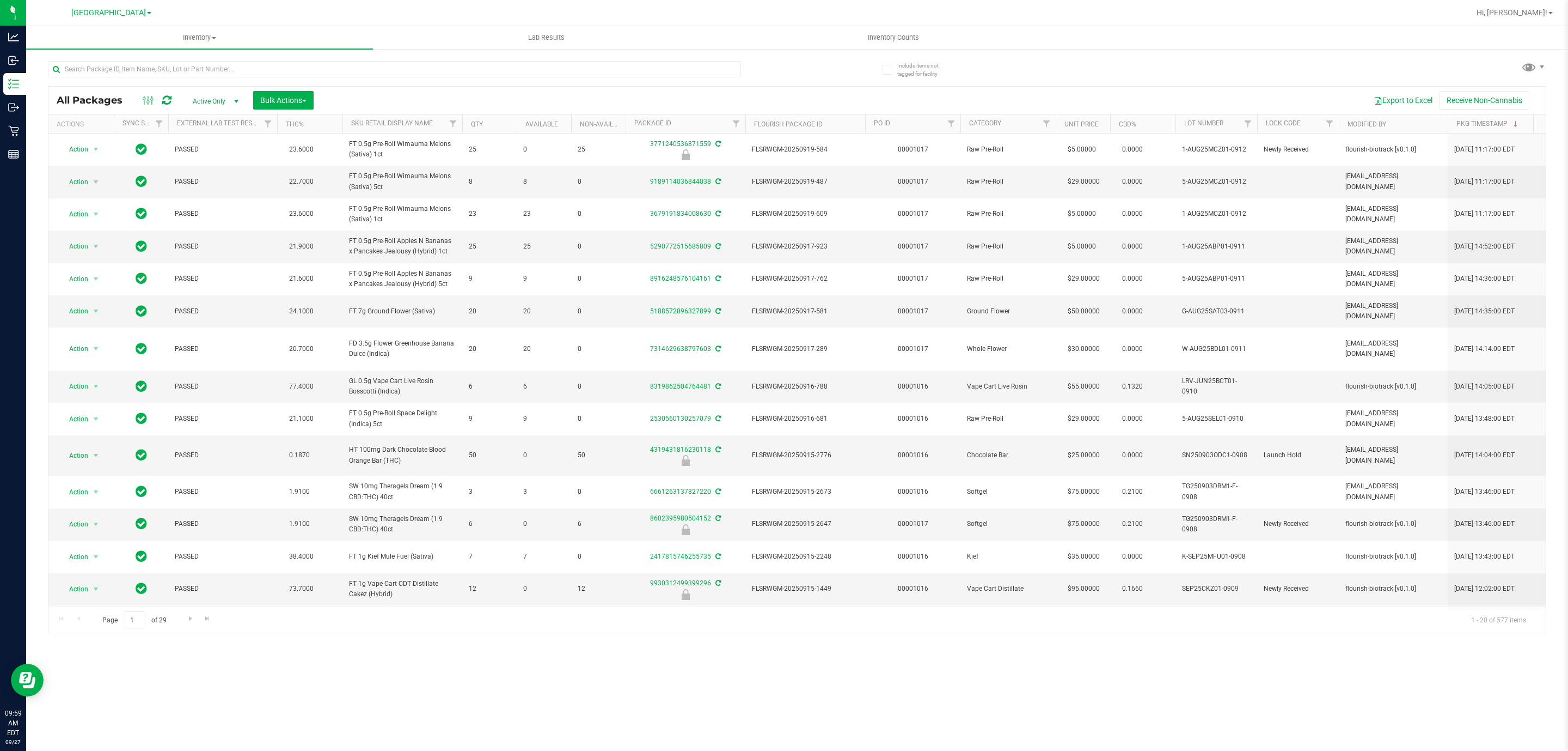
drag, startPoint x: 0, startPoint y: 761, endPoint x: 0, endPoint y: 783, distance: 22.0
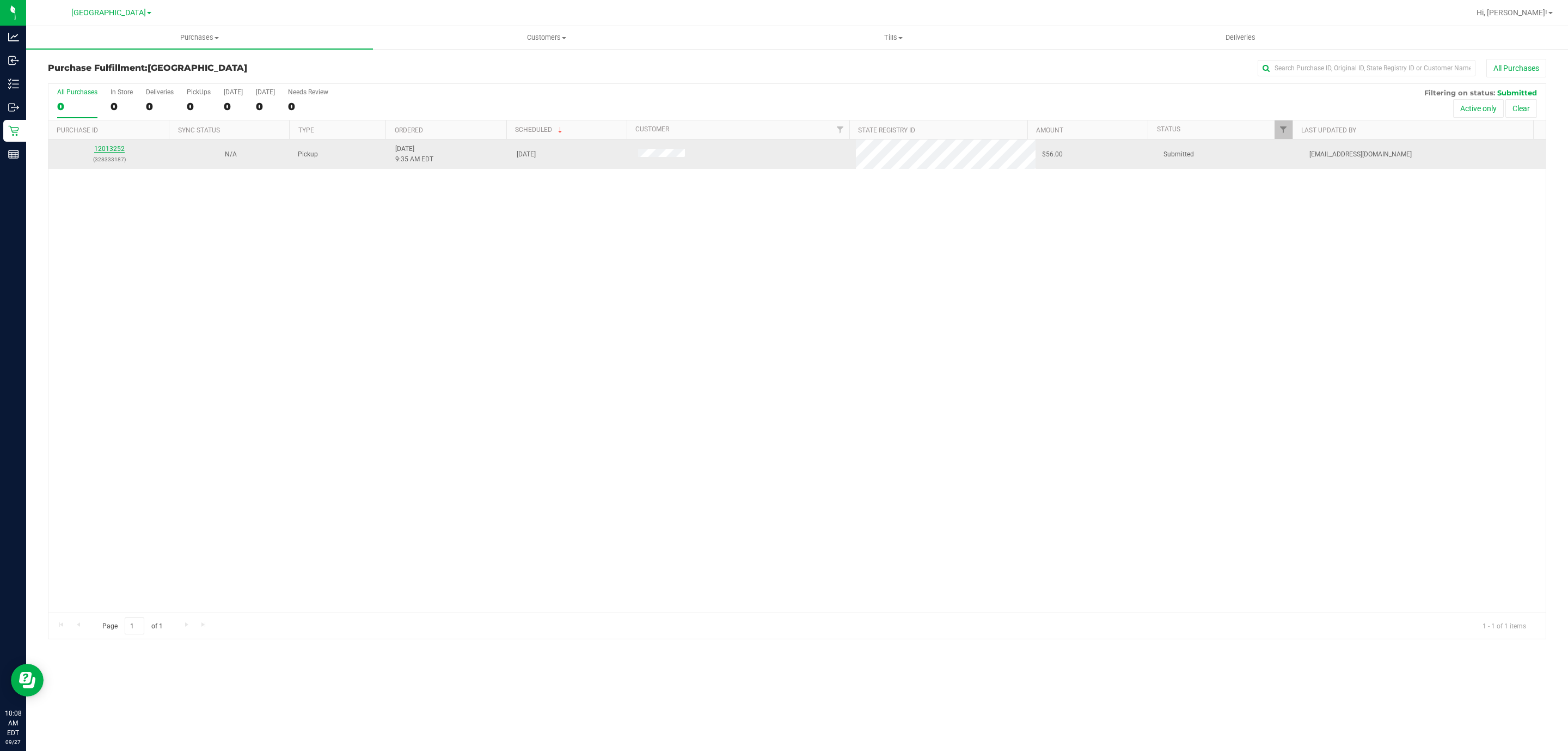
click at [113, 147] on link "12013252" at bounding box center [110, 149] width 30 height 8
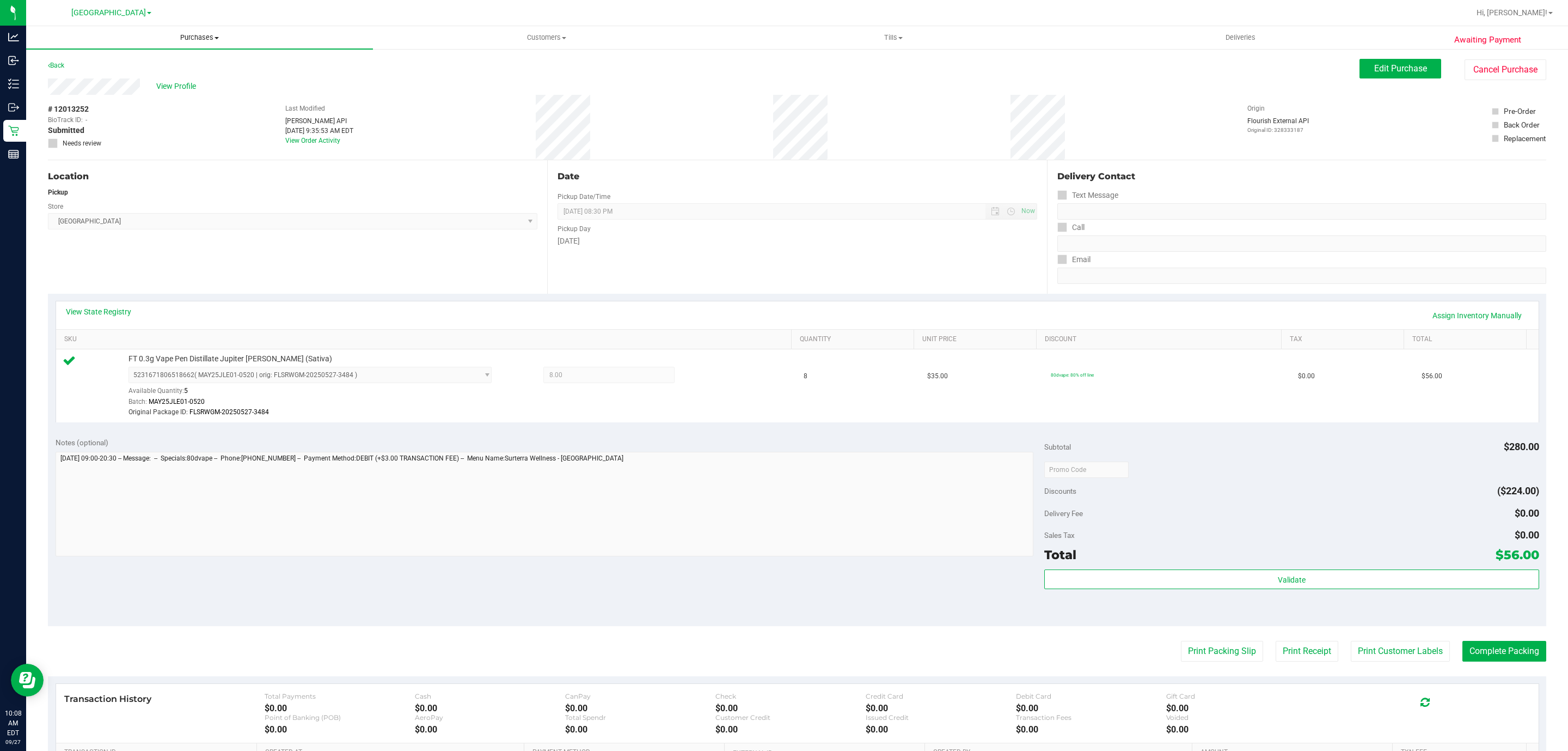
click at [184, 43] on uib-tab-heading "Purchases Summary of purchases Fulfillment All purchases" at bounding box center [200, 38] width 347 height 23
click at [177, 77] on li "Fulfillment" at bounding box center [200, 79] width 347 height 13
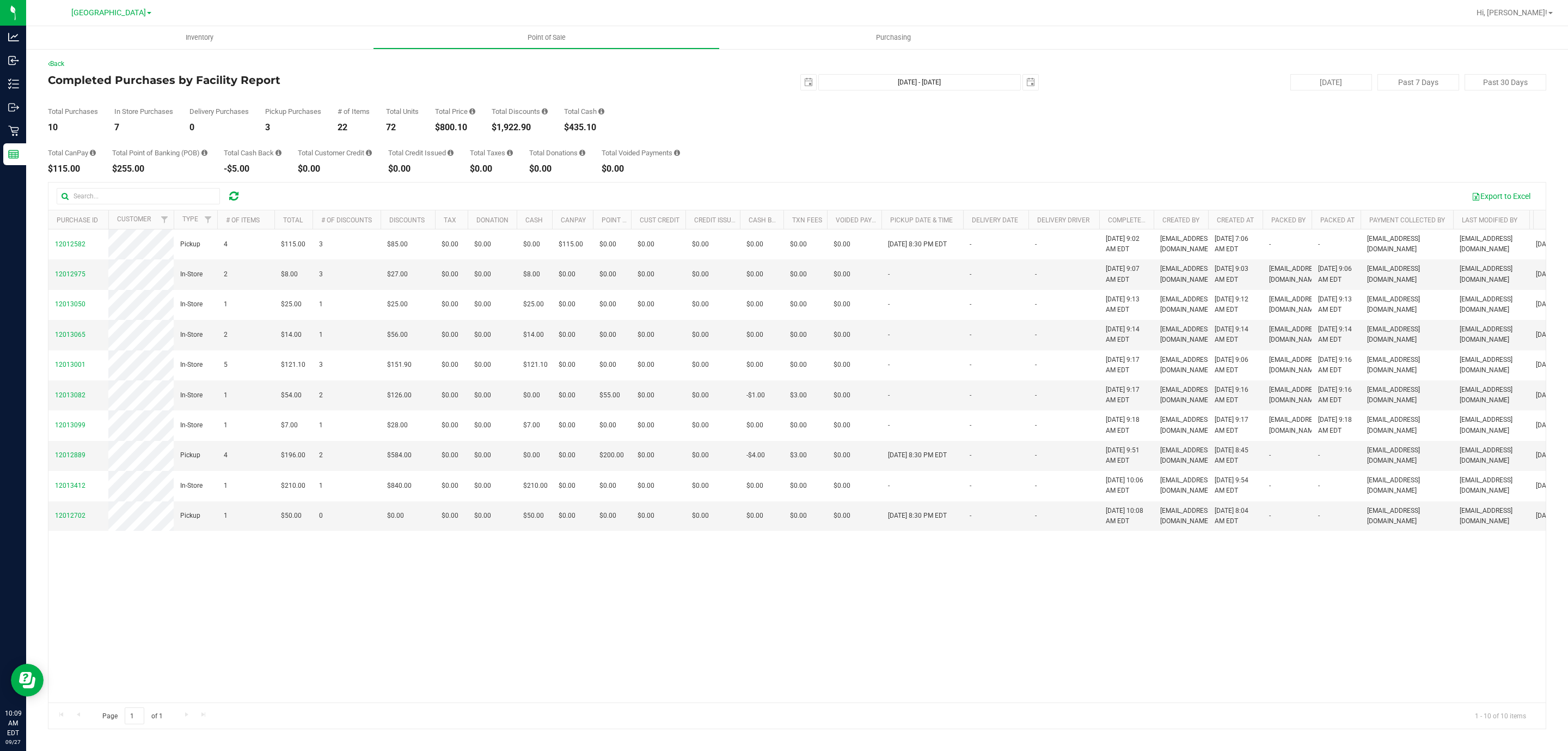
click at [456, 126] on div "$800.10" at bounding box center [455, 127] width 40 height 9
copy div "800.10"
